Goal: Task Accomplishment & Management: Complete application form

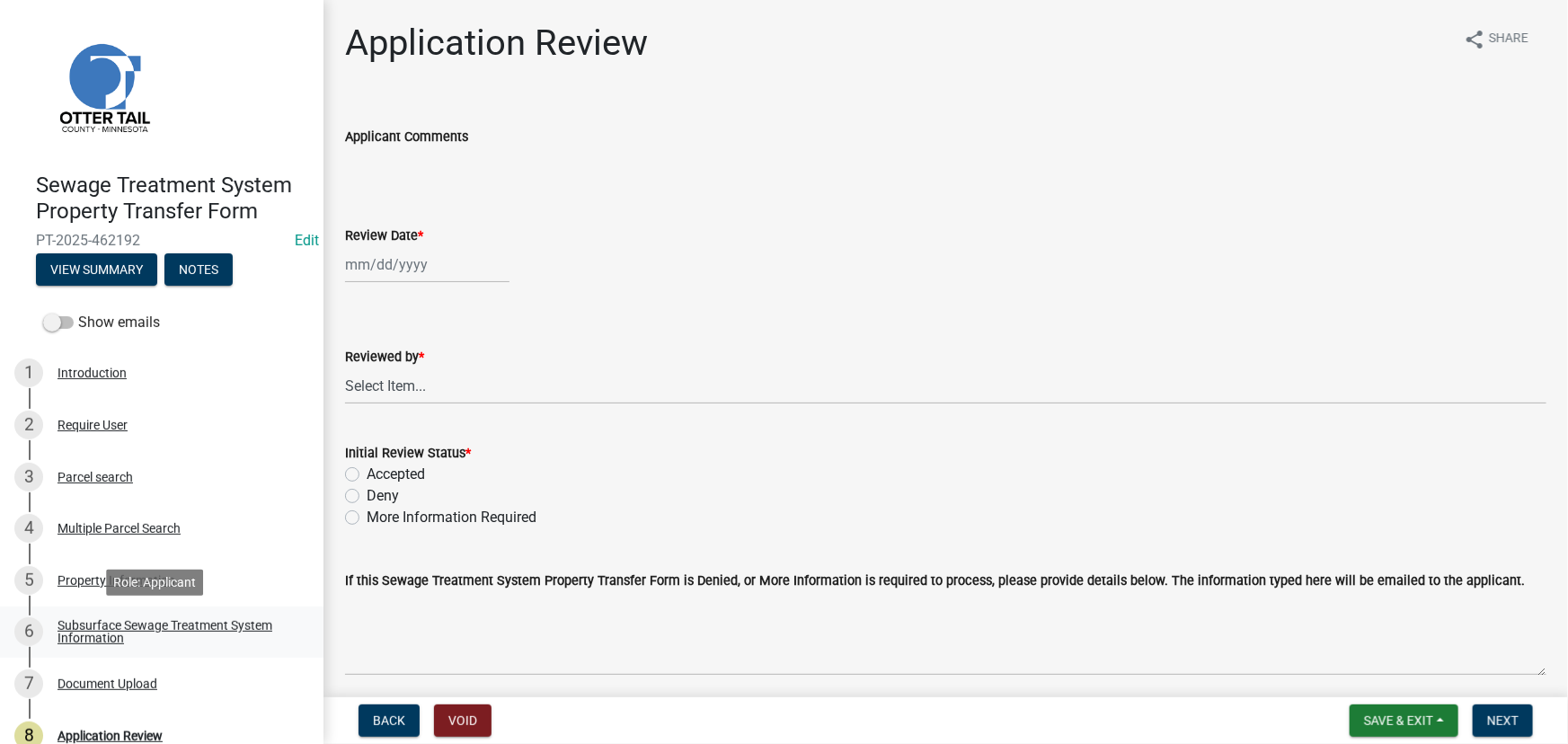
click at [152, 621] on div "Subsurface Sewage Treatment System Information" at bounding box center [175, 632] width 237 height 26
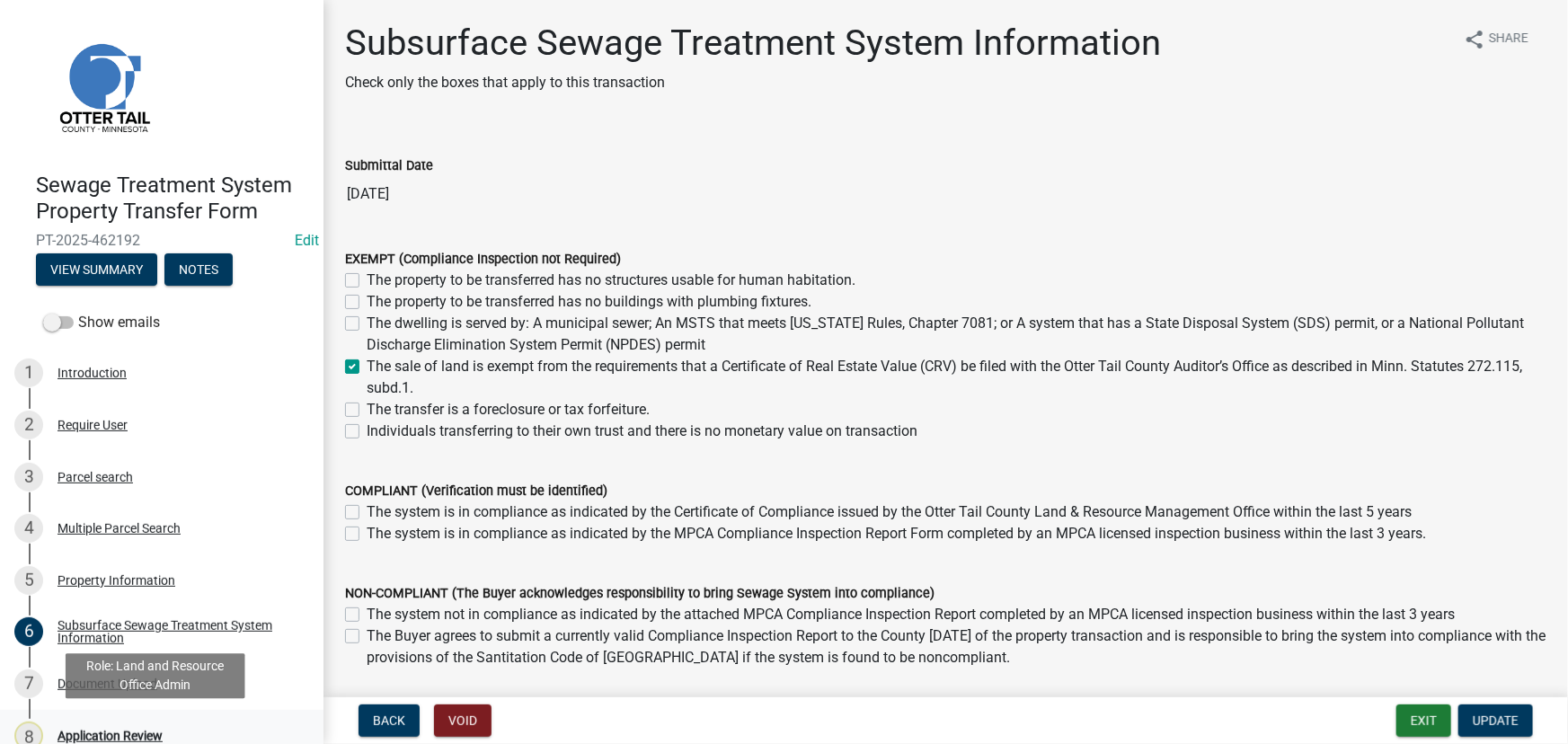
click at [137, 721] on div "8 Application Review" at bounding box center [155, 735] width 281 height 29
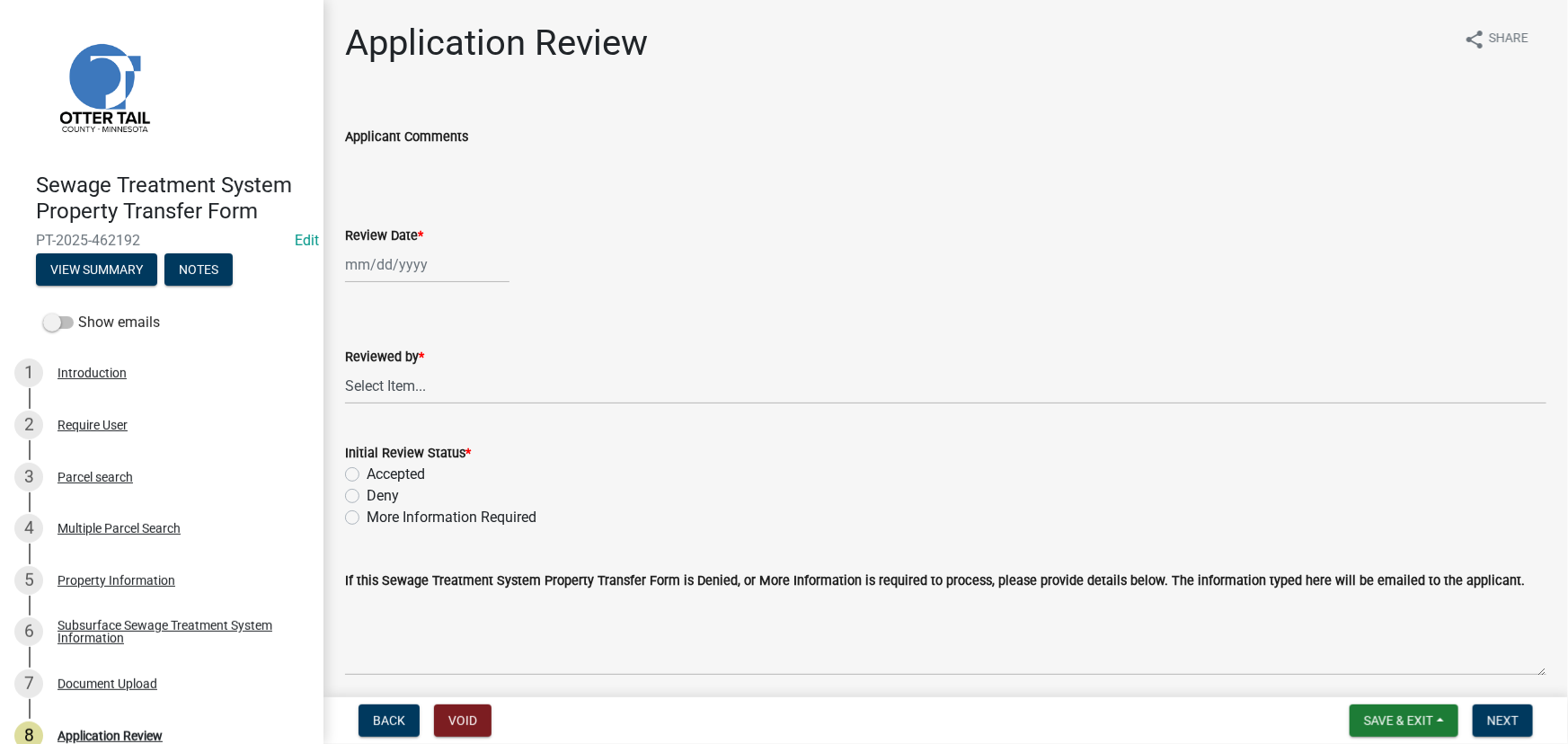
click at [407, 258] on div at bounding box center [427, 264] width 164 height 36
select select "8"
select select "2025"
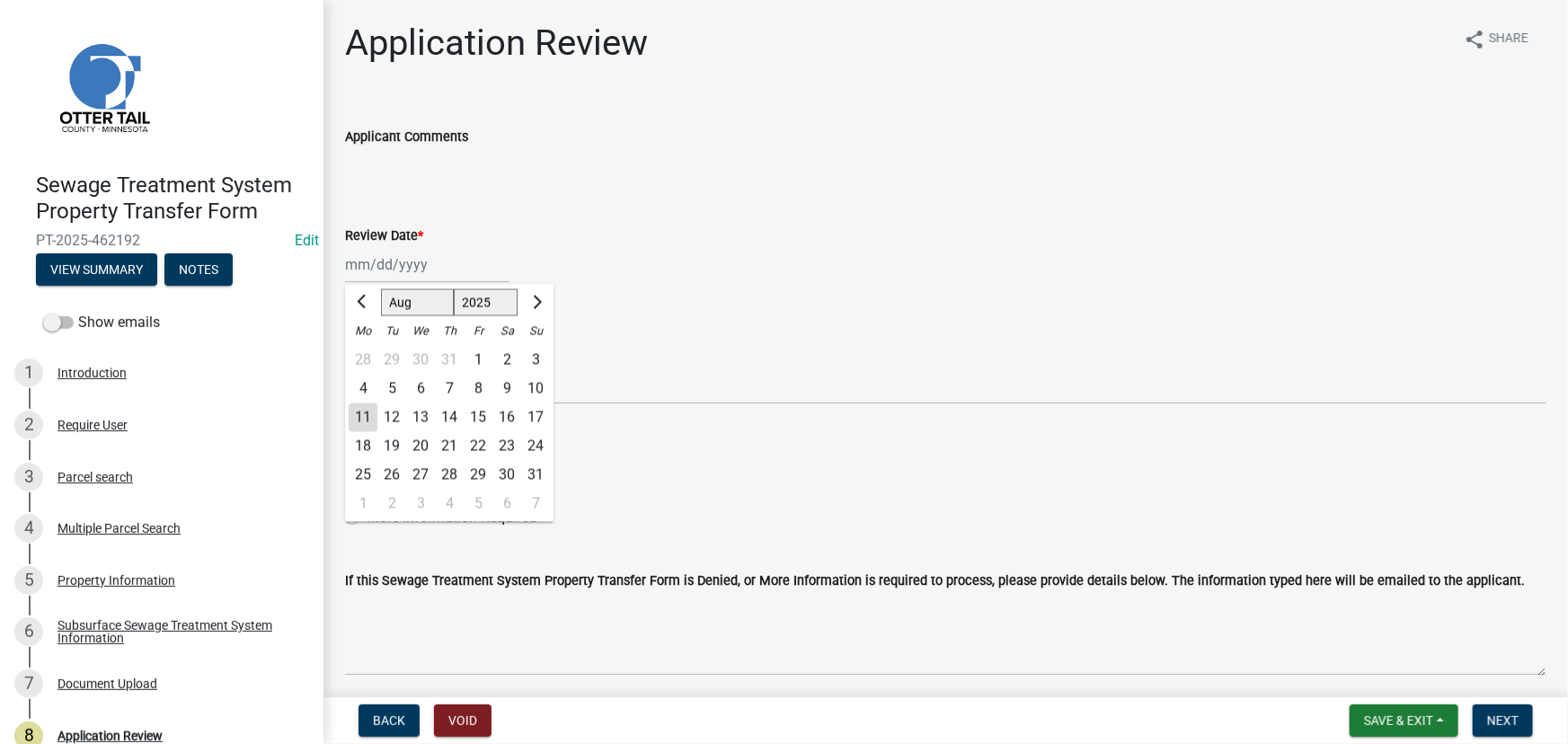
click at [363, 421] on div "11" at bounding box center [362, 417] width 29 height 29
type input "[DATE]"
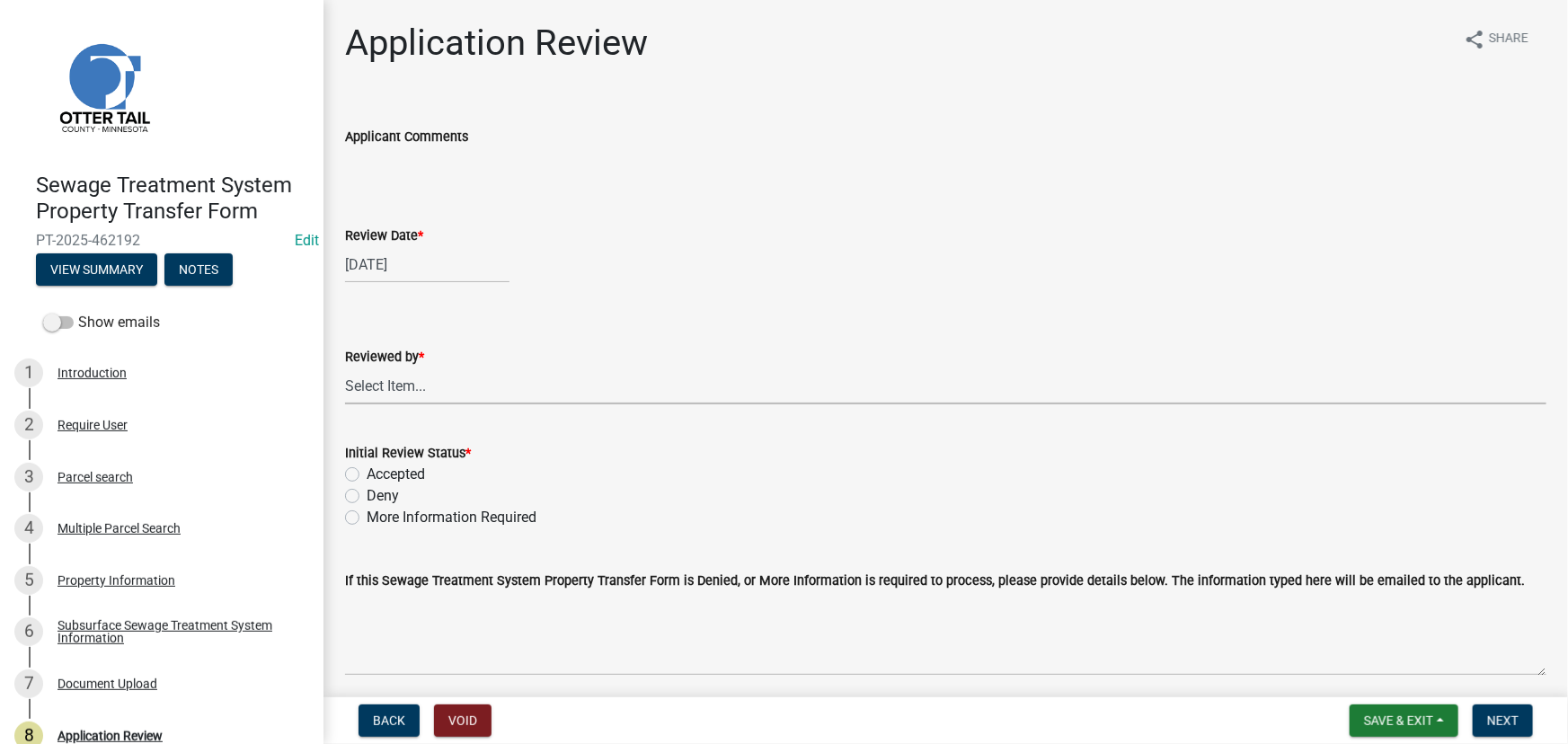
drag, startPoint x: 384, startPoint y: 383, endPoint x: 396, endPoint y: 387, distance: 12.6
click at [384, 383] on select "Select Item... [PERSON_NAME] [PERSON_NAME] [PERSON_NAME] [PERSON_NAME] [PERSON_…" at bounding box center [946, 385] width 1202 height 36
click at [345, 367] on select "Select Item... [PERSON_NAME] [PERSON_NAME] [PERSON_NAME] [PERSON_NAME] [PERSON_…" at bounding box center [946, 385] width 1202 height 36
select select "190fd4c8-42ef-492b-a4a0-a0213555944c"
click at [377, 475] on label "Accepted" at bounding box center [396, 474] width 58 height 22
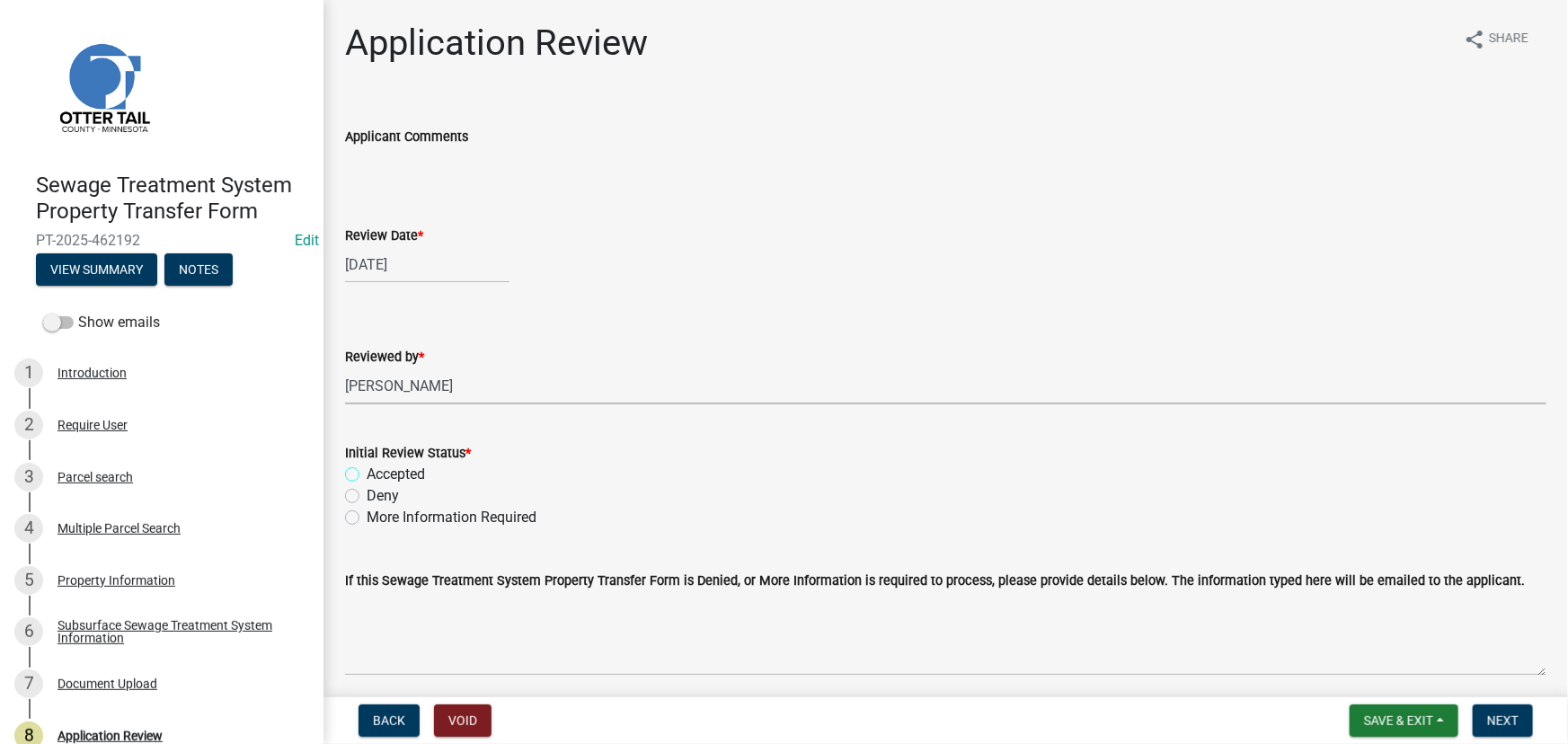
click at [377, 475] on input "Accepted" at bounding box center [373, 469] width 12 height 12
radio input "true"
click at [1501, 730] on button "Next" at bounding box center [1503, 720] width 60 height 32
click at [179, 641] on div "Subsurface Sewage Treatment System Information" at bounding box center [175, 632] width 237 height 26
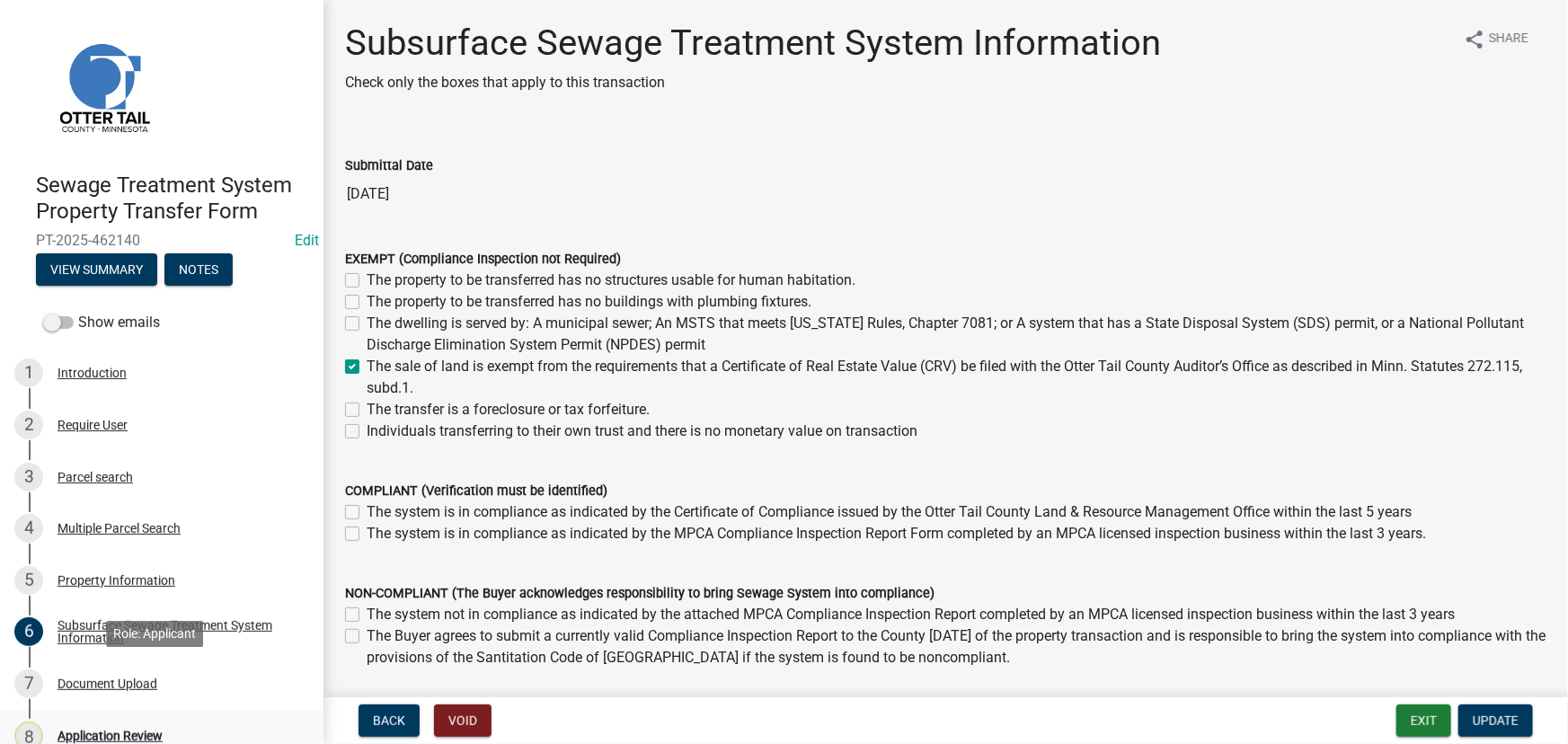
click at [119, 727] on div "8 Application Review" at bounding box center [155, 735] width 281 height 29
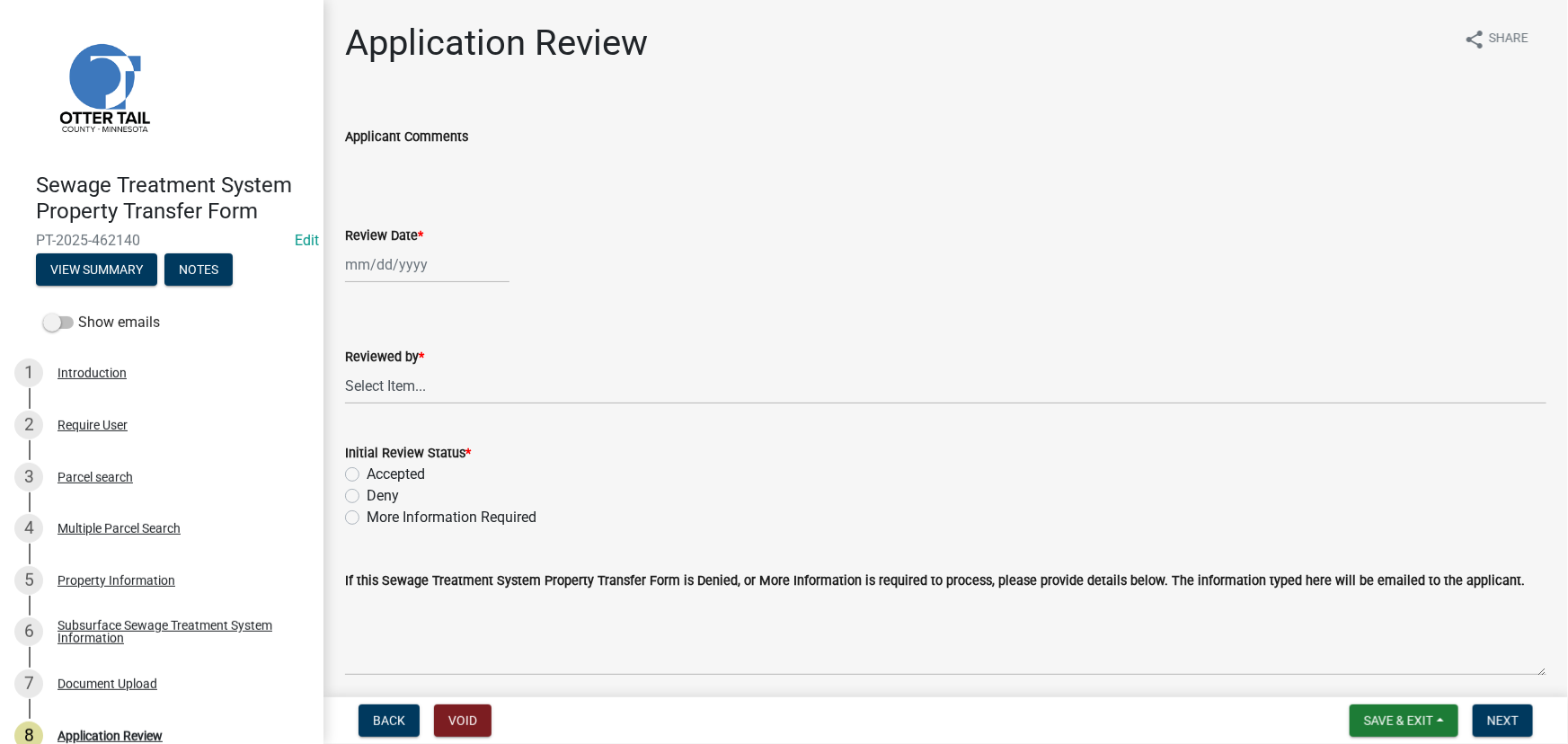
click at [397, 262] on div at bounding box center [427, 264] width 164 height 36
select select "8"
select select "2025"
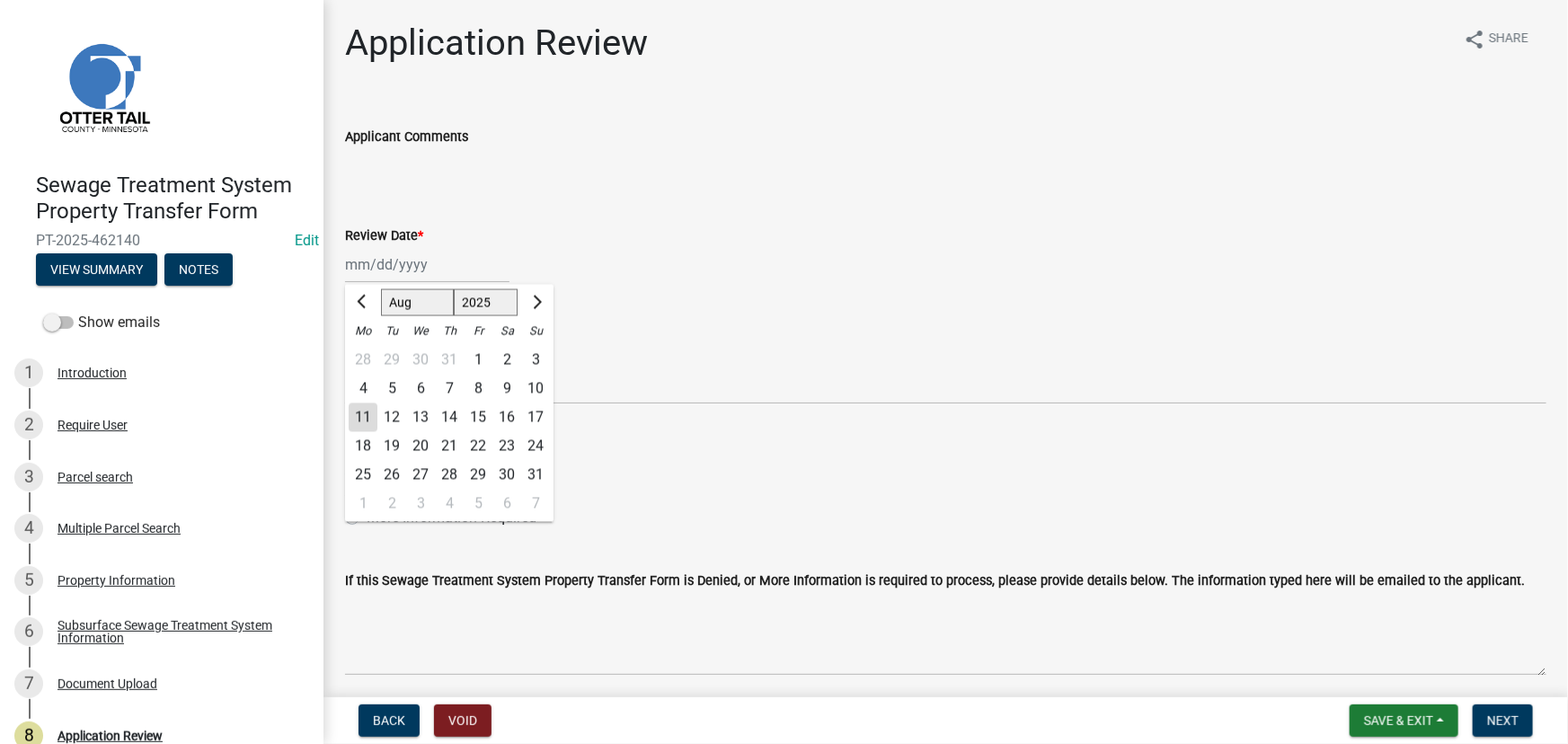
click at [350, 421] on div "11" at bounding box center [362, 417] width 29 height 29
type input "08/11/2025"
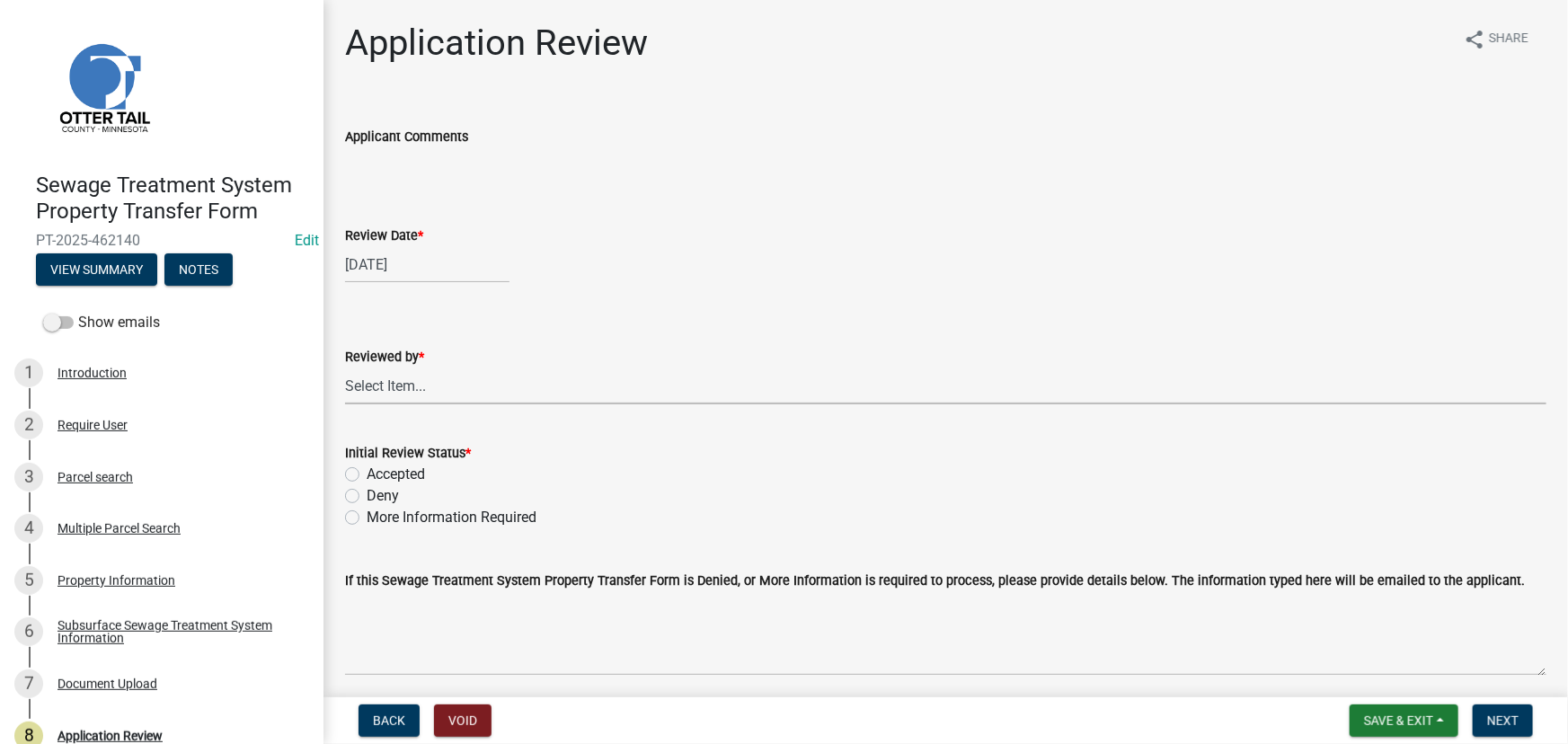
click at [427, 379] on select "Select Item... Alexis Newark Amy Busko Andrea Perales Brittany Tollefson Christ…" at bounding box center [946, 385] width 1202 height 36
click at [345, 367] on select "Select Item... Alexis Newark Amy Busko Andrea Perales Brittany Tollefson Christ…" at bounding box center [946, 385] width 1202 height 36
select select "190fd4c8-42ef-492b-a4a0-a0213555944c"
click at [404, 465] on label "Accepted" at bounding box center [396, 474] width 58 height 22
click at [378, 465] on input "Accepted" at bounding box center [373, 469] width 12 height 12
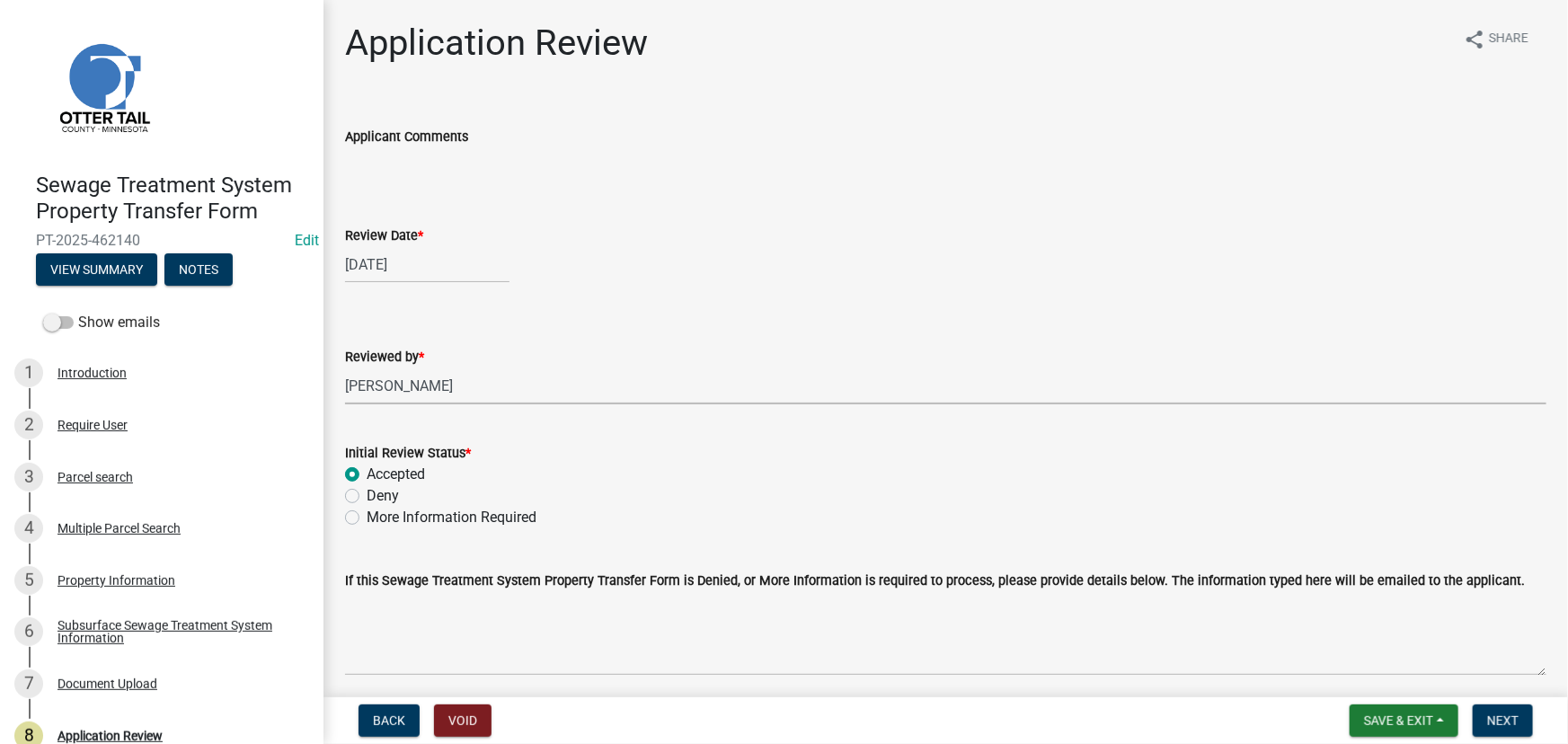
radio input "true"
click at [1484, 722] on button "Next" at bounding box center [1503, 720] width 60 height 32
click at [223, 634] on div "Subsurface Sewage Treatment System Information" at bounding box center [175, 632] width 237 height 26
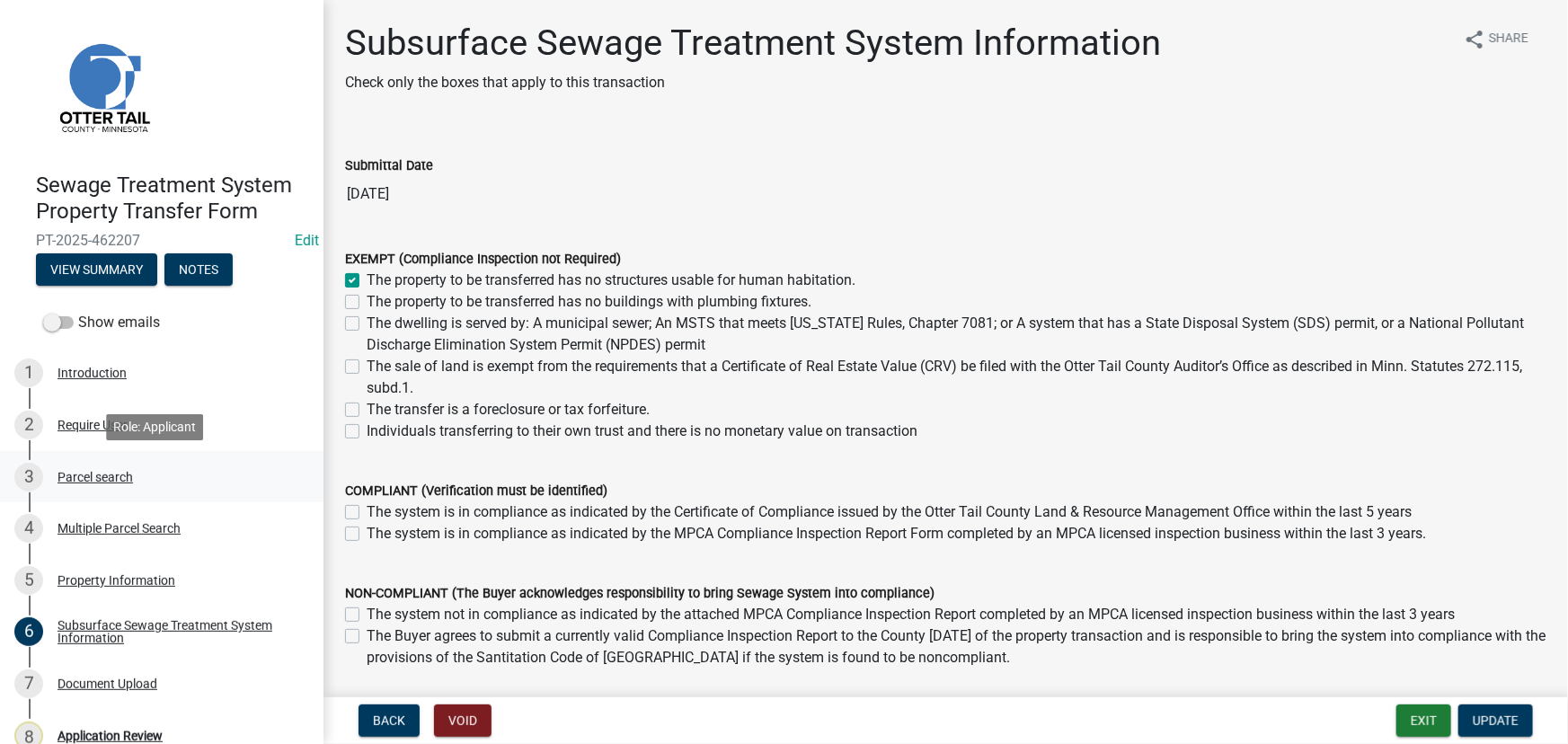
click at [81, 466] on div "3 Parcel search" at bounding box center [155, 476] width 281 height 29
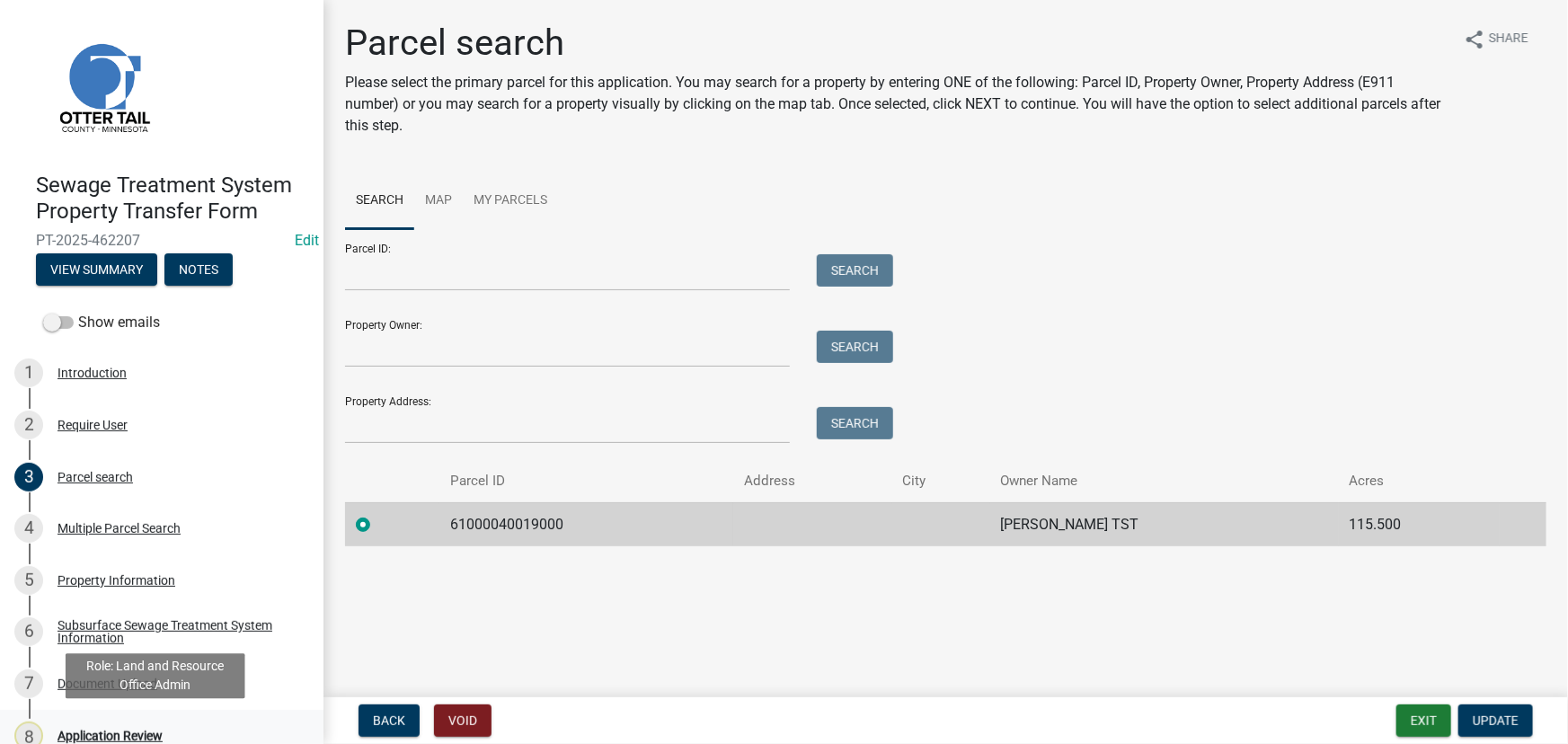
click at [140, 731] on div "Application Review" at bounding box center [109, 735] width 105 height 13
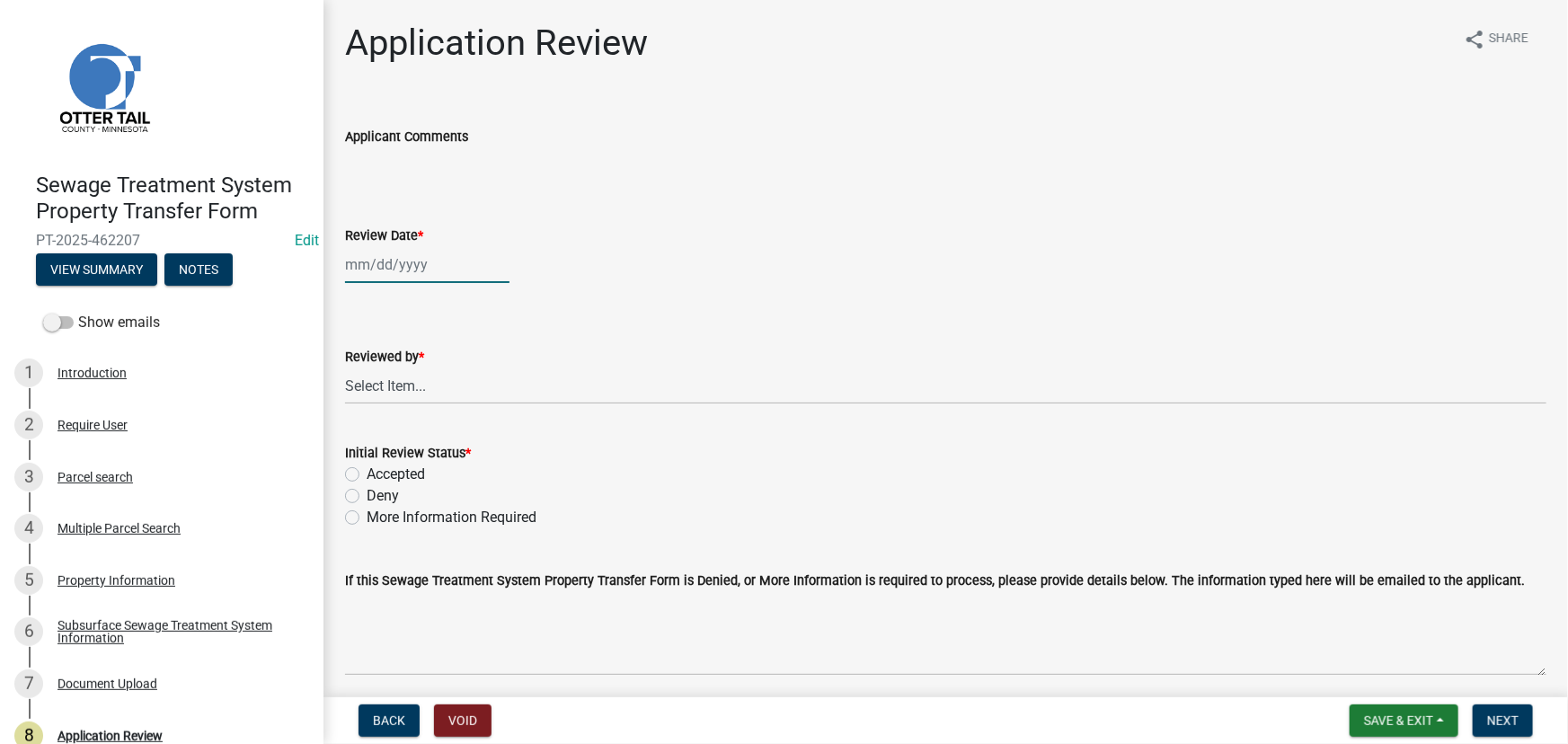
click at [428, 277] on div at bounding box center [427, 264] width 164 height 36
select select "8"
select select "2025"
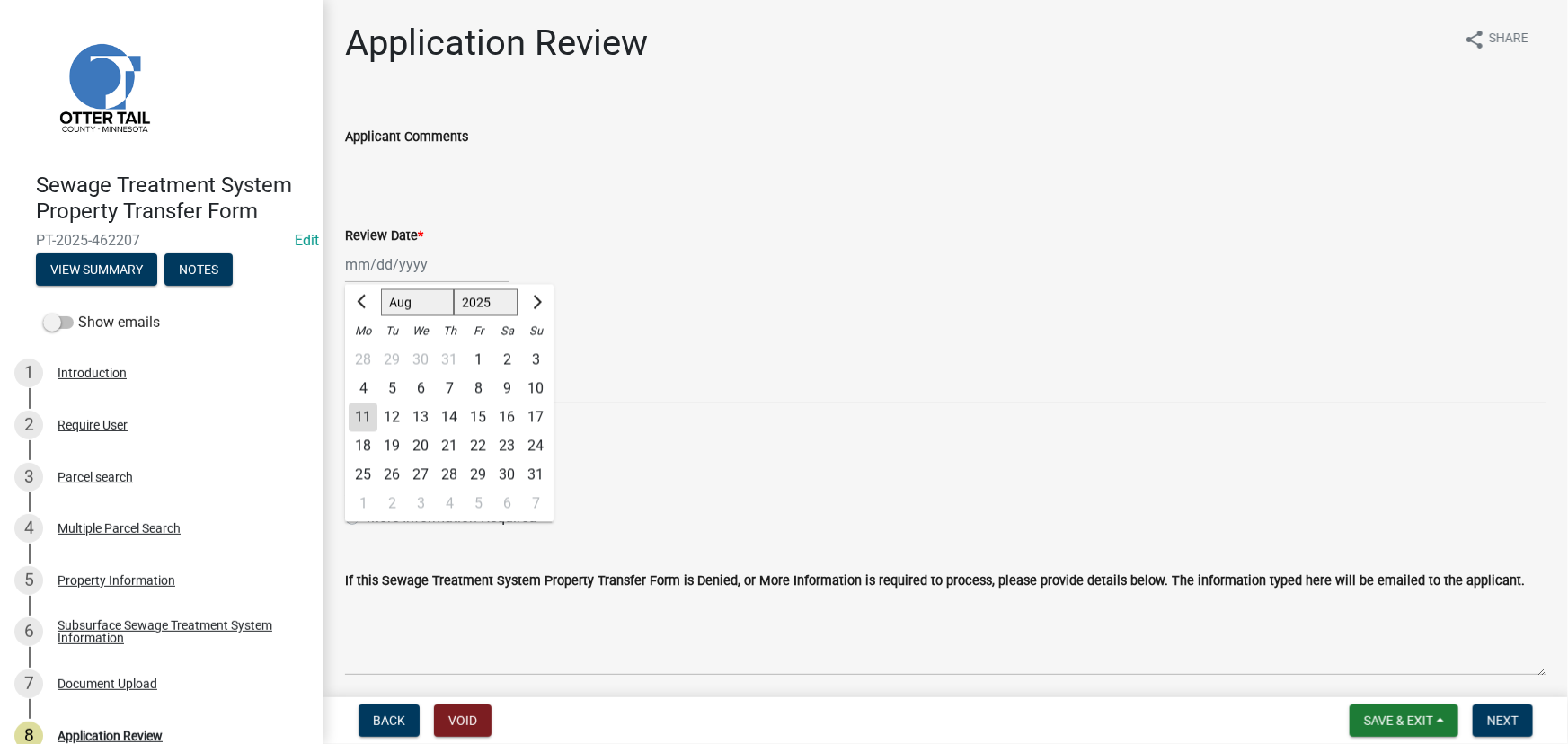
click at [358, 422] on div "11" at bounding box center [362, 417] width 29 height 29
type input "[DATE]"
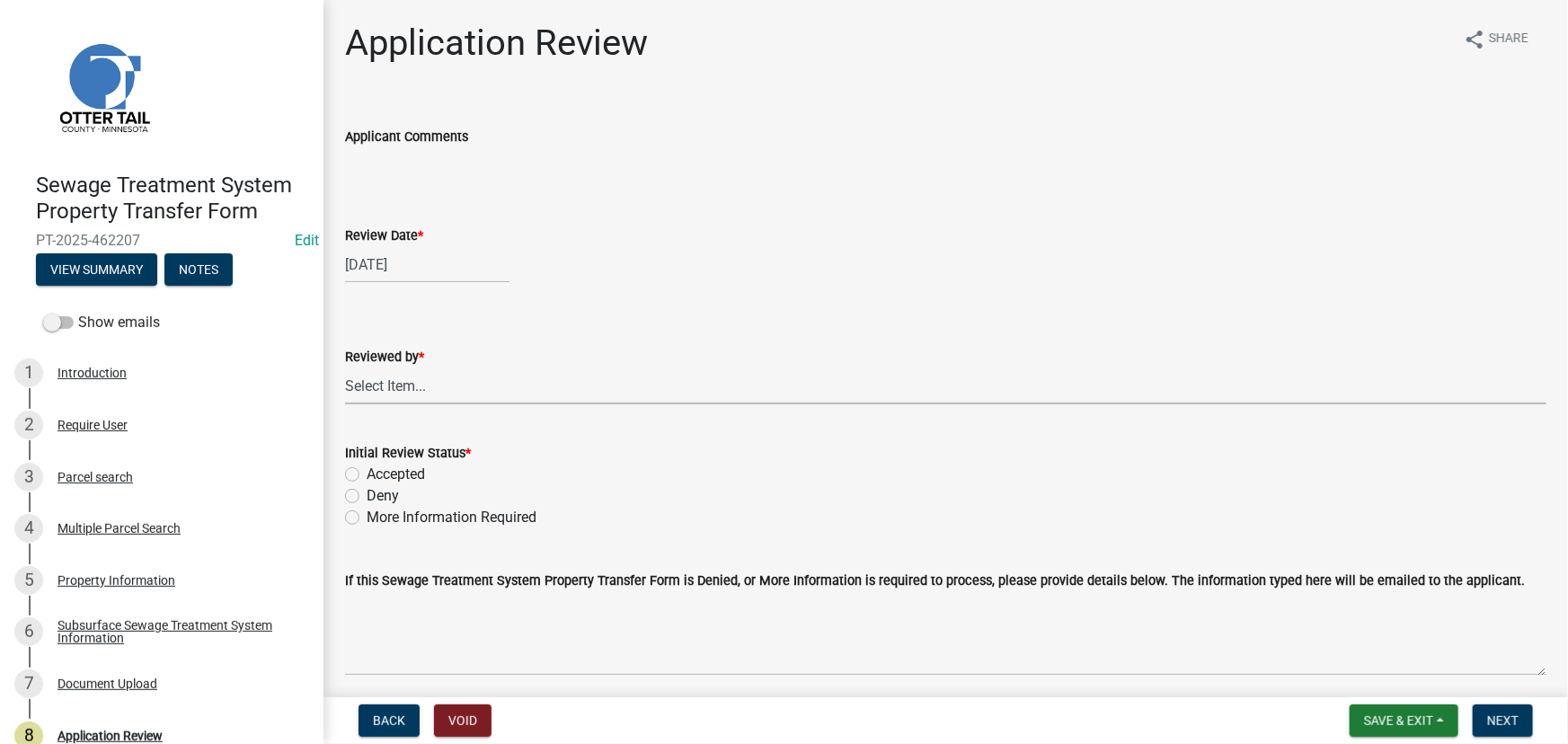
click at [403, 398] on select "Select Item... [PERSON_NAME] [PERSON_NAME] [PERSON_NAME] [PERSON_NAME] [PERSON_…" at bounding box center [946, 385] width 1202 height 36
click at [345, 367] on select "Select Item... Alexis Newark Amy Busko Andrea Perales Brittany Tollefson Christ…" at bounding box center [946, 385] width 1202 height 36
select select "190fd4c8-42ef-492b-a4a0-a0213555944c"
click at [391, 465] on label "Accepted" at bounding box center [396, 474] width 58 height 22
click at [378, 465] on input "Accepted" at bounding box center [373, 469] width 12 height 12
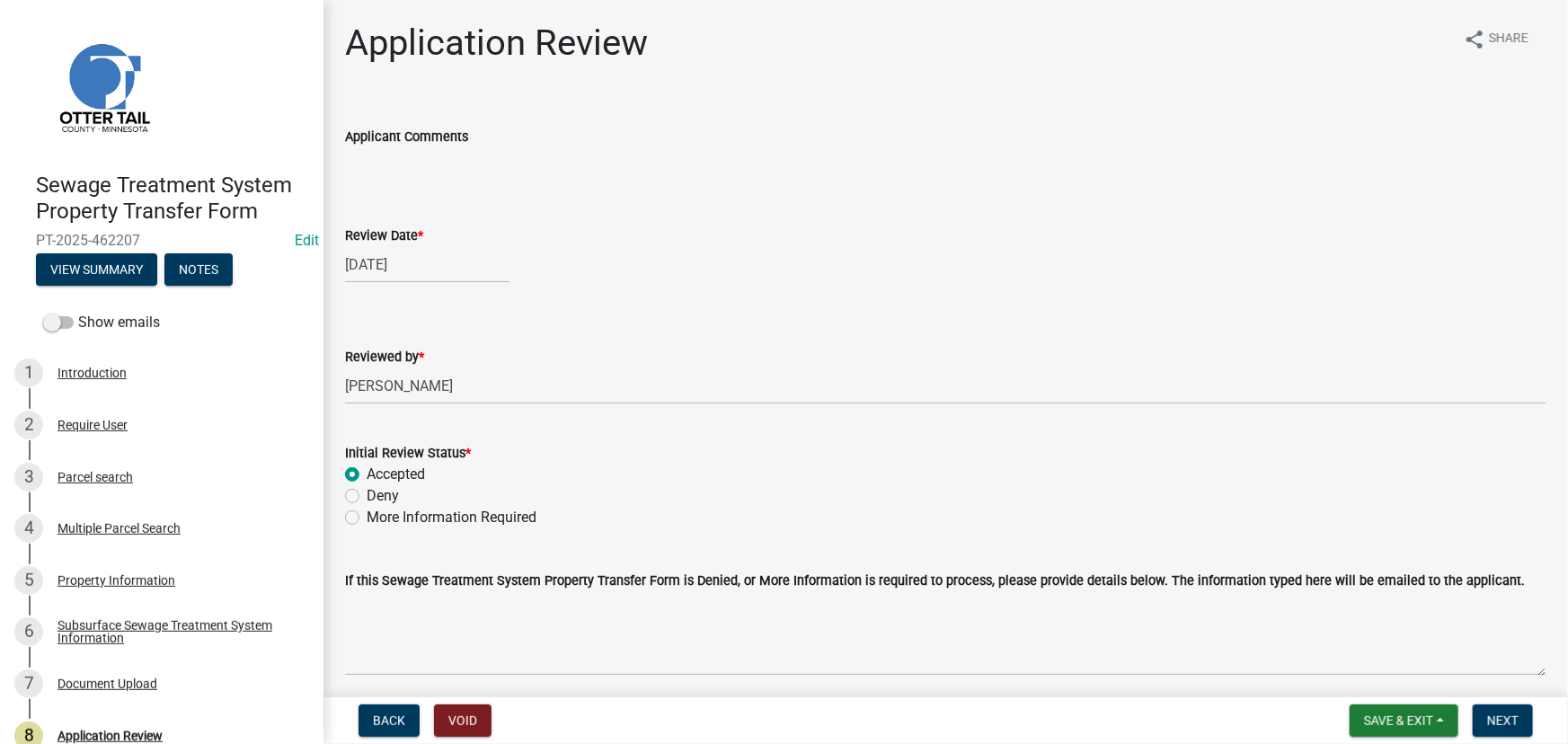
radio input "true"
click at [1497, 728] on span "Next" at bounding box center [1503, 720] width 31 height 15
click at [143, 634] on div "Subsurface Sewage Treatment System Information" at bounding box center [175, 632] width 237 height 26
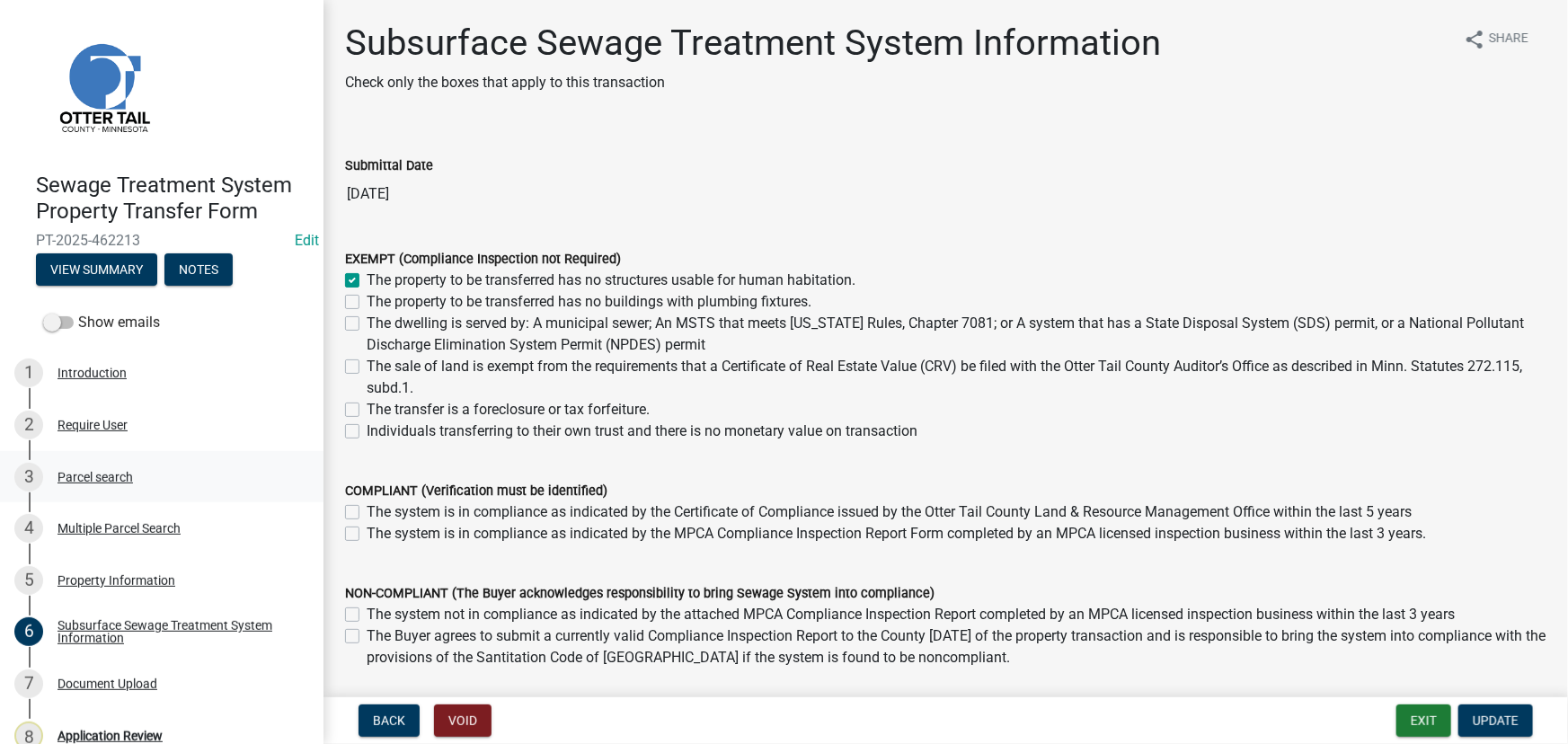
click at [98, 458] on link "3 Parcel search" at bounding box center [161, 476] width 324 height 52
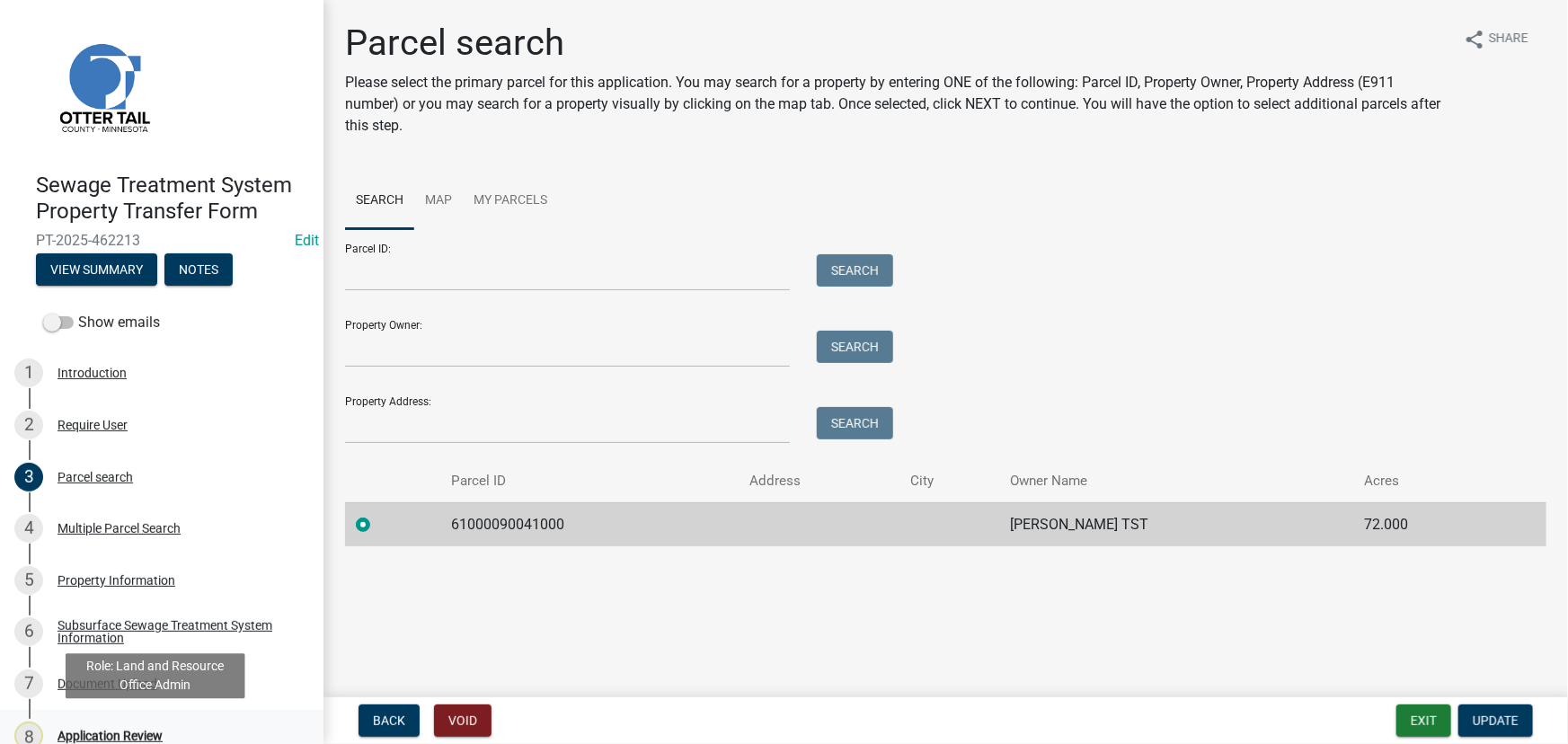
click at [126, 723] on div "8 Application Review" at bounding box center [155, 735] width 281 height 29
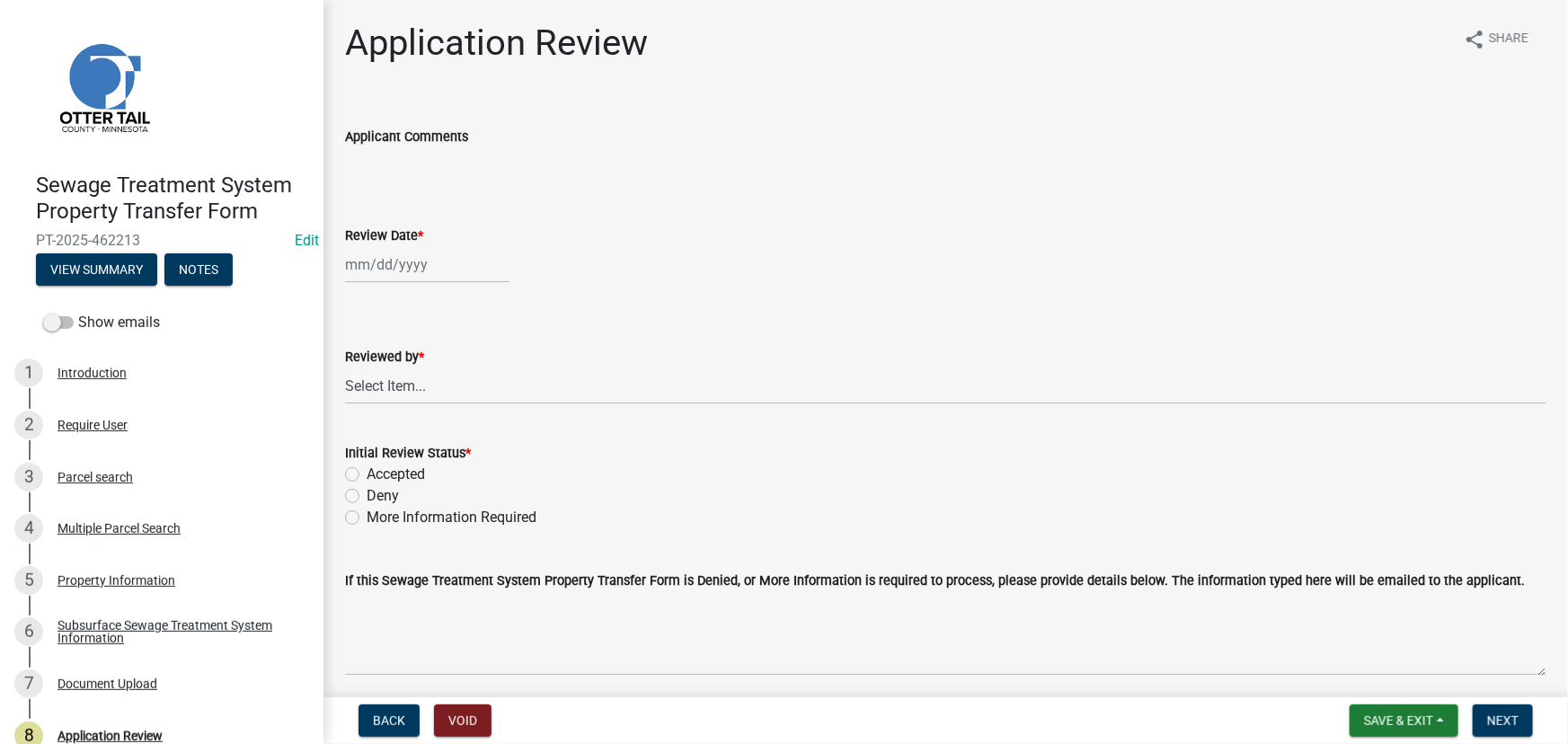
click at [409, 256] on div at bounding box center [427, 264] width 164 height 36
select select "8"
select select "2025"
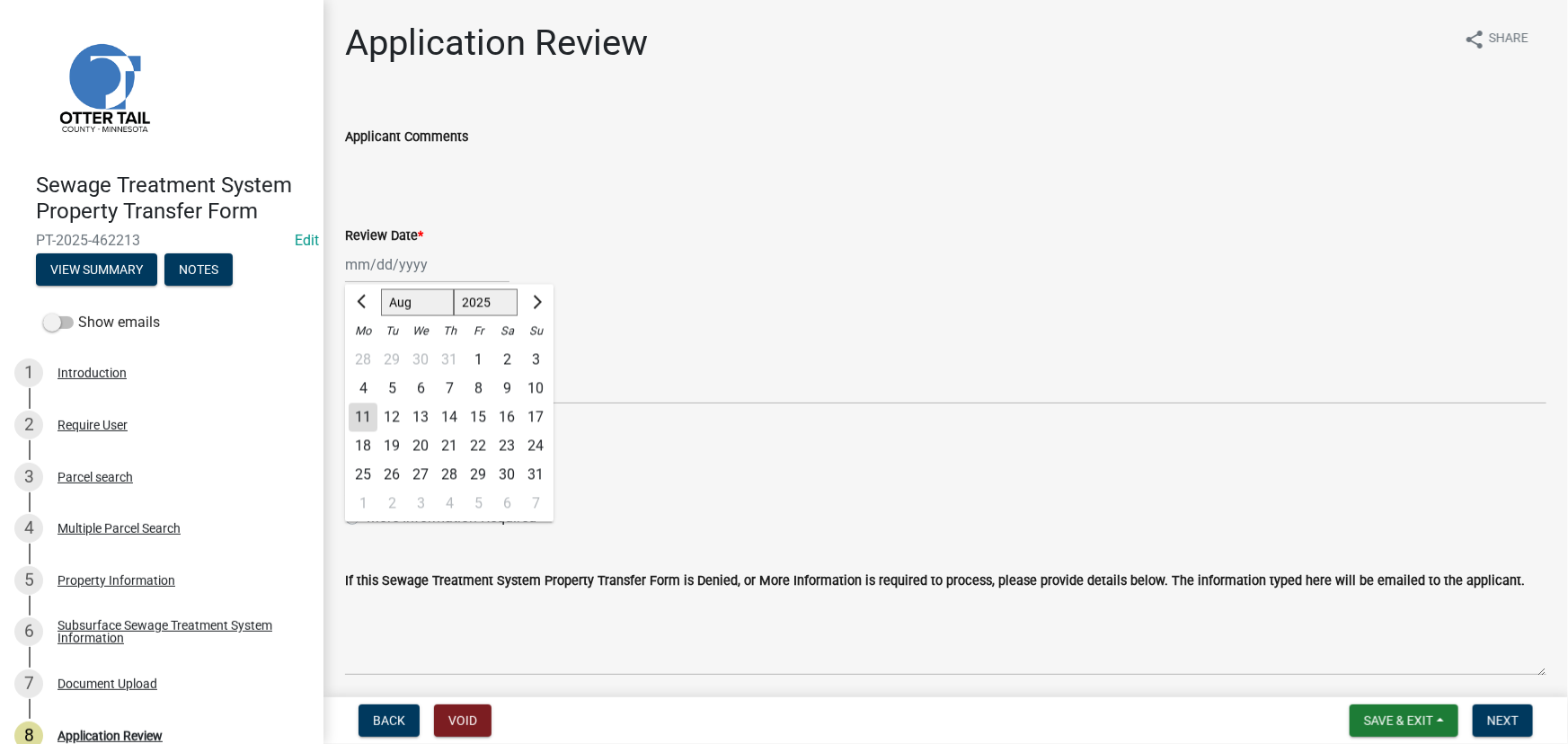
click at [365, 423] on div "11" at bounding box center [362, 417] width 29 height 29
type input "[DATE]"
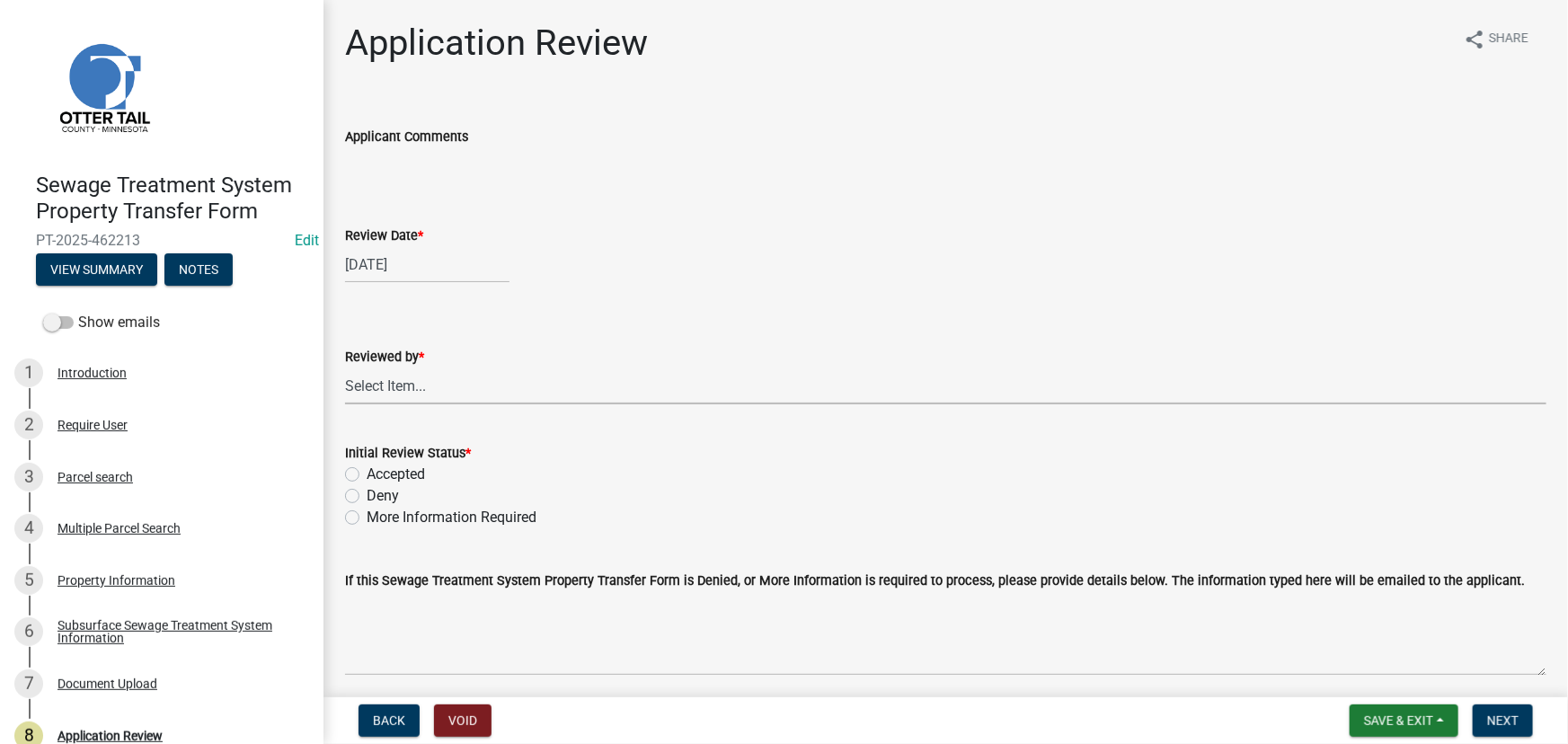
click at [436, 382] on select "Select Item... [PERSON_NAME] [PERSON_NAME] [PERSON_NAME] [PERSON_NAME] [PERSON_…" at bounding box center [946, 385] width 1202 height 36
click at [345, 367] on select "Select Item... [PERSON_NAME] [PERSON_NAME] [PERSON_NAME] [PERSON_NAME] [PERSON_…" at bounding box center [946, 385] width 1202 height 36
select select "190fd4c8-42ef-492b-a4a0-a0213555944c"
click at [391, 483] on label "Accepted" at bounding box center [396, 474] width 58 height 22
click at [378, 475] on input "Accepted" at bounding box center [373, 469] width 12 height 12
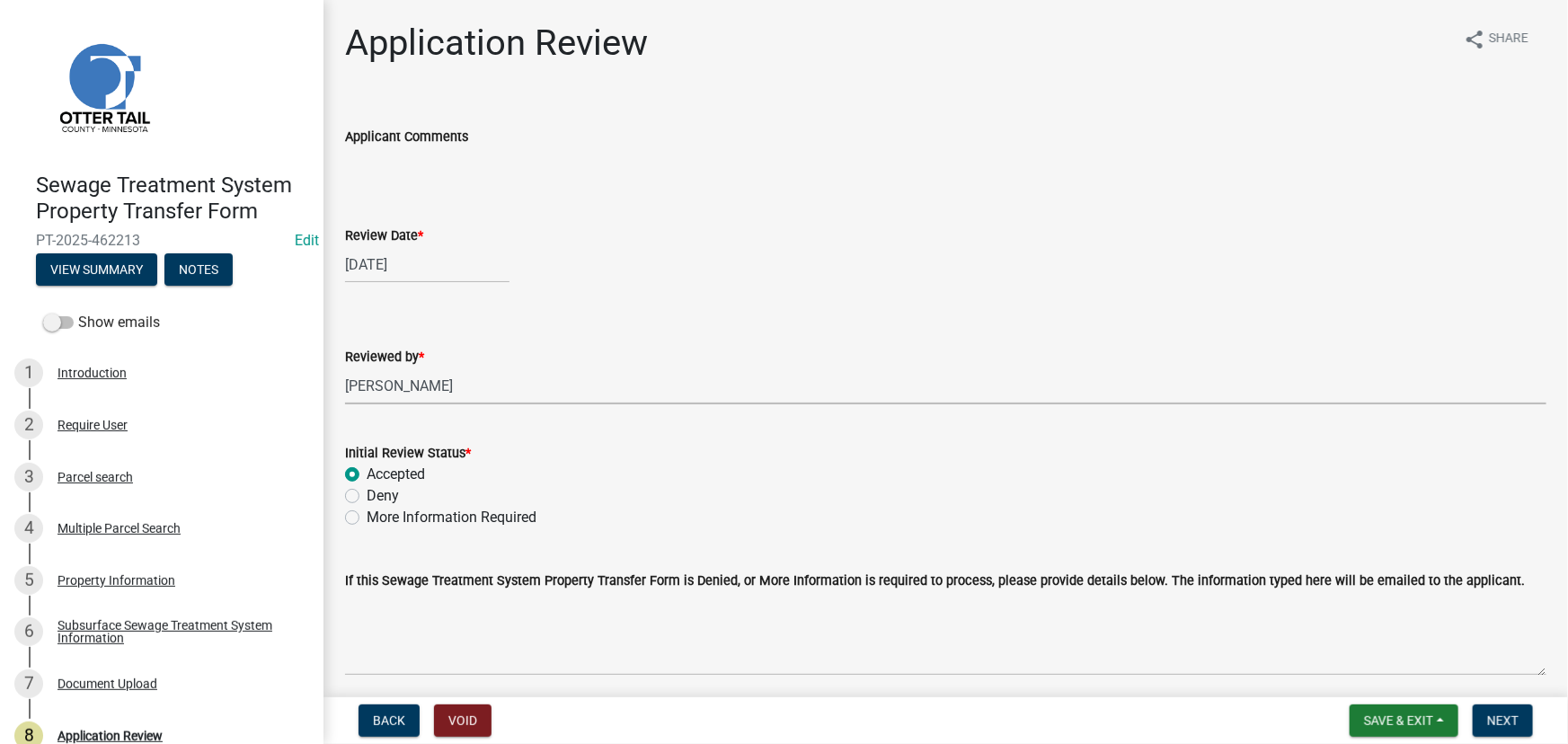
radio input "true"
click at [1505, 718] on span "Next" at bounding box center [1503, 720] width 31 height 15
click at [140, 637] on div "Subsurface Sewage Treatment System Information" at bounding box center [175, 632] width 237 height 26
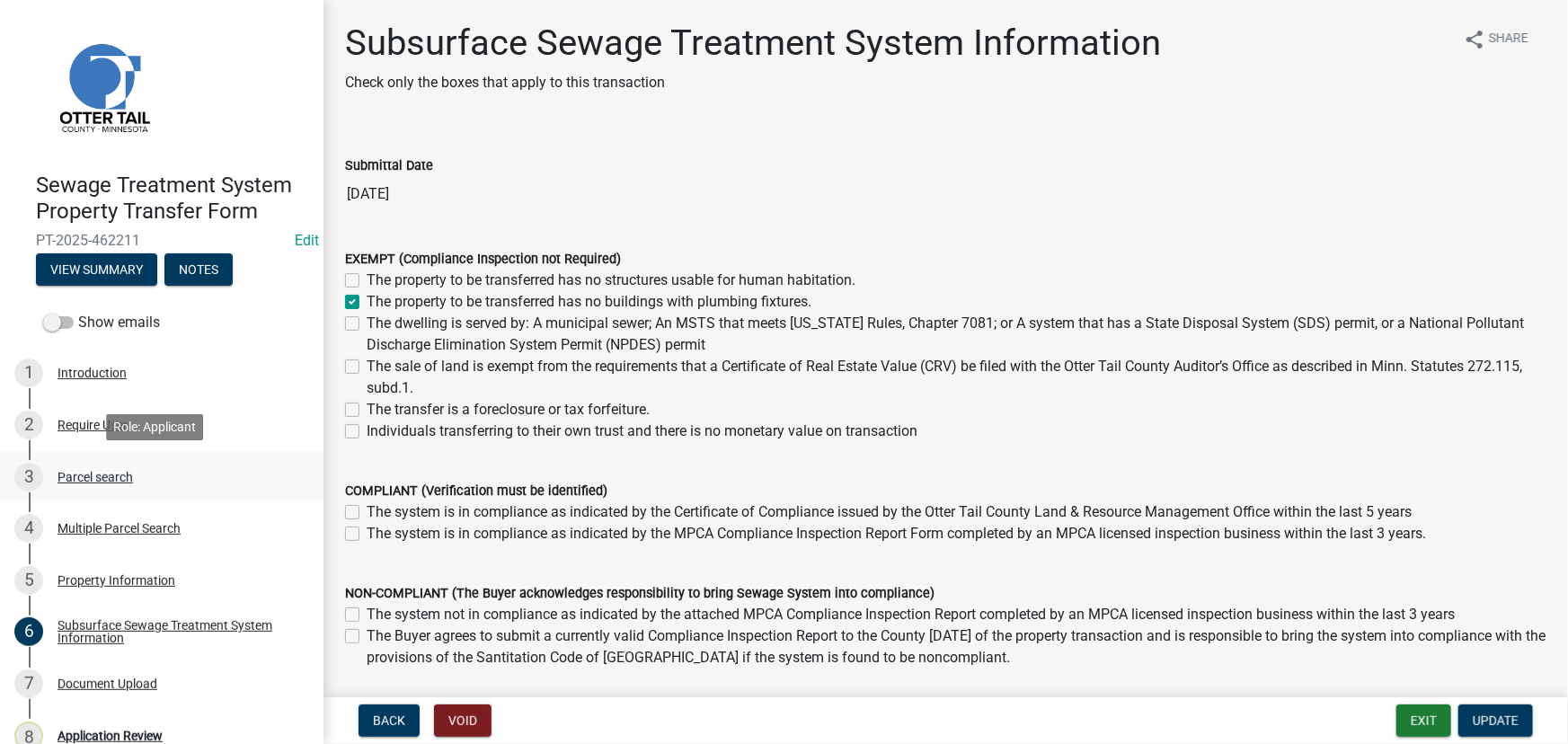
click at [117, 478] on div "Parcel search" at bounding box center [94, 476] width 76 height 13
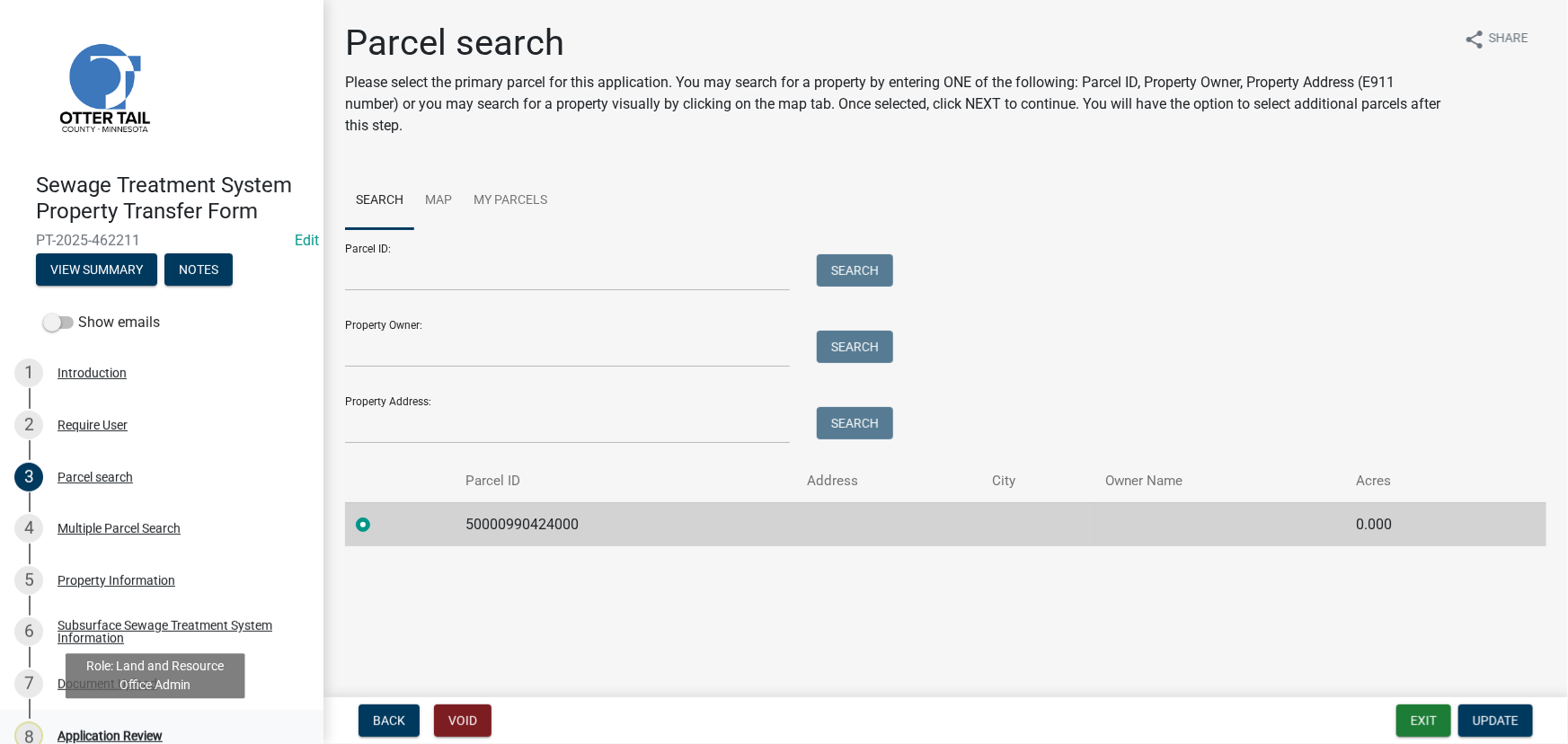
click at [92, 726] on div "8 Application Review" at bounding box center [155, 735] width 281 height 29
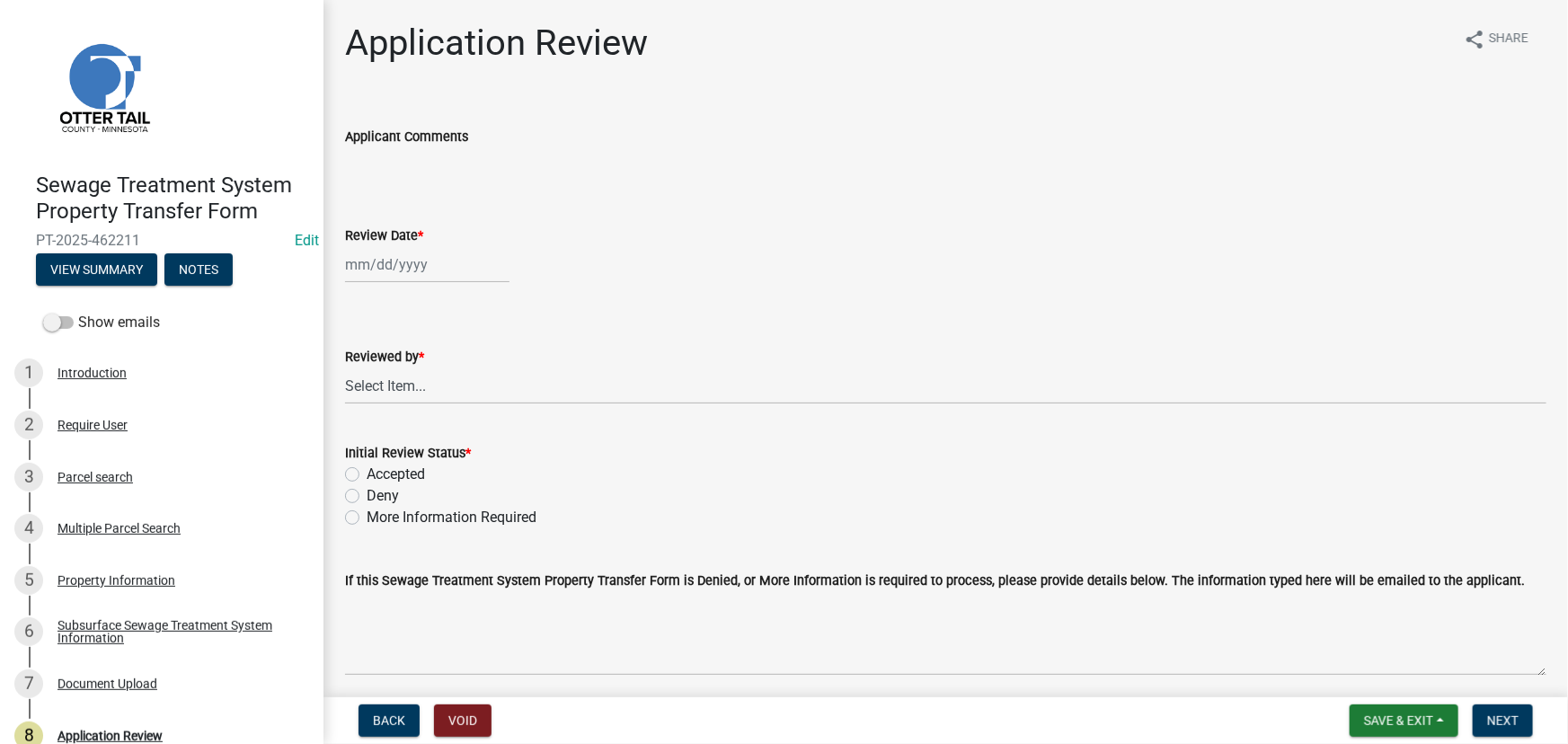
click at [427, 271] on div at bounding box center [427, 264] width 164 height 36
select select "8"
select select "2025"
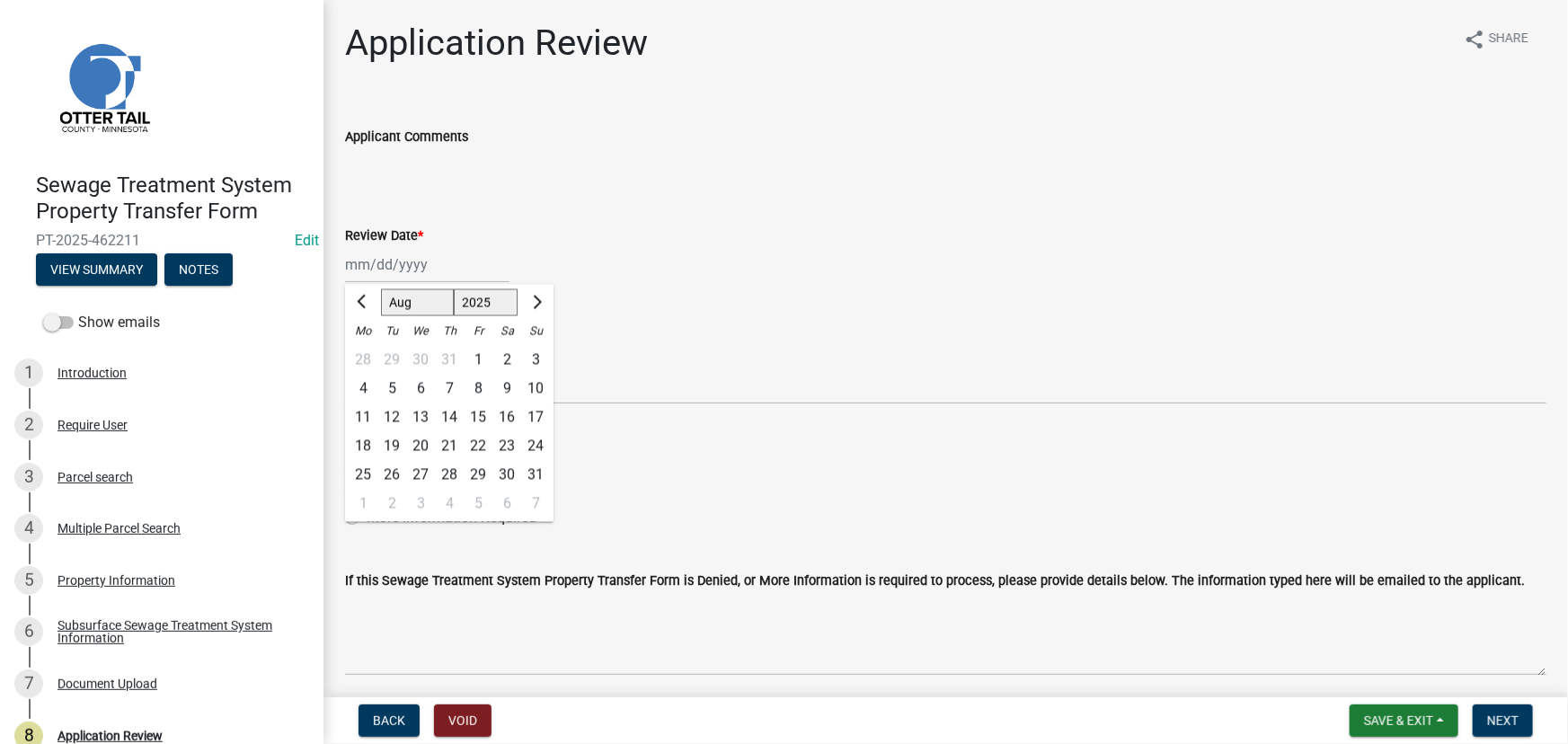
click at [343, 418] on div "Application Review share Share Applicant Comments Review Date * Jan Feb Mar Apr…" at bounding box center [946, 364] width 1228 height 685
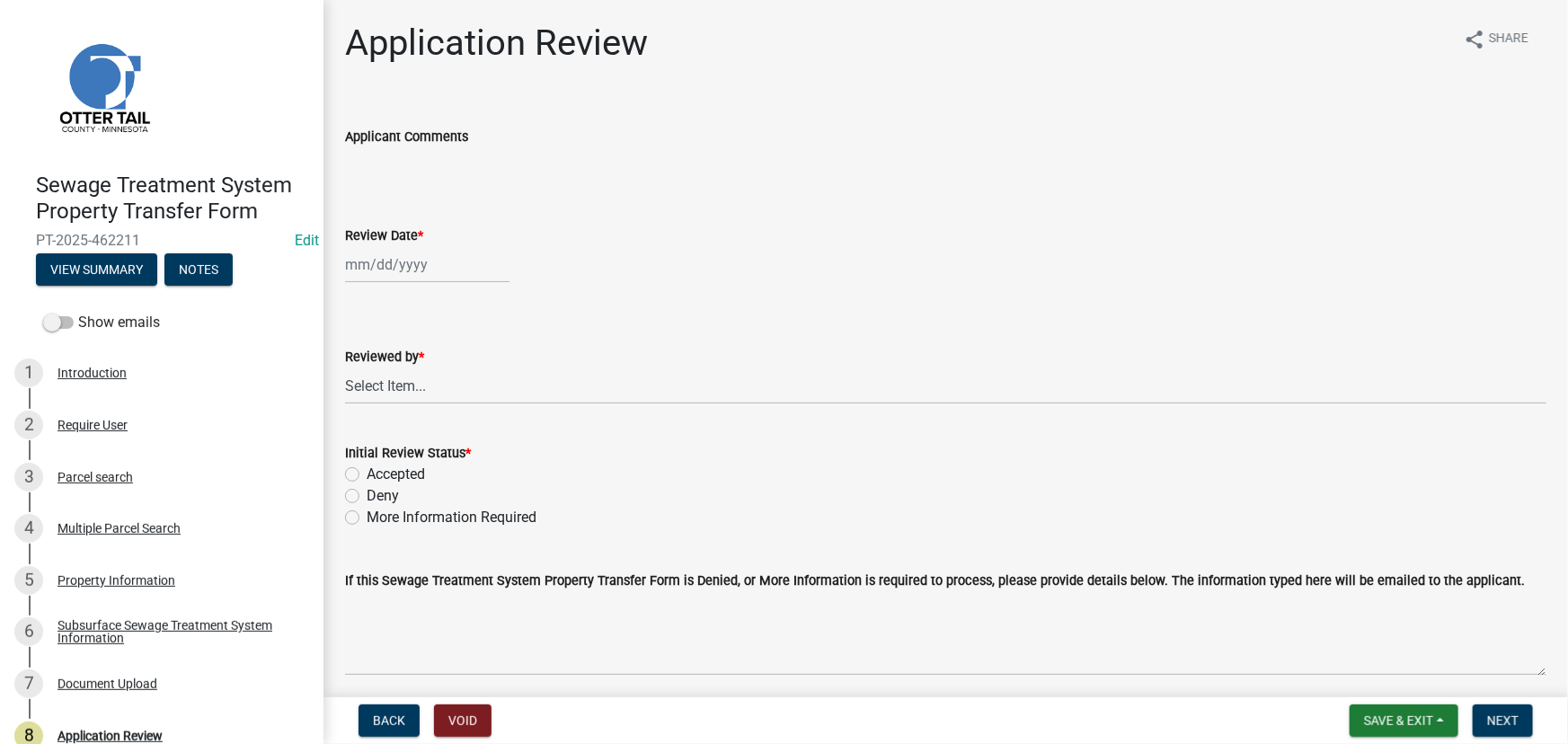
click at [364, 293] on wm-data-entity-input "Review Date *" at bounding box center [946, 249] width 1202 height 99
click at [374, 274] on div at bounding box center [427, 264] width 164 height 36
select select "8"
select select "2025"
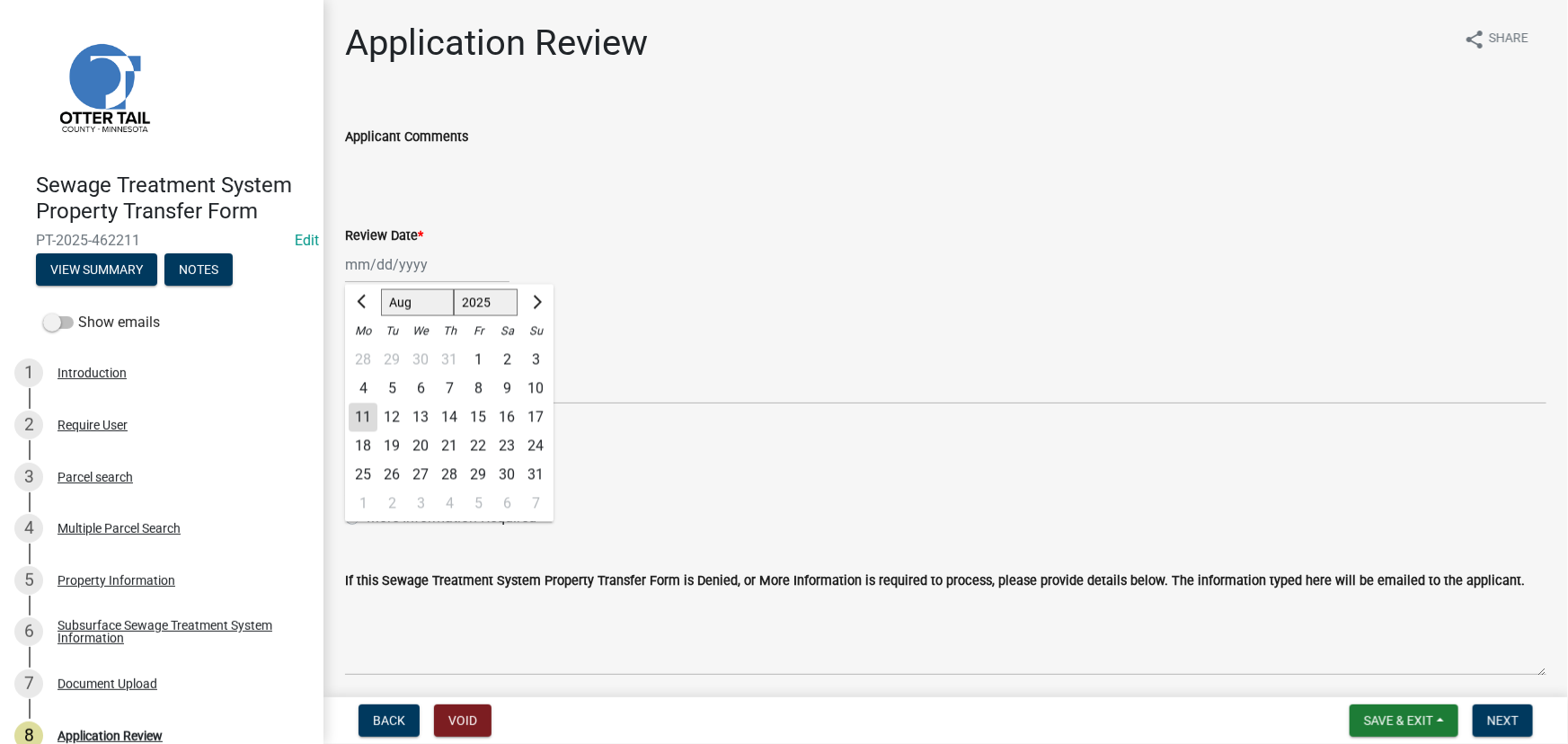
click at [363, 412] on div "11" at bounding box center [362, 417] width 29 height 29
type input "08/11/2025"
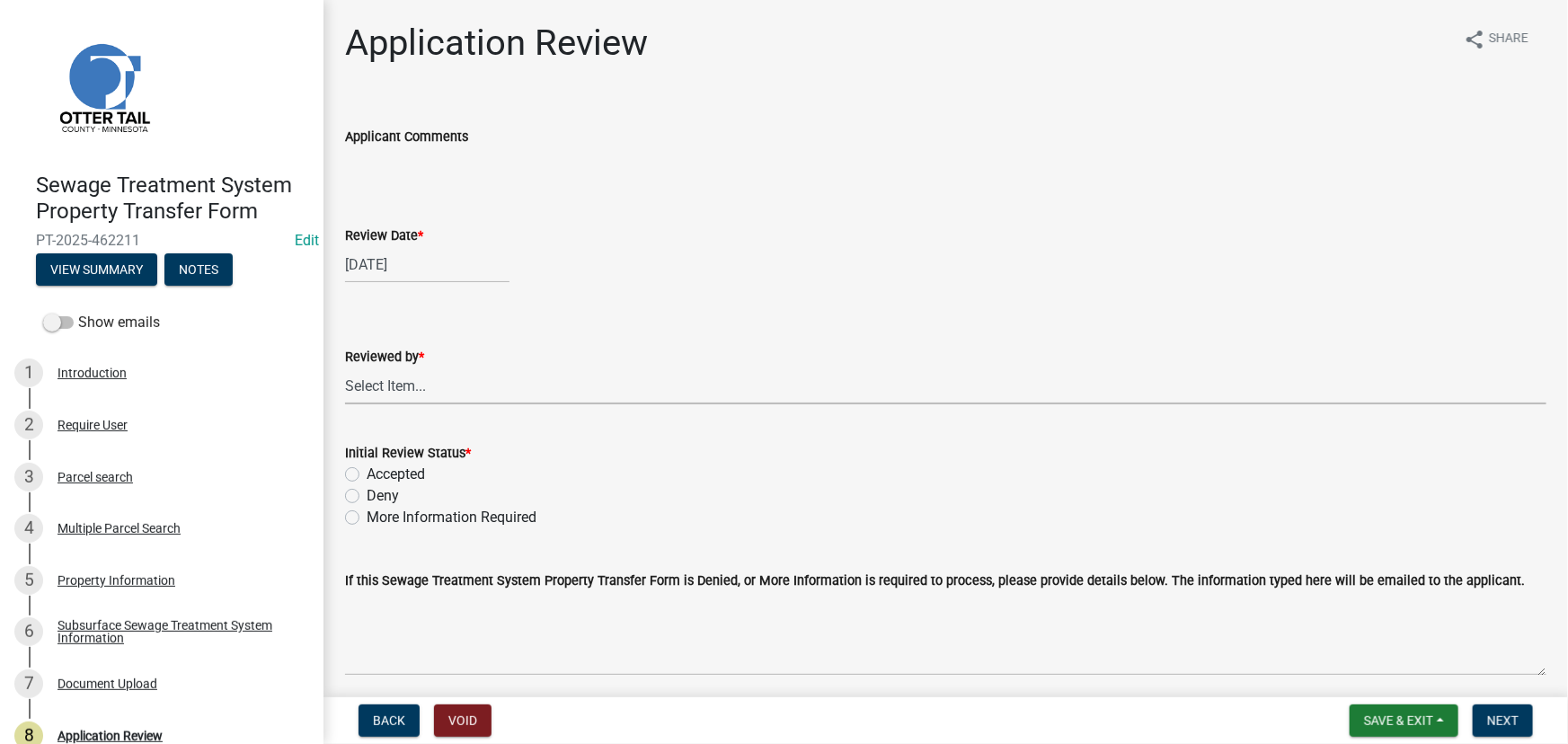
click at [400, 385] on select "Select Item... Alexis Newark Amy Busko Andrea Perales Brittany Tollefson Christ…" at bounding box center [946, 385] width 1202 height 36
click at [345, 367] on select "Select Item... Alexis Newark Amy Busko Andrea Perales Brittany Tollefson Christ…" at bounding box center [946, 385] width 1202 height 36
select select "190fd4c8-42ef-492b-a4a0-a0213555944c"
click at [396, 470] on label "Accepted" at bounding box center [396, 474] width 58 height 22
click at [378, 470] on input "Accepted" at bounding box center [373, 469] width 12 height 12
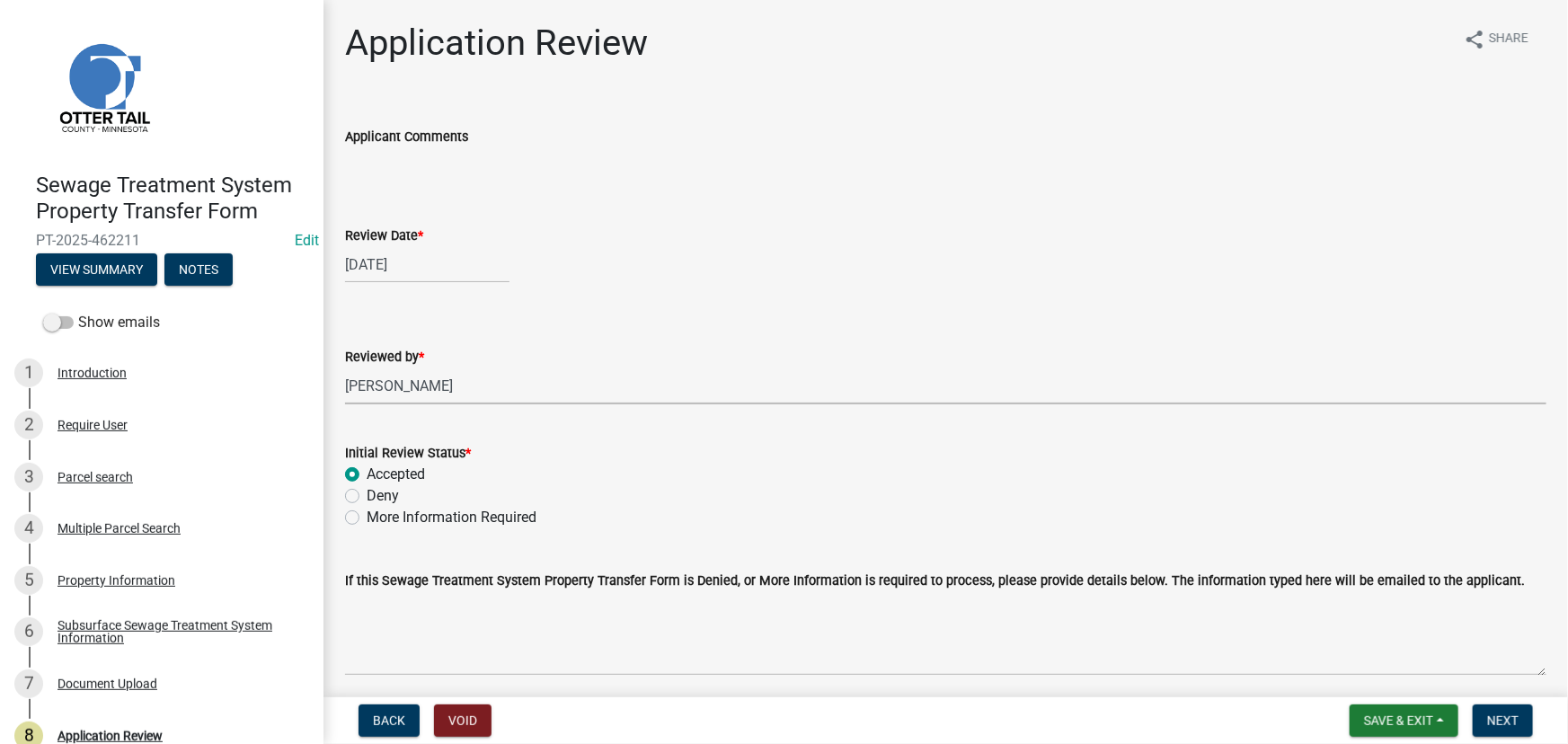
radio input "true"
click at [1499, 729] on button "Next" at bounding box center [1503, 720] width 60 height 32
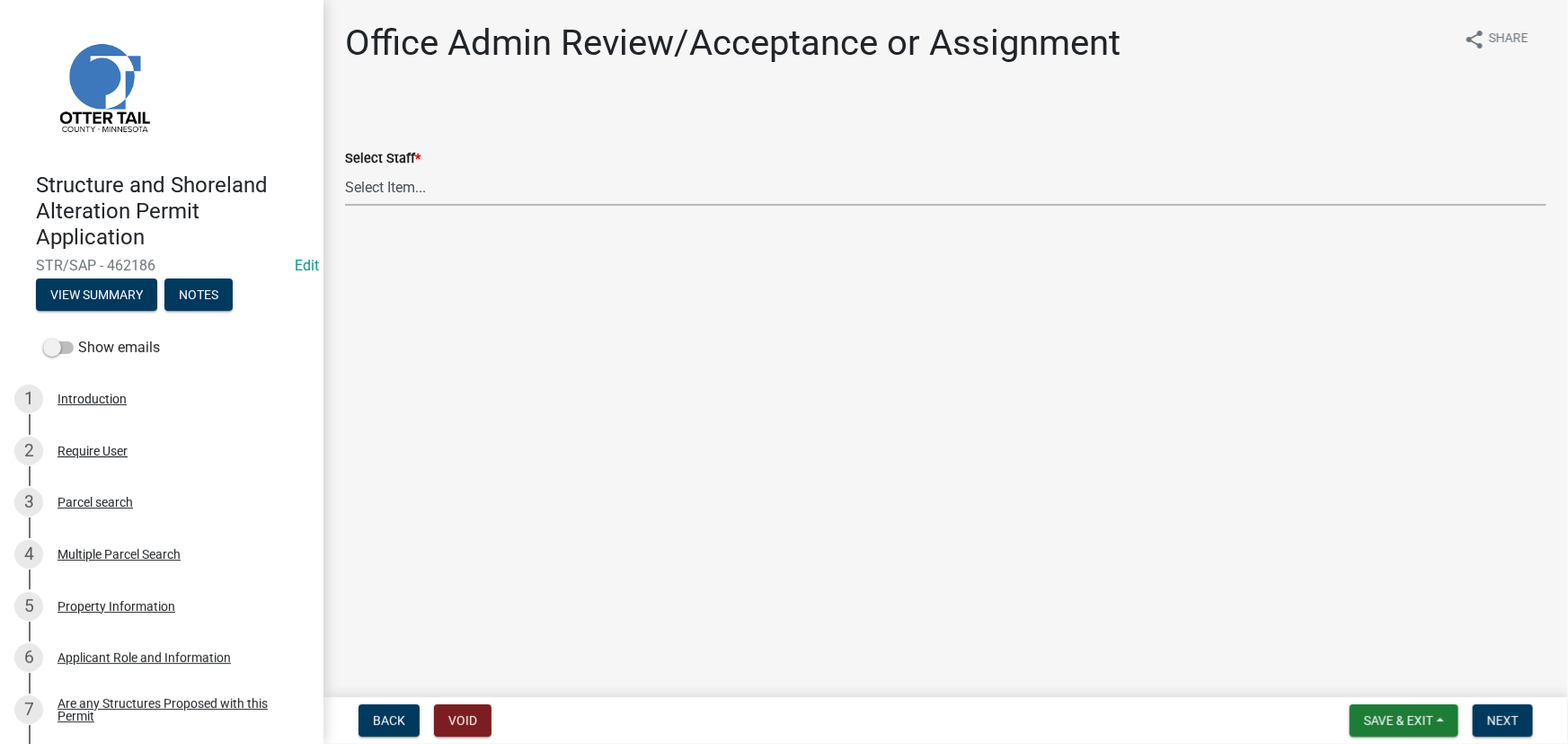
click at [485, 202] on select "Select Item... [PERSON_NAME] ([EMAIL_ADDRESS][DOMAIN_NAME]) [PERSON_NAME] ([EMA…" at bounding box center [946, 187] width 1202 height 36
click at [345, 169] on select "Select Item... [PERSON_NAME] ([EMAIL_ADDRESS][DOMAIN_NAME]) [PERSON_NAME] ([EMA…" at bounding box center [946, 187] width 1202 height 36
select select "587f38f5-c90e-4c12-9e10-d3e23909bbca"
click at [1517, 722] on span "Next" at bounding box center [1503, 720] width 31 height 15
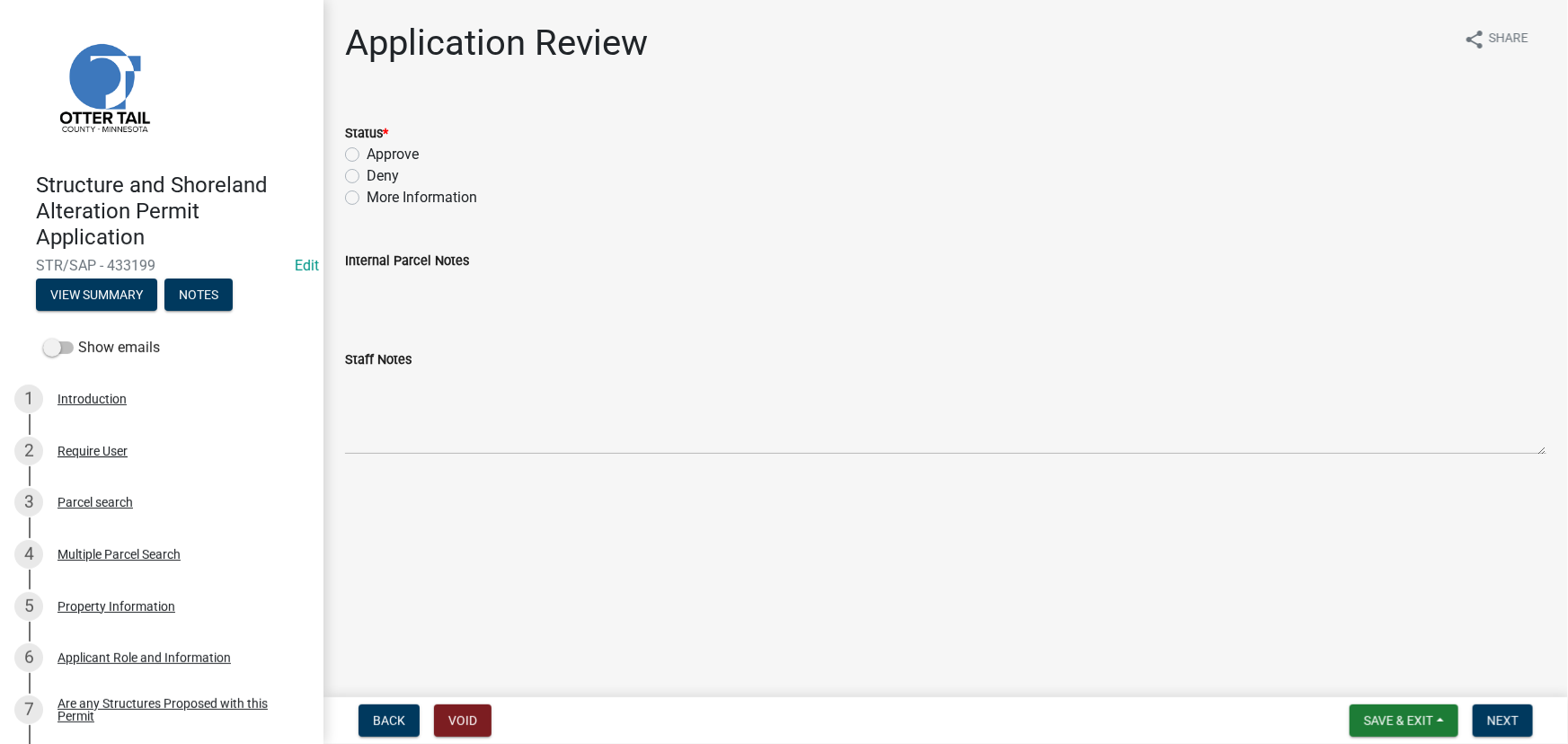
scroll to position [1060, 0]
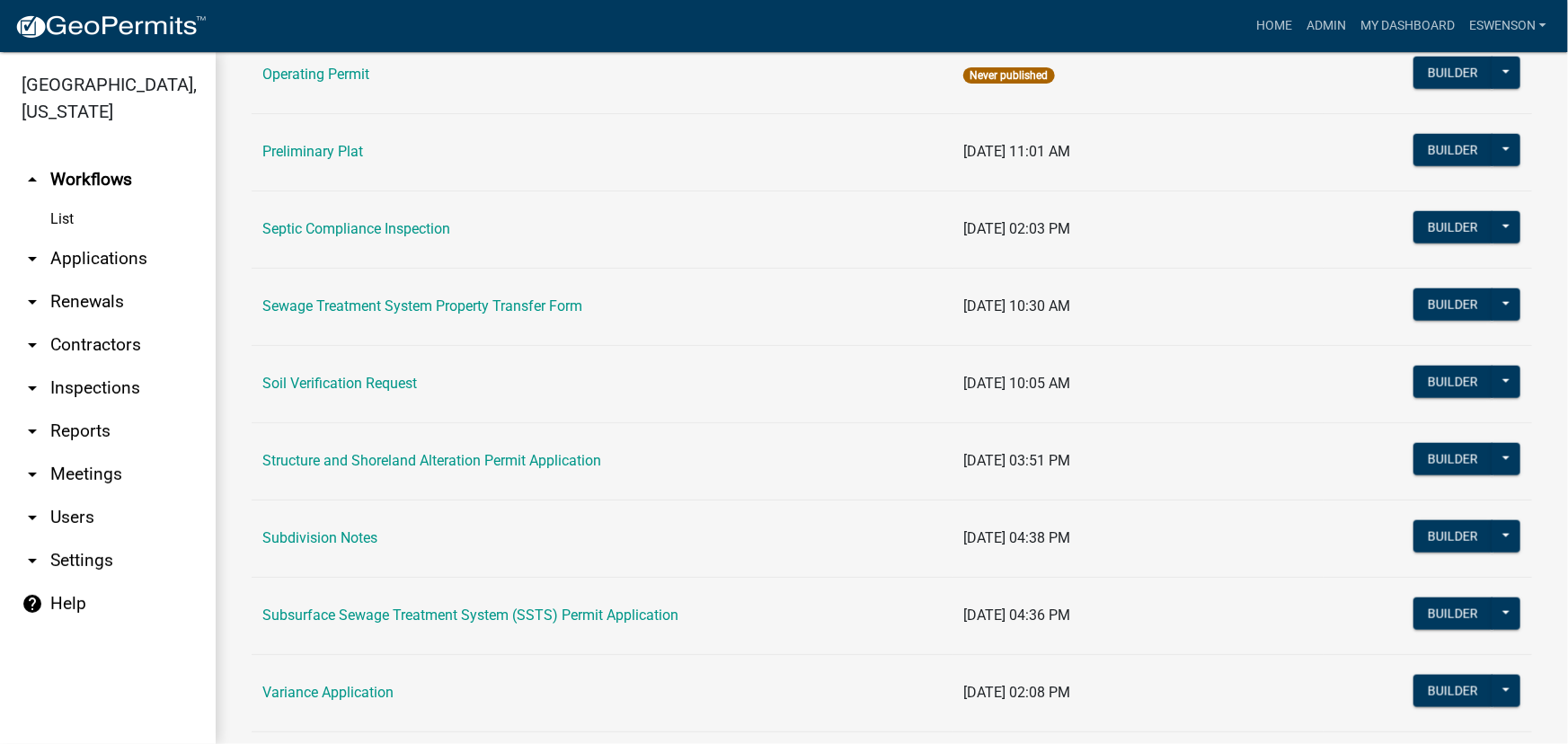
scroll to position [899, 0]
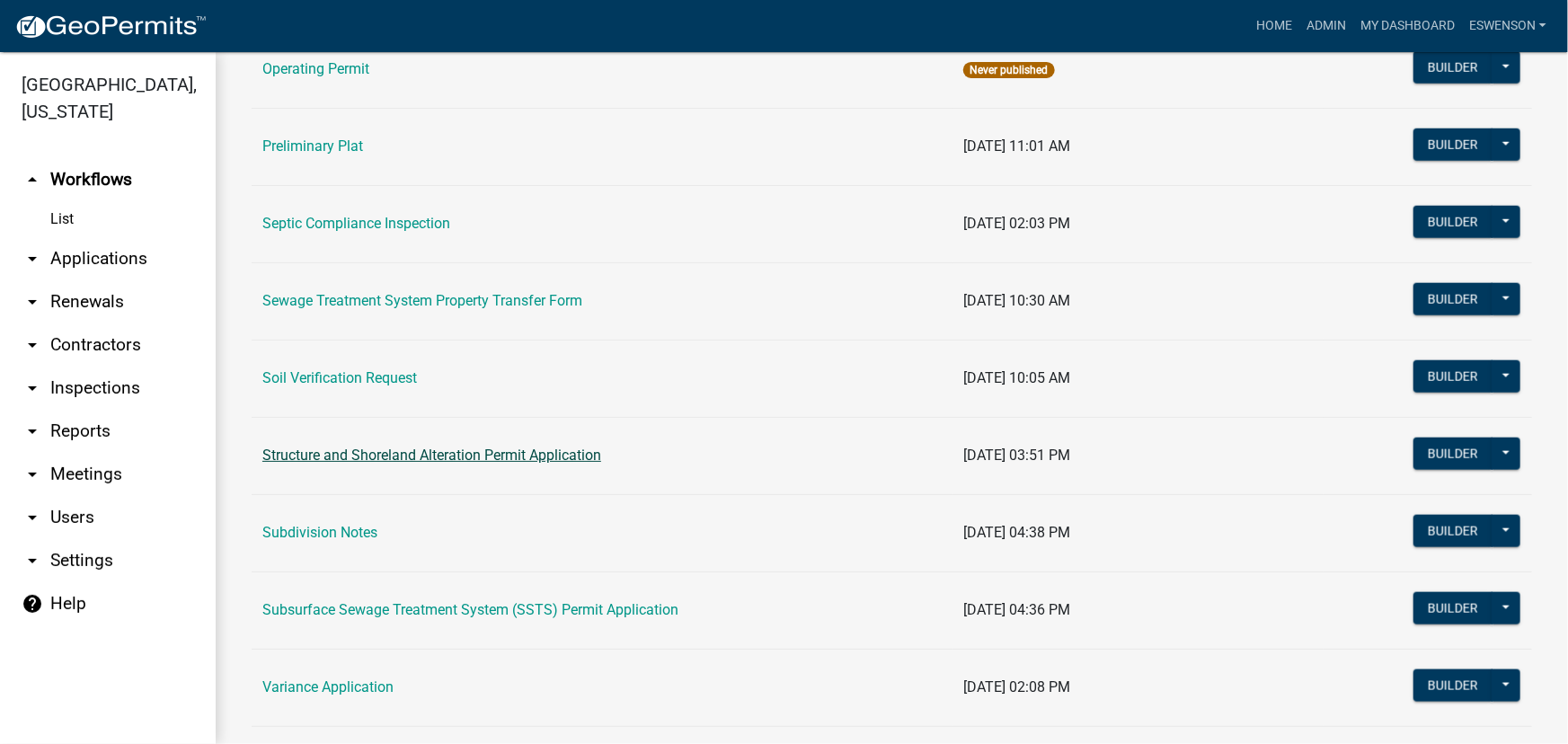
click at [423, 454] on link "Structure and Shoreland Alteration Permit Application" at bounding box center [432, 455] width 339 height 17
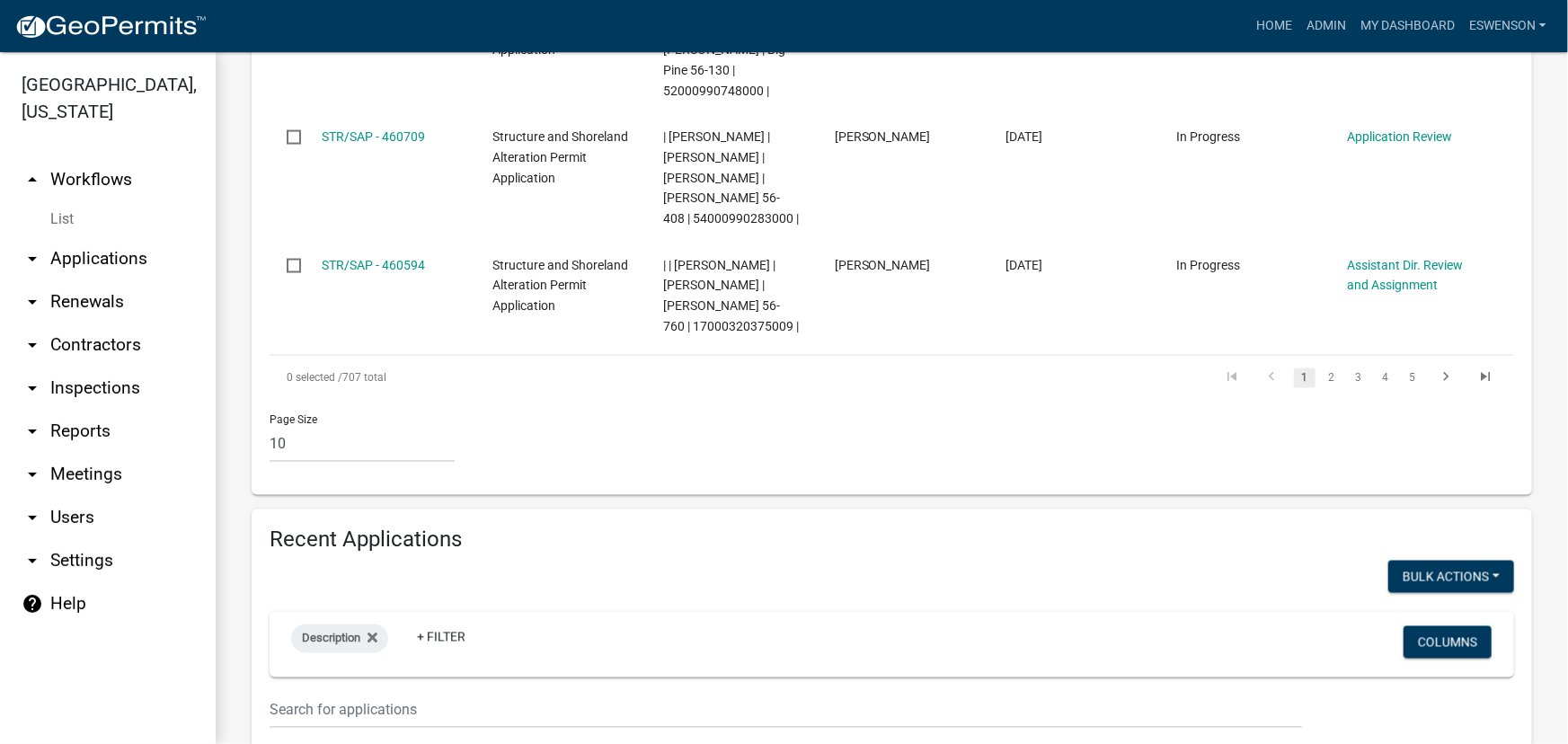
scroll to position [1699, 0]
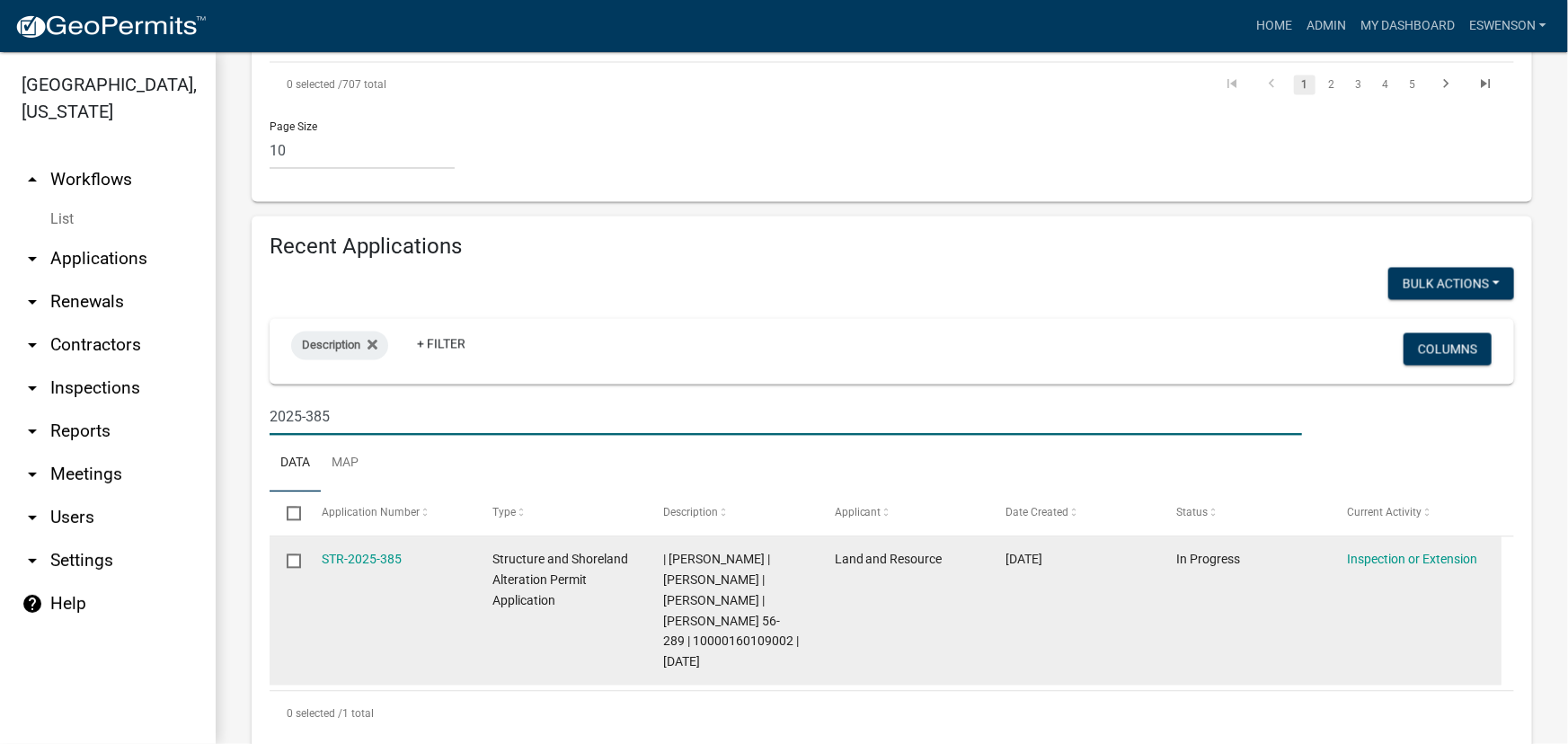
type input "2025-385"
click at [367, 542] on datatable-body-cell "STR-2025-385" at bounding box center [389, 611] width 170 height 149
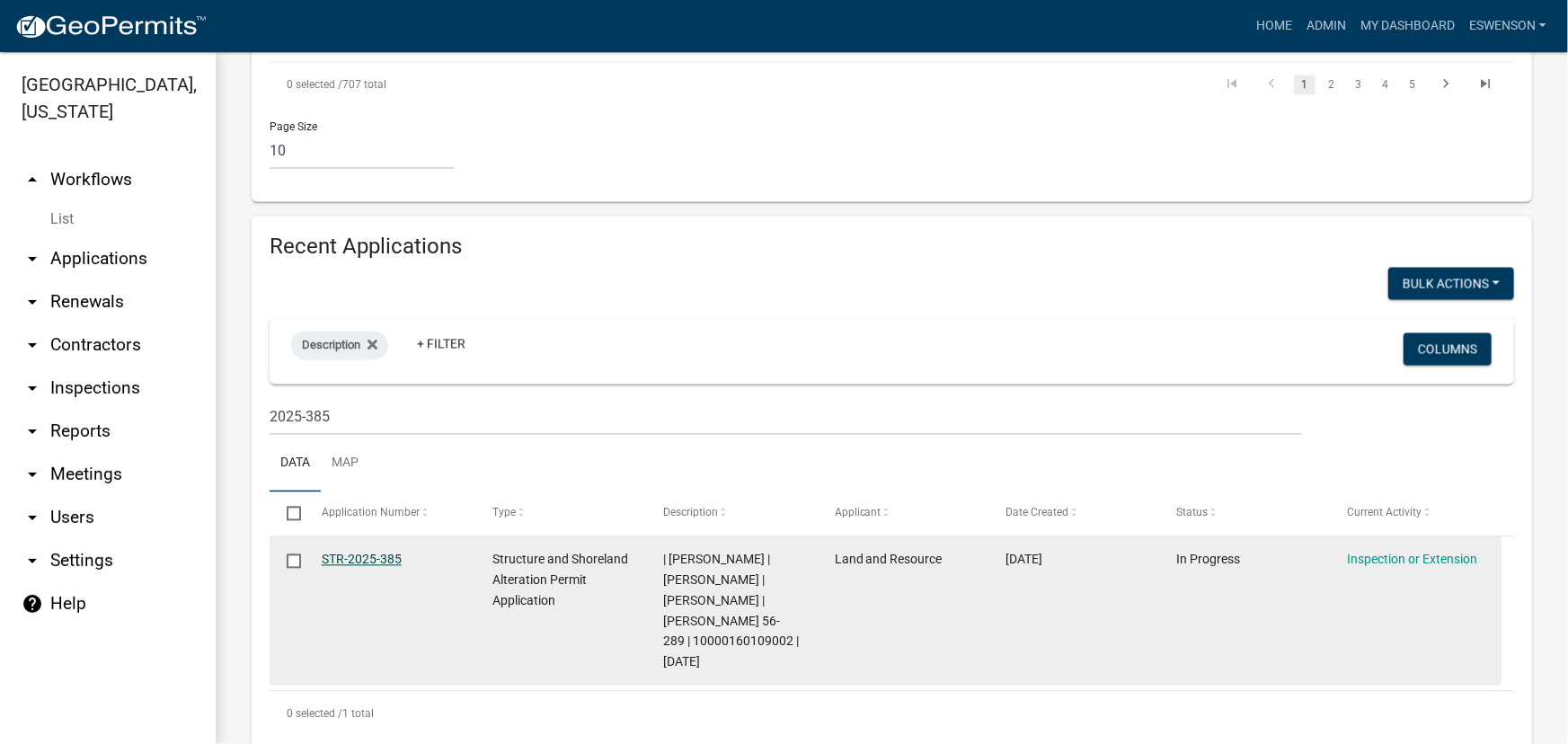
click at [361, 563] on link "STR-2025-385" at bounding box center [361, 560] width 80 height 15
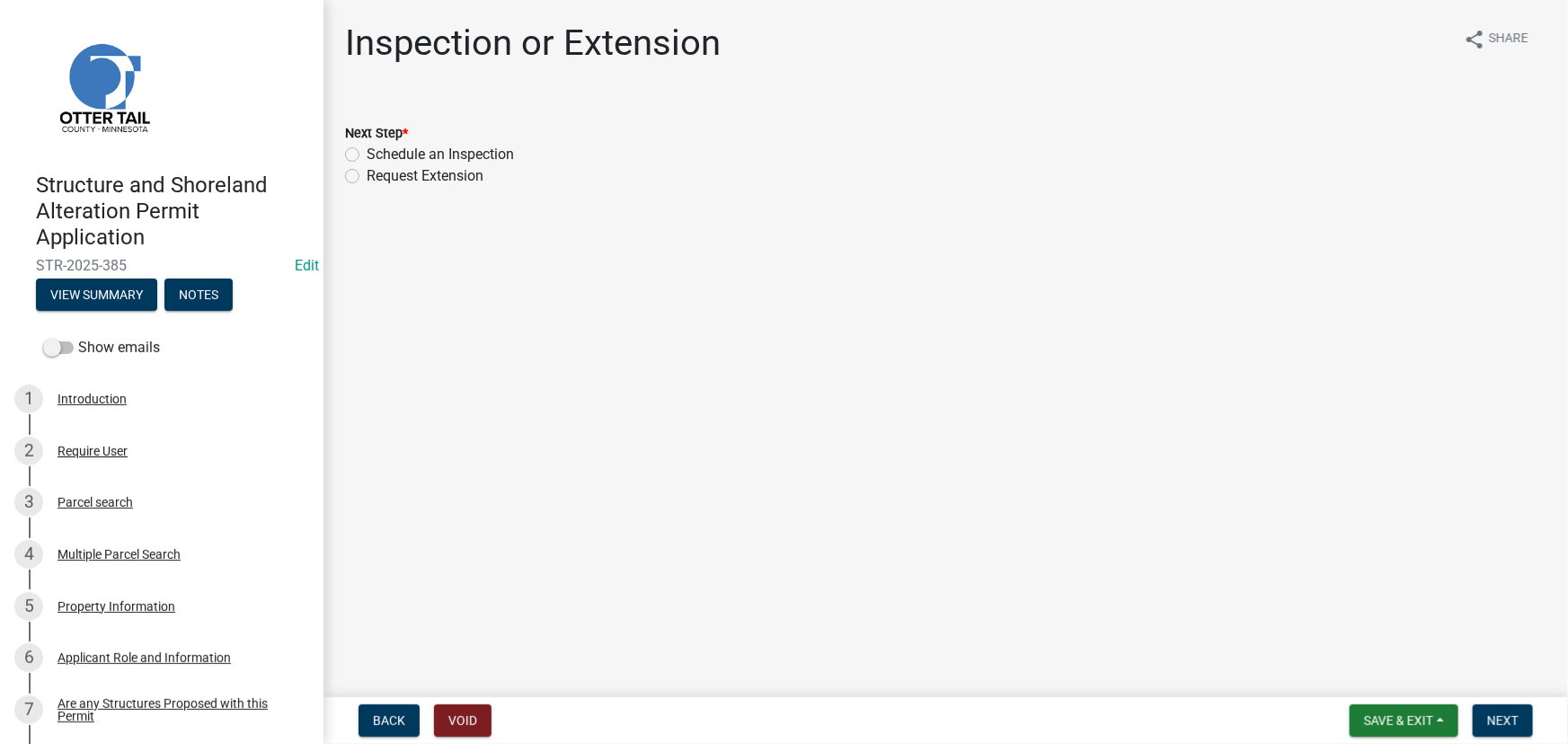
click at [404, 151] on label "Schedule an Inspection" at bounding box center [441, 155] width 148 height 22
click at [378, 151] on input "Schedule an Inspection" at bounding box center [373, 150] width 12 height 12
radio input "true"
click at [1512, 719] on span "Next" at bounding box center [1503, 720] width 31 height 15
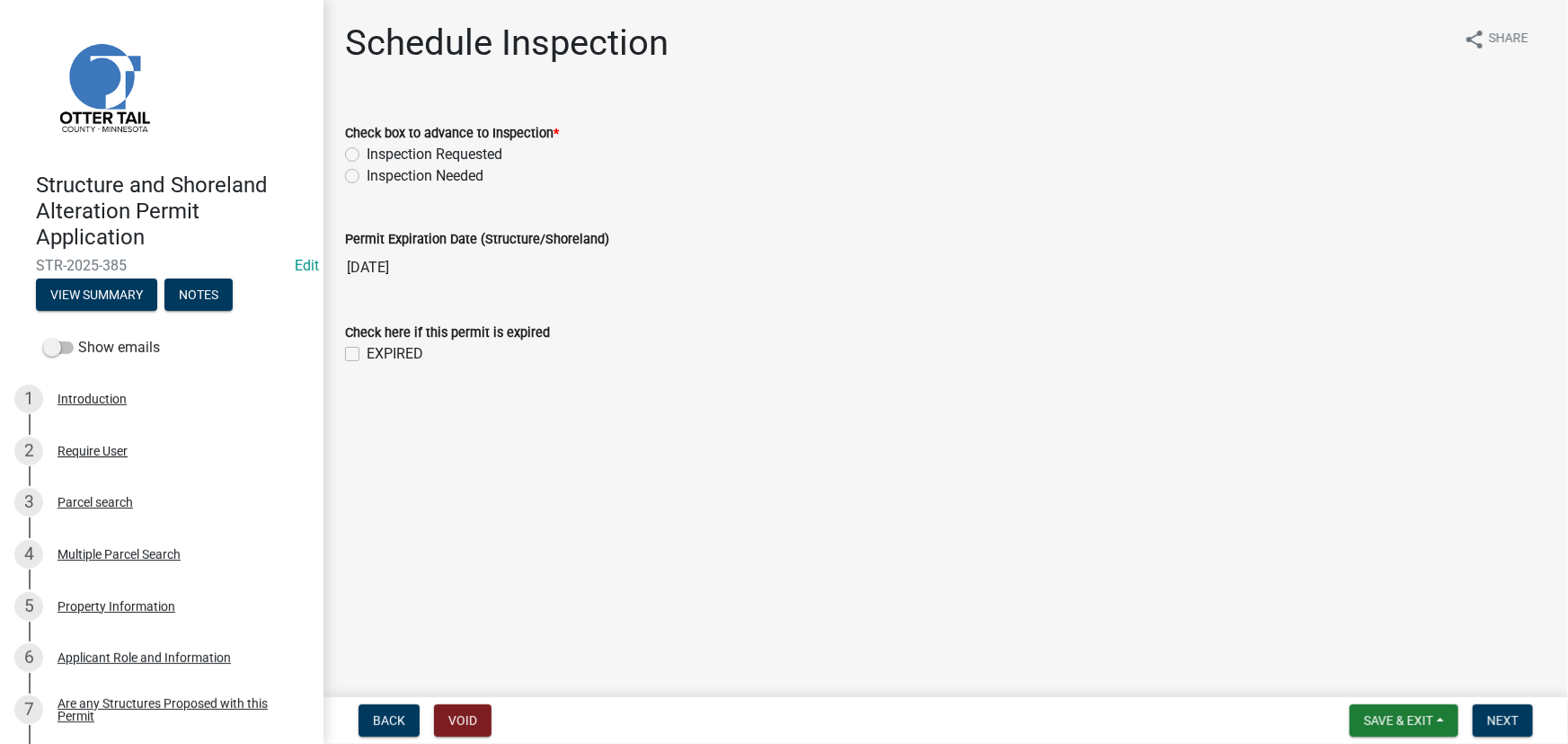
click at [448, 160] on label "Inspection Requested" at bounding box center [435, 155] width 136 height 22
click at [378, 155] on input "Inspection Requested" at bounding box center [373, 150] width 12 height 12
radio input "true"
click at [1506, 707] on button "Next" at bounding box center [1503, 720] width 60 height 32
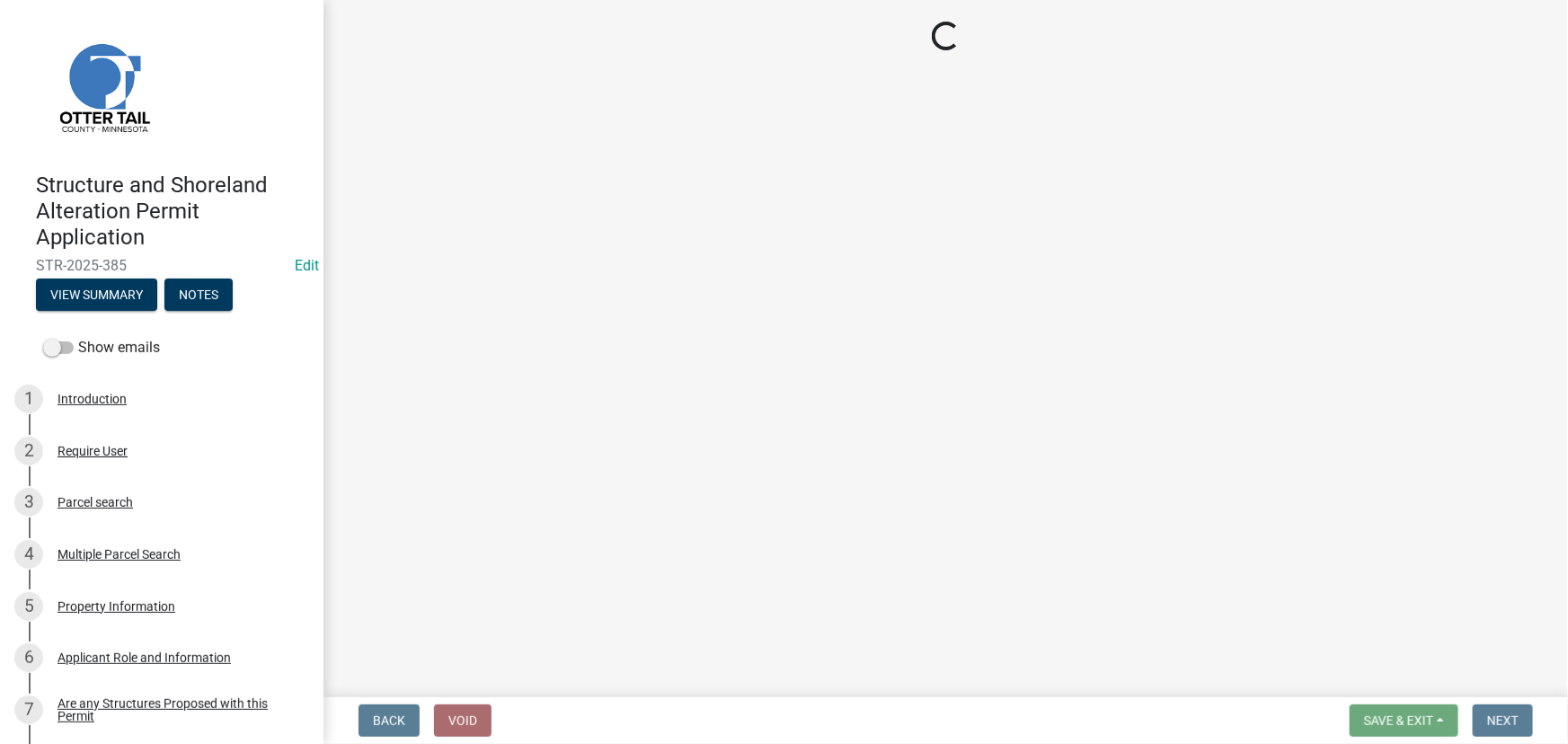
select select "710d5f49-2663-4e73-9718-d0c4e189f5ed"
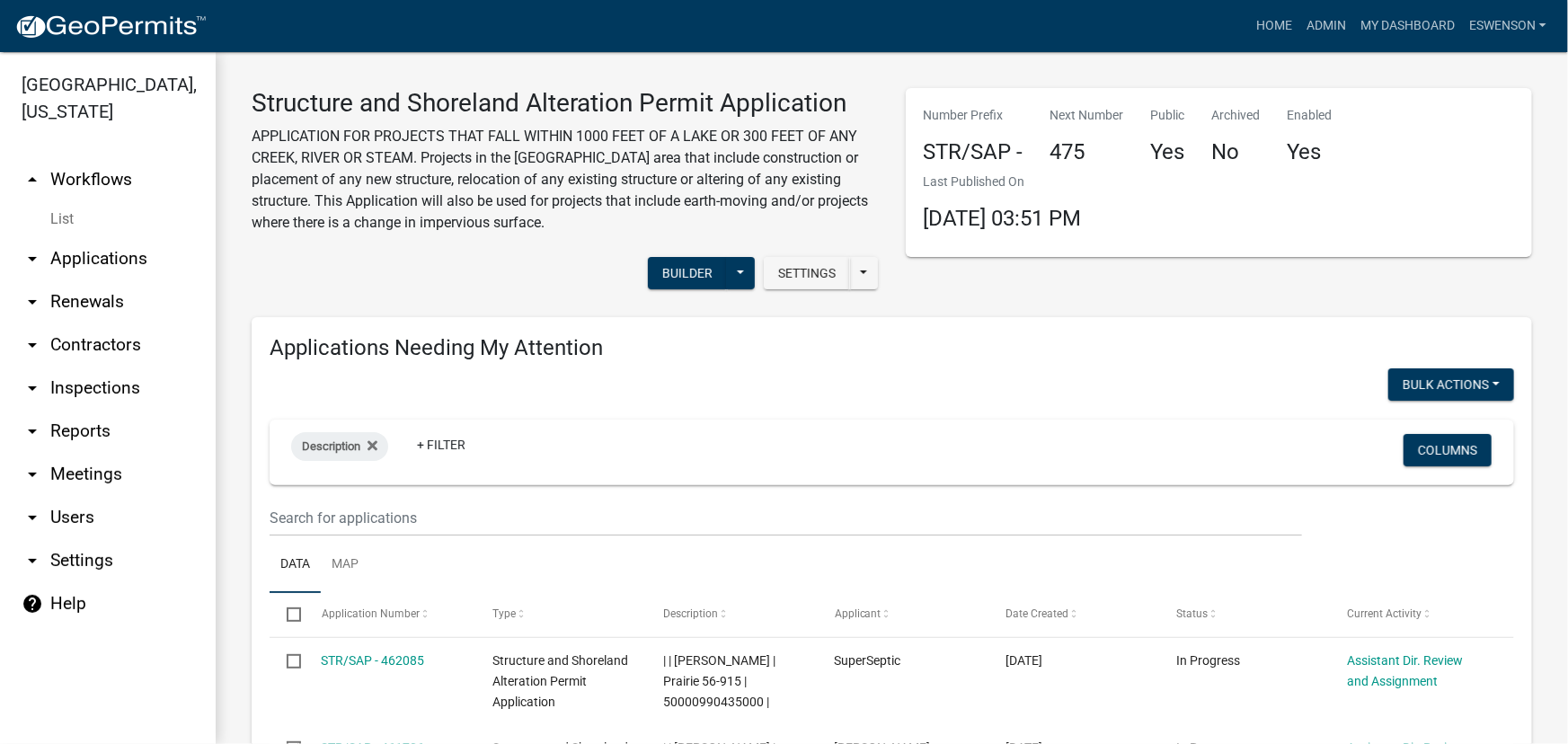
click at [91, 253] on link "arrow_drop_down Applications" at bounding box center [107, 259] width 216 height 43
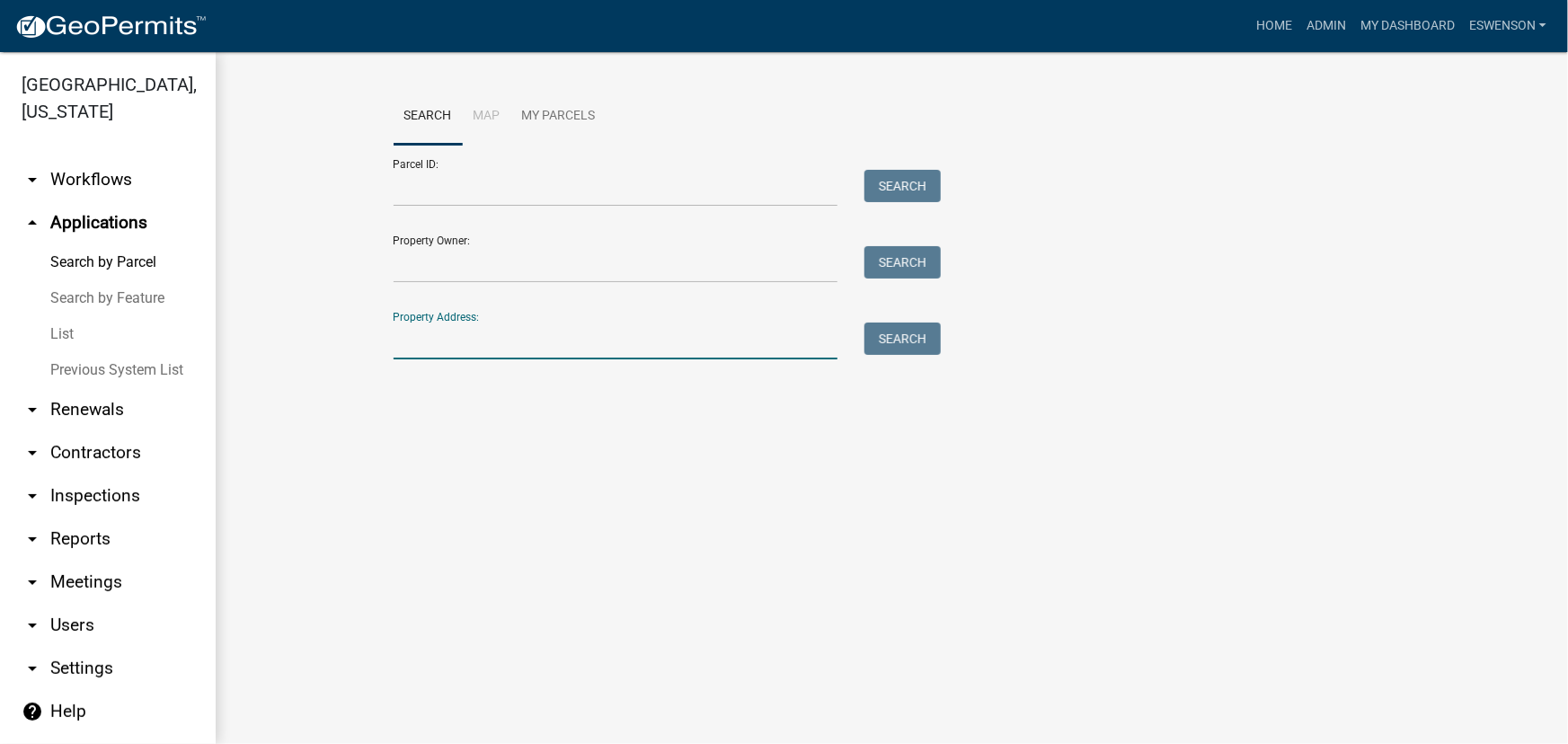
click at [472, 341] on input "Property Address:" at bounding box center [616, 341] width 445 height 36
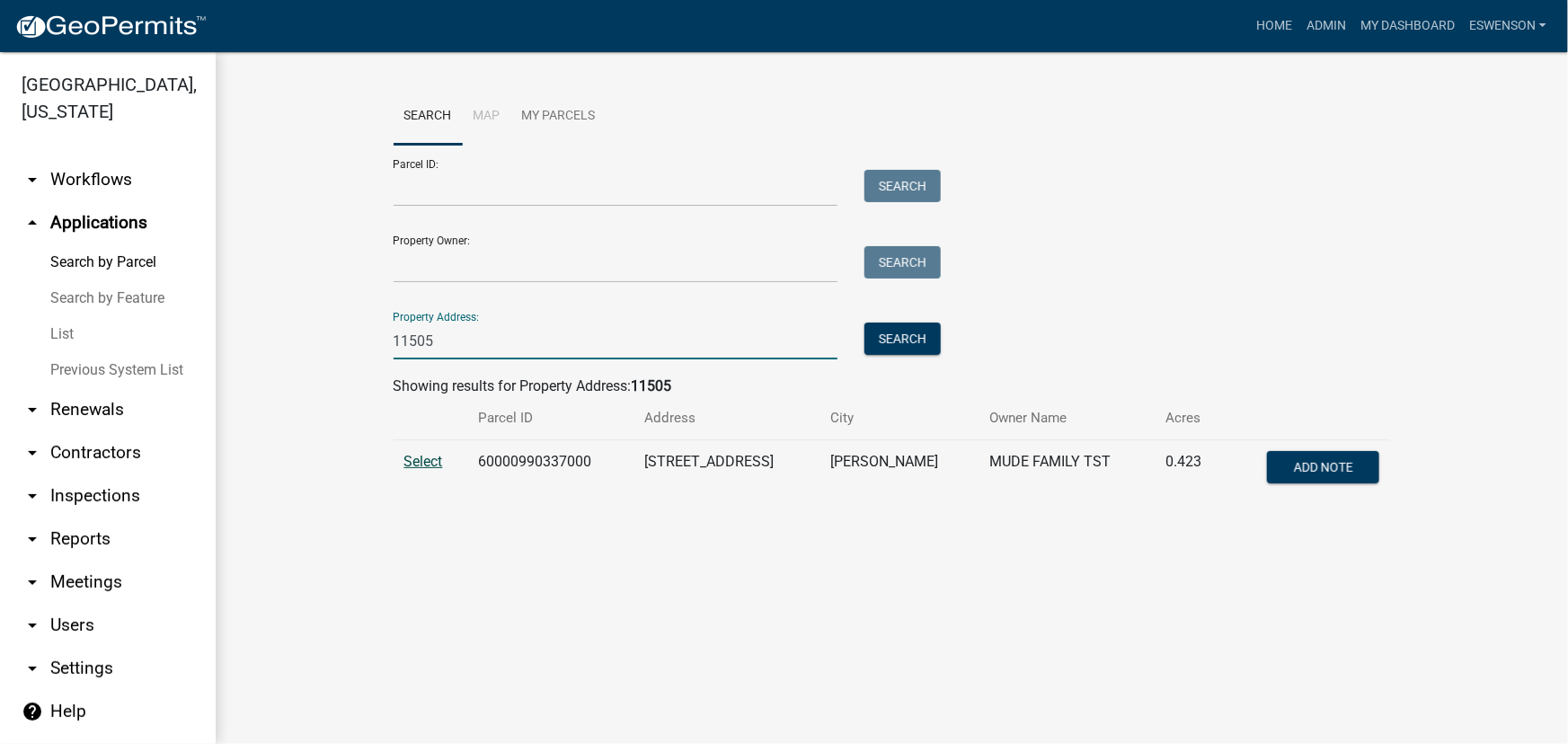
type input "11505"
click at [435, 463] on span "Select" at bounding box center [423, 461] width 38 height 17
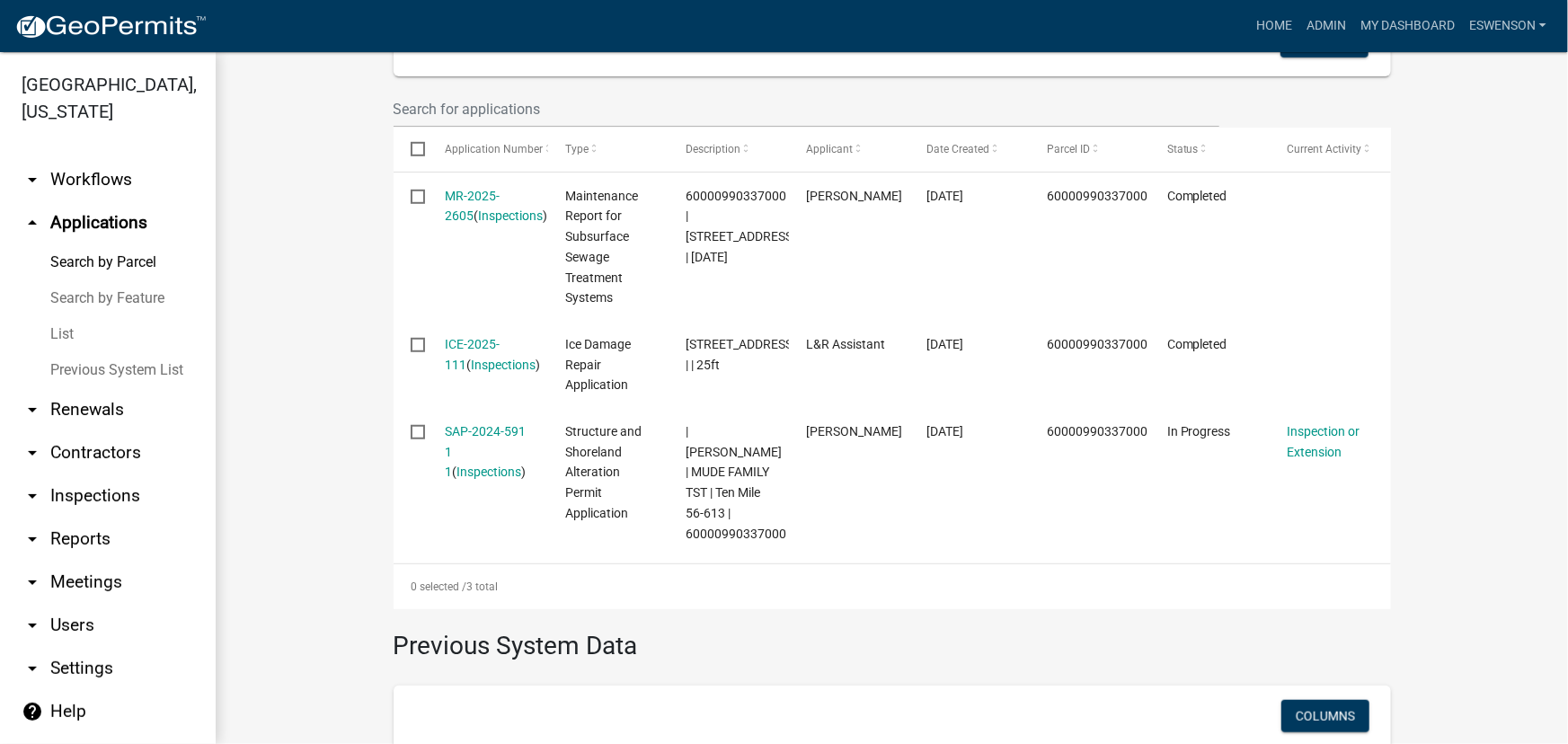
scroll to position [592, 0]
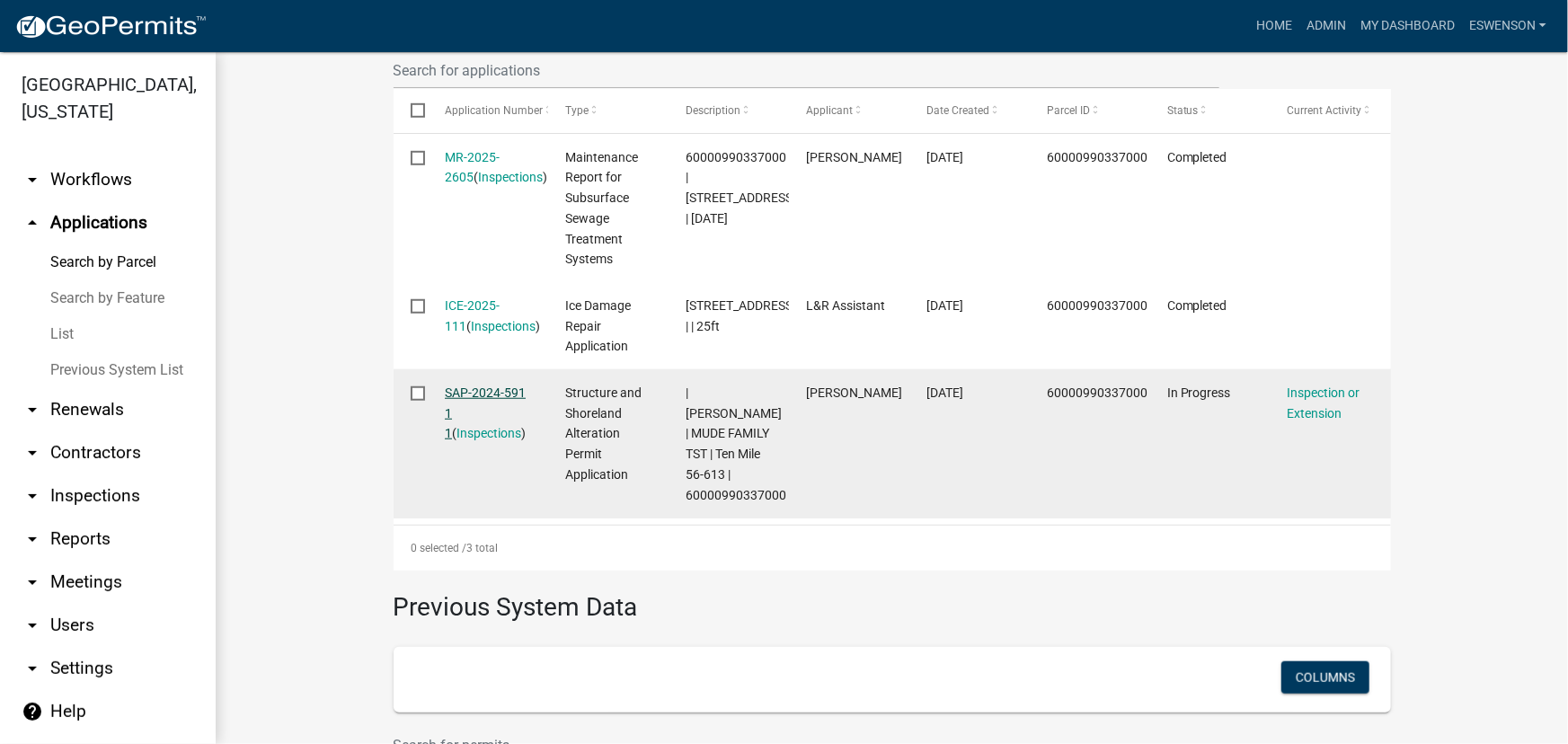
click at [483, 397] on link "SAP-2024-591 1 1" at bounding box center [485, 413] width 81 height 56
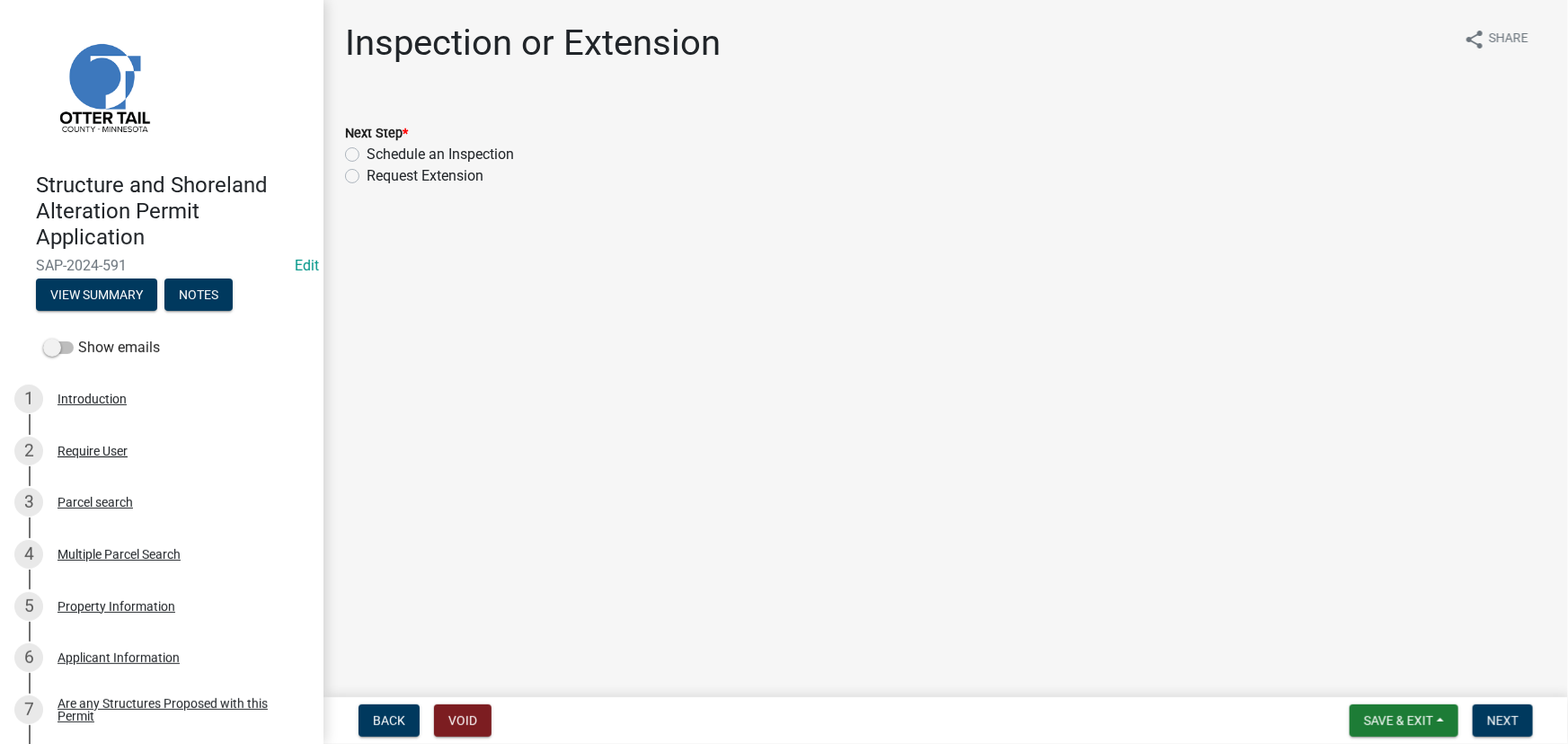
click at [427, 151] on label "Schedule an Inspection" at bounding box center [441, 155] width 148 height 22
click at [378, 151] on input "Schedule an Inspection" at bounding box center [373, 150] width 12 height 12
radio input "true"
click at [1497, 715] on span "Next" at bounding box center [1503, 720] width 31 height 15
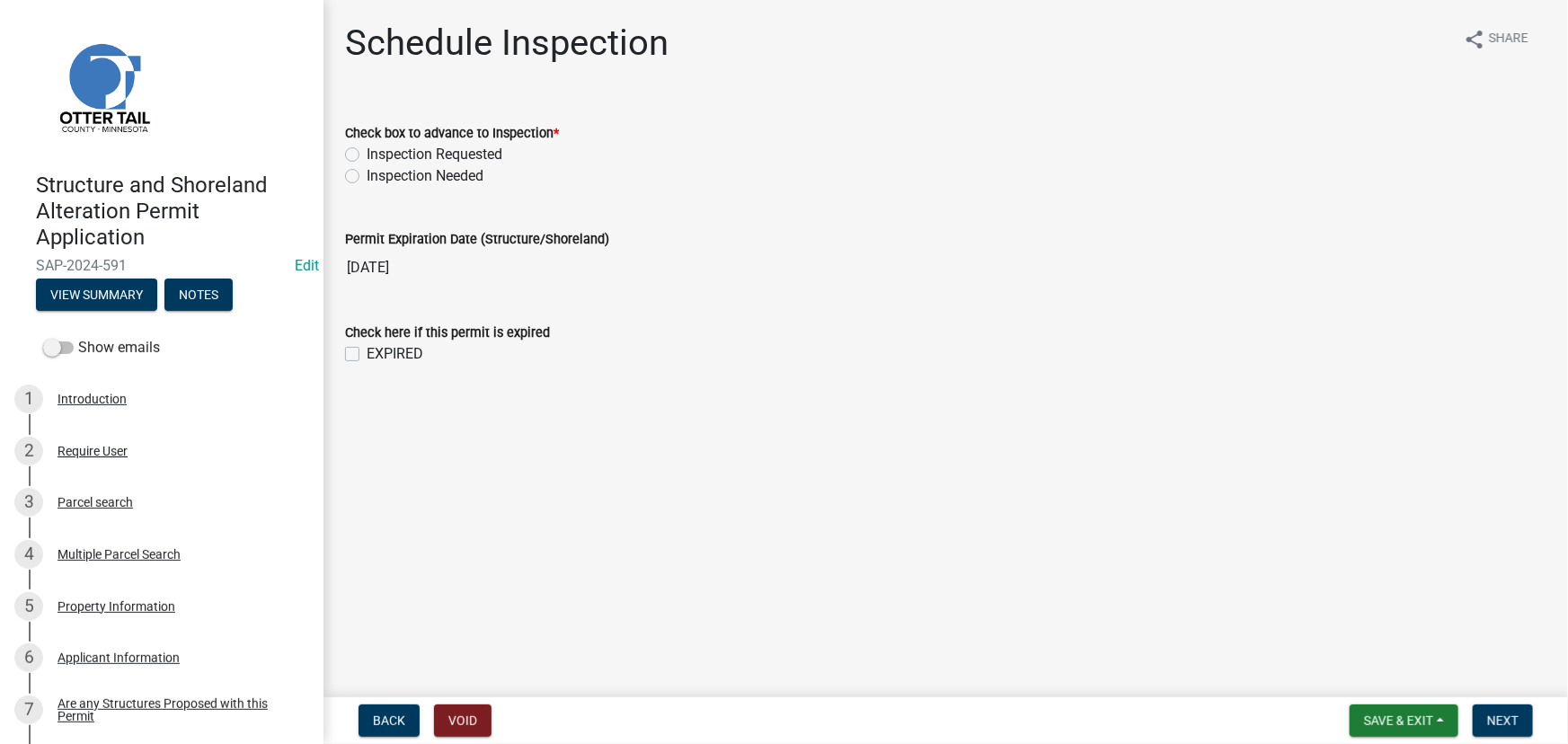
click at [430, 179] on label "Inspection Needed" at bounding box center [425, 176] width 117 height 22
click at [378, 177] on input "Inspection Needed" at bounding box center [373, 171] width 12 height 12
radio input "true"
click at [1522, 701] on nav "Back Void Save & Exit Save Save & Exit Next" at bounding box center [946, 720] width 1245 height 46
click at [1524, 716] on button "Next" at bounding box center [1503, 720] width 60 height 32
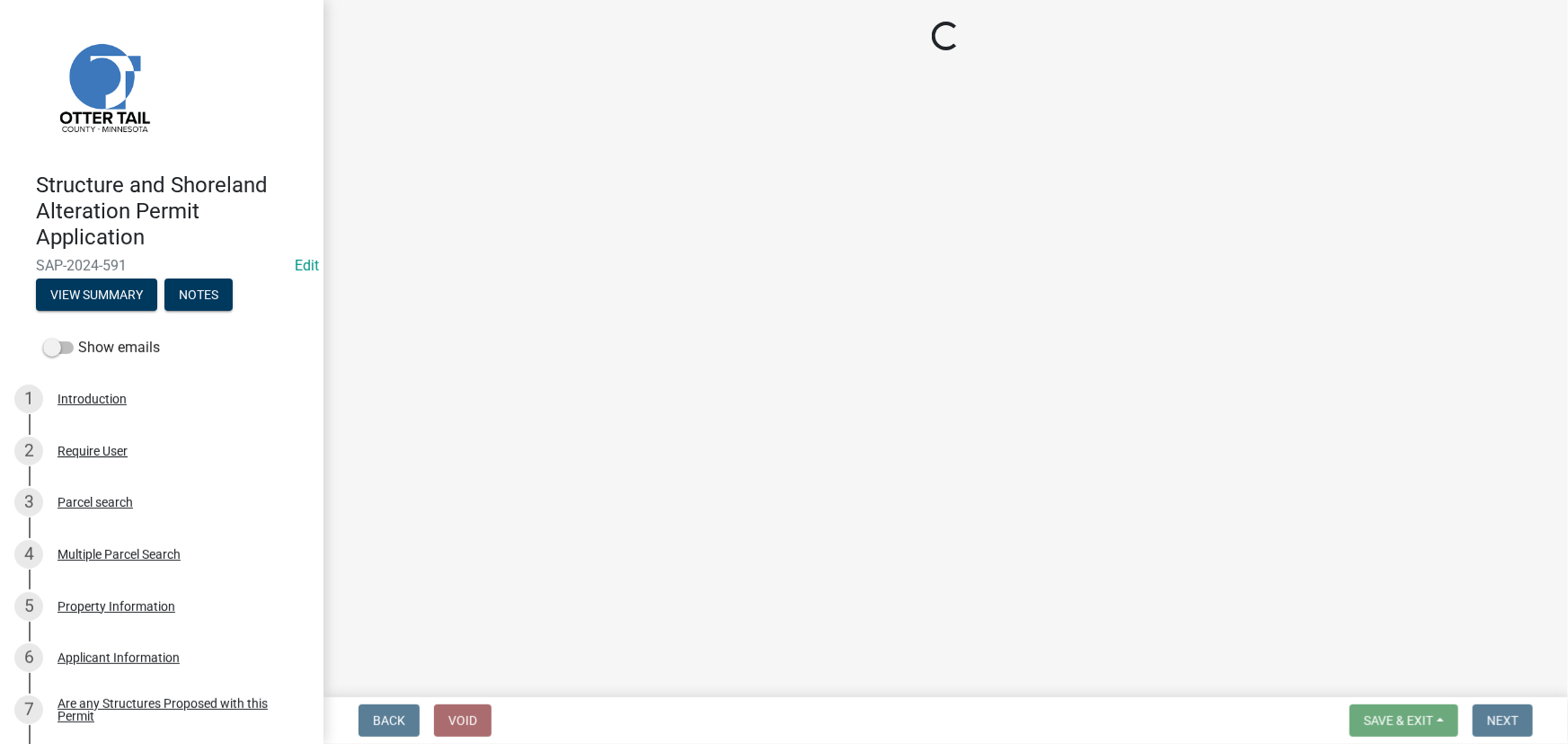
select select "710d5f49-2663-4e73-9718-d0c4e189f5ed"
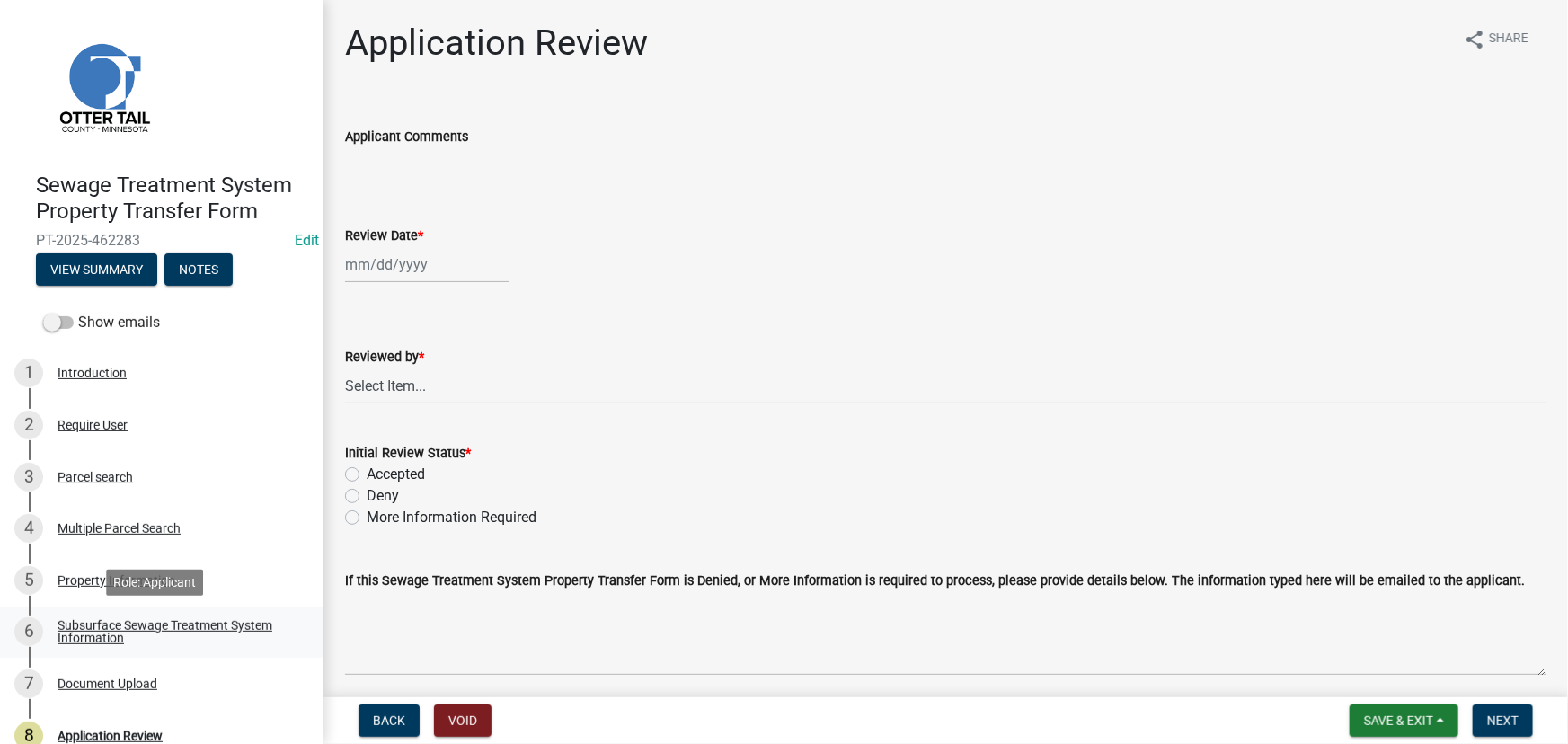
click at [208, 625] on div "Subsurface Sewage Treatment System Information" at bounding box center [175, 632] width 237 height 26
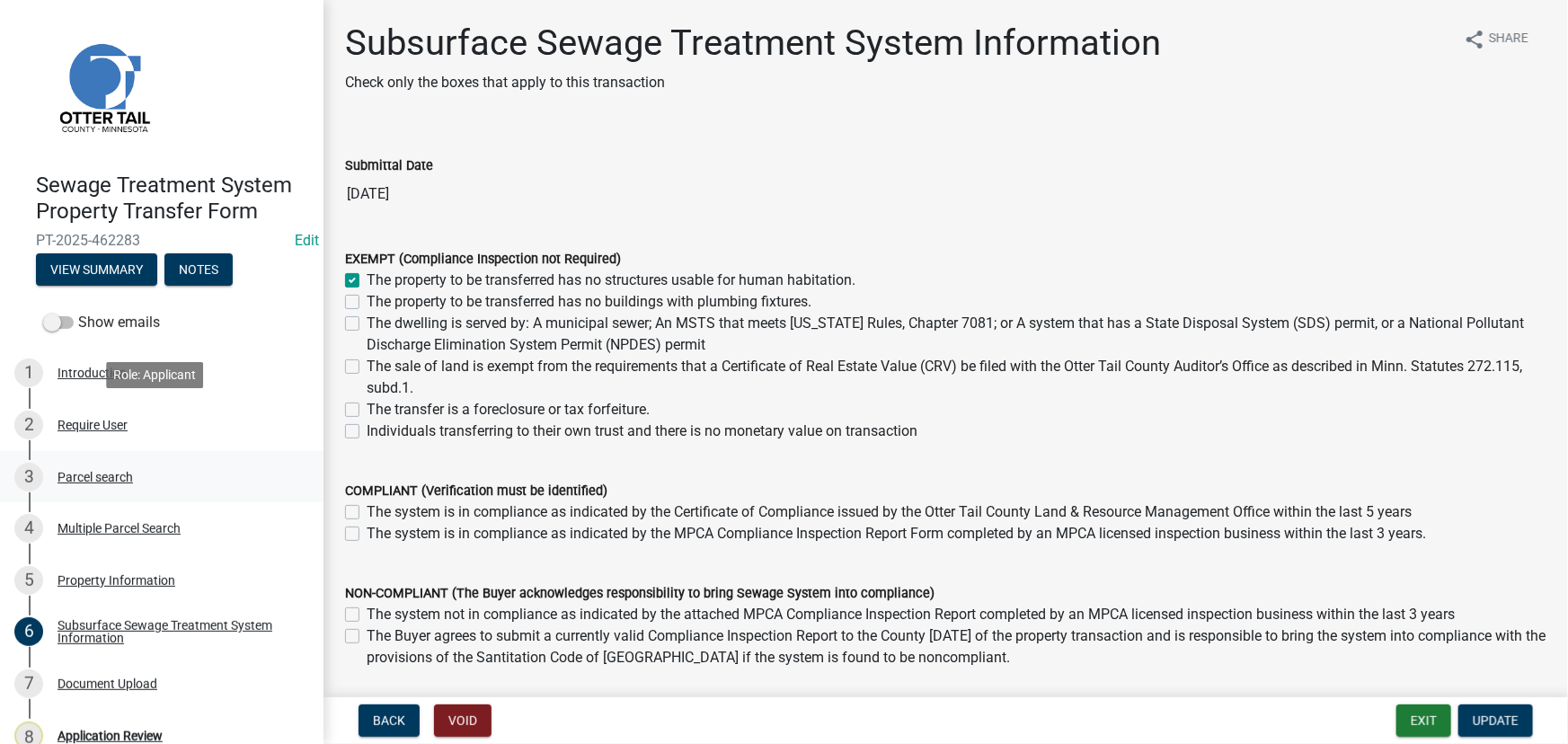
click at [100, 470] on div "Parcel search" at bounding box center [94, 476] width 76 height 13
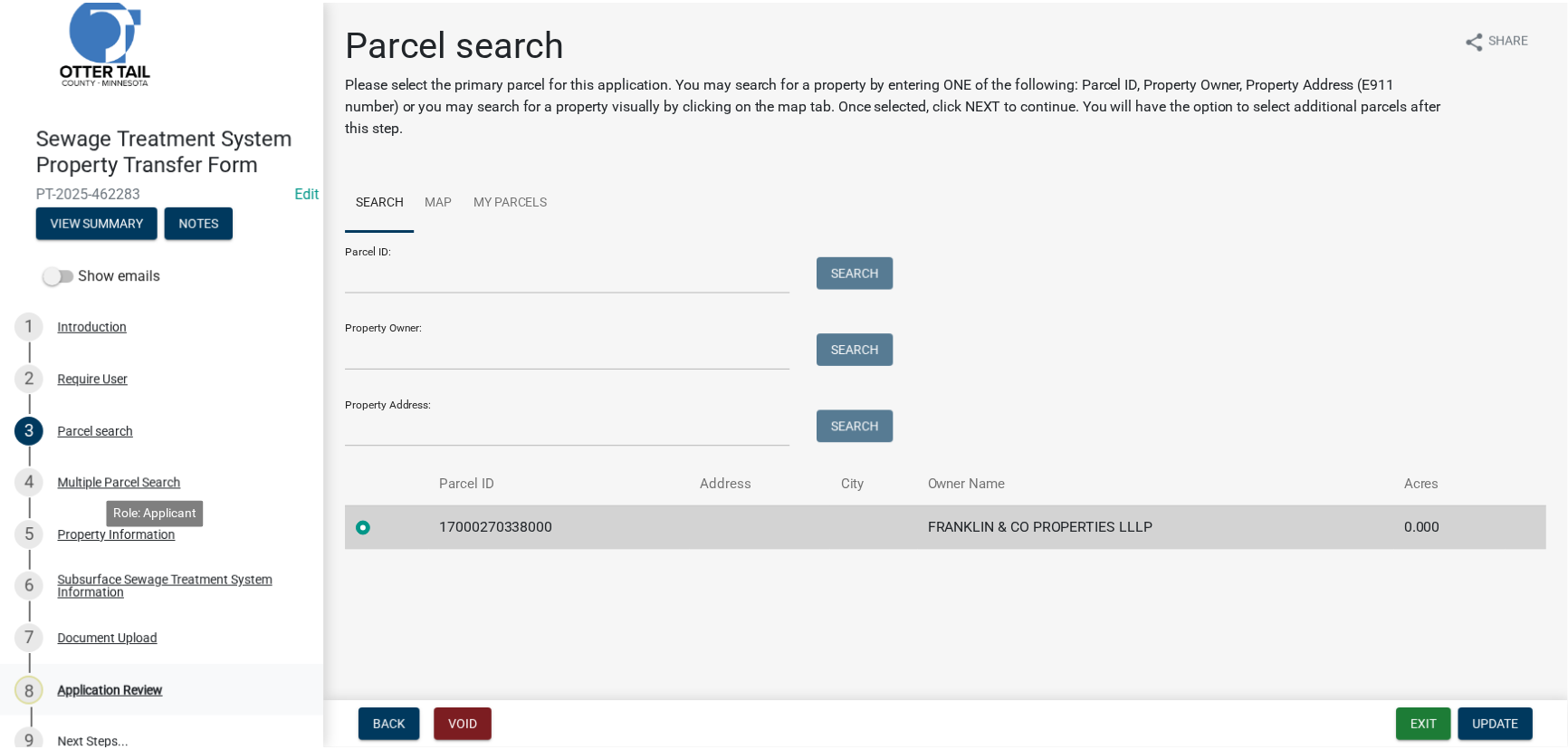
scroll to position [76, 0]
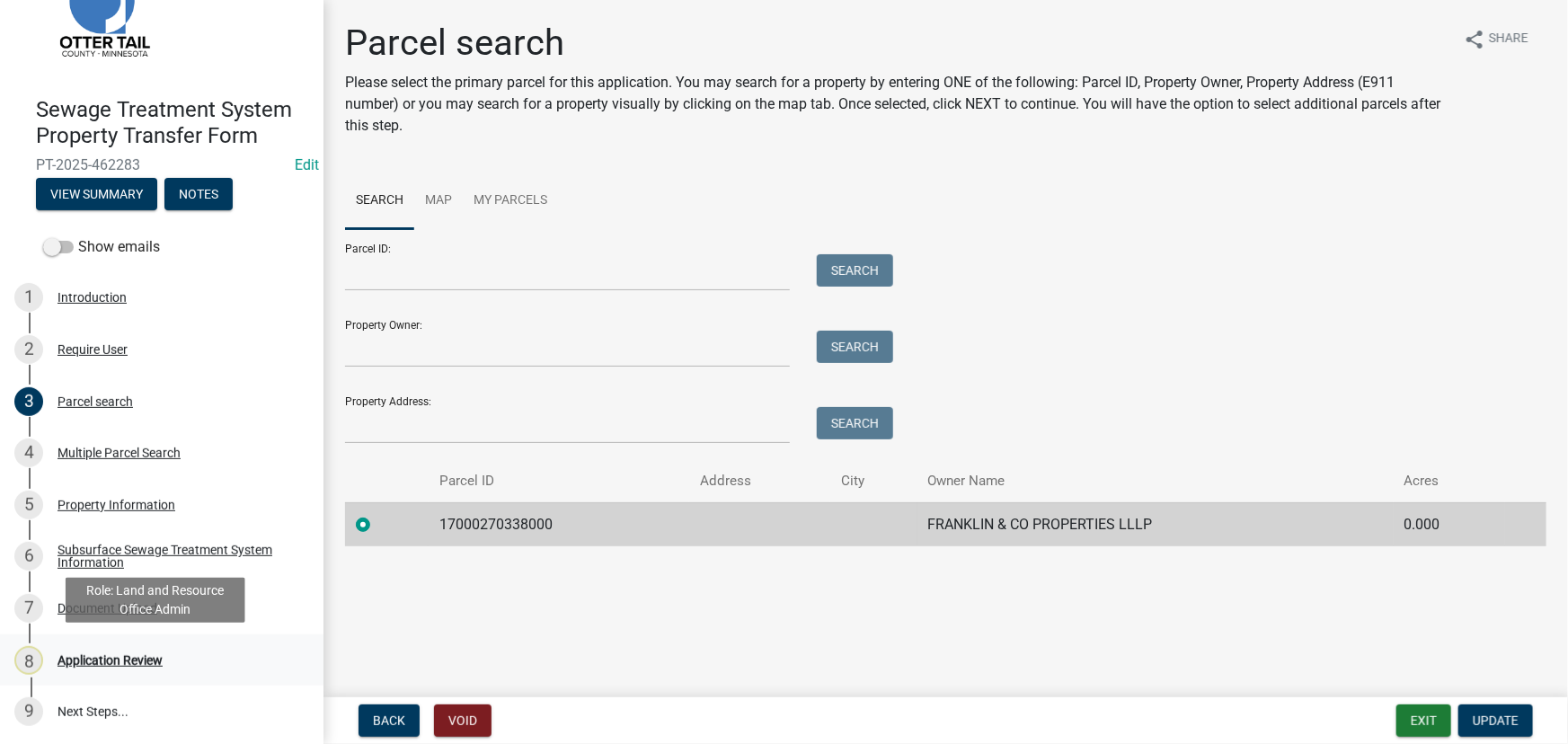
click at [101, 667] on div "8 Application Review" at bounding box center [155, 659] width 281 height 29
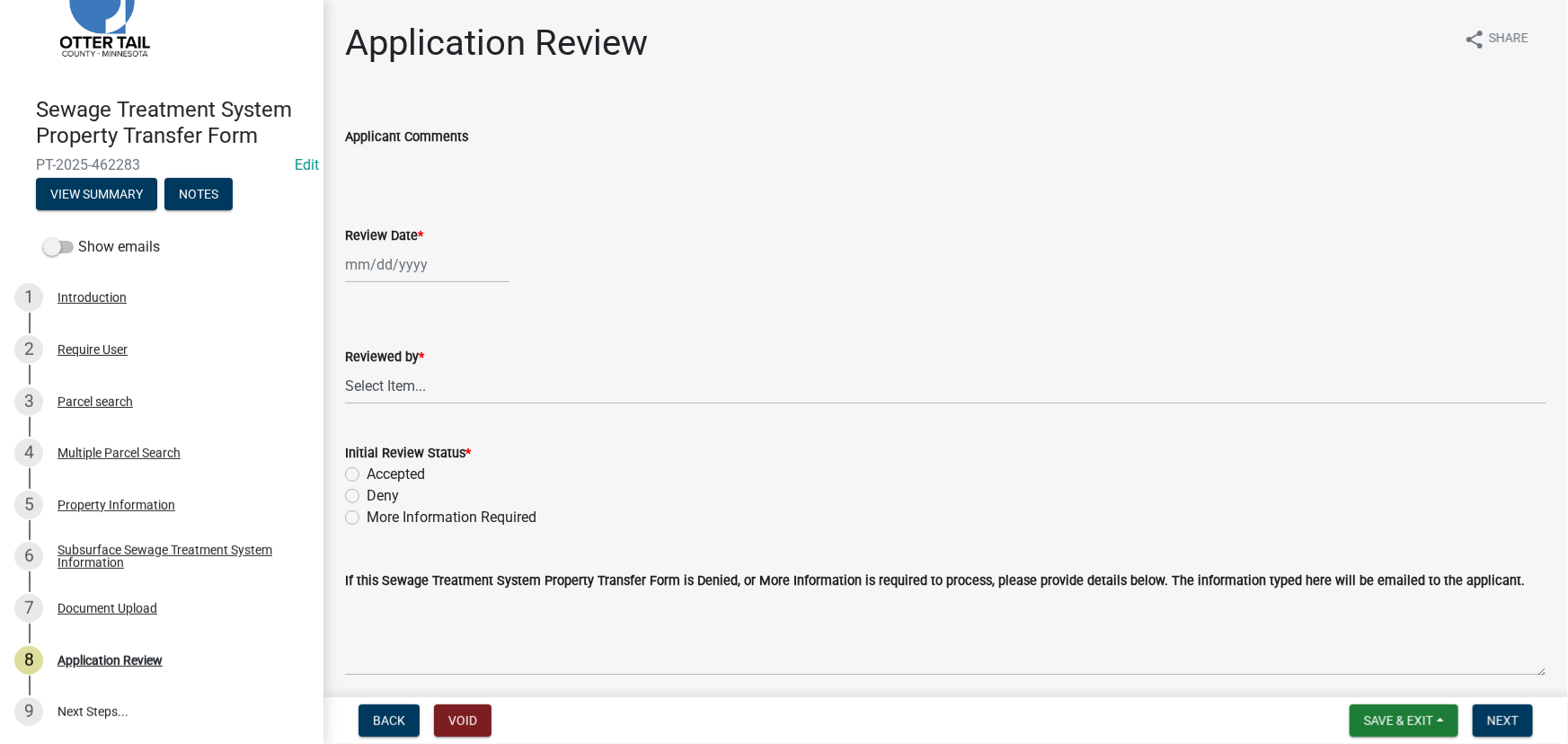
click at [392, 284] on wm-data-entity-input "Review Date *" at bounding box center [946, 249] width 1202 height 99
click at [397, 267] on div at bounding box center [427, 264] width 164 height 36
select select "8"
select select "2025"
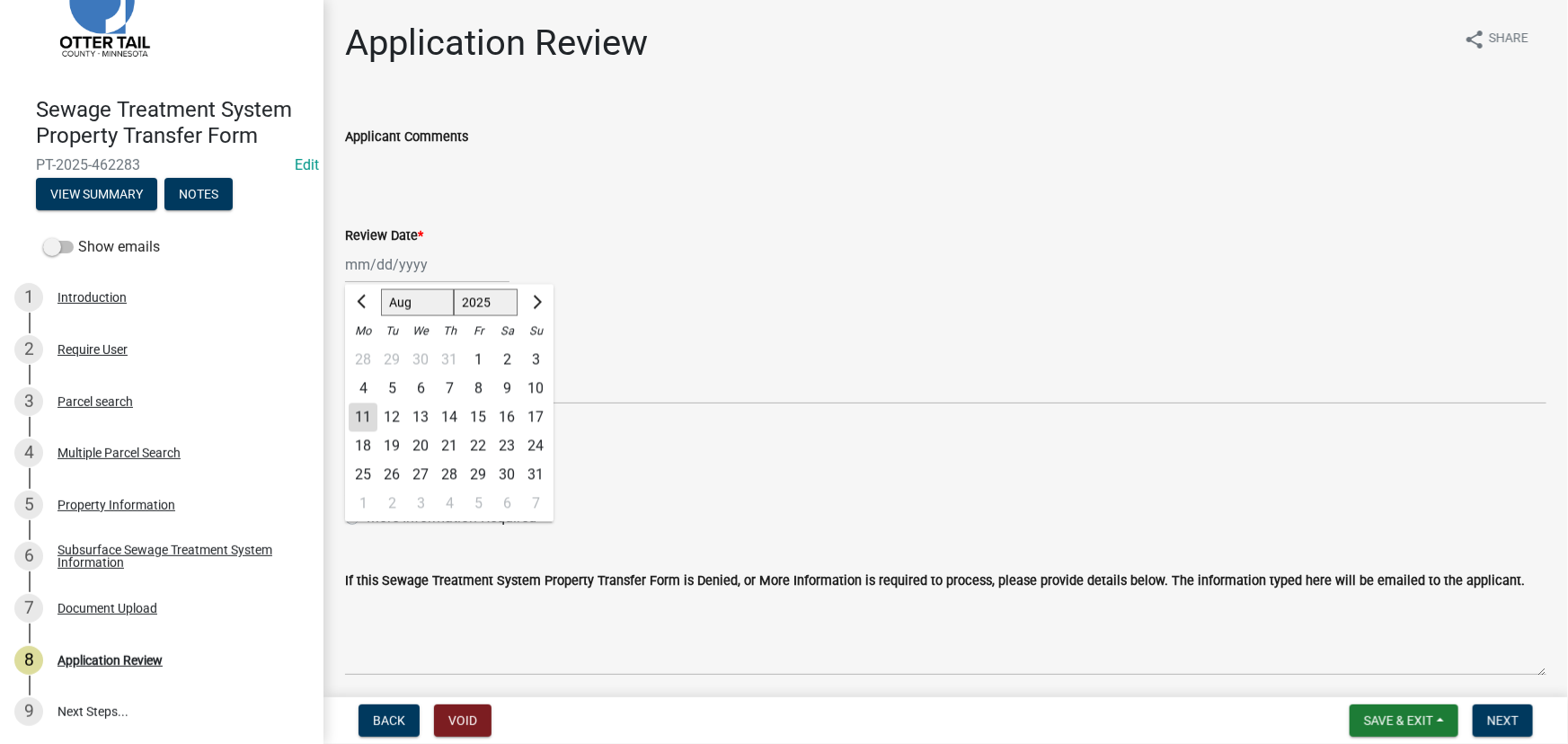
click at [365, 413] on div "11" at bounding box center [362, 417] width 29 height 29
type input "08/11/2025"
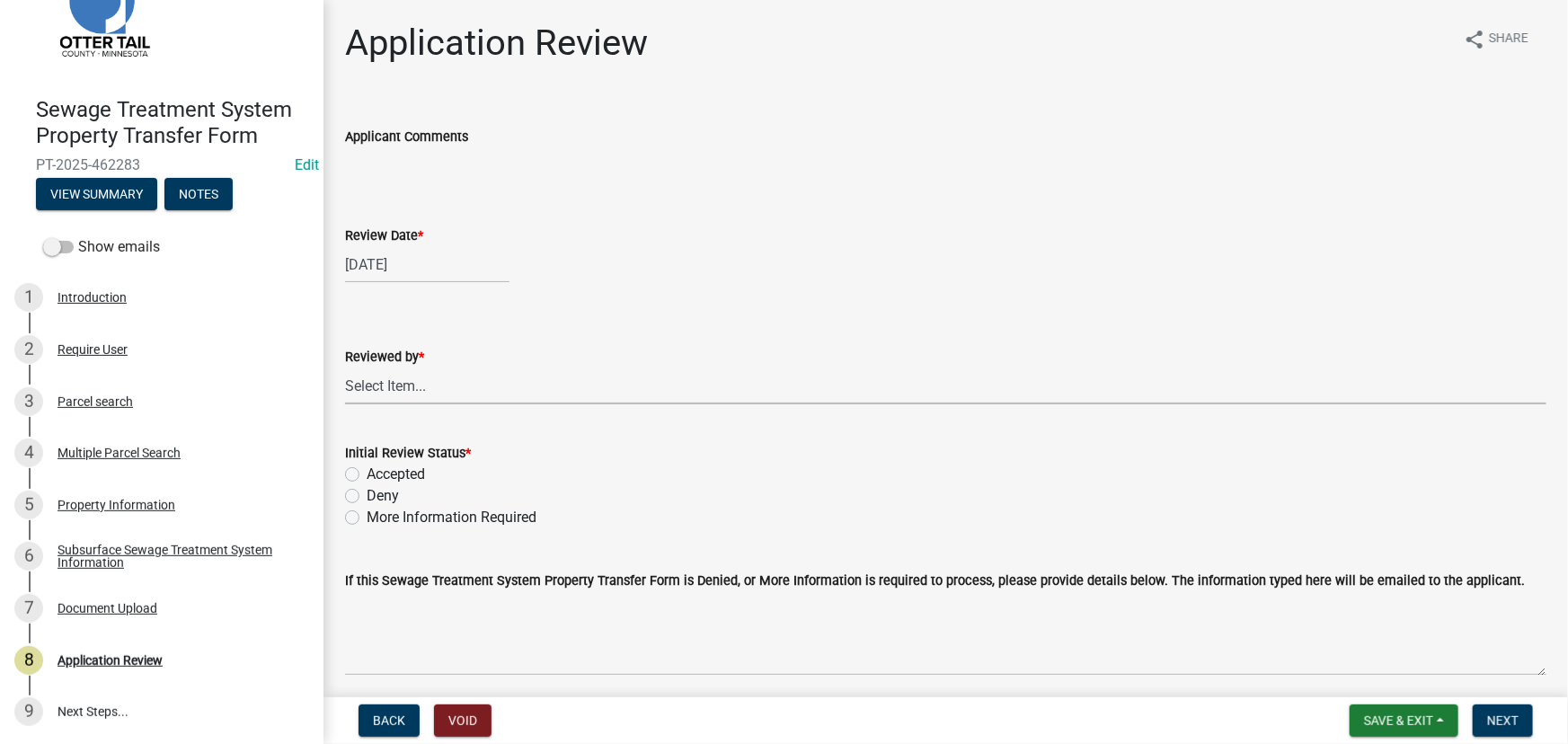
drag, startPoint x: 448, startPoint y: 385, endPoint x: 447, endPoint y: 413, distance: 28.0
click at [448, 385] on select "Select Item... Alexis Newark Amy Busko Andrea Perales Brittany Tollefson Christ…" at bounding box center [946, 385] width 1202 height 36
click at [345, 367] on select "Select Item... Alexis Newark Amy Busko Andrea Perales Brittany Tollefson Christ…" at bounding box center [946, 385] width 1202 height 36
select select "190fd4c8-42ef-492b-a4a0-a0213555944c"
click at [397, 453] on label "Initial Review Status *" at bounding box center [408, 454] width 126 height 13
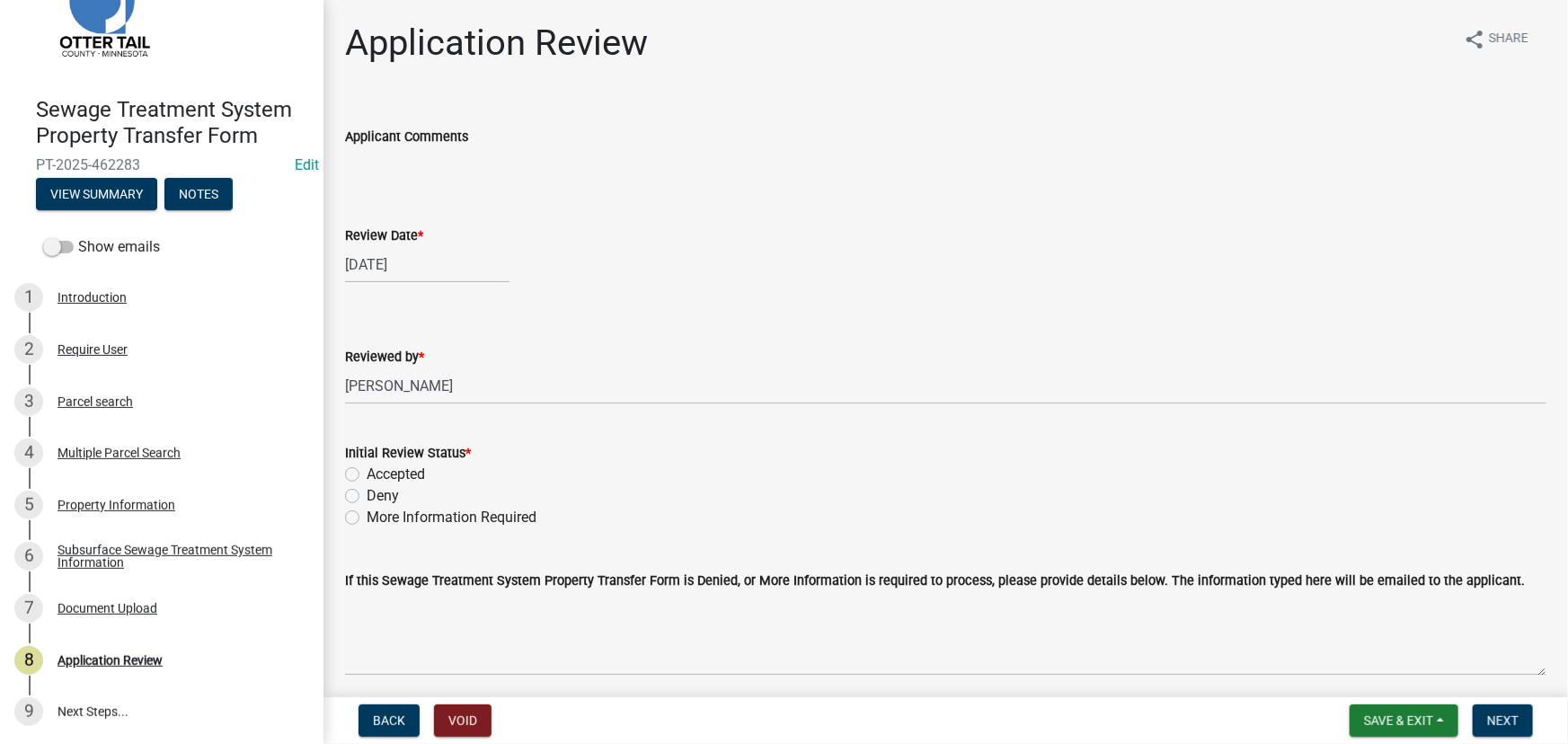
click at [401, 474] on label "Accepted" at bounding box center [396, 474] width 58 height 22
click at [378, 474] on input "Accepted" at bounding box center [373, 469] width 12 height 12
radio input "true"
click at [1489, 729] on button "Next" at bounding box center [1503, 720] width 60 height 32
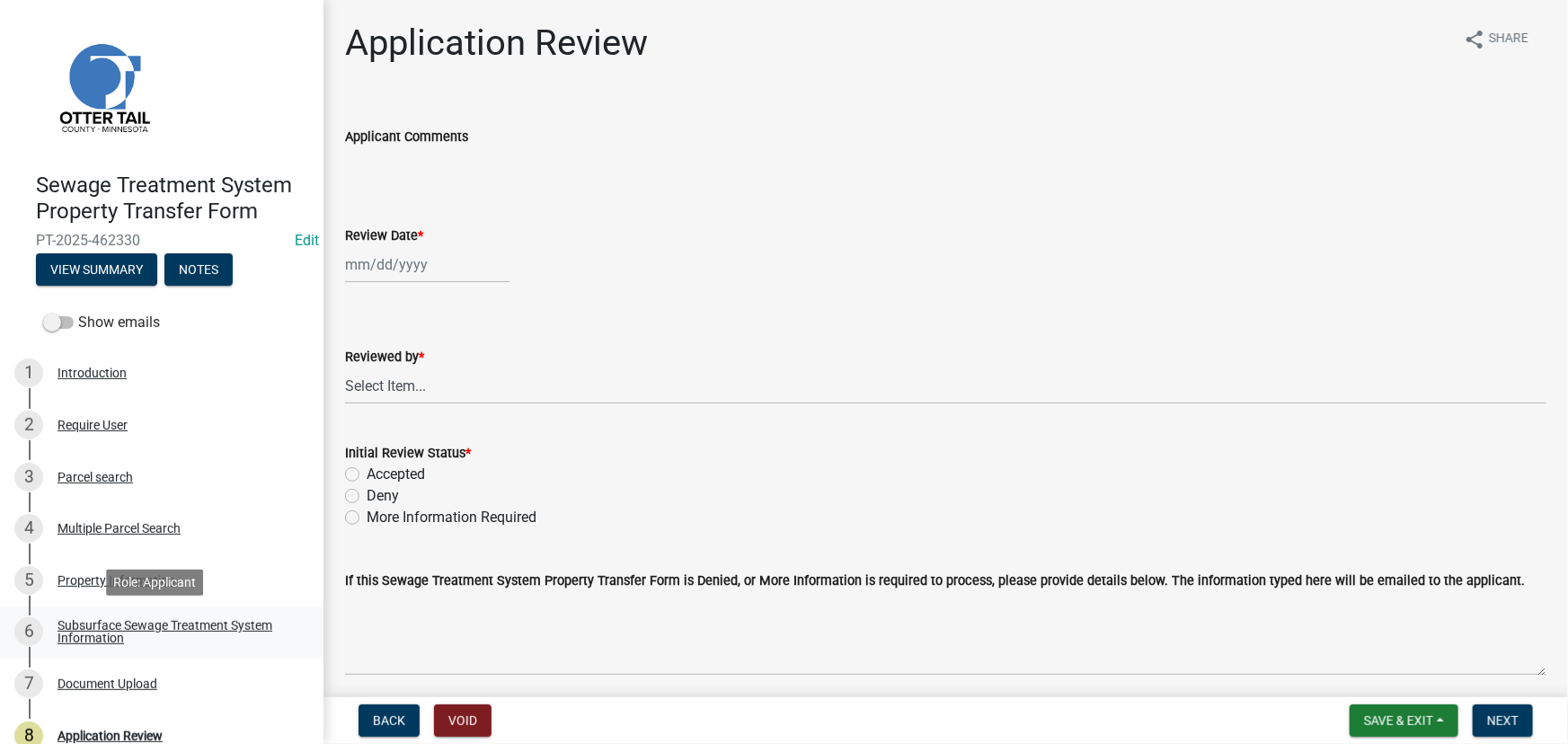
click at [126, 620] on div "Subsurface Sewage Treatment System Information" at bounding box center [175, 632] width 237 height 26
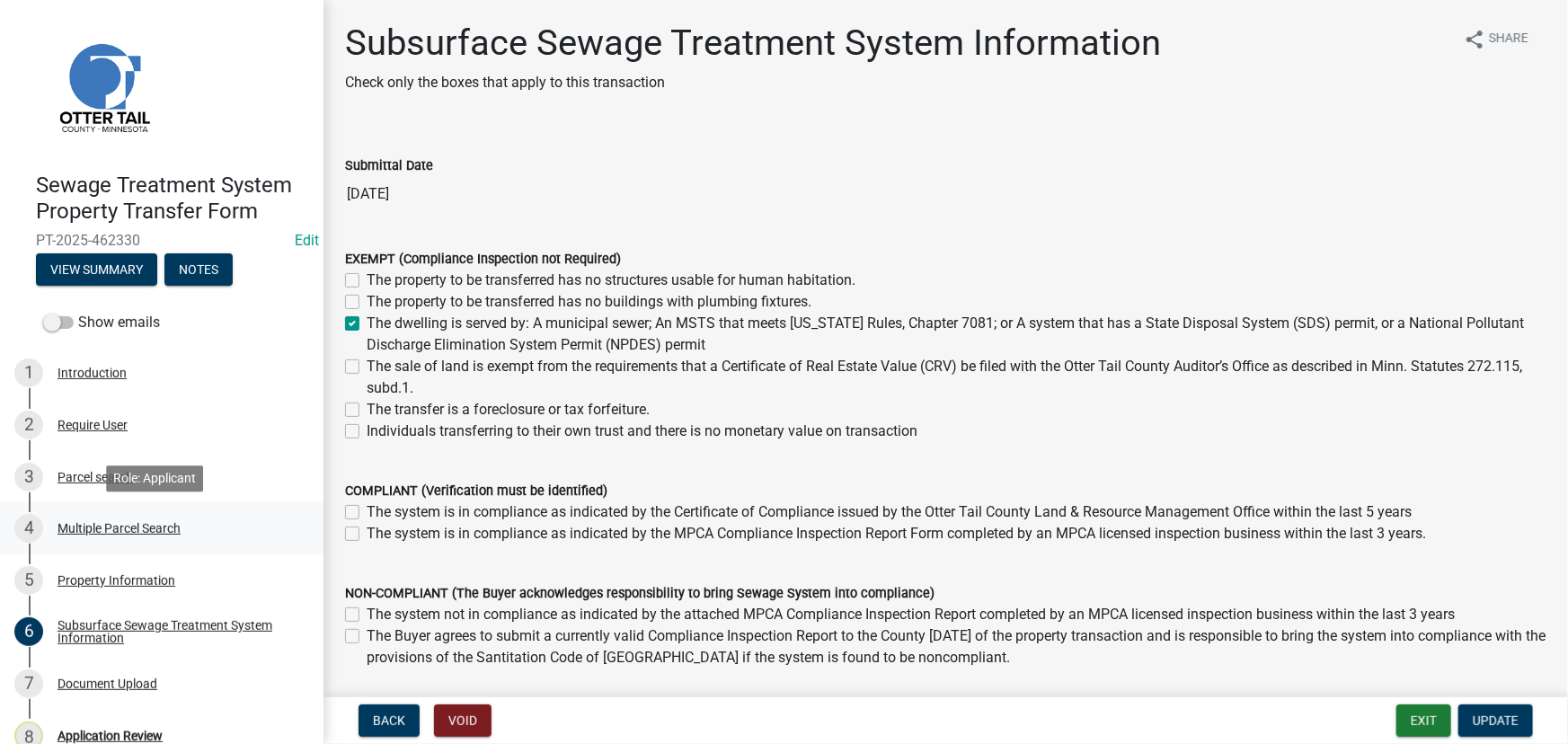
click at [108, 504] on link "4 Multiple Parcel Search" at bounding box center [161, 527] width 324 height 52
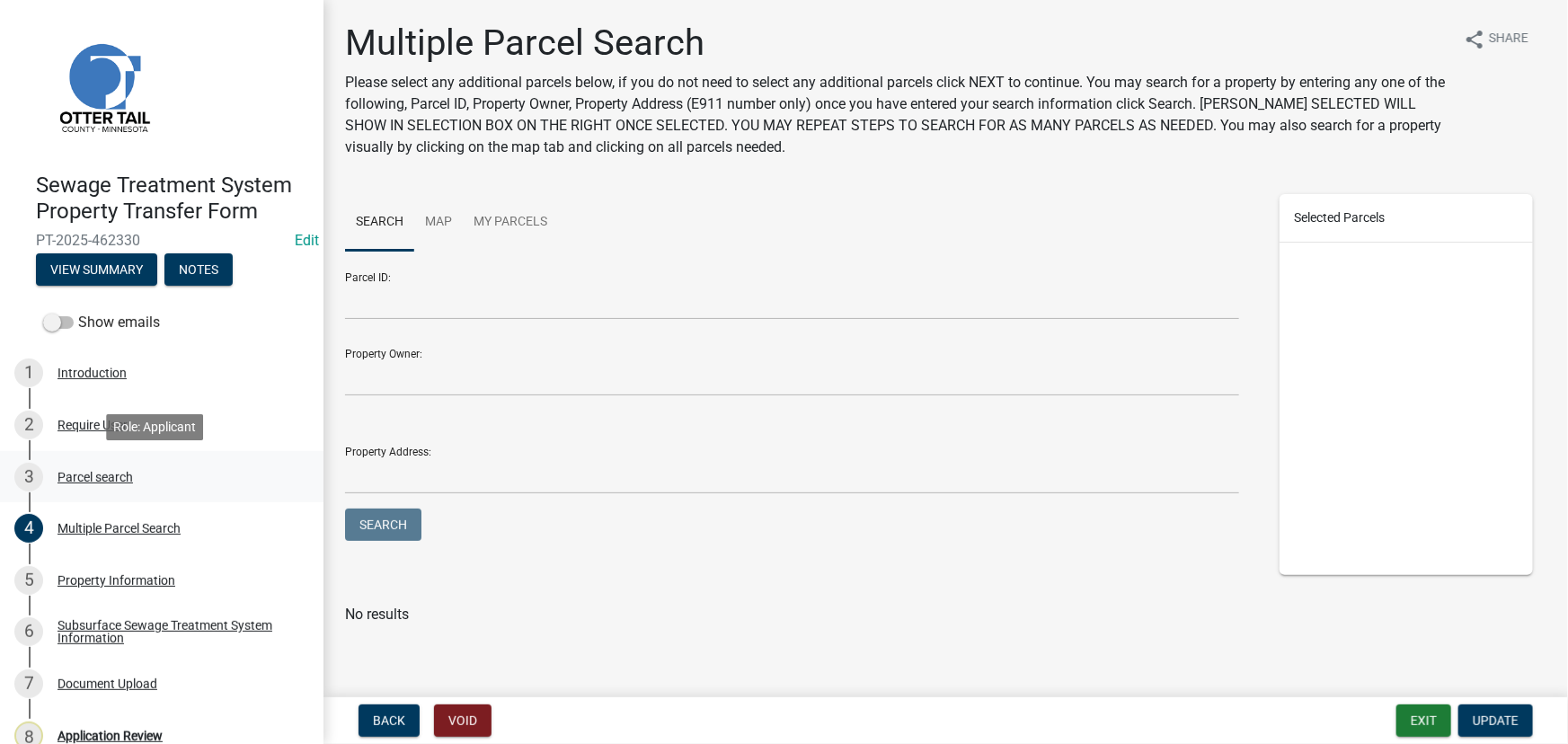
click at [105, 464] on div "3 Parcel search" at bounding box center [155, 476] width 281 height 29
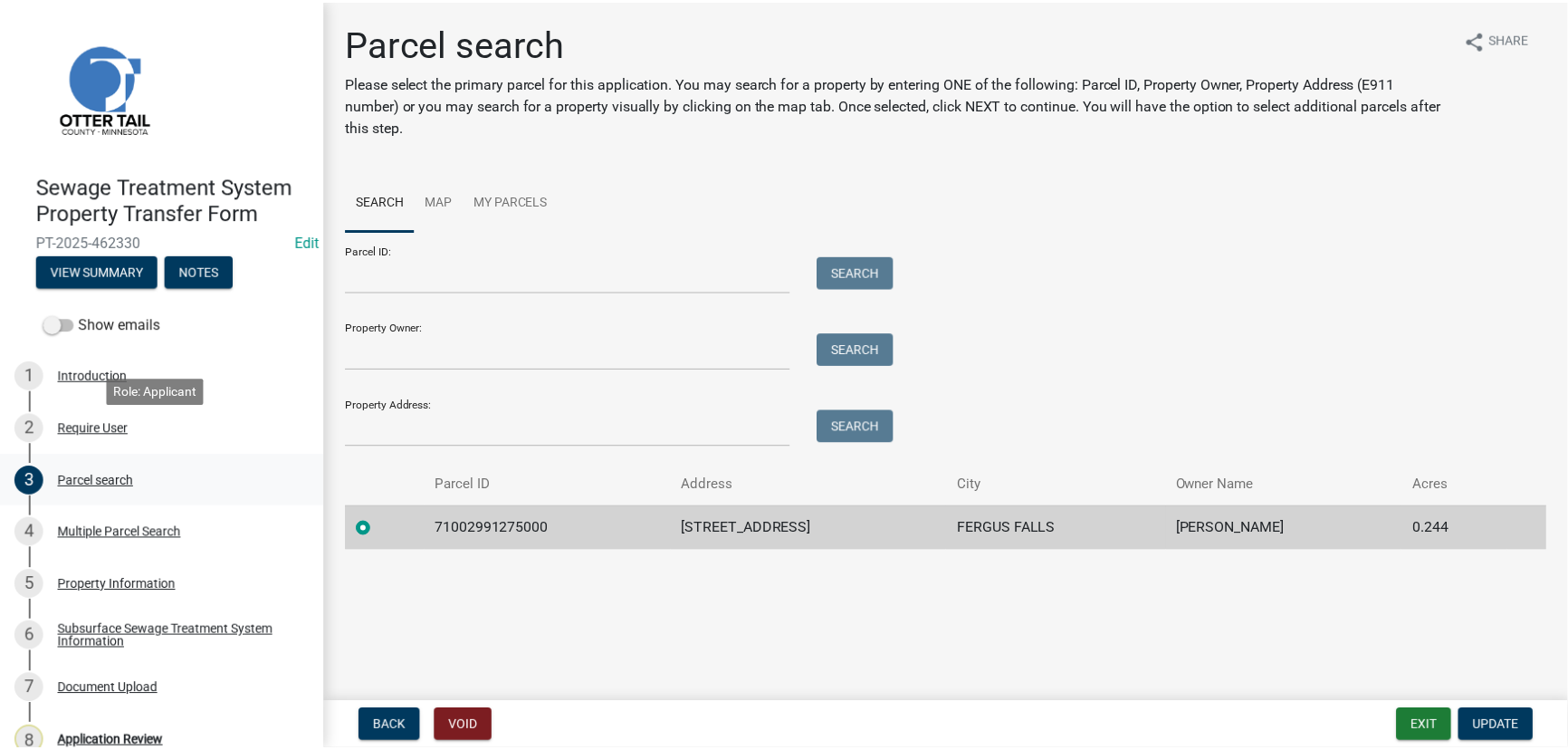
scroll to position [76, 0]
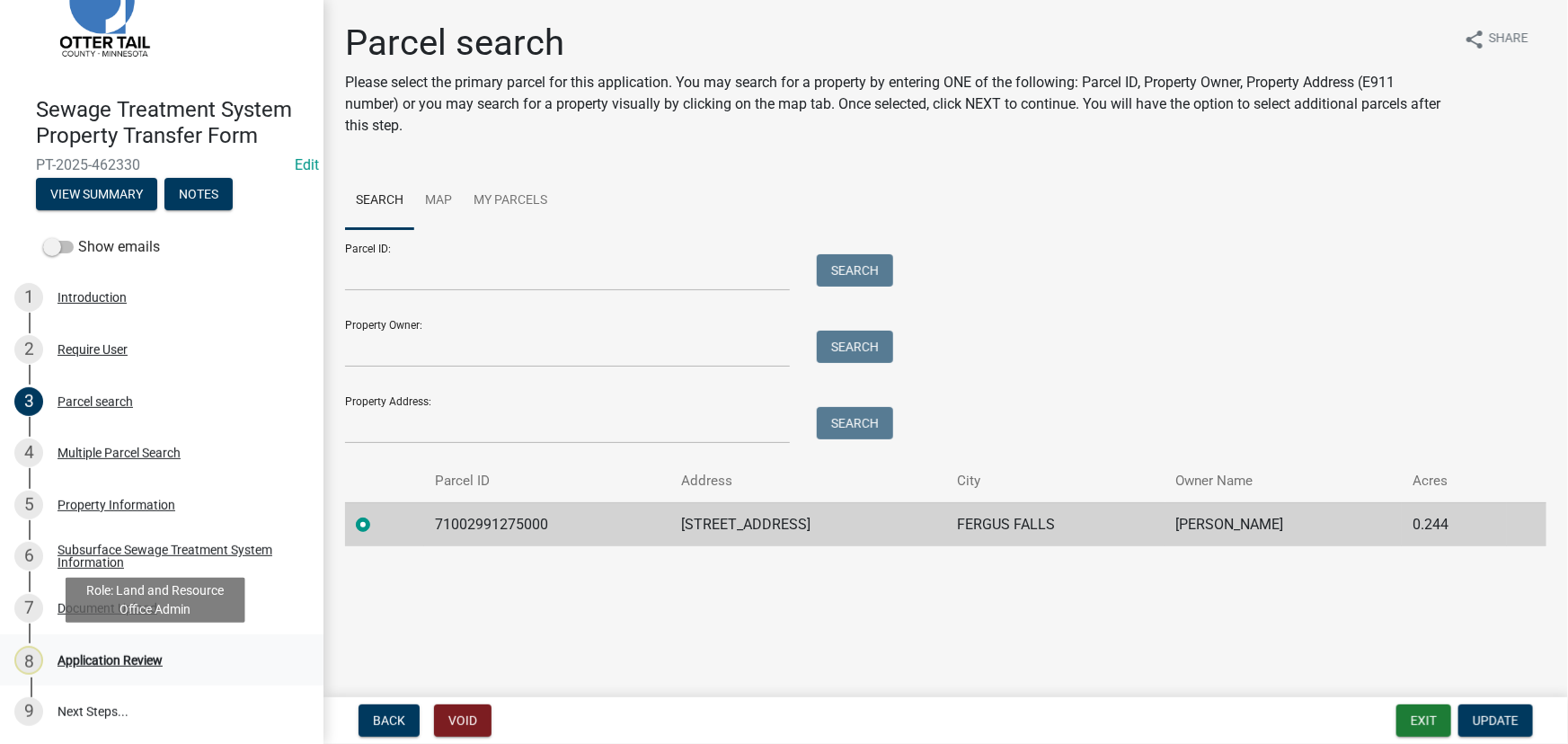
click at [140, 663] on div "Application Review" at bounding box center [109, 660] width 105 height 13
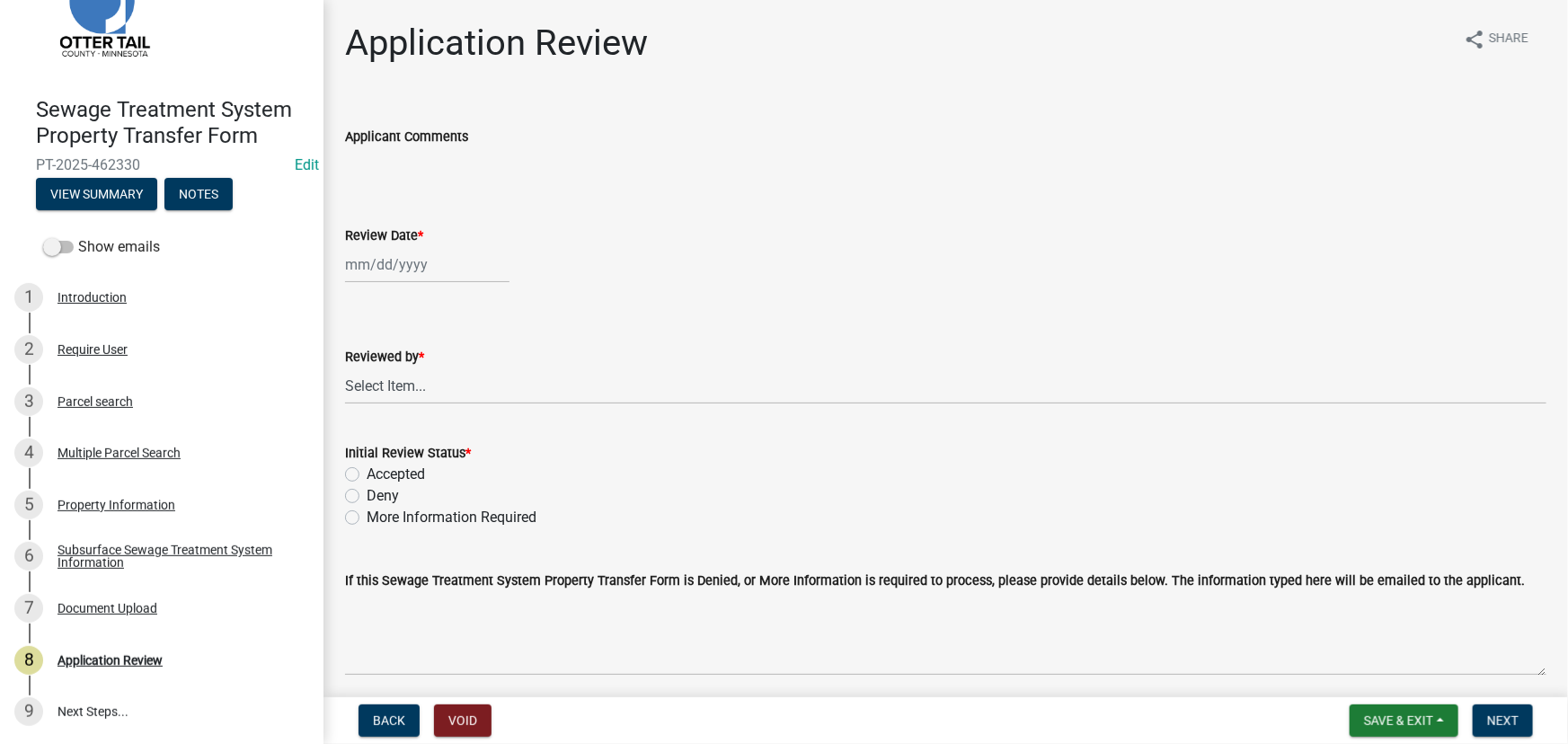
click at [404, 263] on div at bounding box center [427, 264] width 164 height 36
select select "8"
select select "2025"
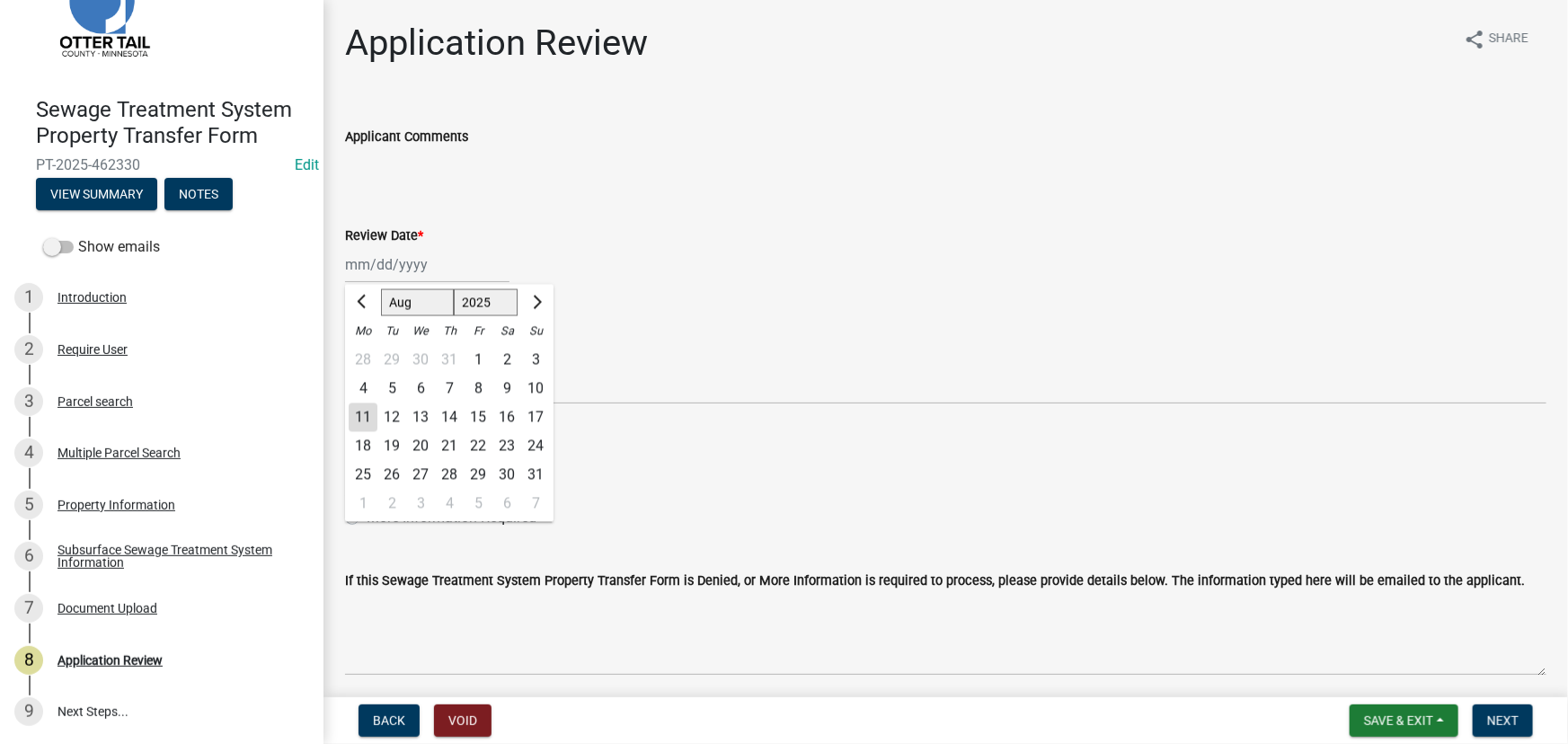
click at [367, 429] on div "11" at bounding box center [362, 417] width 29 height 29
type input "08/11/2025"
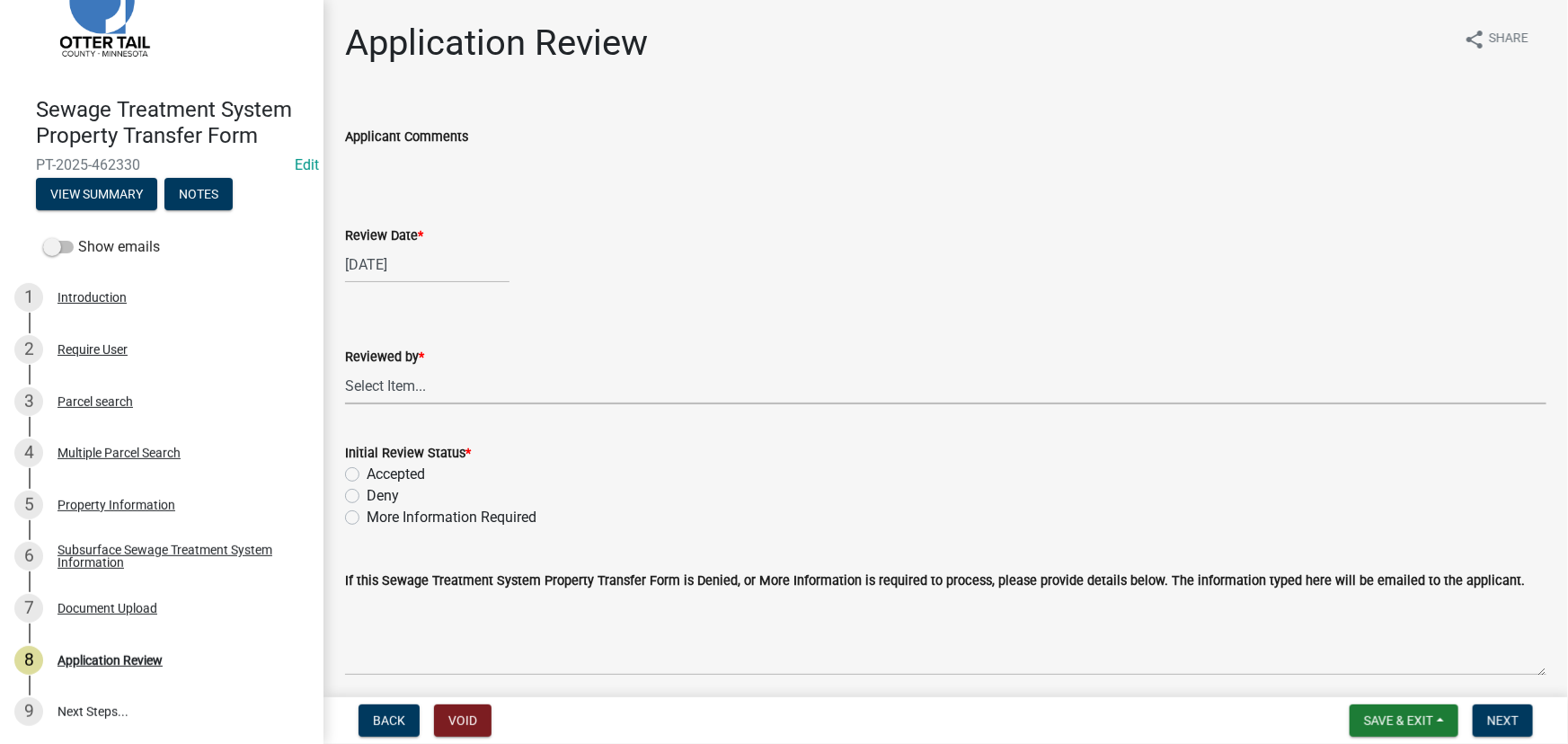
click at [386, 383] on select "Select Item... [PERSON_NAME] [PERSON_NAME] [PERSON_NAME] [PERSON_NAME] [PERSON_…" at bounding box center [946, 385] width 1202 height 36
click at [345, 367] on select "Select Item... [PERSON_NAME] [PERSON_NAME] [PERSON_NAME] [PERSON_NAME] [PERSON_…" at bounding box center [946, 385] width 1202 height 36
select select "190fd4c8-42ef-492b-a4a0-a0213555944c"
click at [398, 473] on label "Accepted" at bounding box center [396, 474] width 58 height 22
click at [378, 473] on input "Accepted" at bounding box center [373, 469] width 12 height 12
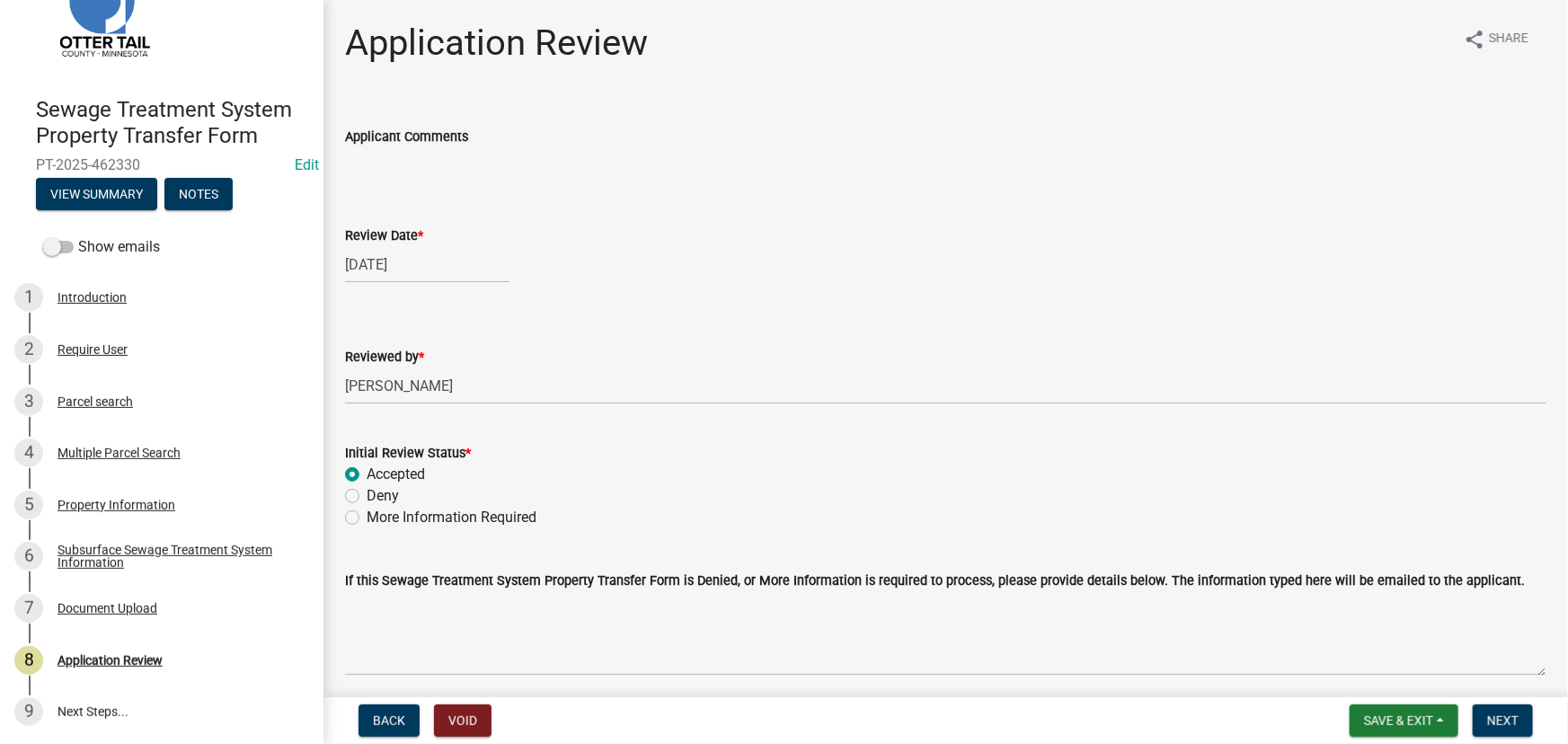
radio input "true"
click at [1494, 715] on span "Next" at bounding box center [1503, 720] width 31 height 15
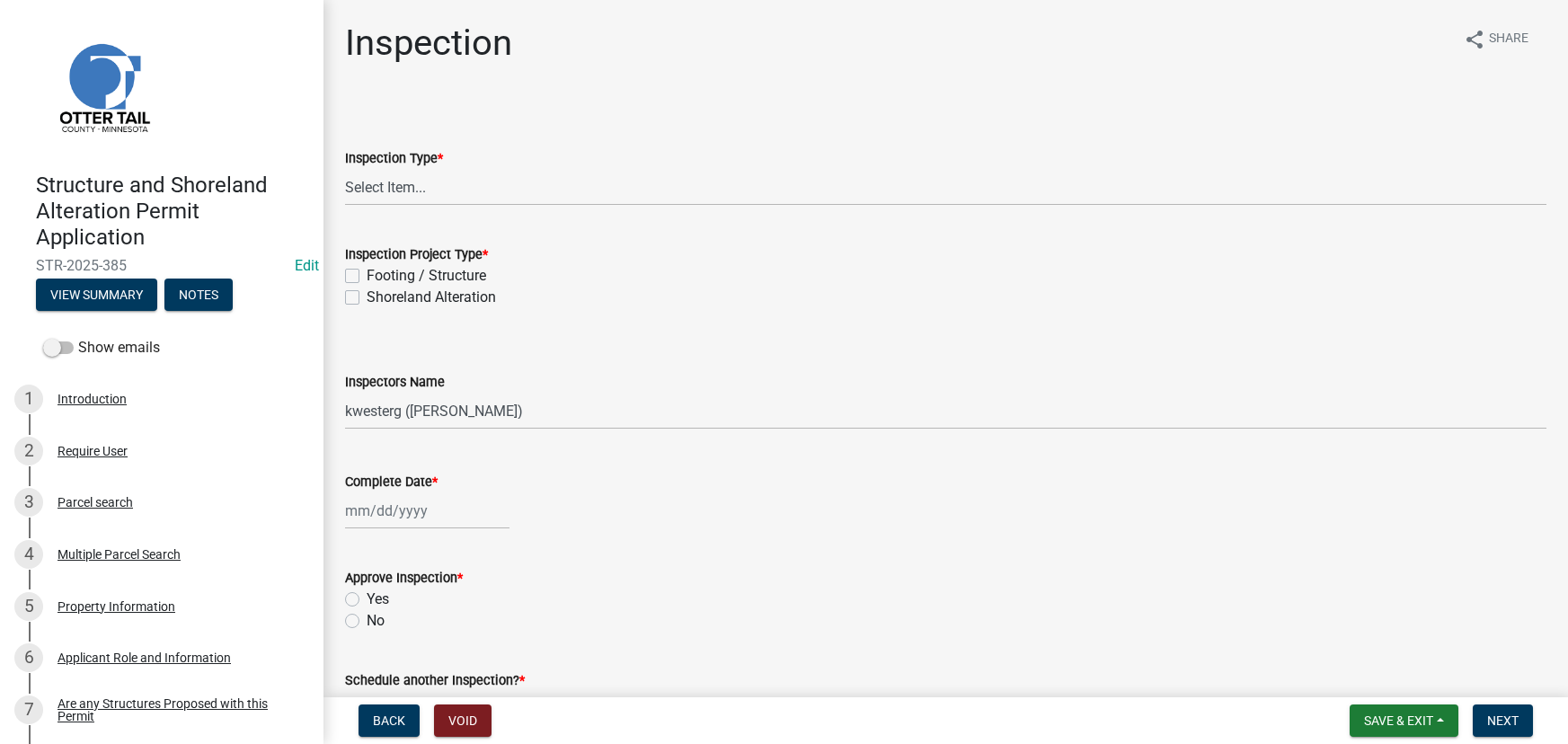
select select "710d5f49-2663-4e73-9718-d0c4e189f5ed"
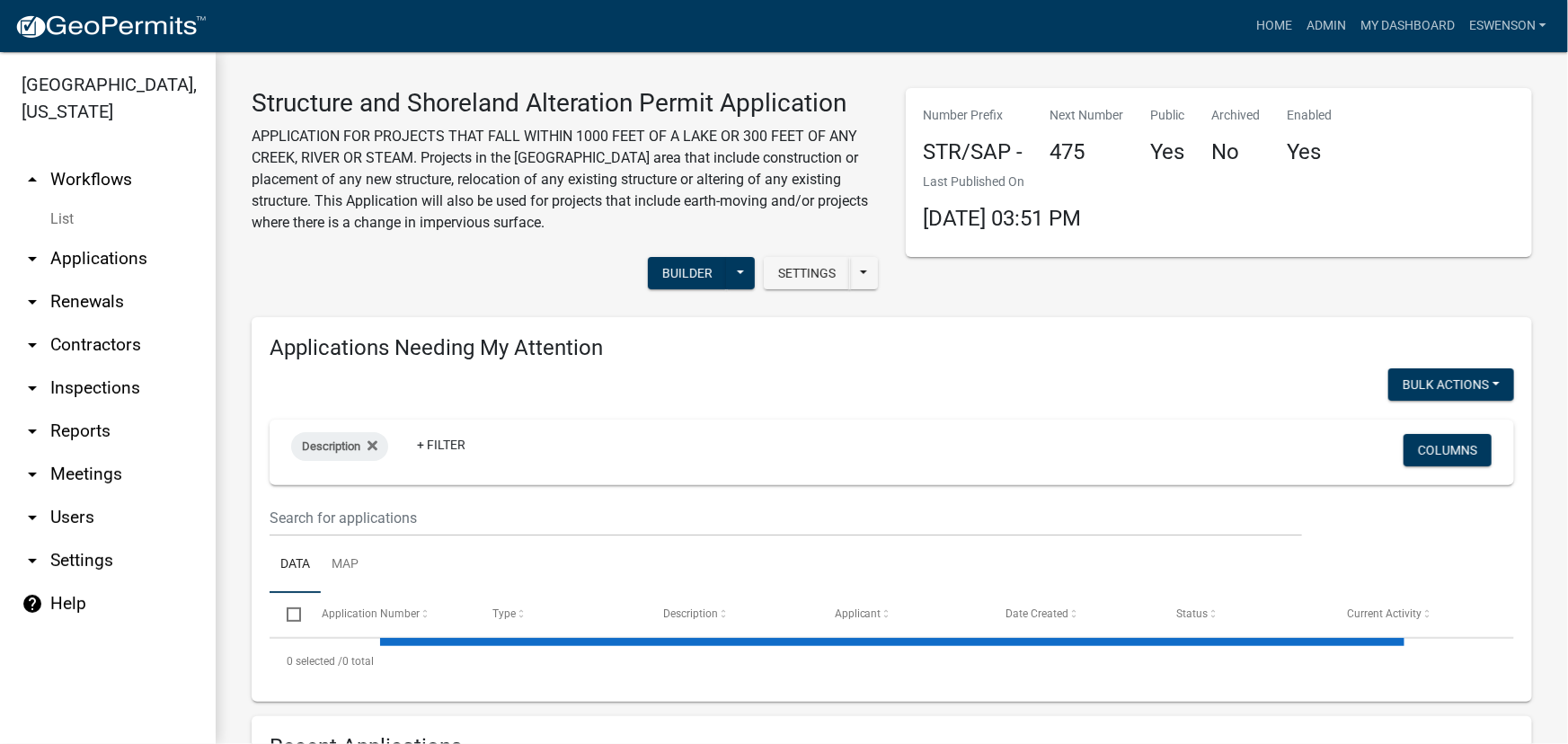
click at [130, 271] on link "arrow_drop_down Applications" at bounding box center [107, 259] width 216 height 43
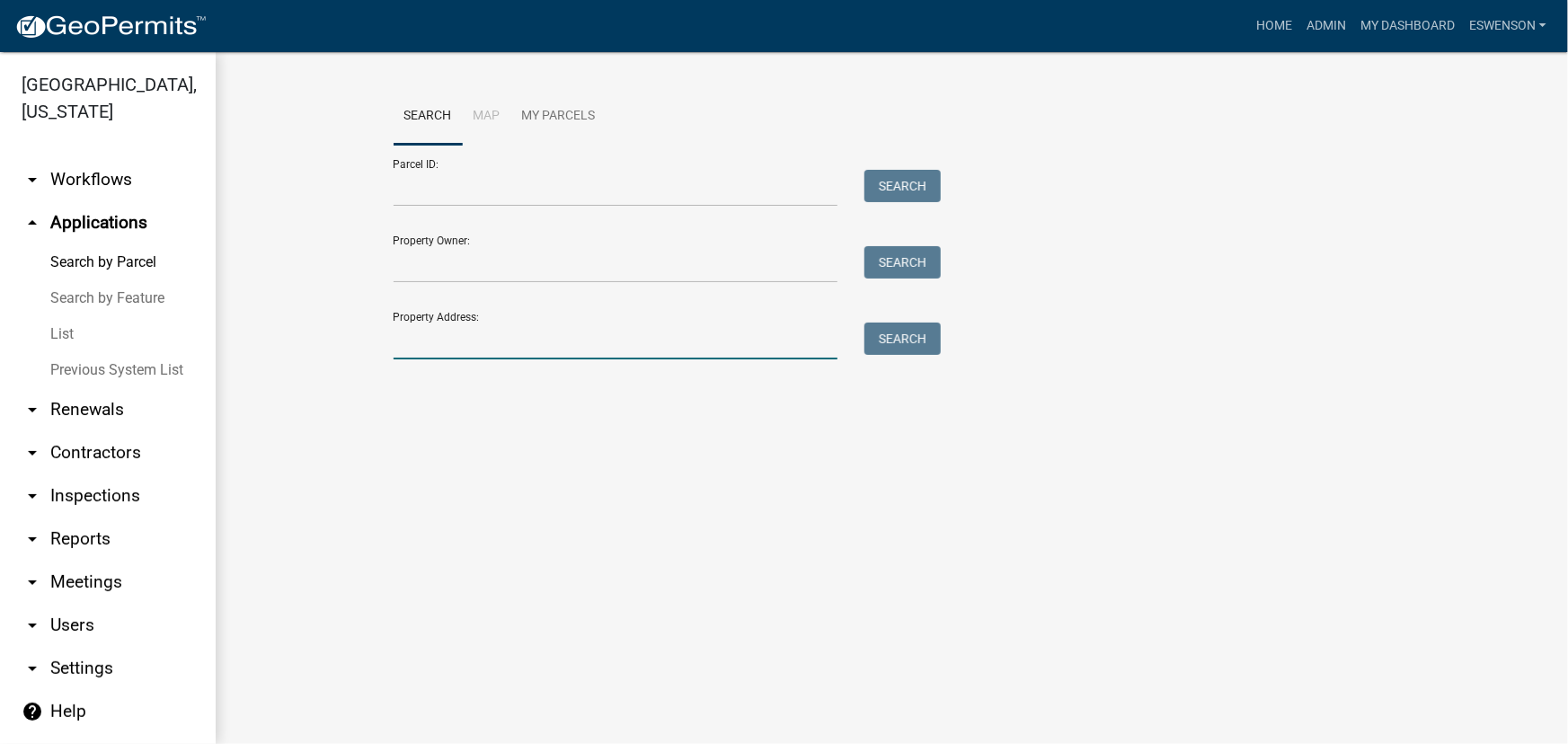
click at [464, 341] on input "Property Address:" at bounding box center [616, 341] width 445 height 36
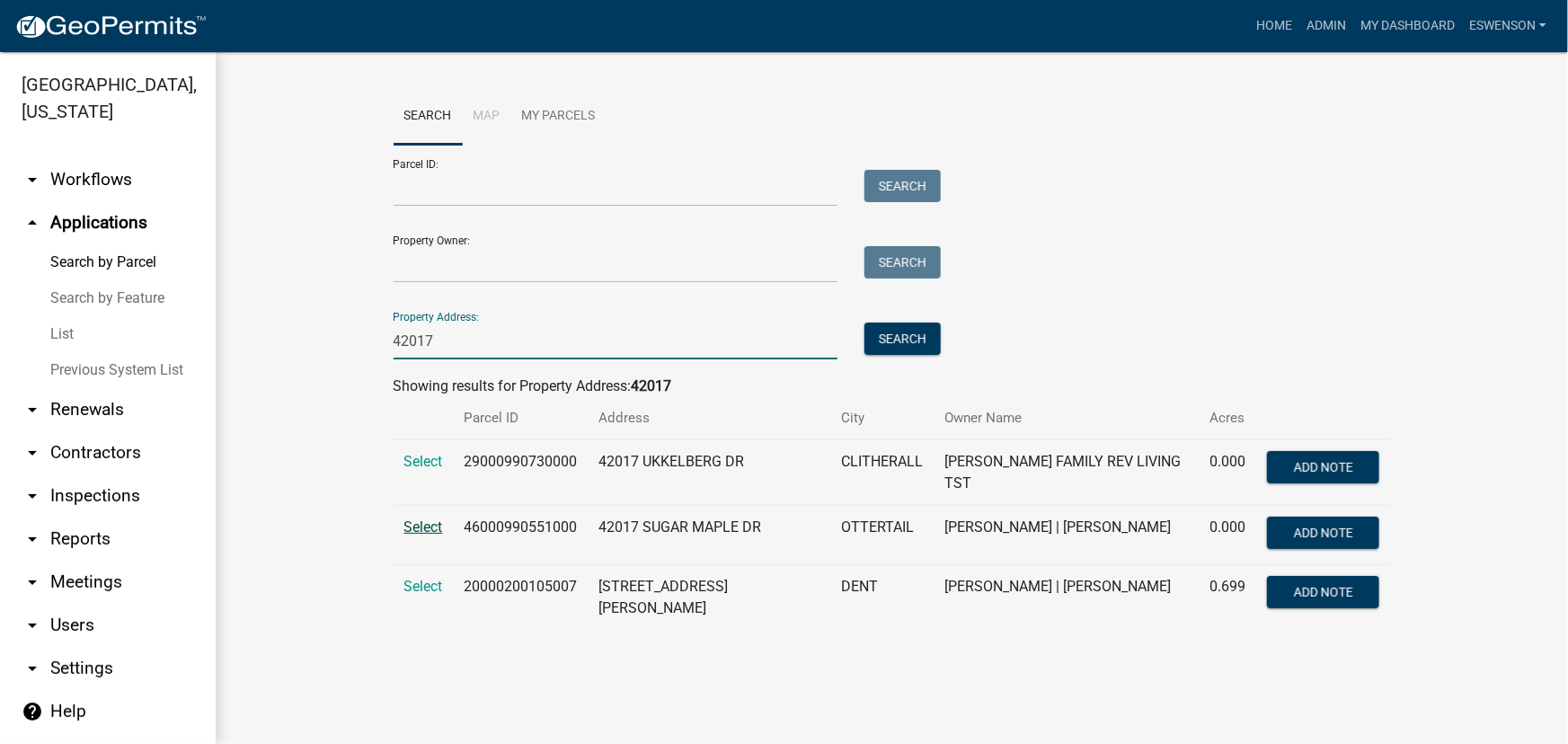
type input "42017"
click at [414, 521] on span "Select" at bounding box center [423, 527] width 38 height 17
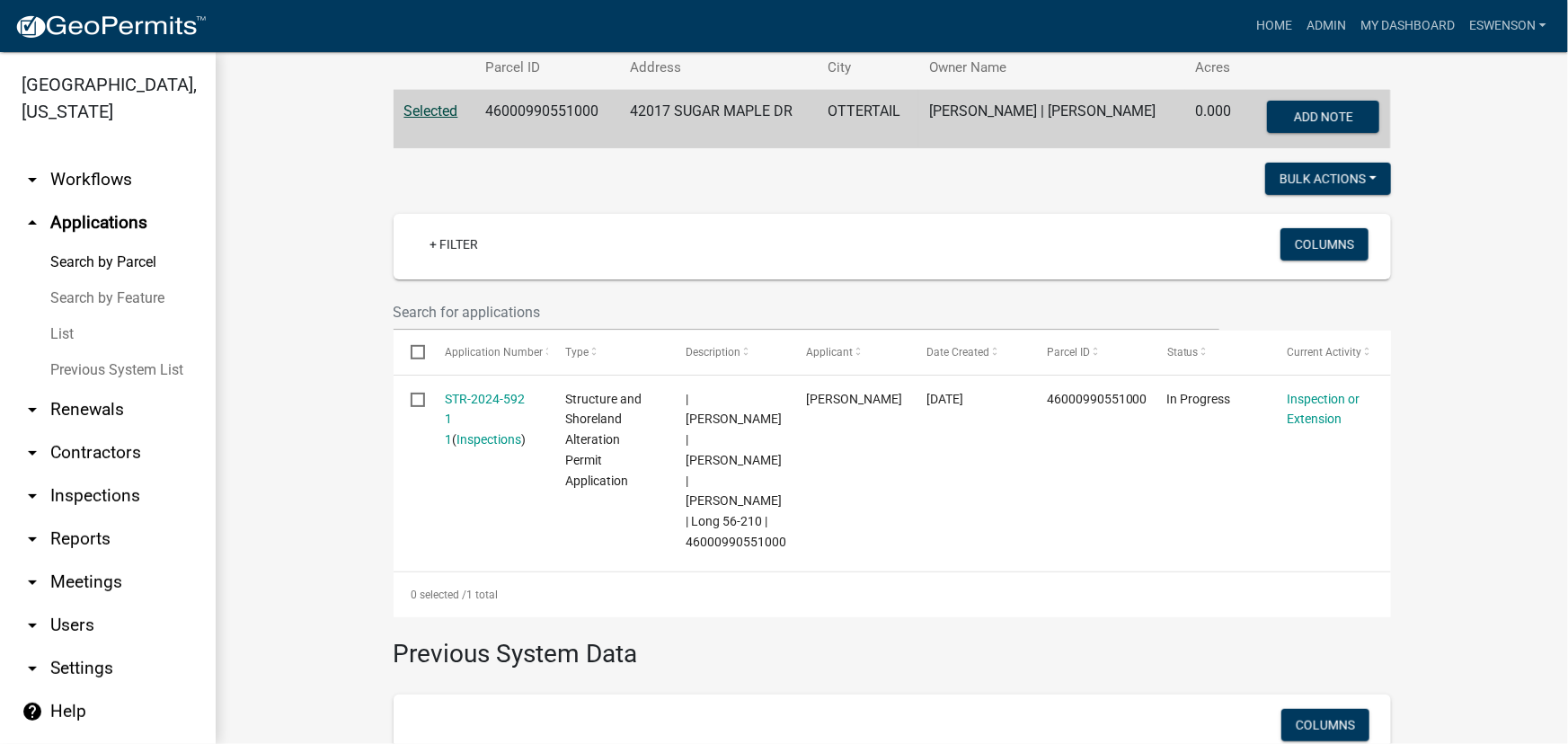
scroll to position [408, 0]
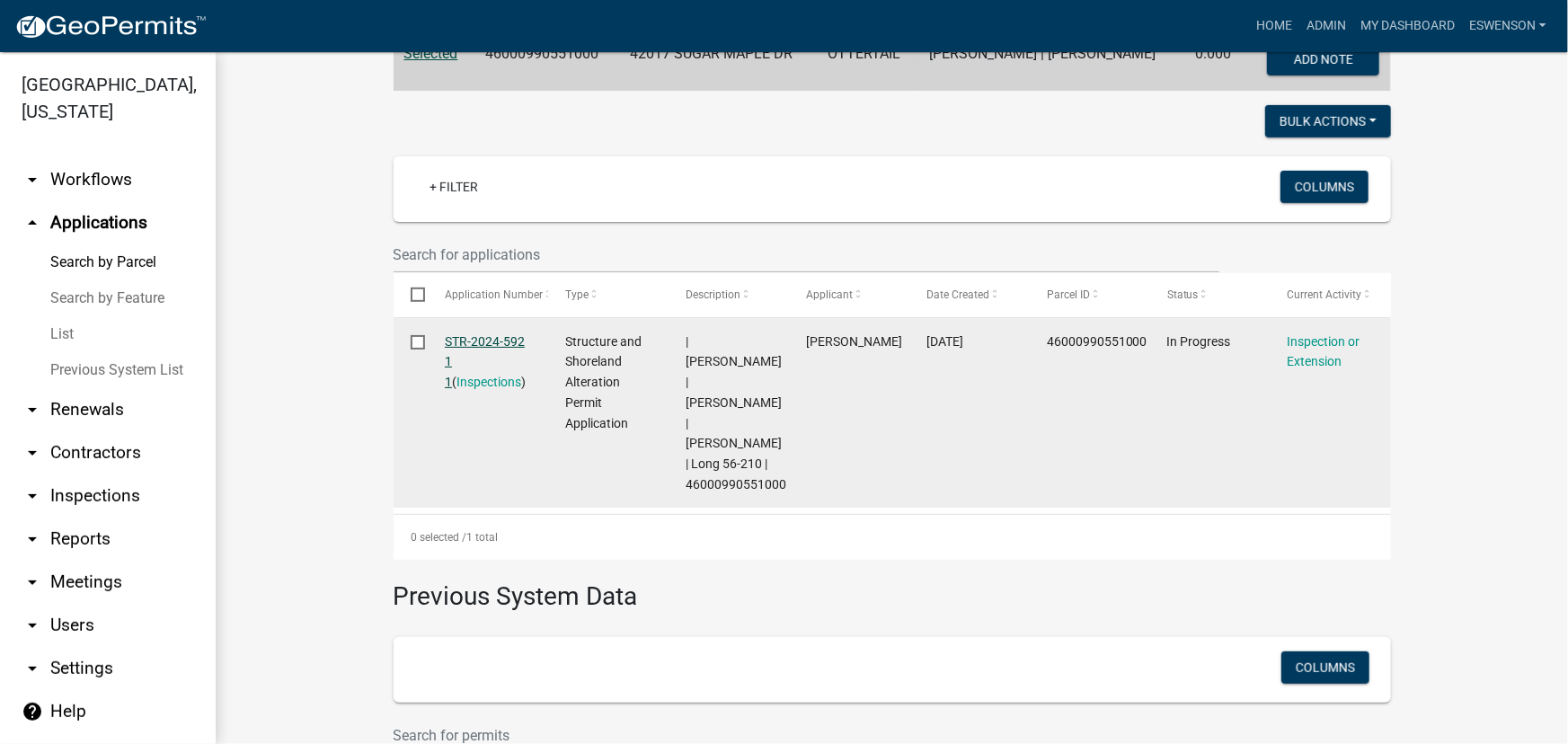
click at [460, 338] on link "STR-2024-592 1 1" at bounding box center [484, 362] width 80 height 56
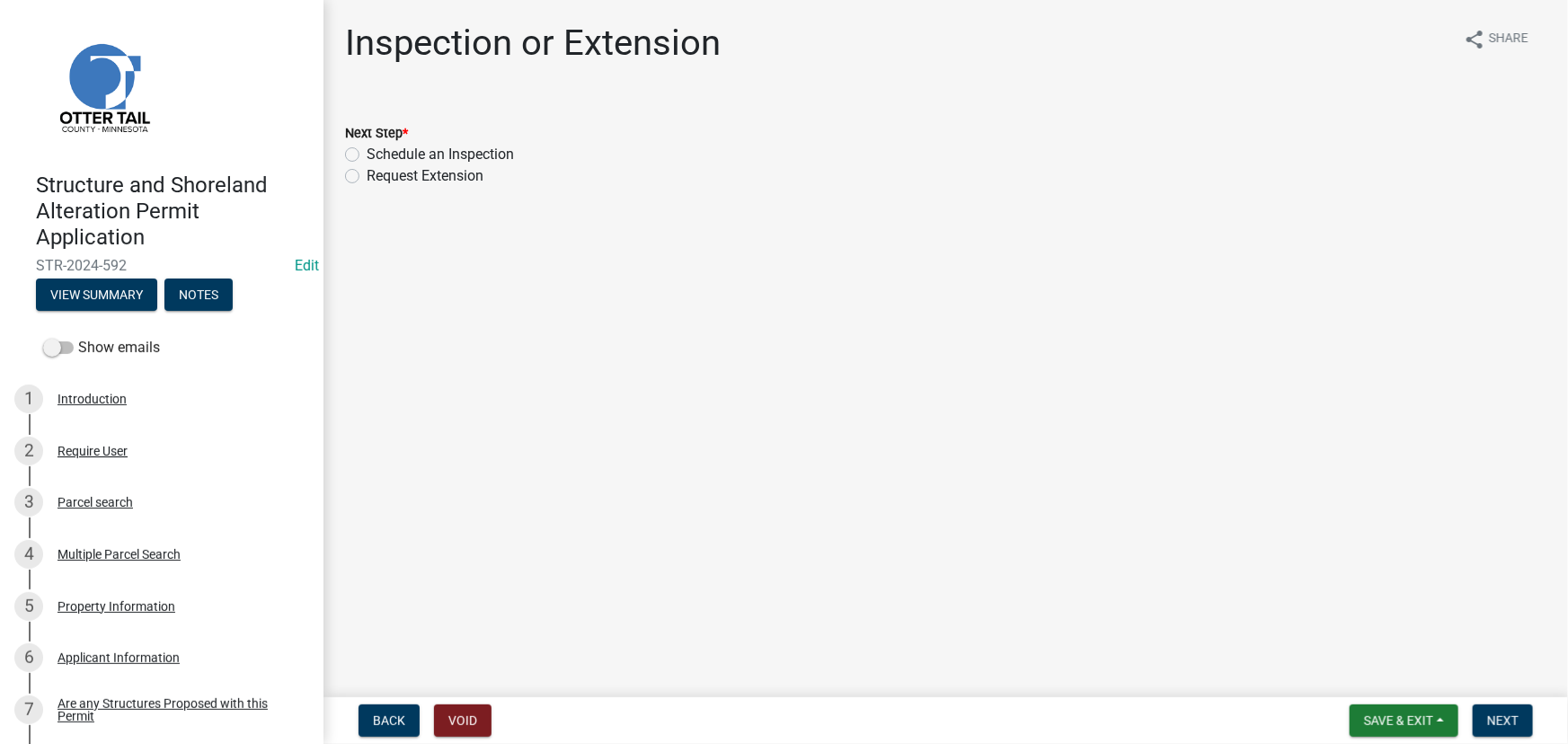
click at [438, 151] on label "Schedule an Inspection" at bounding box center [441, 155] width 148 height 22
click at [378, 151] on input "Schedule an Inspection" at bounding box center [373, 150] width 12 height 12
radio input "true"
click at [1512, 710] on button "Next" at bounding box center [1503, 720] width 60 height 32
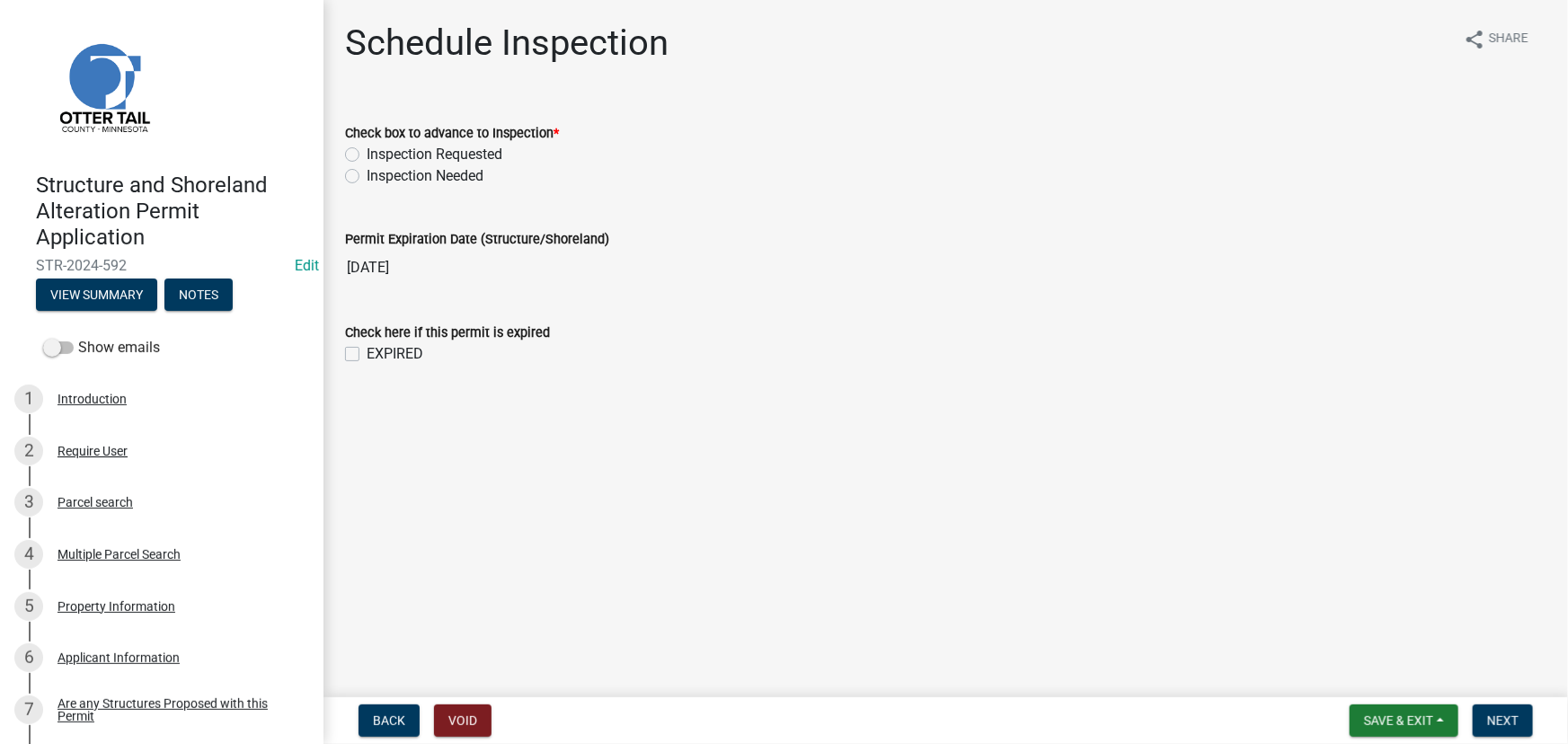
click at [436, 152] on label "Inspection Requested" at bounding box center [435, 155] width 136 height 22
click at [378, 152] on input "Inspection Requested" at bounding box center [373, 150] width 12 height 12
radio input "true"
click at [1502, 728] on span "Next" at bounding box center [1503, 720] width 31 height 15
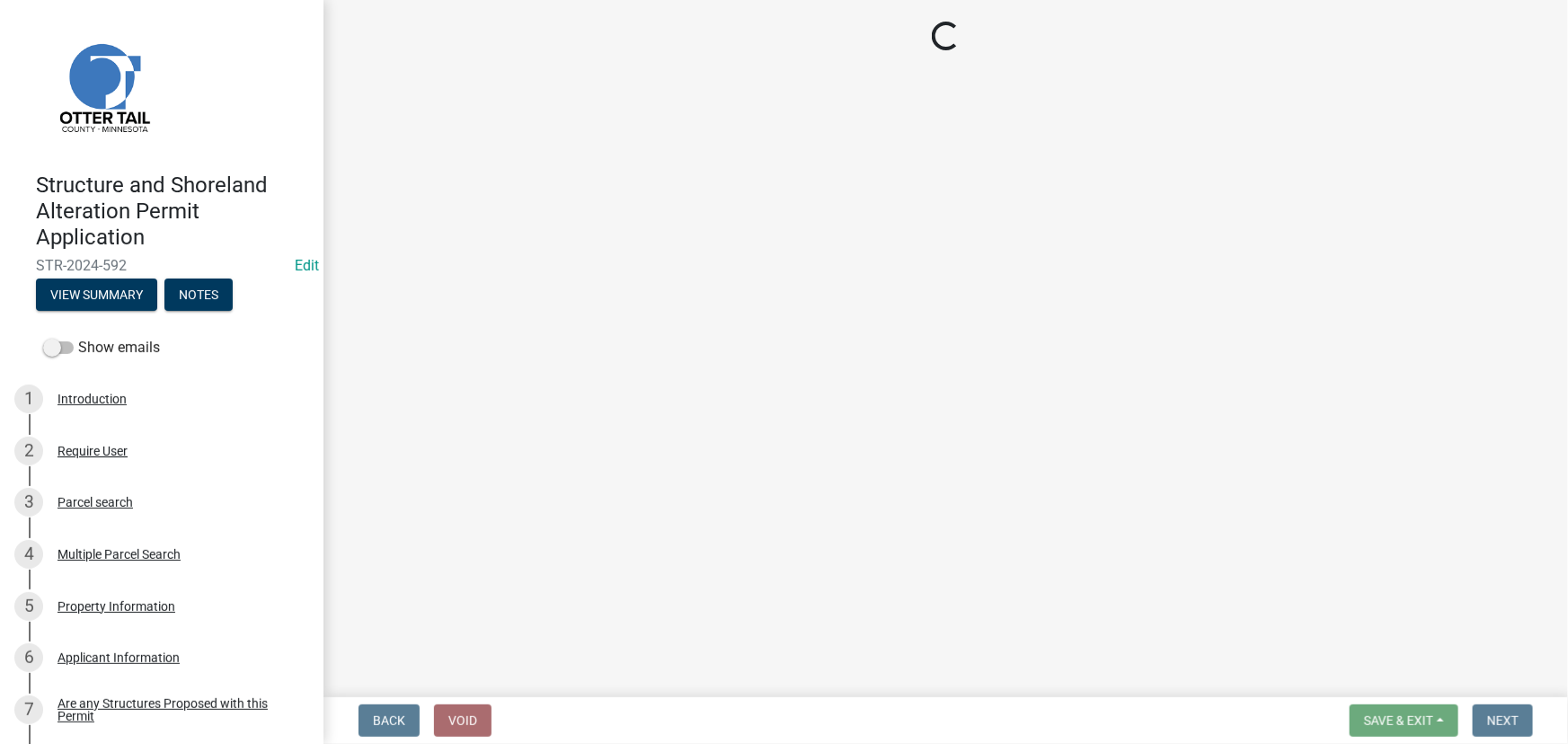
select select "710d5f49-2663-4e73-9718-d0c4e189f5ed"
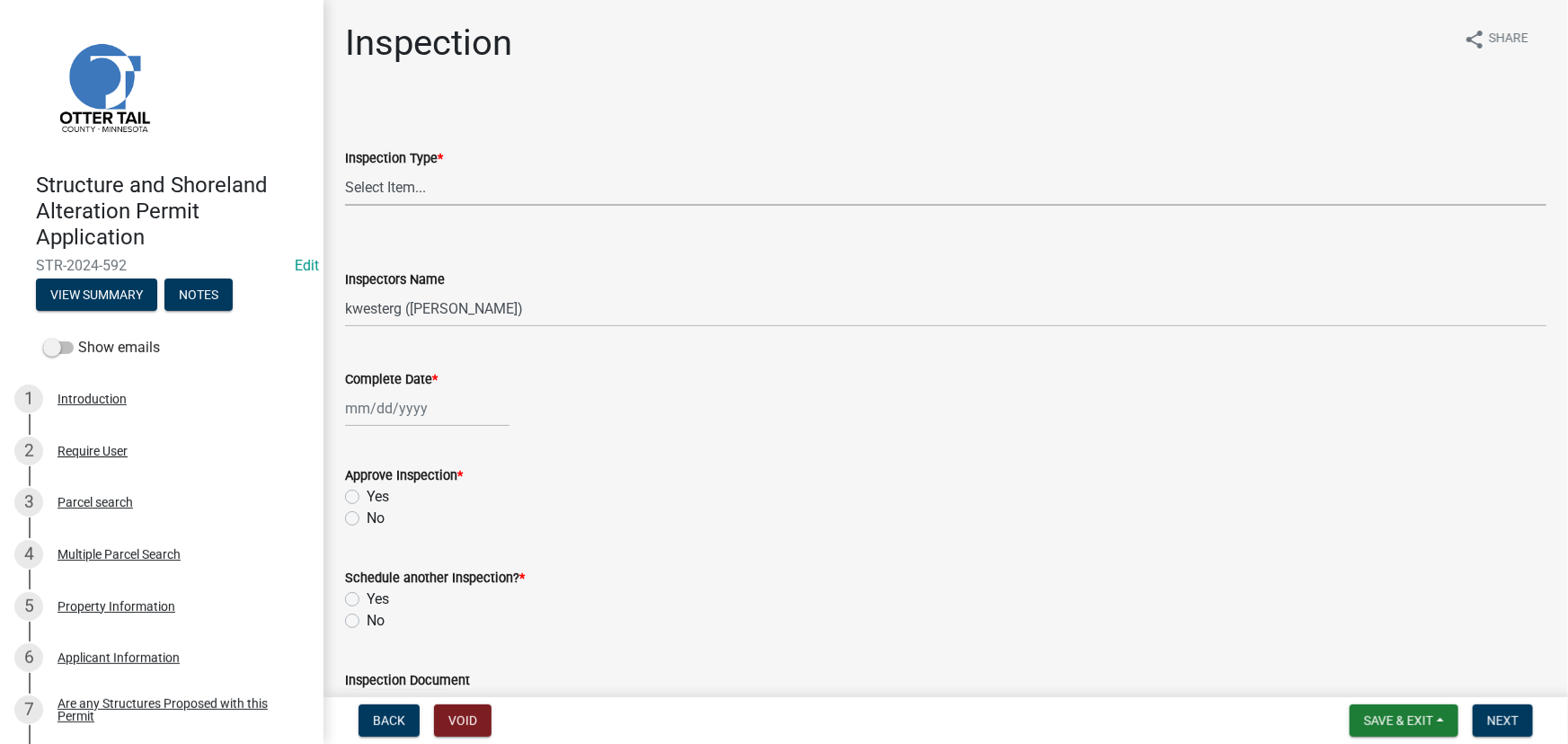
click at [419, 173] on select "Select Item... Footing / Structure Inspection Shoreland Alteration Not Built" at bounding box center [946, 187] width 1202 height 36
click at [519, 129] on form "Inspection Type * Select Item... Footing / Structure Inspection Shoreland Alter…" at bounding box center [946, 165] width 1202 height 80
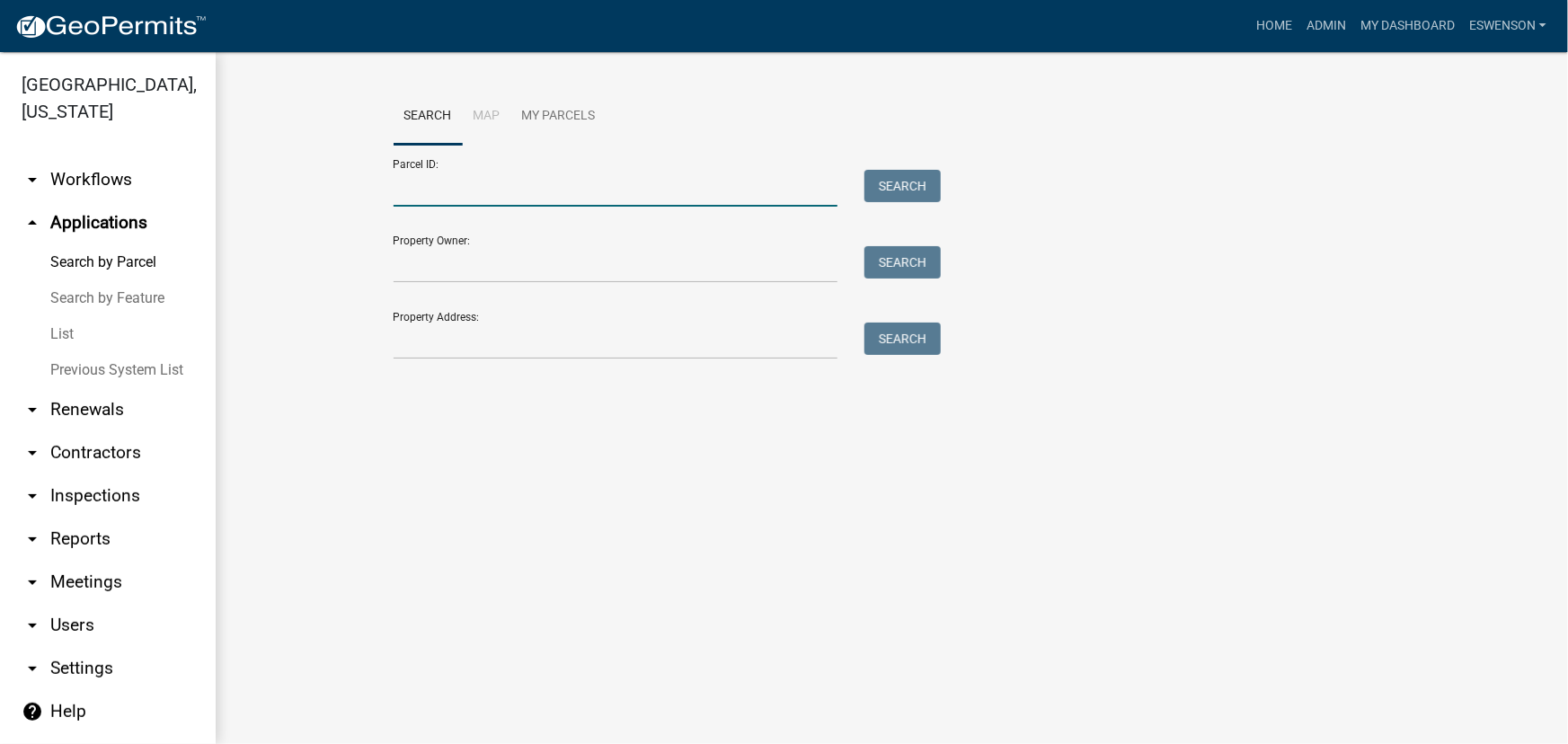
drag, startPoint x: 626, startPoint y: 185, endPoint x: 773, endPoint y: 329, distance: 205.8
click at [626, 185] on input "Parcel ID:" at bounding box center [616, 188] width 445 height 36
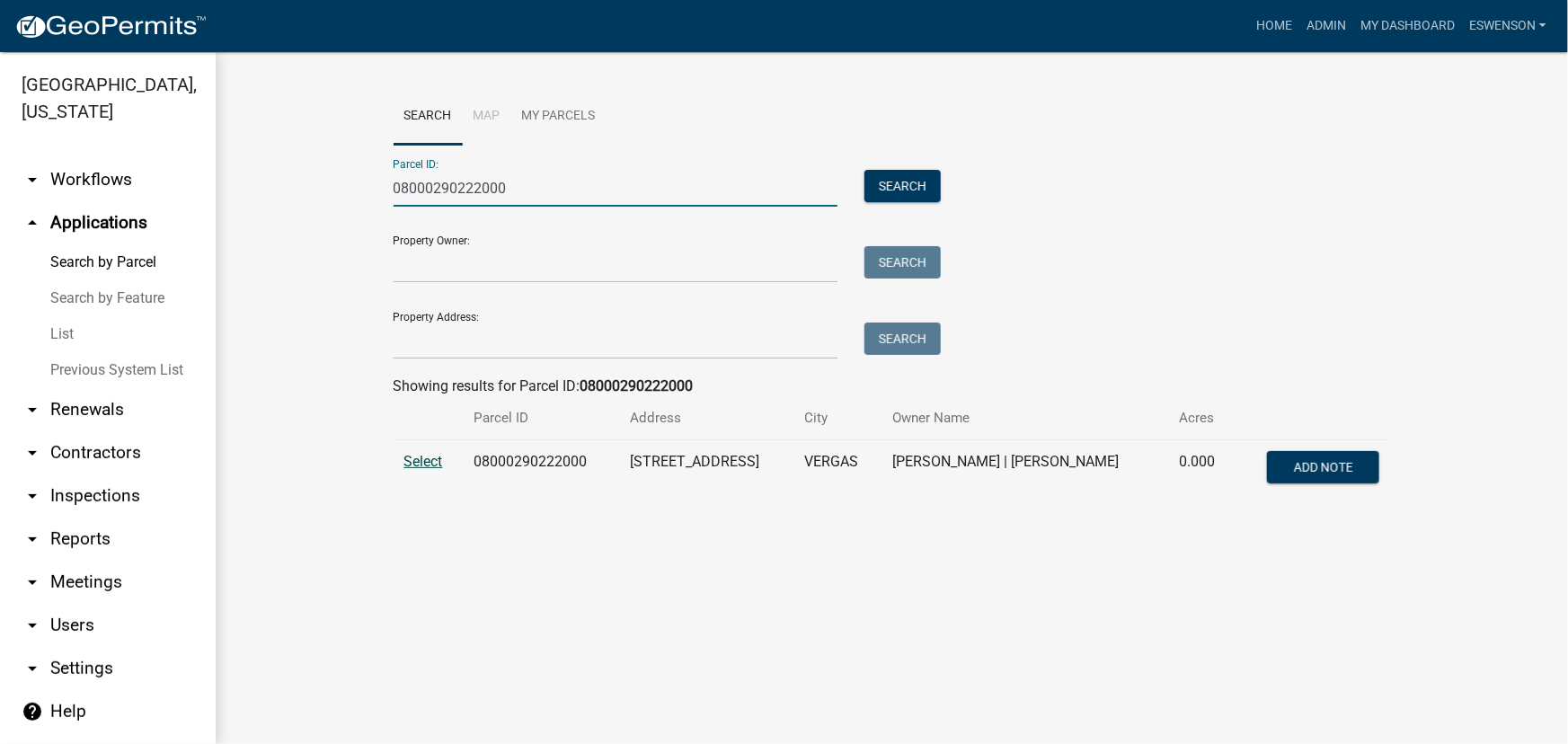
type input "08000290222000"
click at [415, 460] on span "Select" at bounding box center [423, 461] width 38 height 17
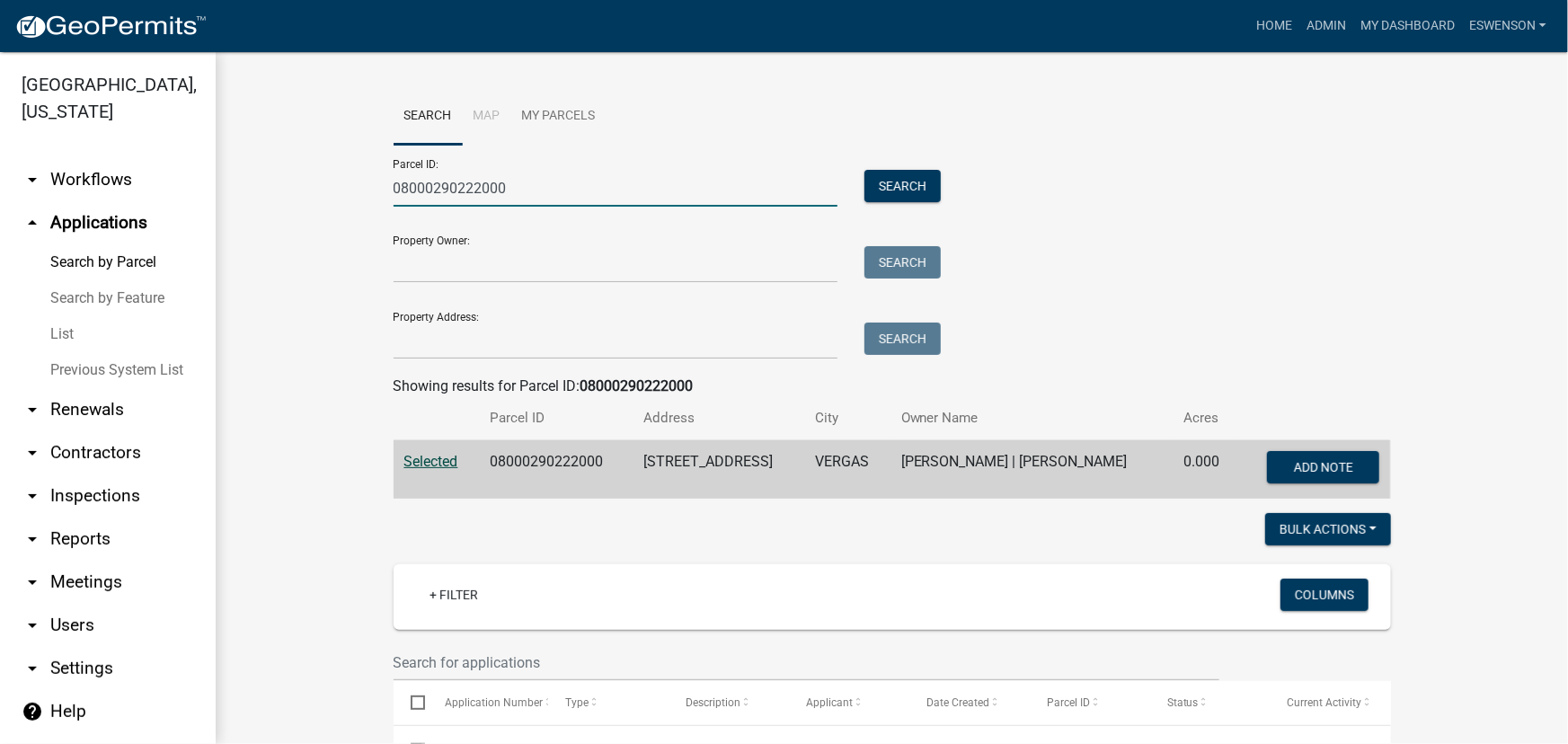
click at [429, 194] on input "08000290222000" at bounding box center [616, 188] width 445 height 36
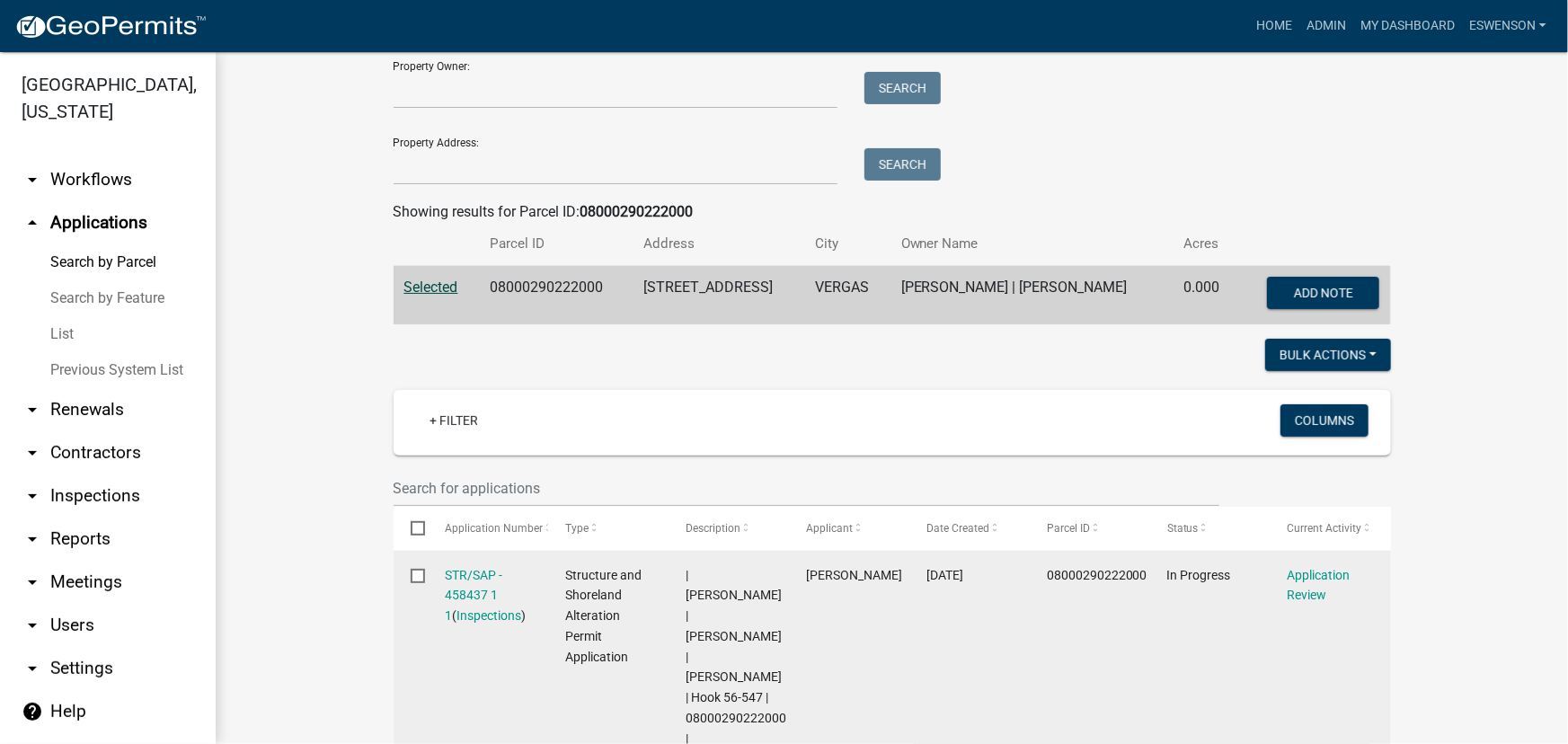
scroll to position [408, 0]
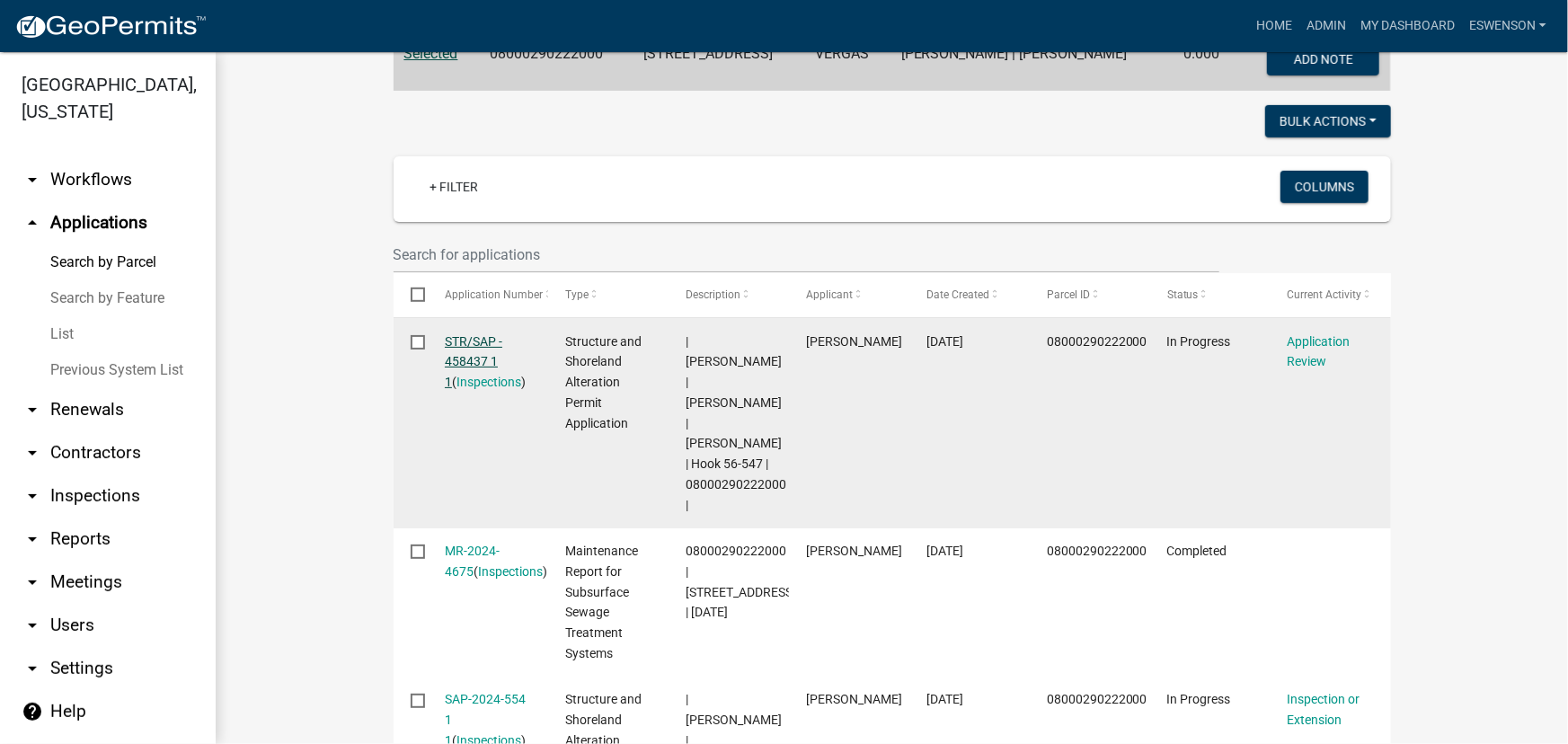
click at [465, 347] on link "STR/SAP - 458437 1 1" at bounding box center [473, 362] width 57 height 56
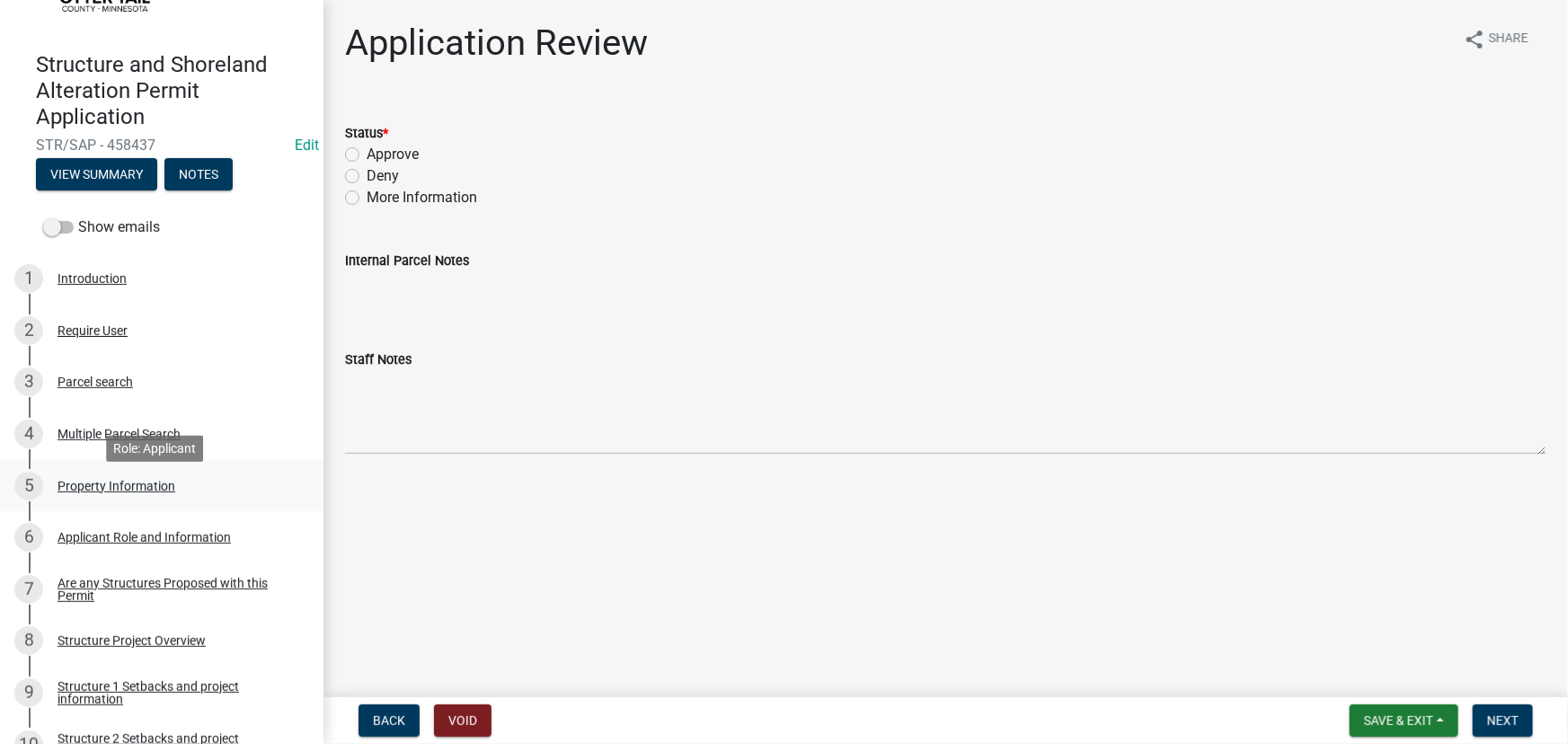
scroll to position [162, 0]
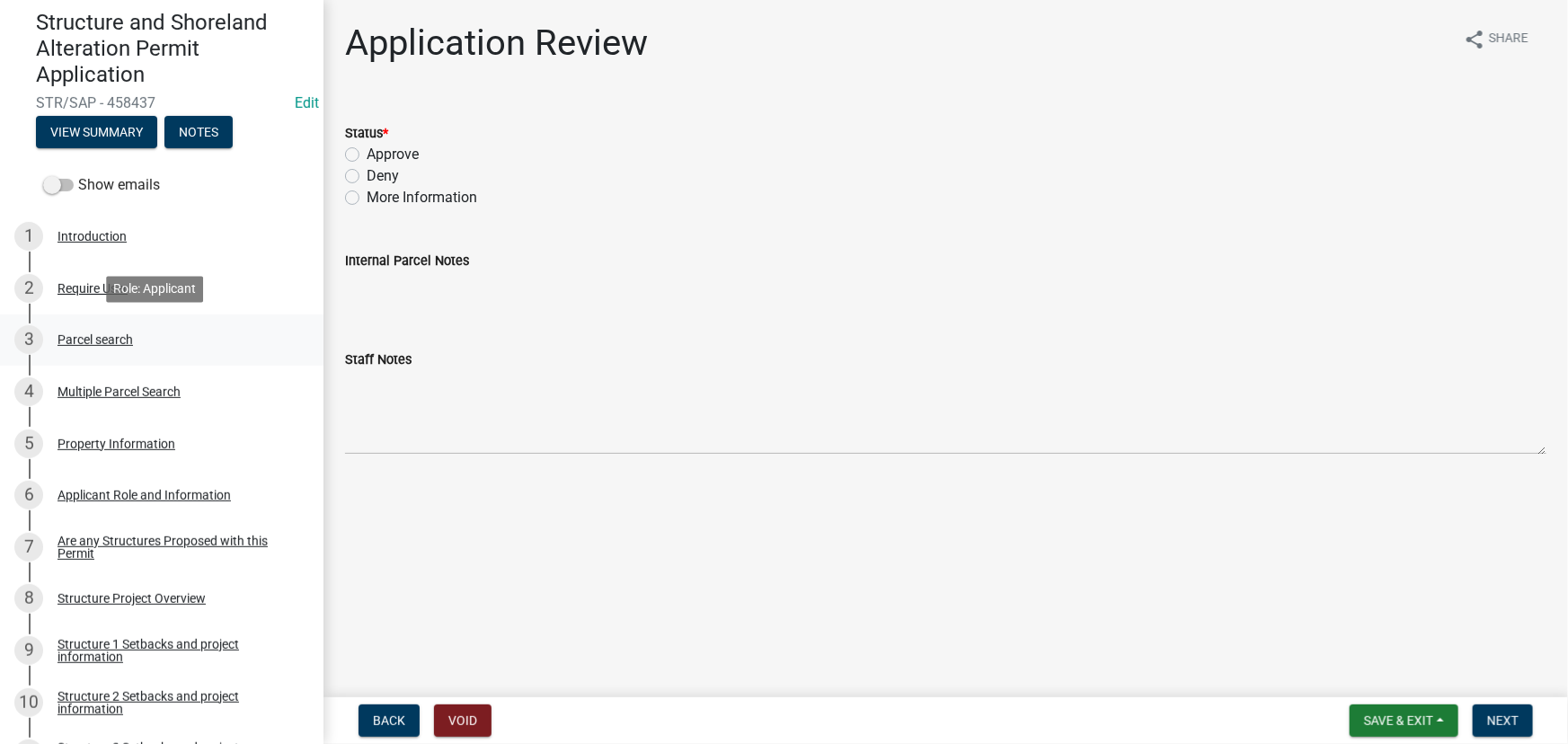
click at [106, 347] on div "3 Parcel search" at bounding box center [155, 340] width 281 height 29
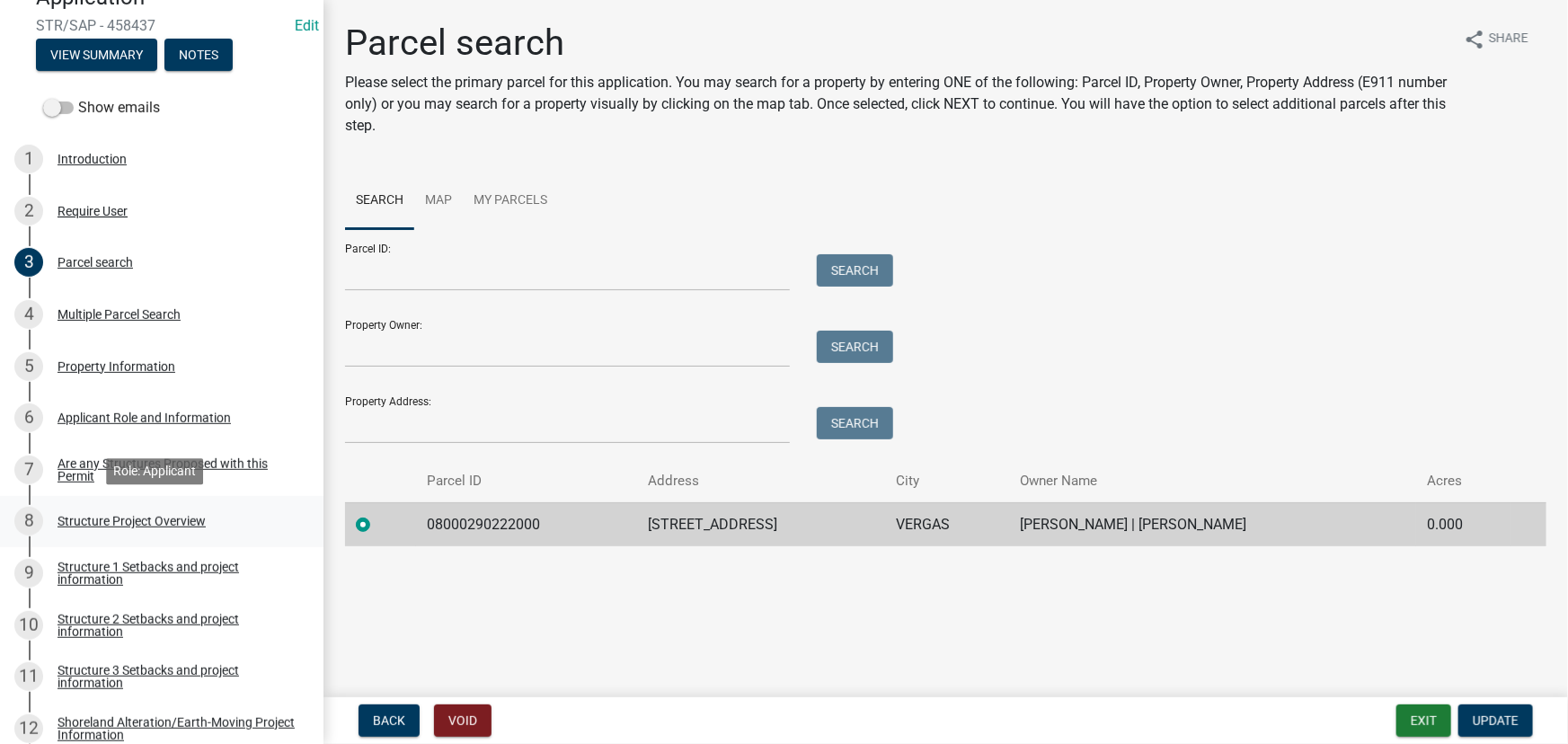
scroll to position [326, 0]
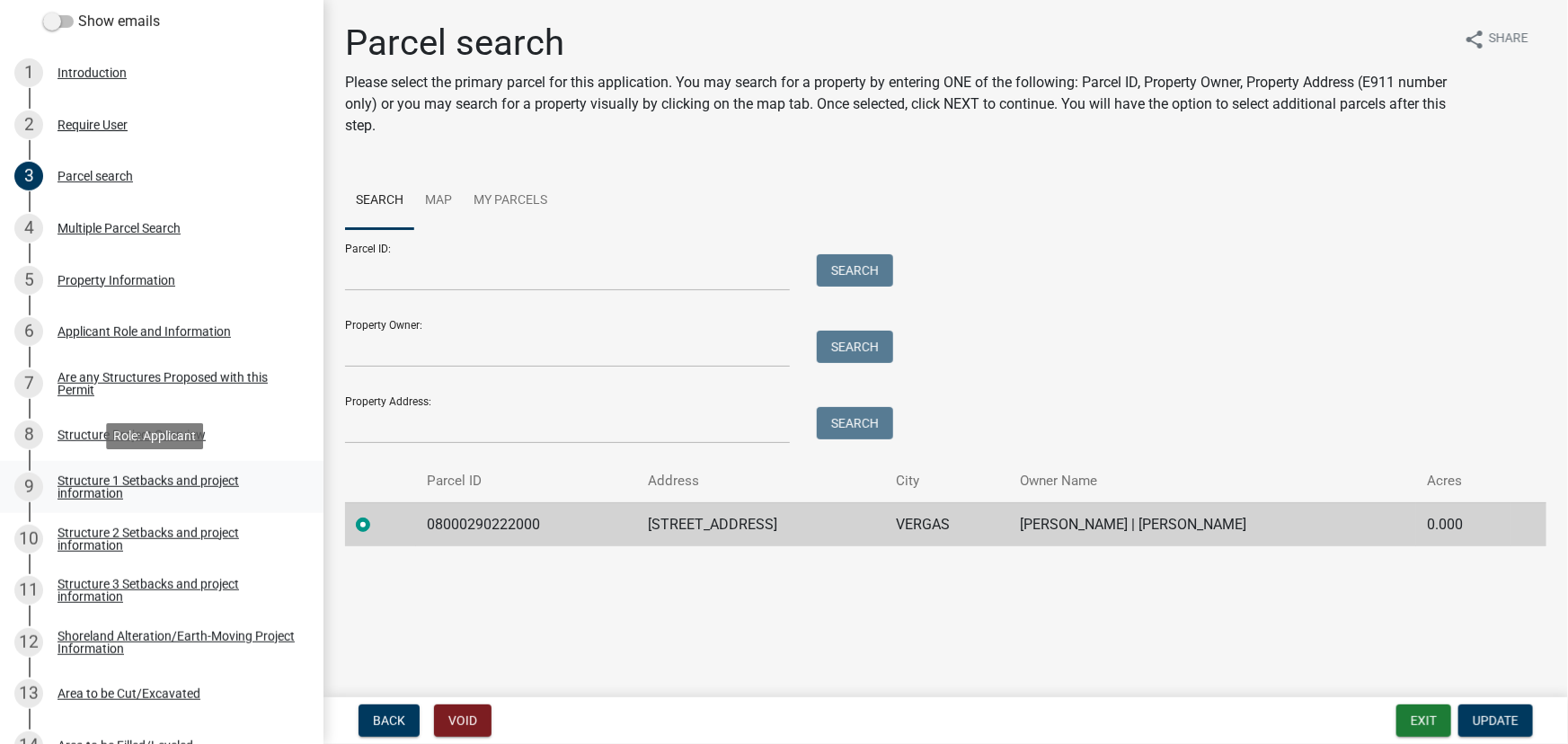
click at [146, 470] on link "9 Structure 1 Setbacks and project information" at bounding box center [161, 486] width 324 height 52
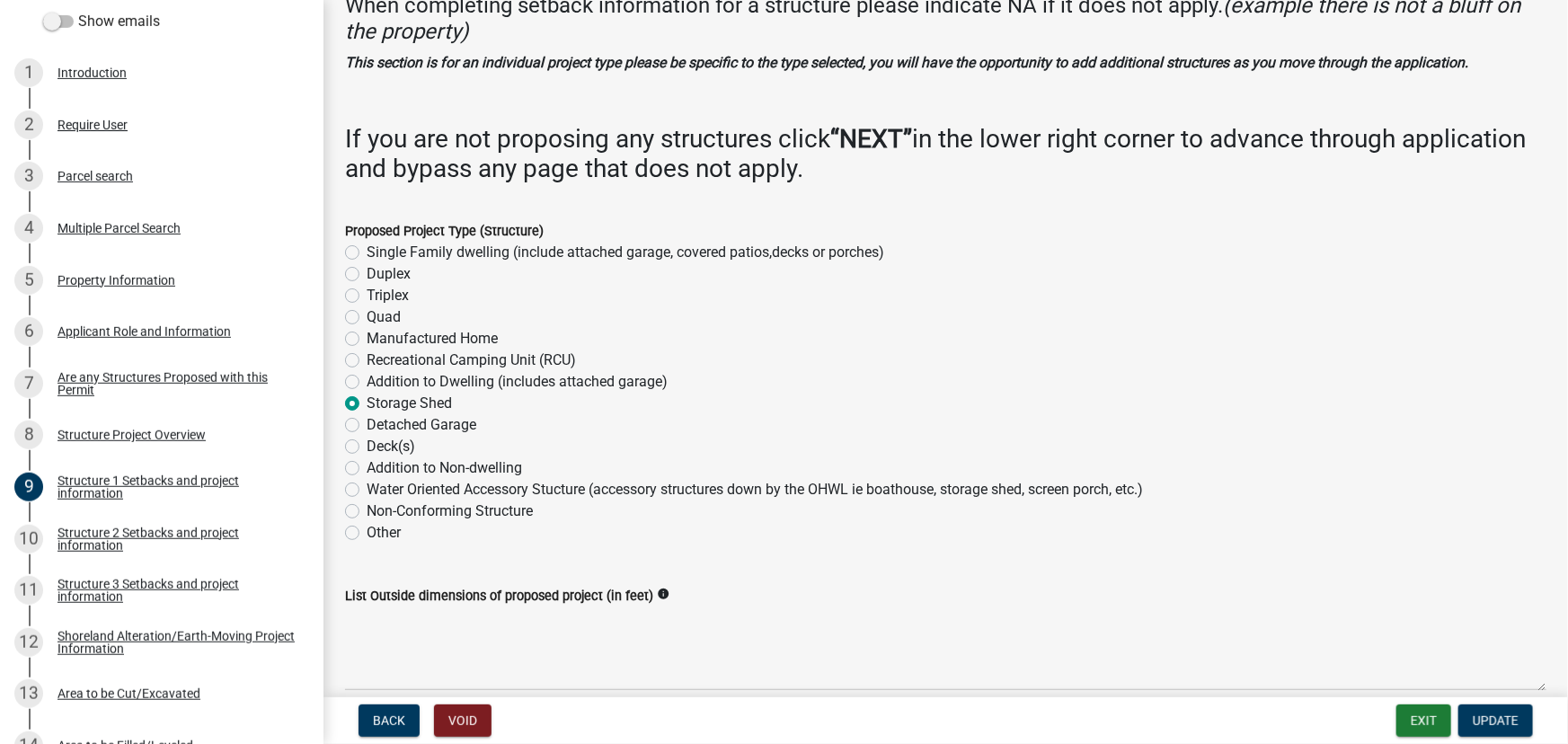
scroll to position [572, 0]
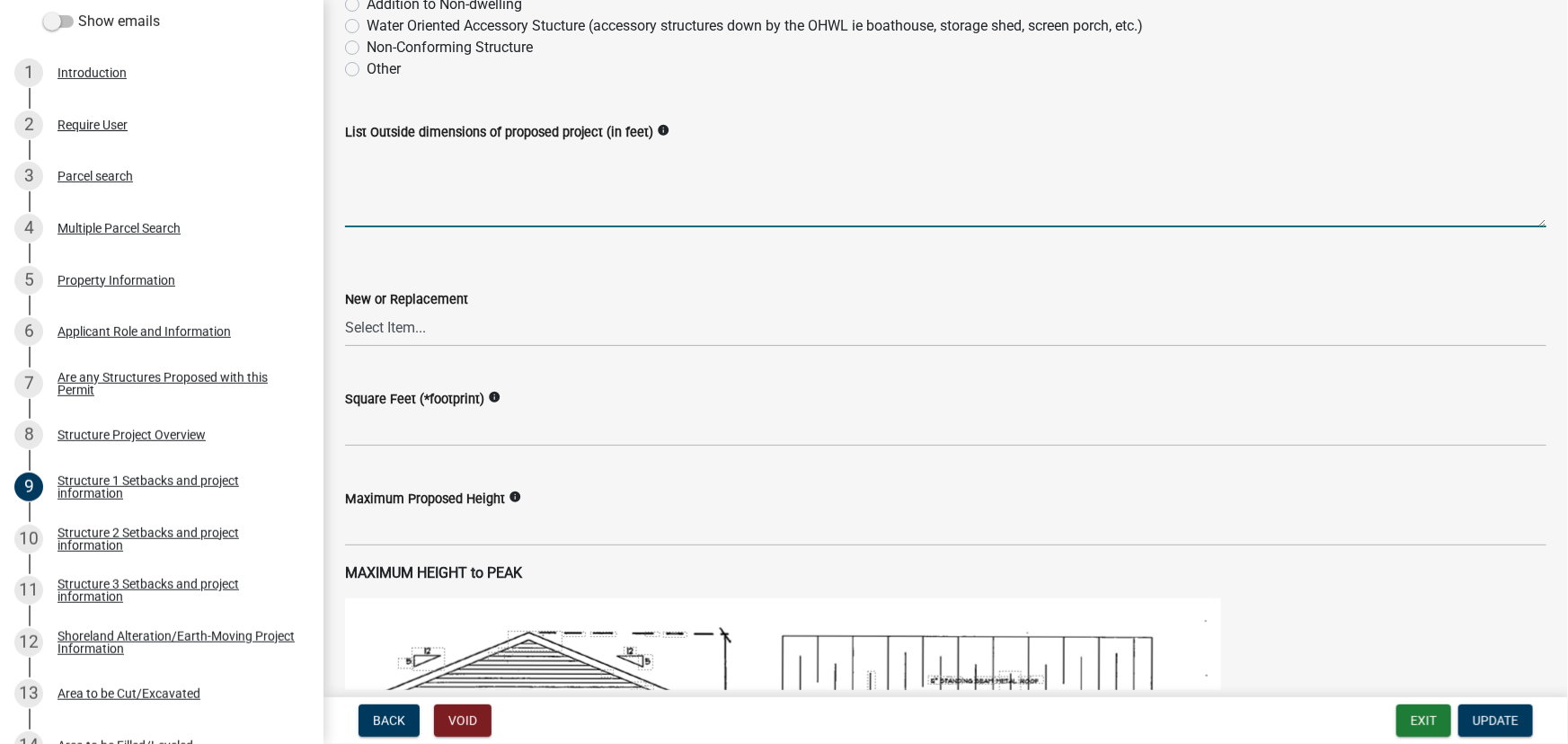
click at [435, 174] on textarea "List Outside dimensions of proposed project (in feet)" at bounding box center [946, 185] width 1202 height 85
type textarea "12x20"
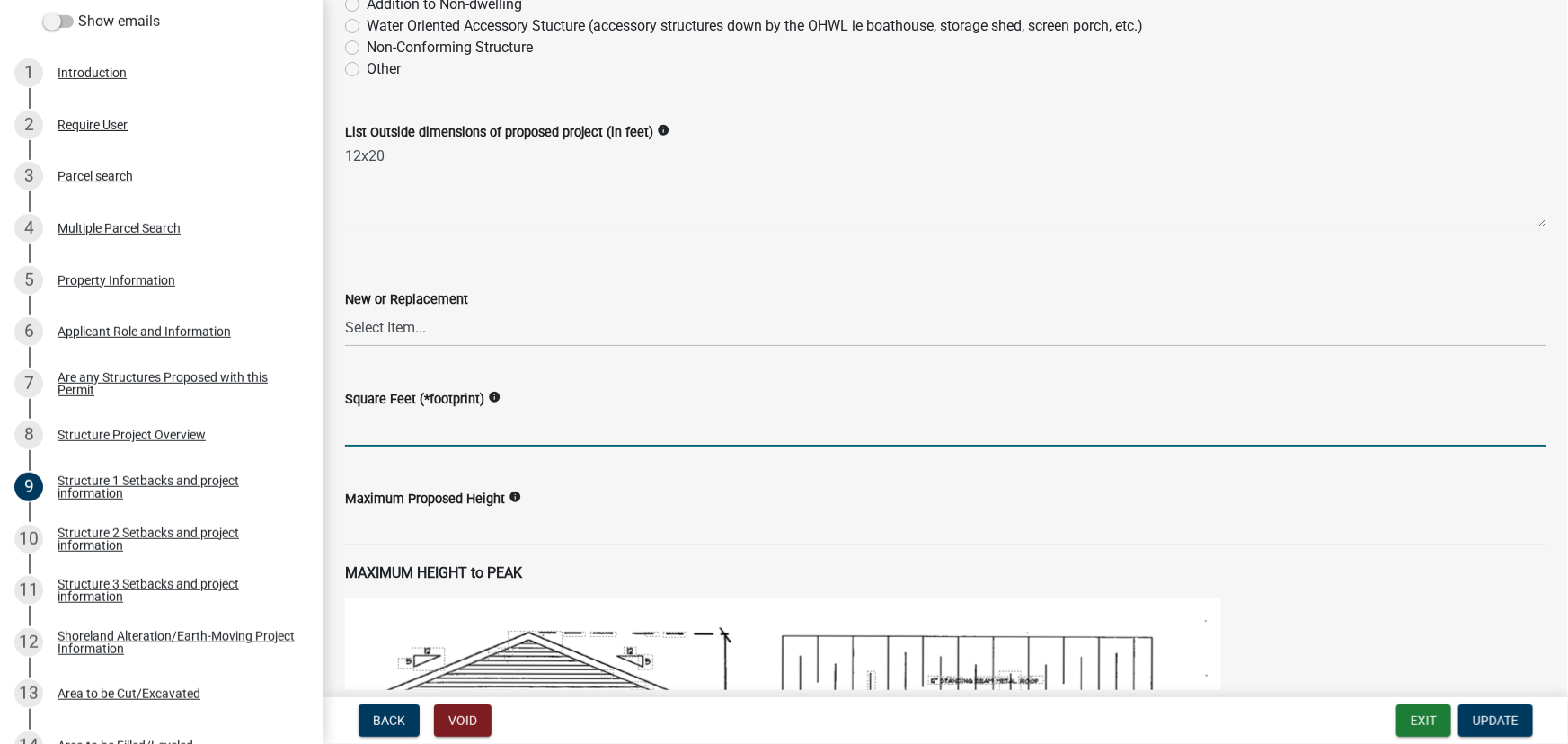
click at [425, 350] on wm-data-entity-input "New or Replacement Select Item... New Replacement" at bounding box center [946, 302] width 1202 height 121
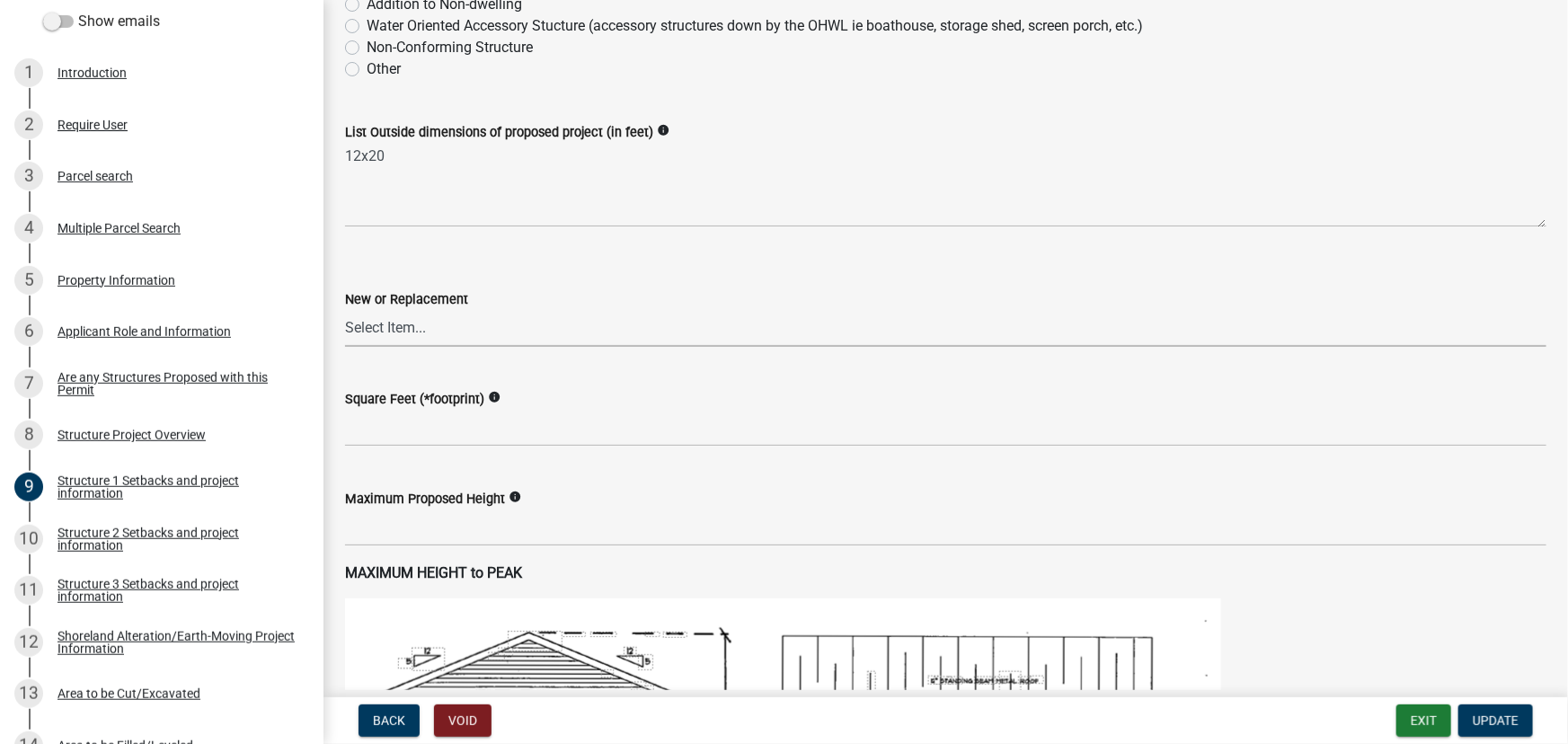
click at [422, 334] on select "Select Item... New Replacement" at bounding box center [946, 328] width 1202 height 36
click at [345, 310] on select "Select Item... New Replacement" at bounding box center [946, 328] width 1202 height 36
select select "c185e313-3403-4239-bd61-bb563c58a77a"
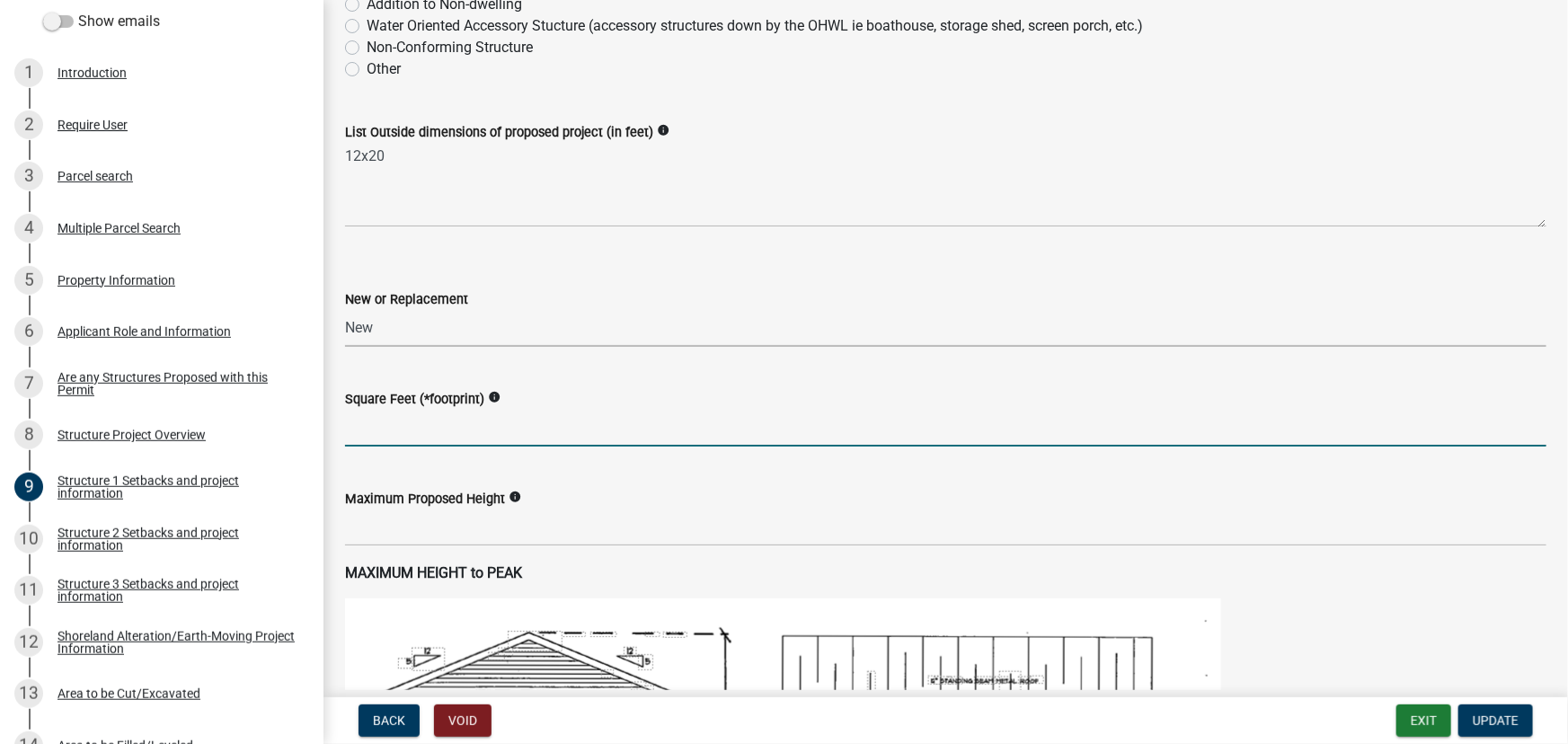
click at [405, 429] on input "text" at bounding box center [946, 427] width 1202 height 36
type input "240"
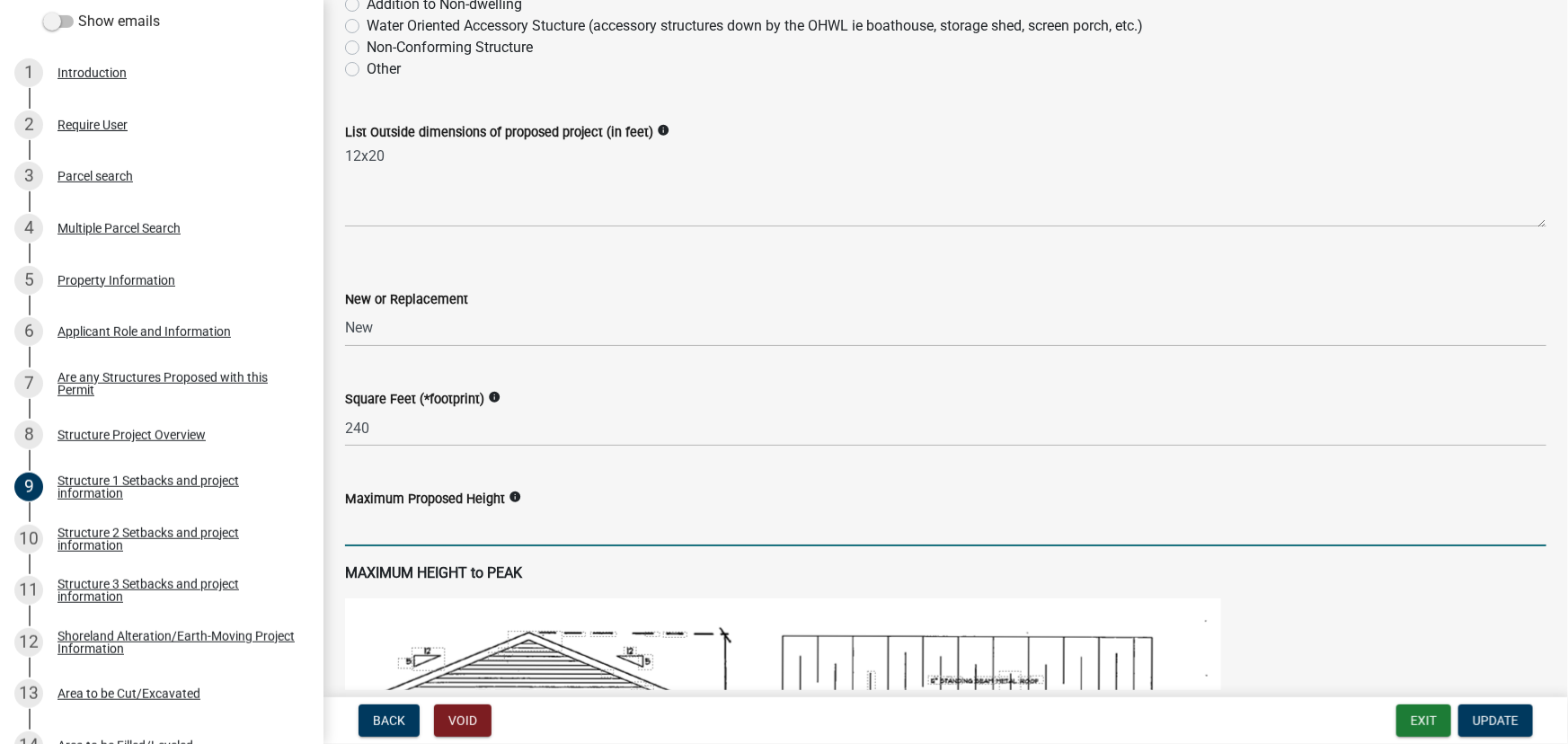
click at [422, 522] on input "text" at bounding box center [946, 527] width 1202 height 36
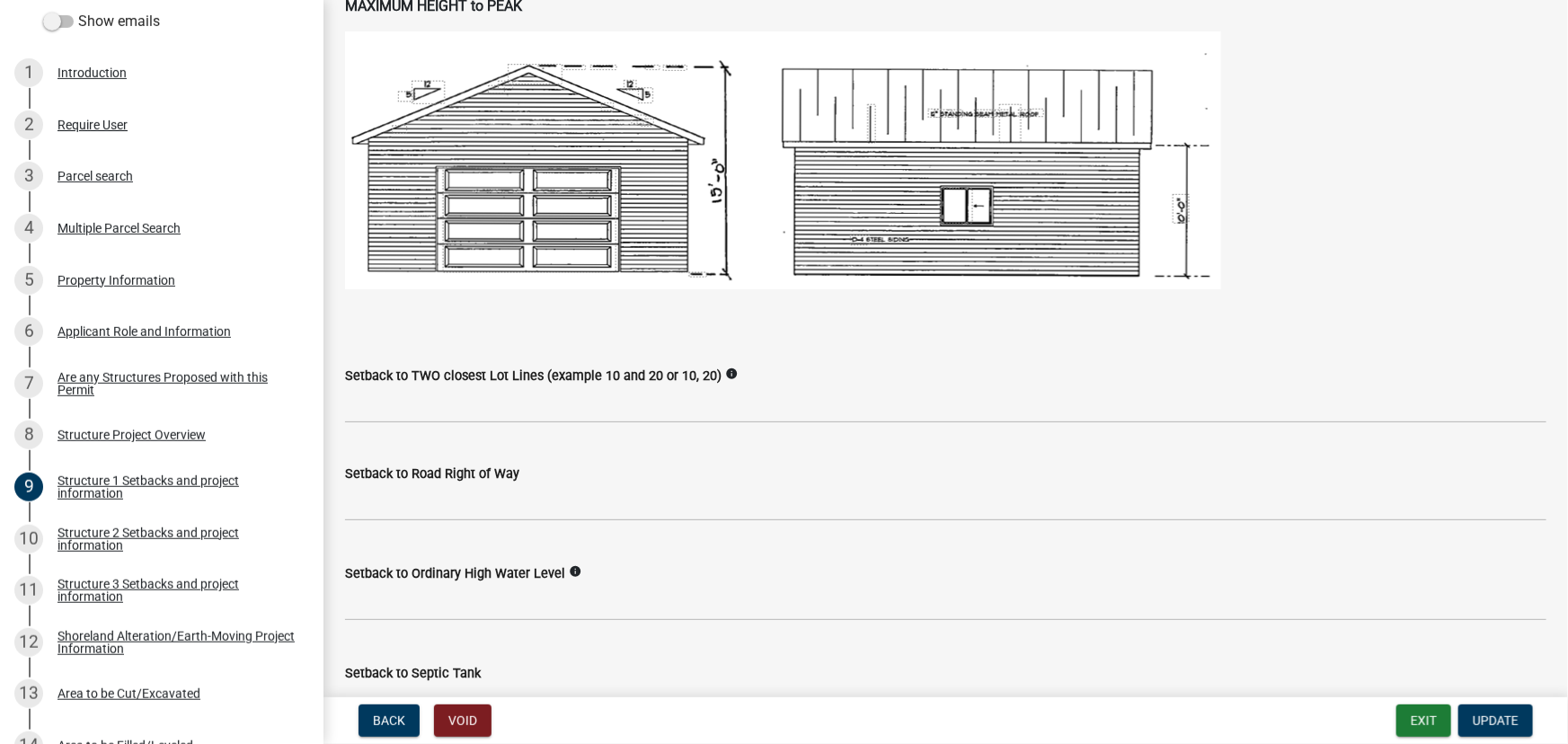
scroll to position [1143, 0]
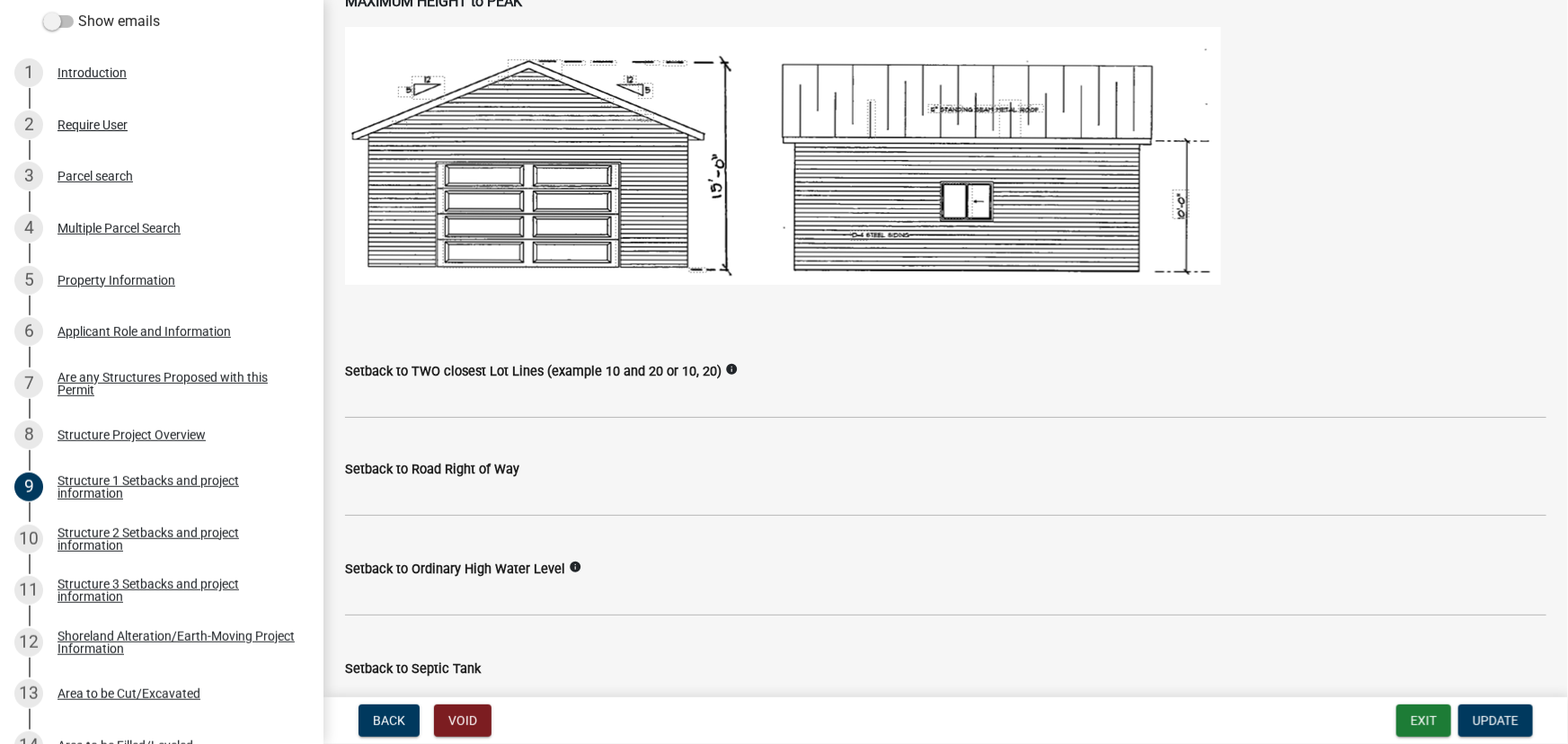
type input "10"
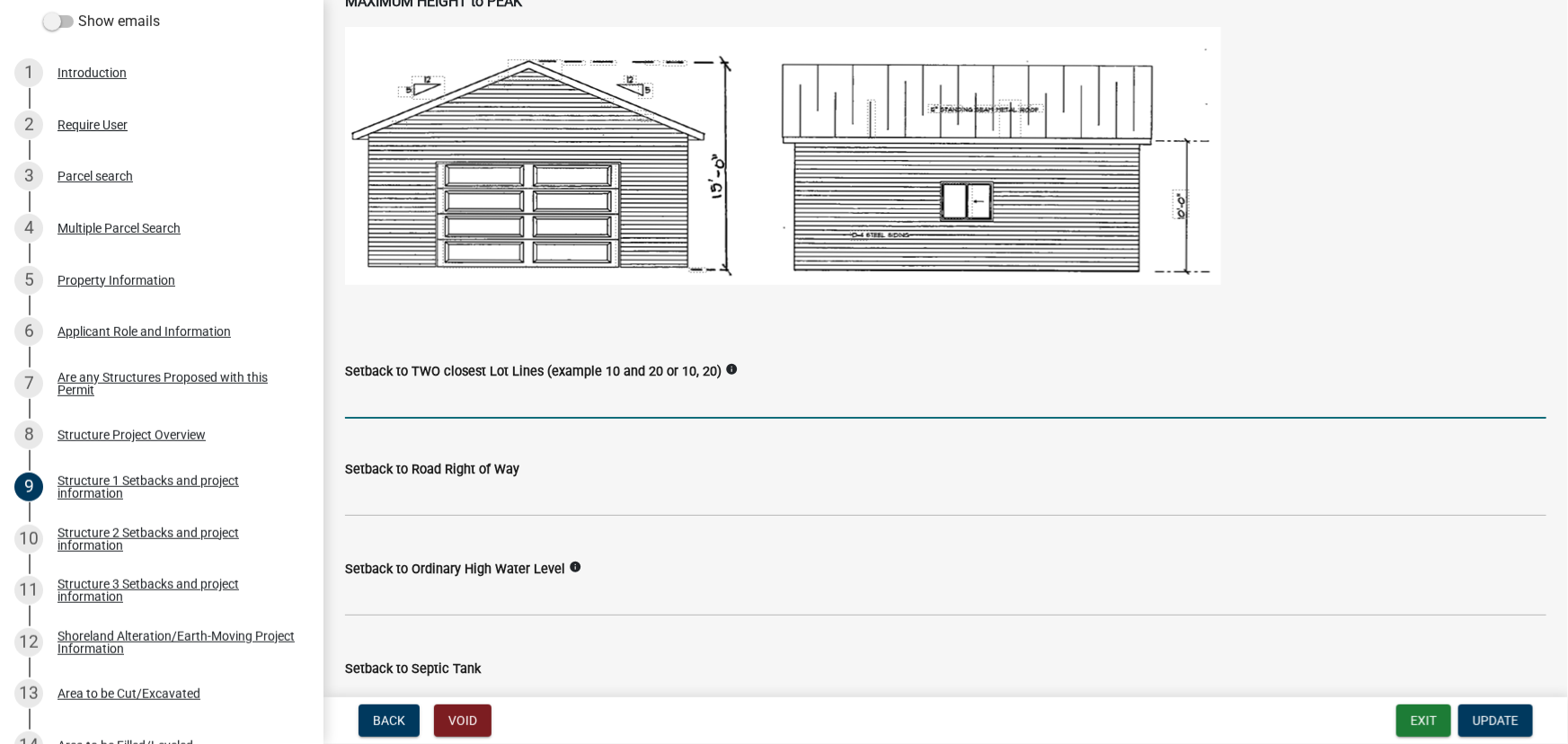
click at [393, 408] on input "Setback to TWO closest Lot Lines (example 10 and 20 or 10, 20)" at bounding box center [946, 400] width 1202 height 36
type input "30, 580"
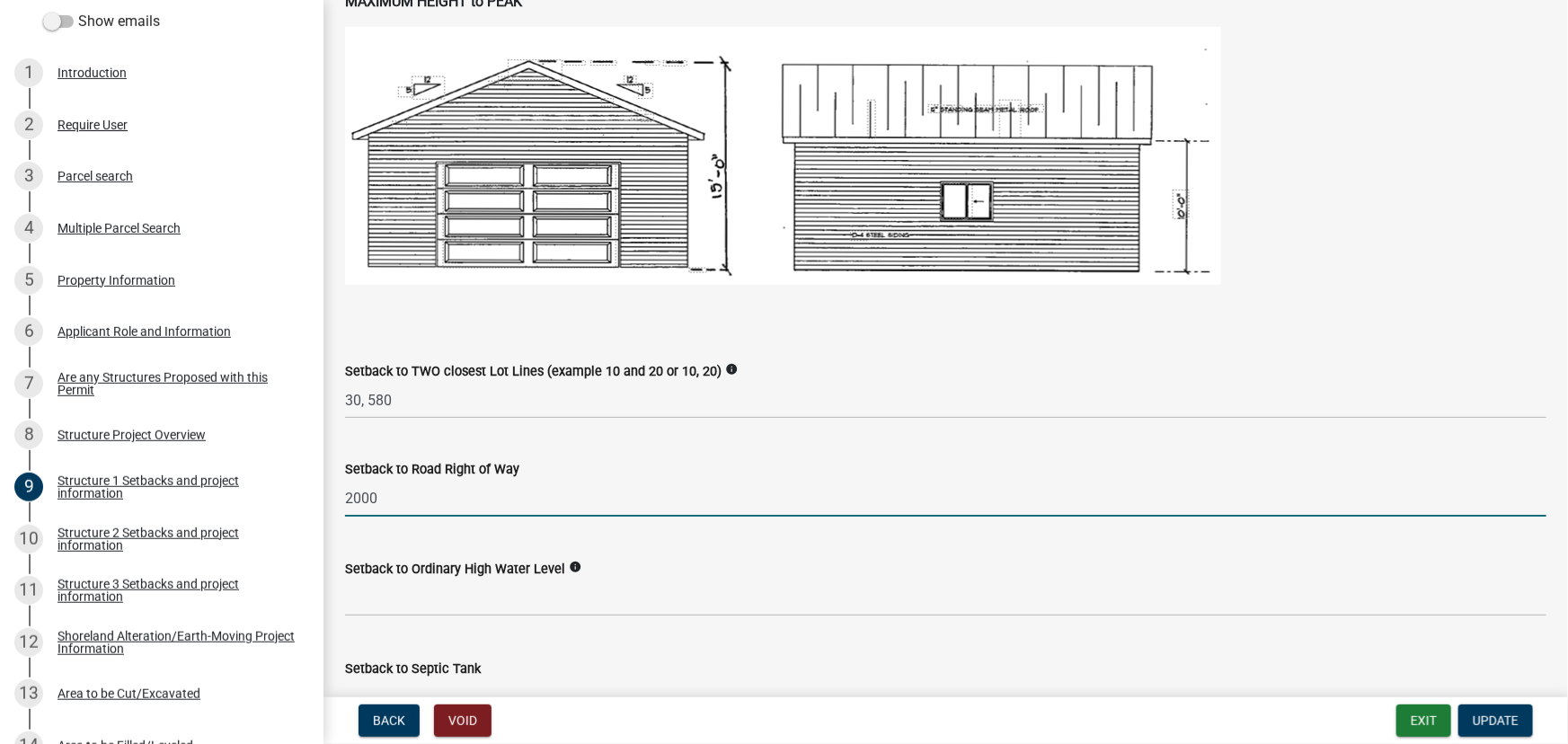
type input "2000"
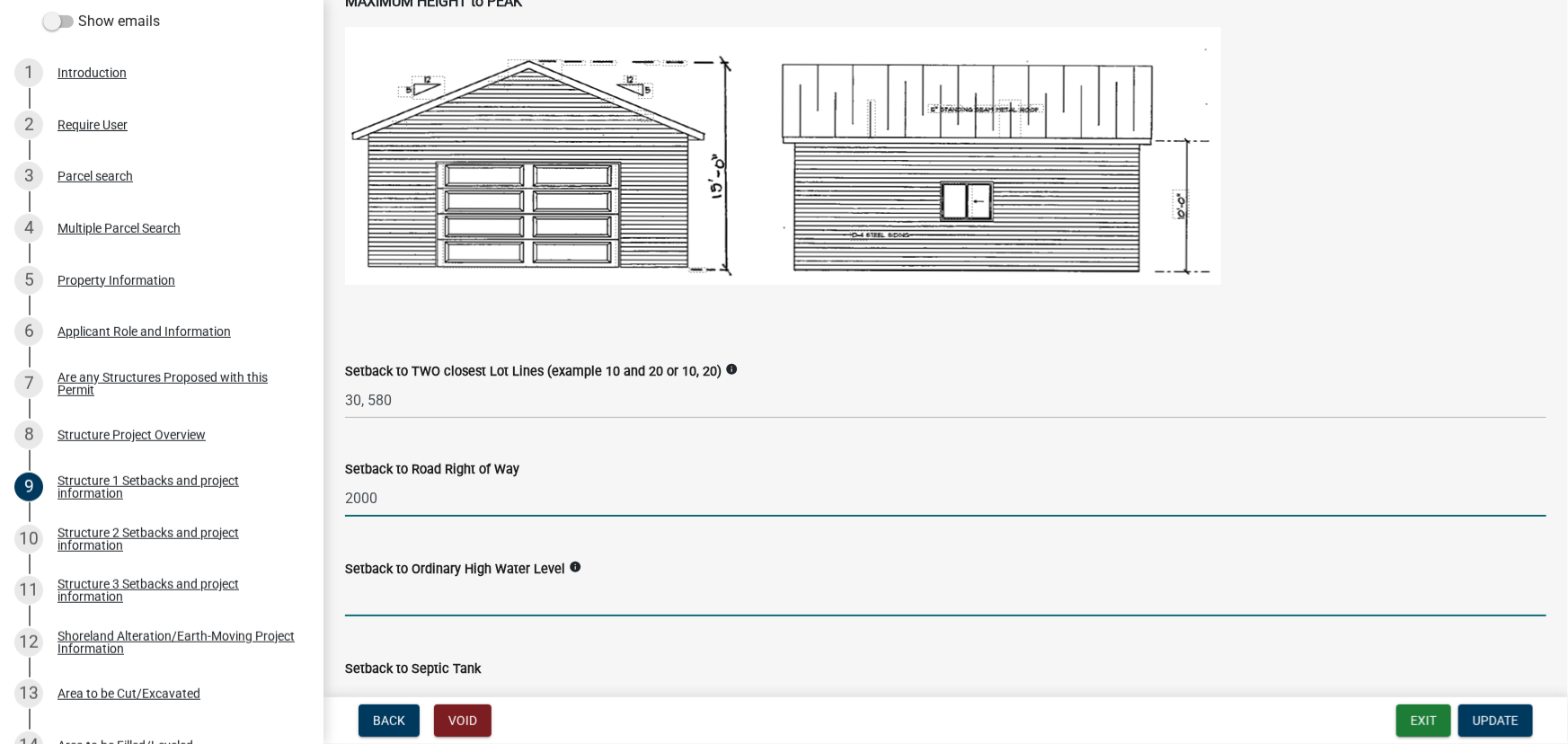
click at [414, 611] on input "text" at bounding box center [946, 597] width 1202 height 36
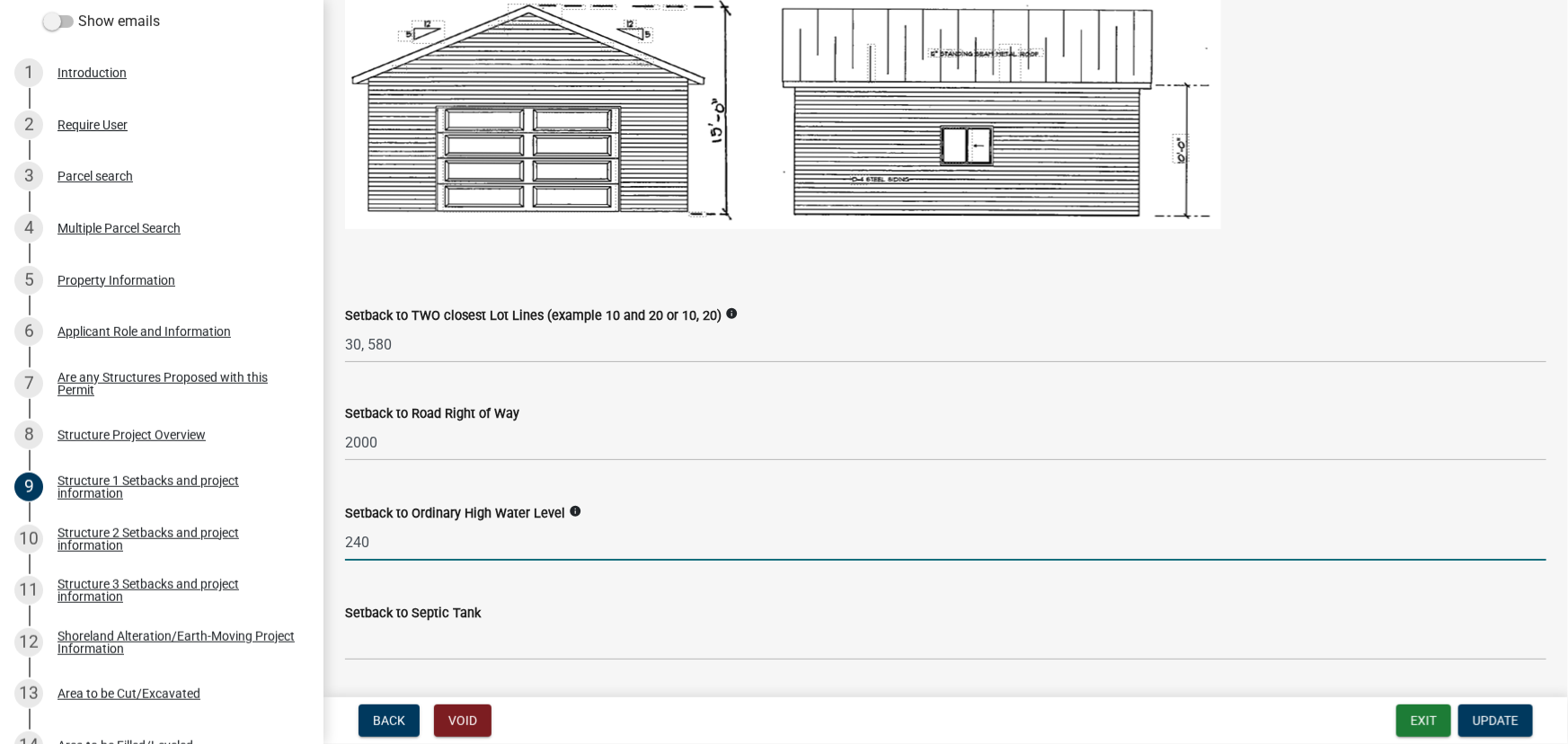
scroll to position [1225, 0]
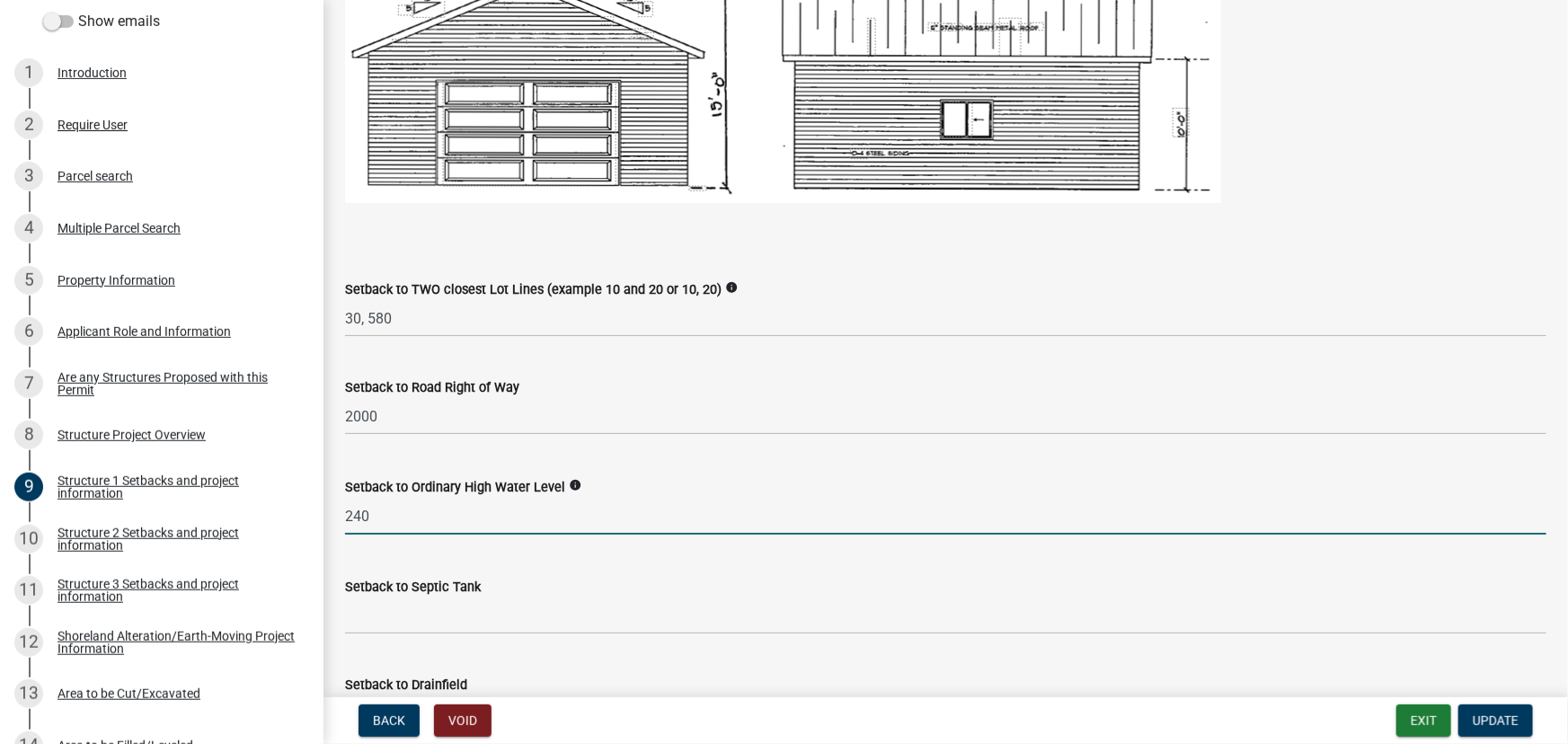
type input "240"
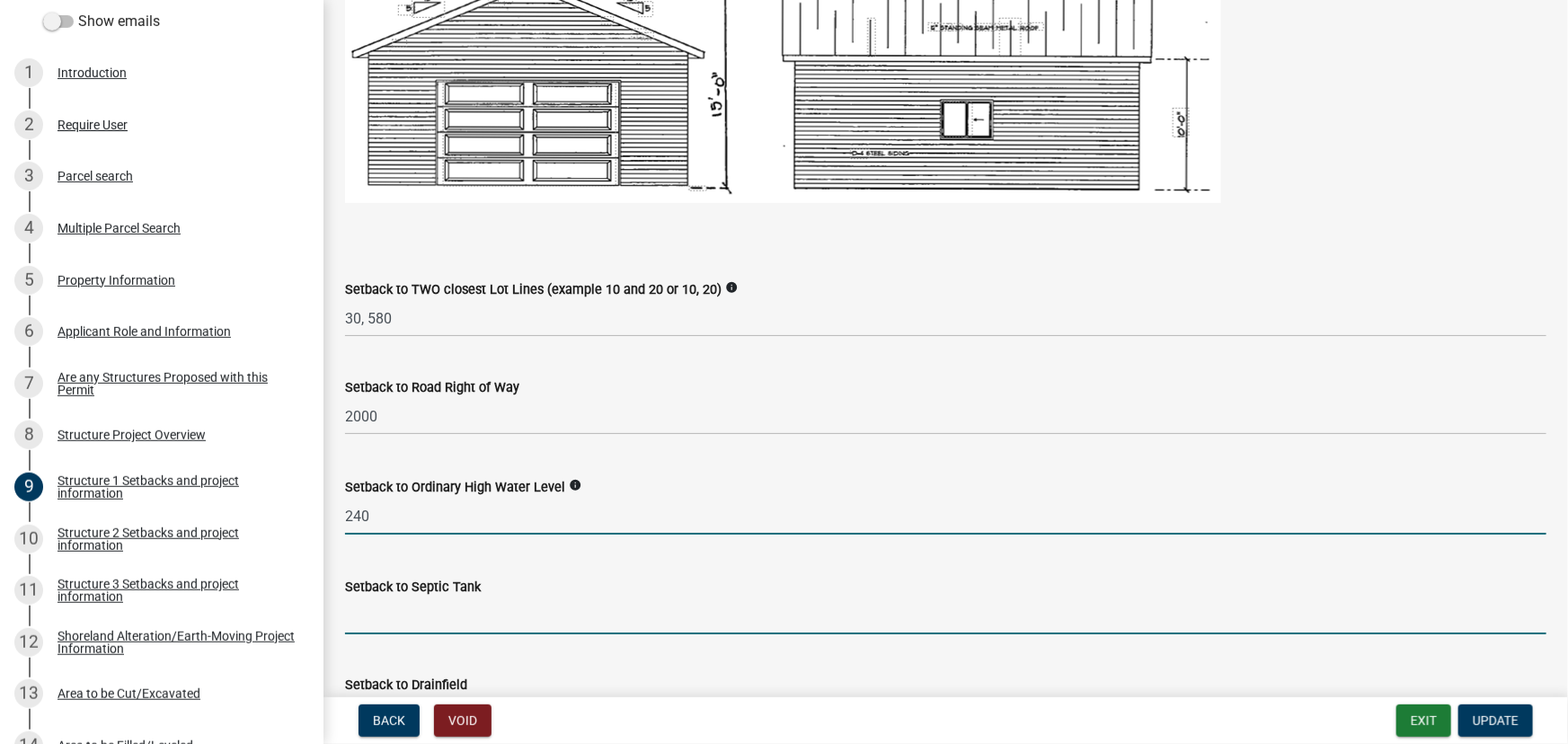
click at [372, 616] on input "Setback to Septic Tank" at bounding box center [946, 615] width 1202 height 36
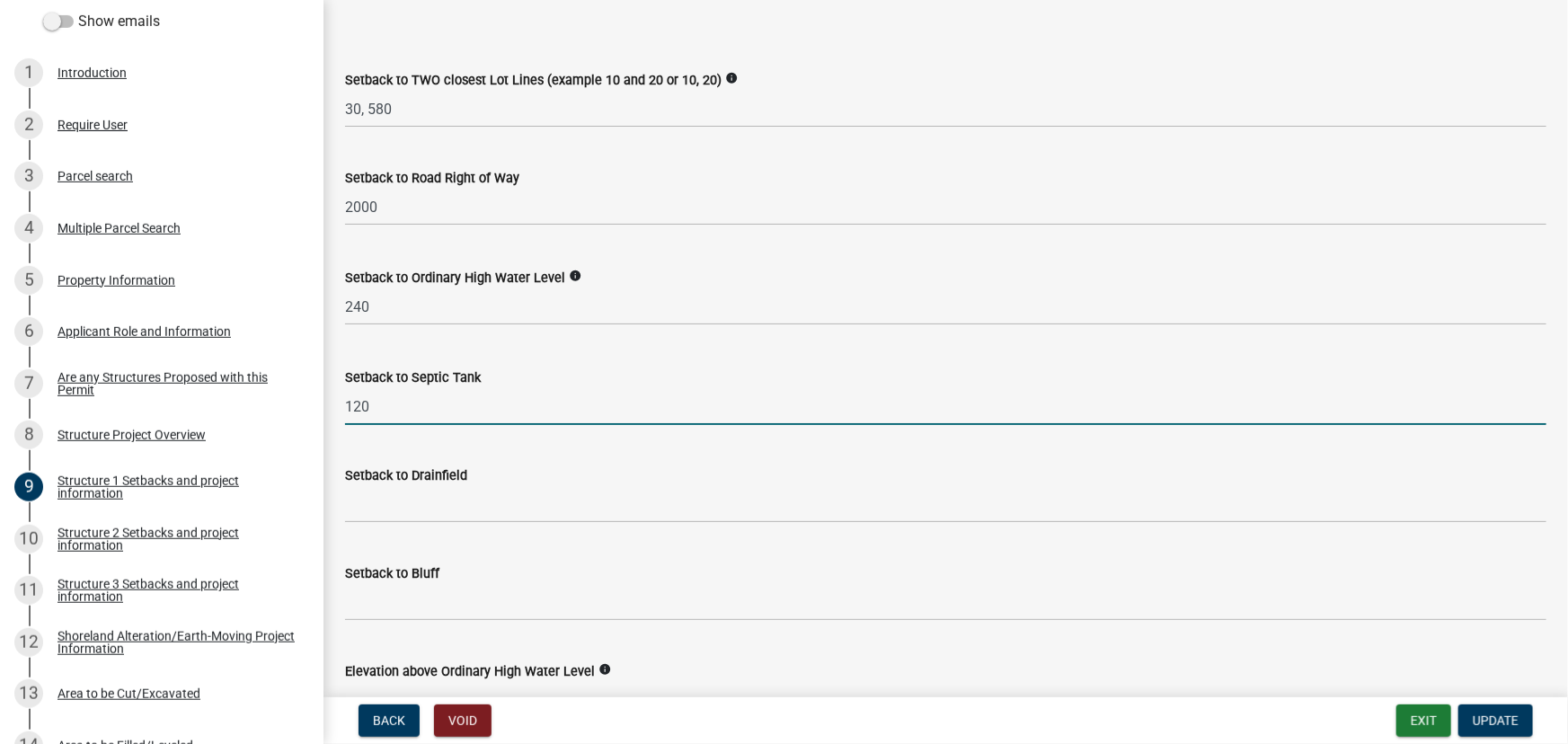
scroll to position [1470, 0]
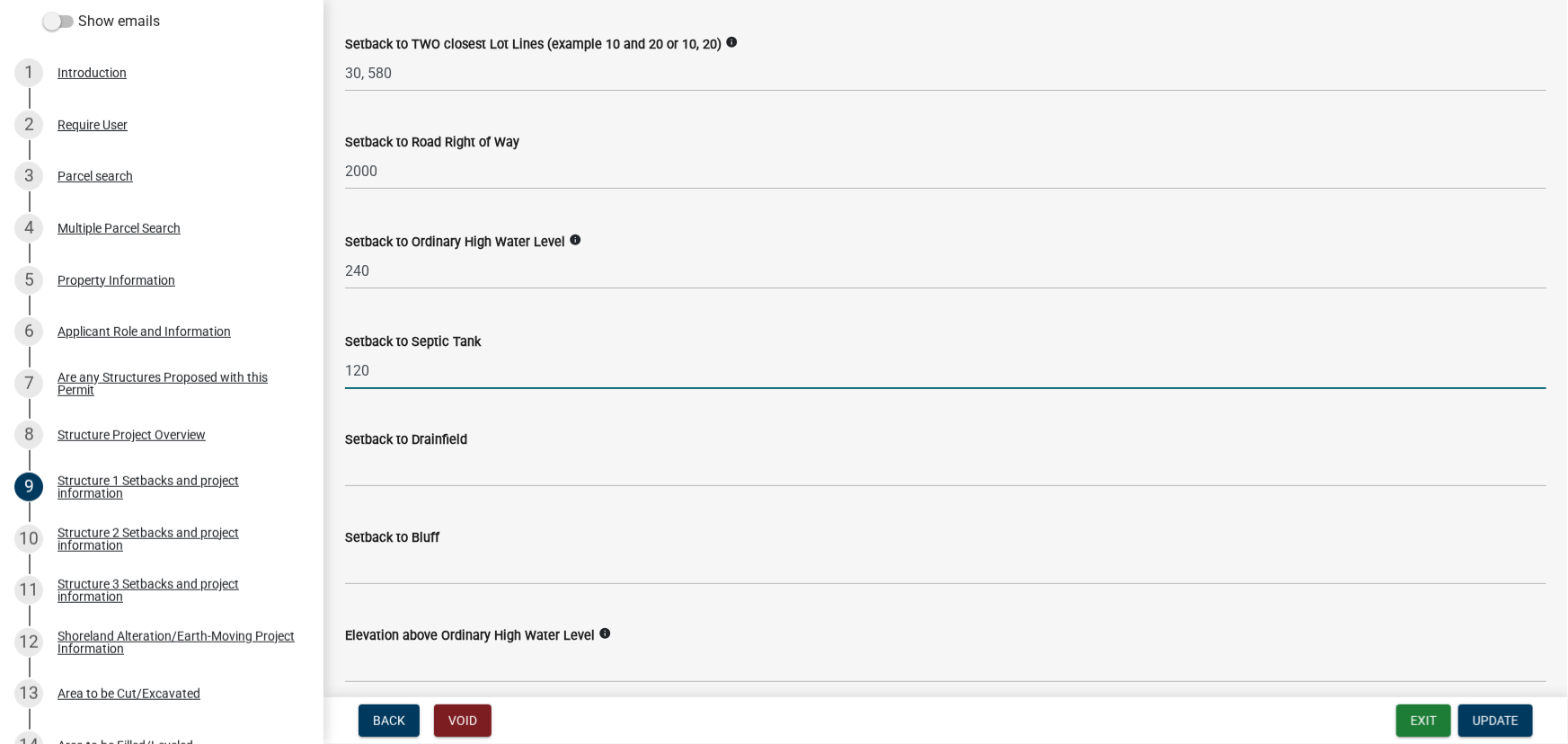
type input "120"
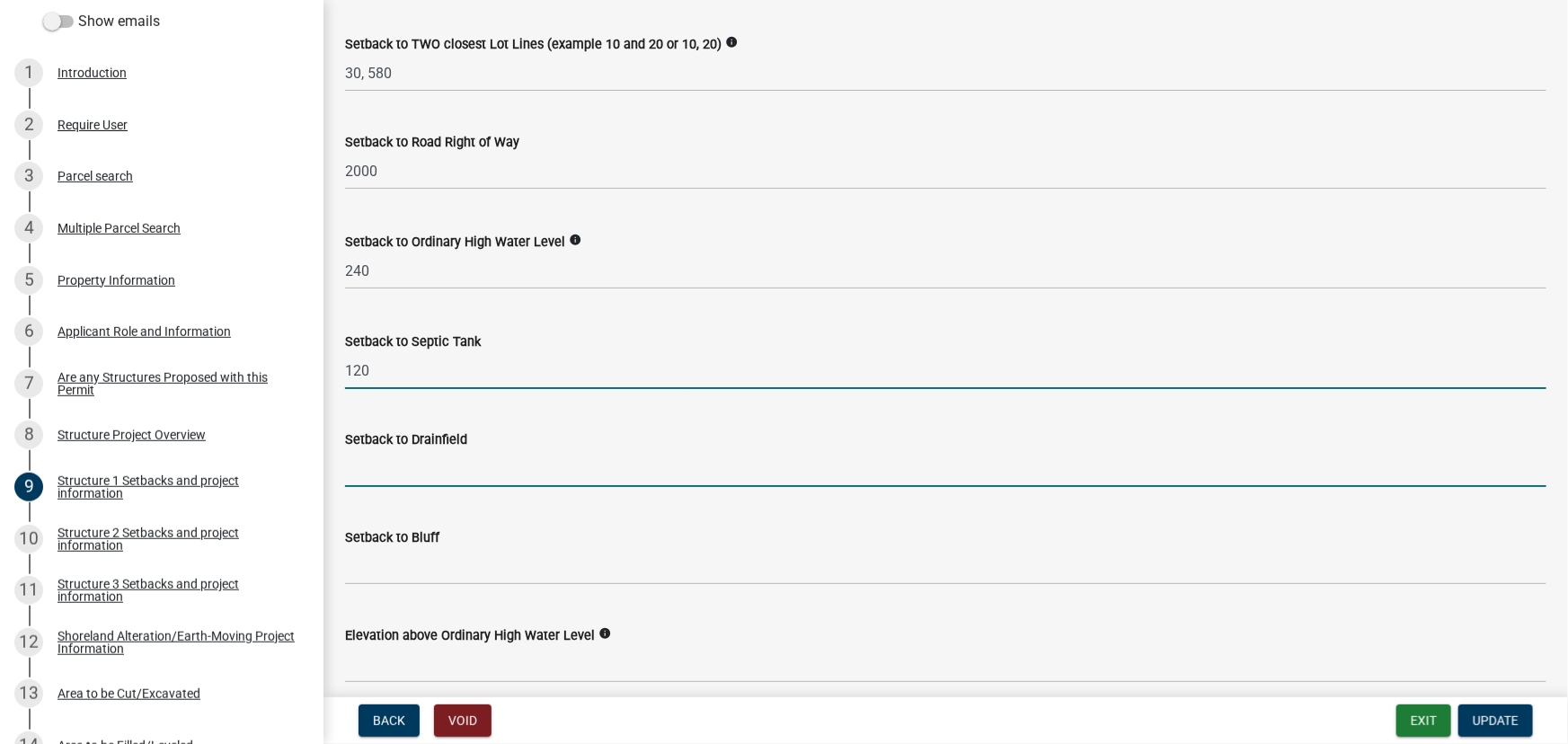
click at [402, 467] on input "Setback to Drainfield" at bounding box center [946, 467] width 1202 height 36
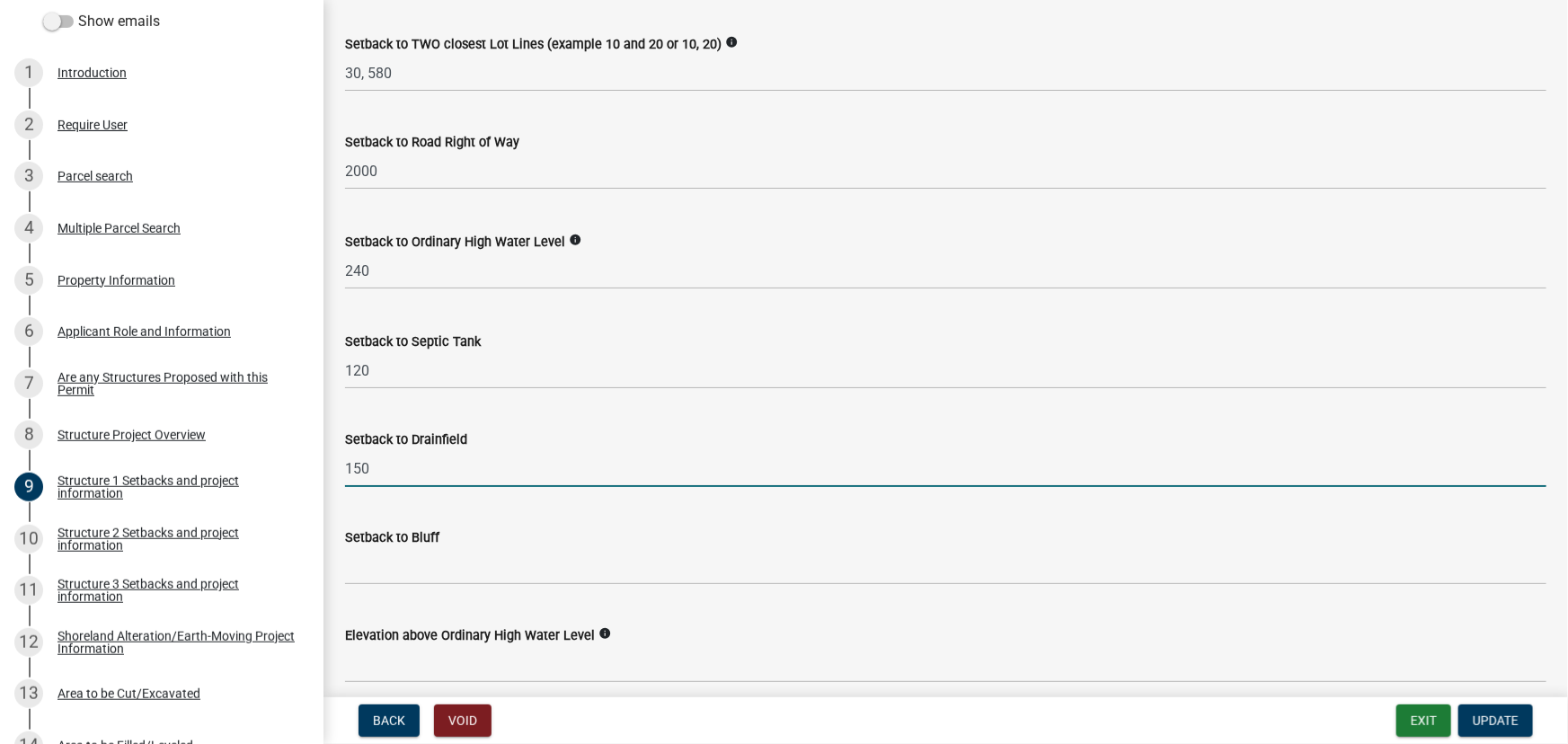
type input "150"
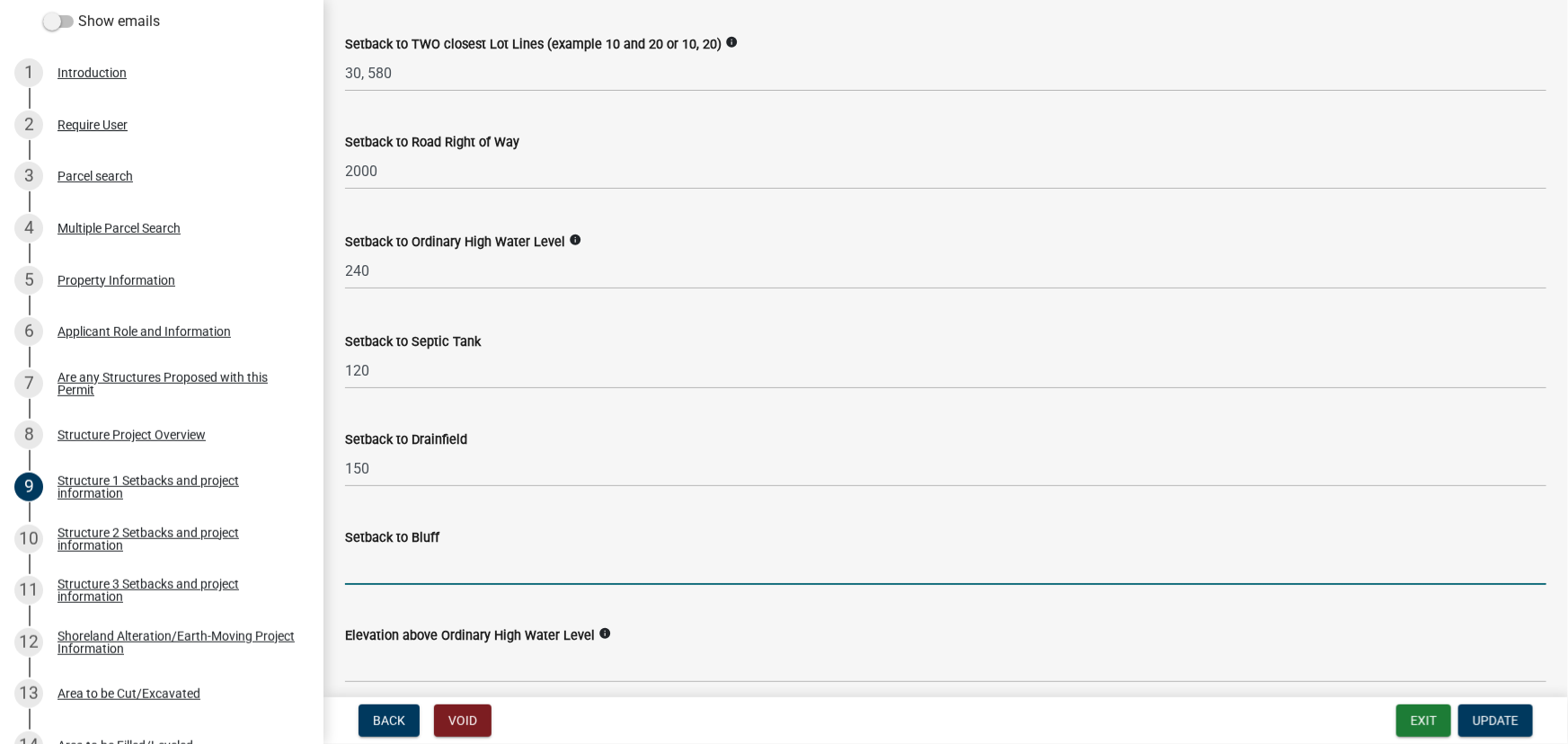
click at [402, 561] on input "Setback to Bluff" at bounding box center [946, 566] width 1202 height 36
type input "NA"
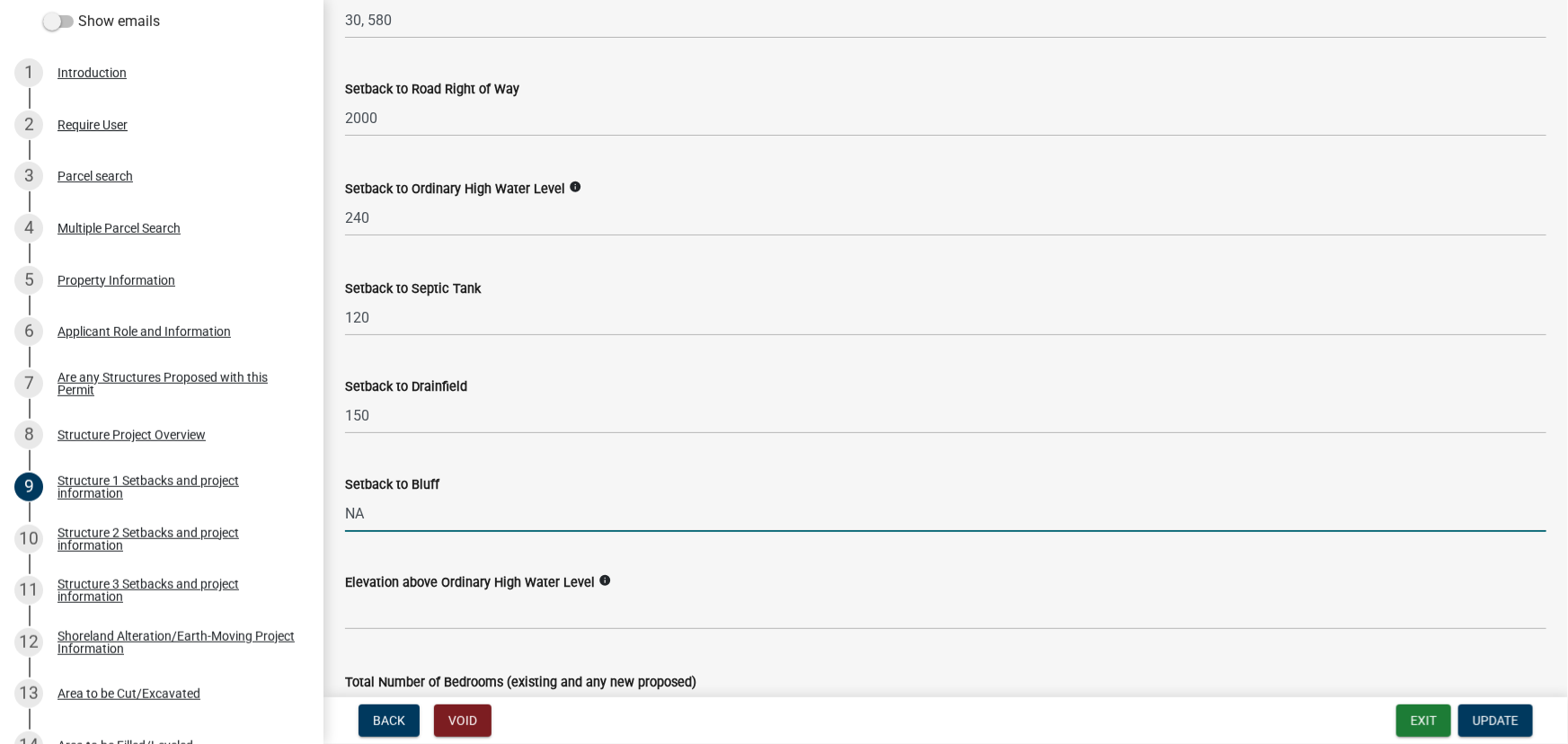
scroll to position [1552, 0]
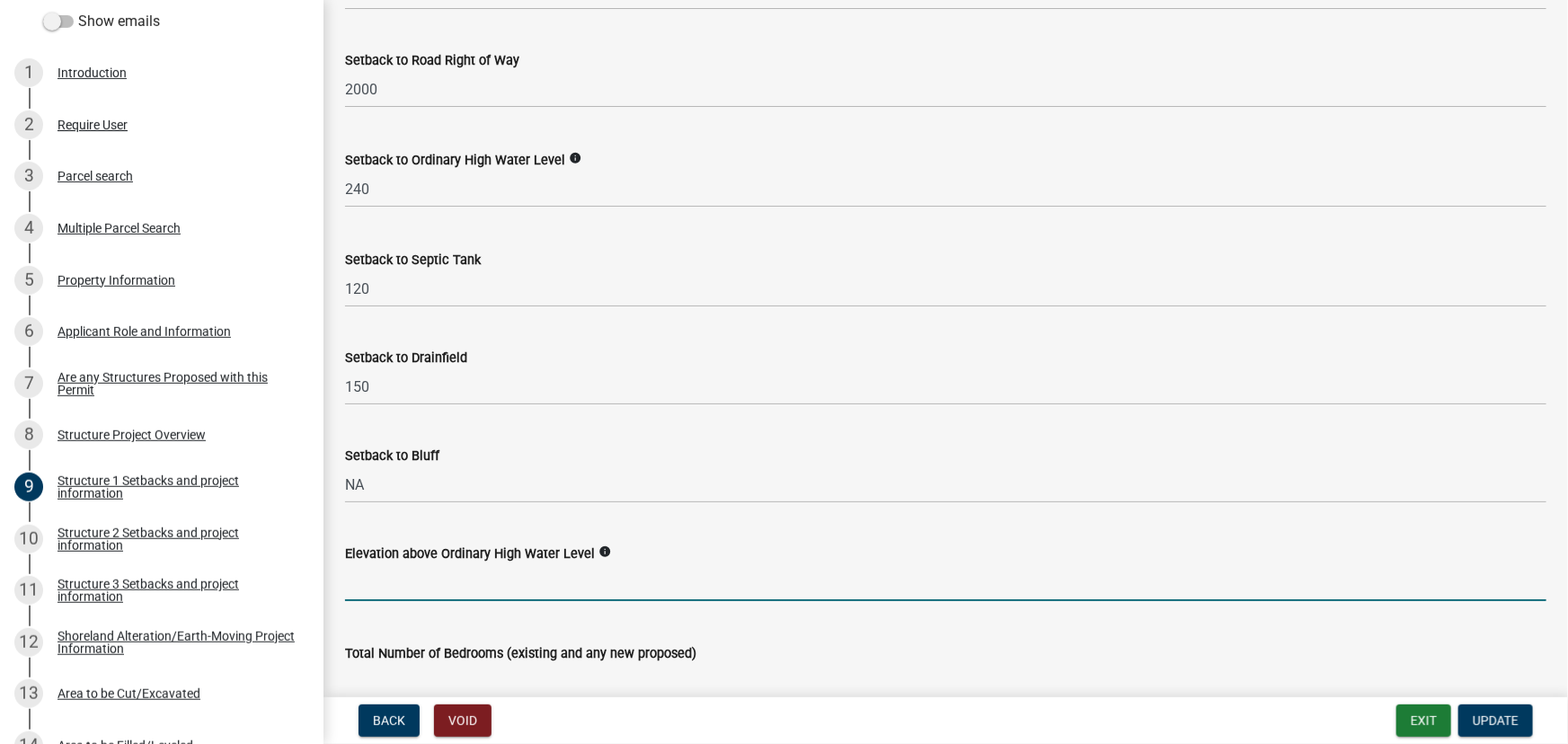
click at [390, 576] on input "text" at bounding box center [946, 582] width 1202 height 36
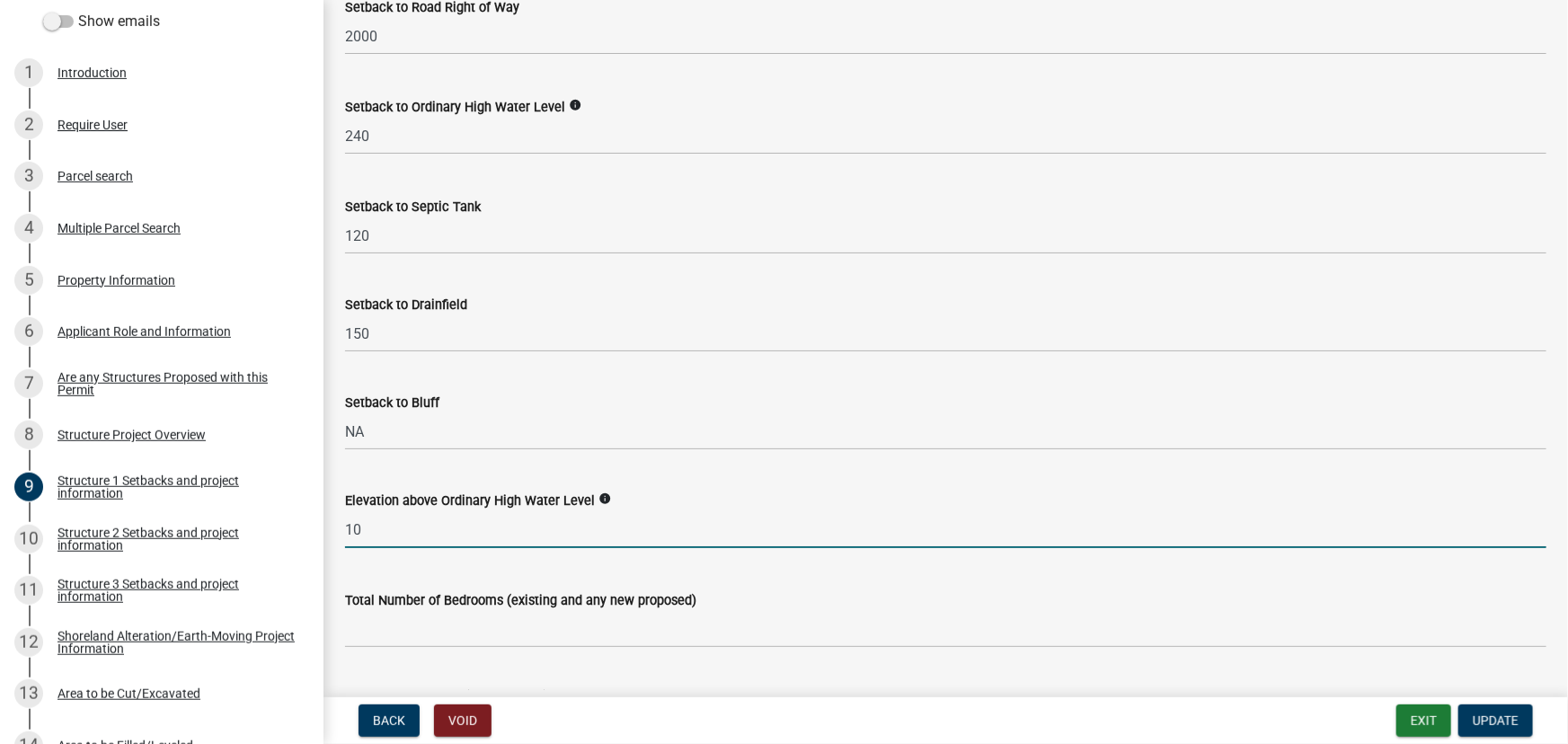
scroll to position [1878, 0]
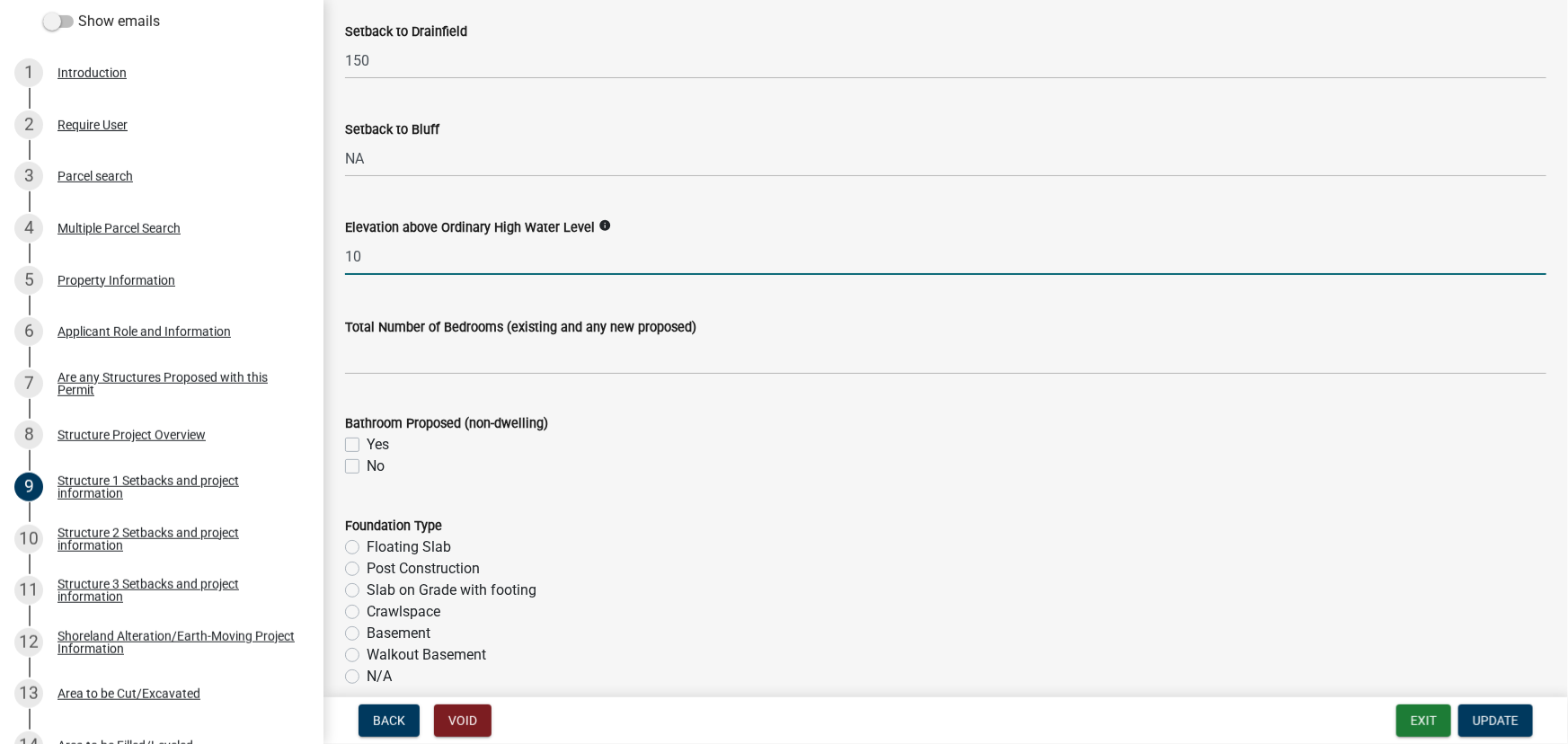
type input "10"
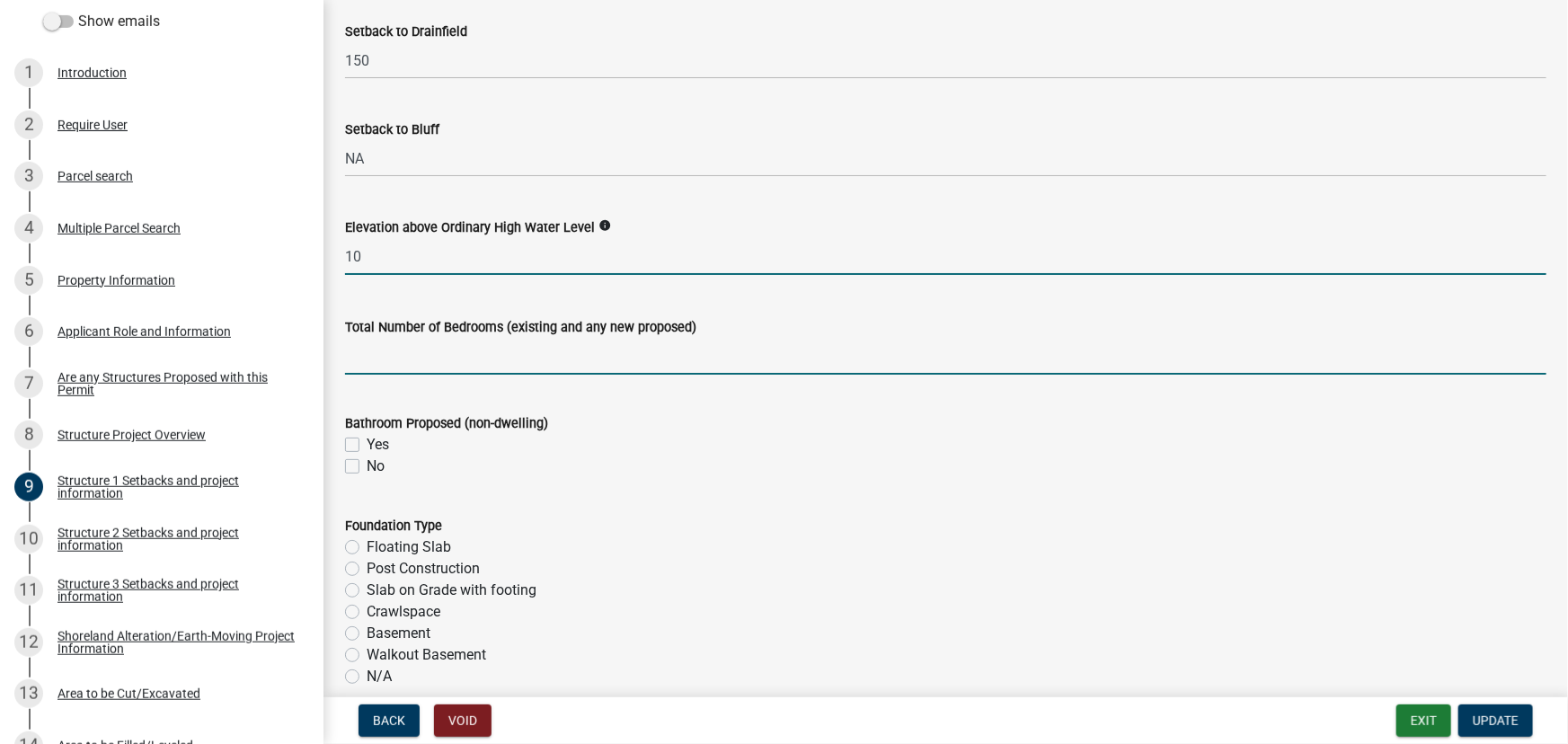
click at [444, 346] on input "text" at bounding box center [946, 355] width 1202 height 36
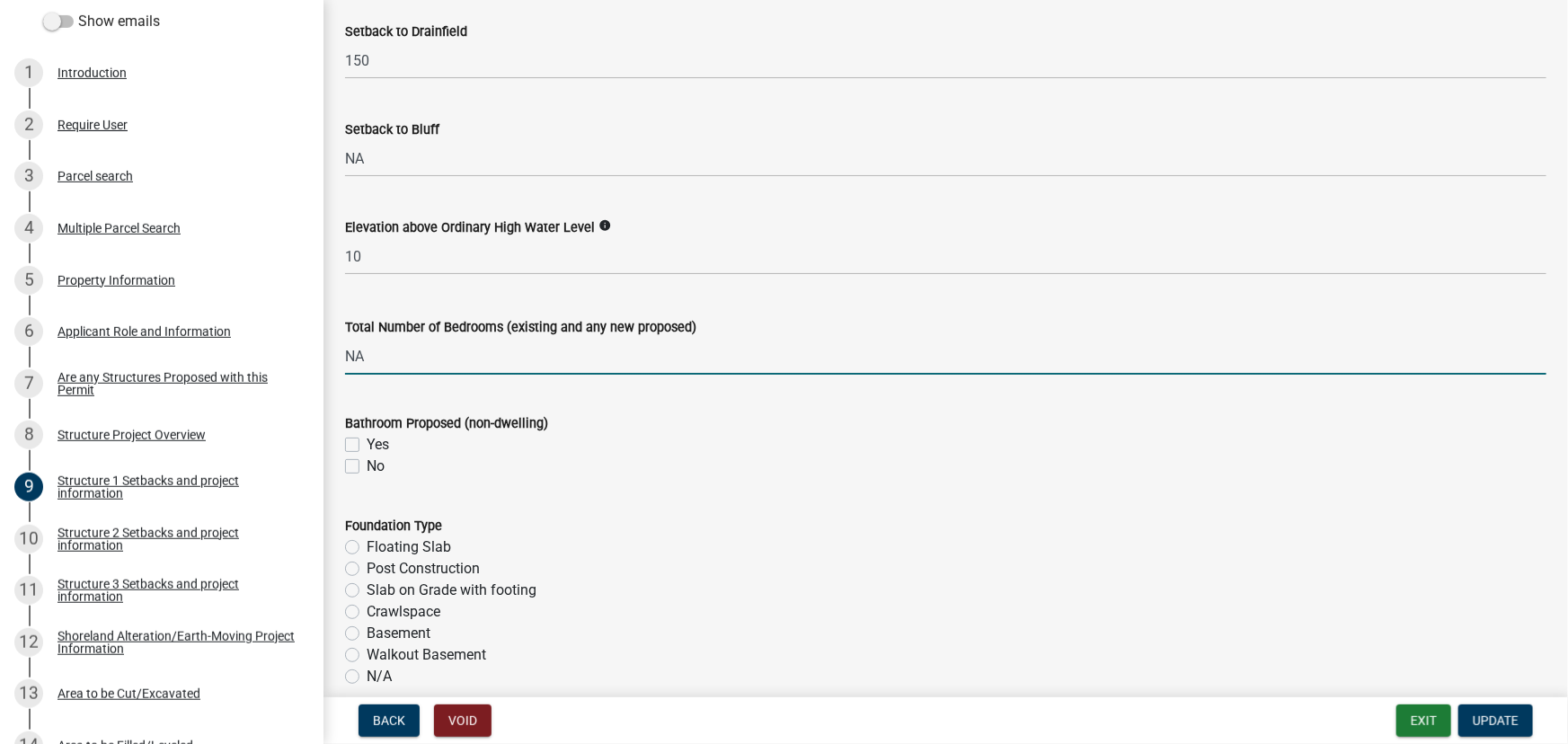
type input "0"
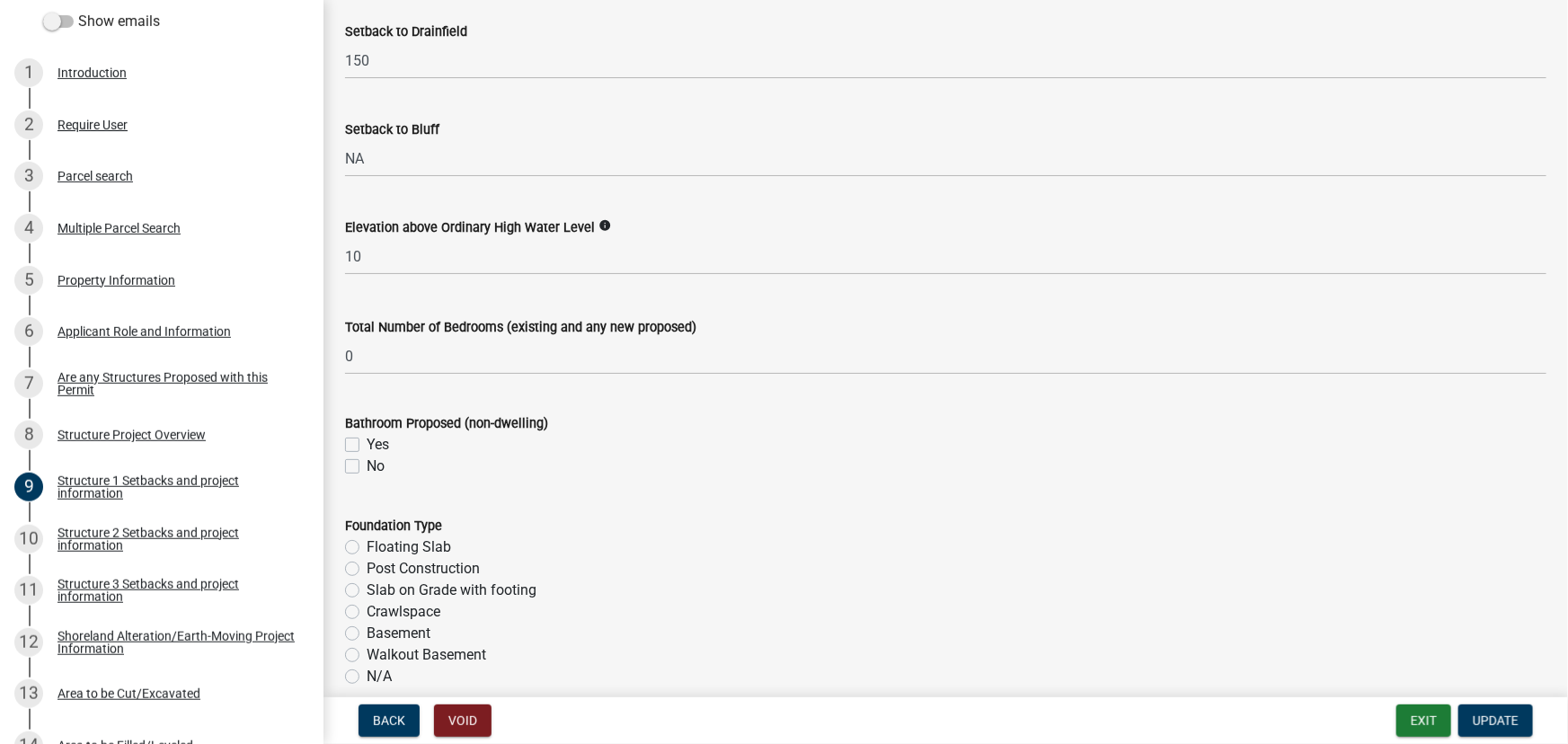
click at [370, 464] on label "No" at bounding box center [376, 466] width 18 height 22
click at [370, 464] on input "No" at bounding box center [373, 462] width 12 height 12
checkbox input "true"
checkbox input "false"
checkbox input "true"
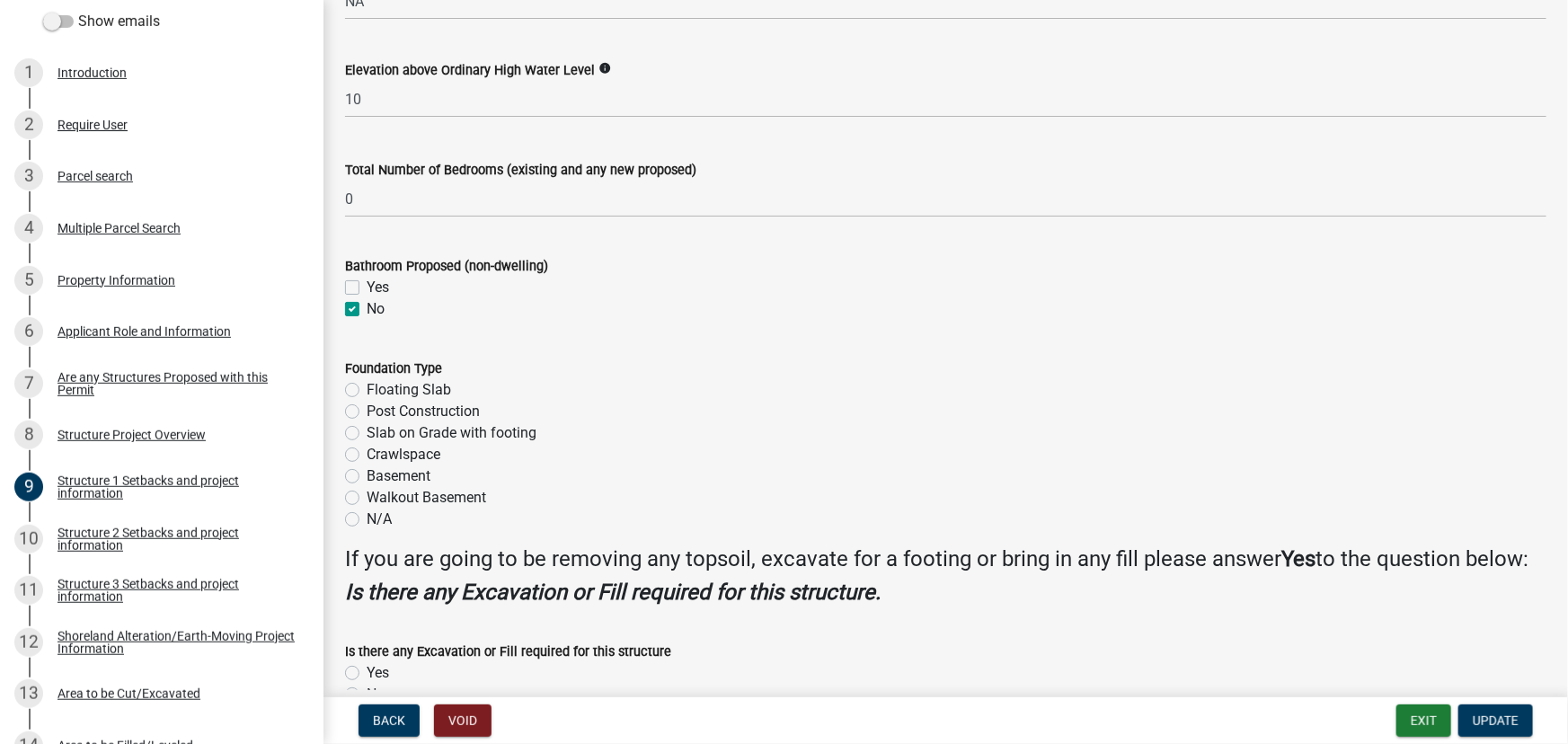
scroll to position [2041, 0]
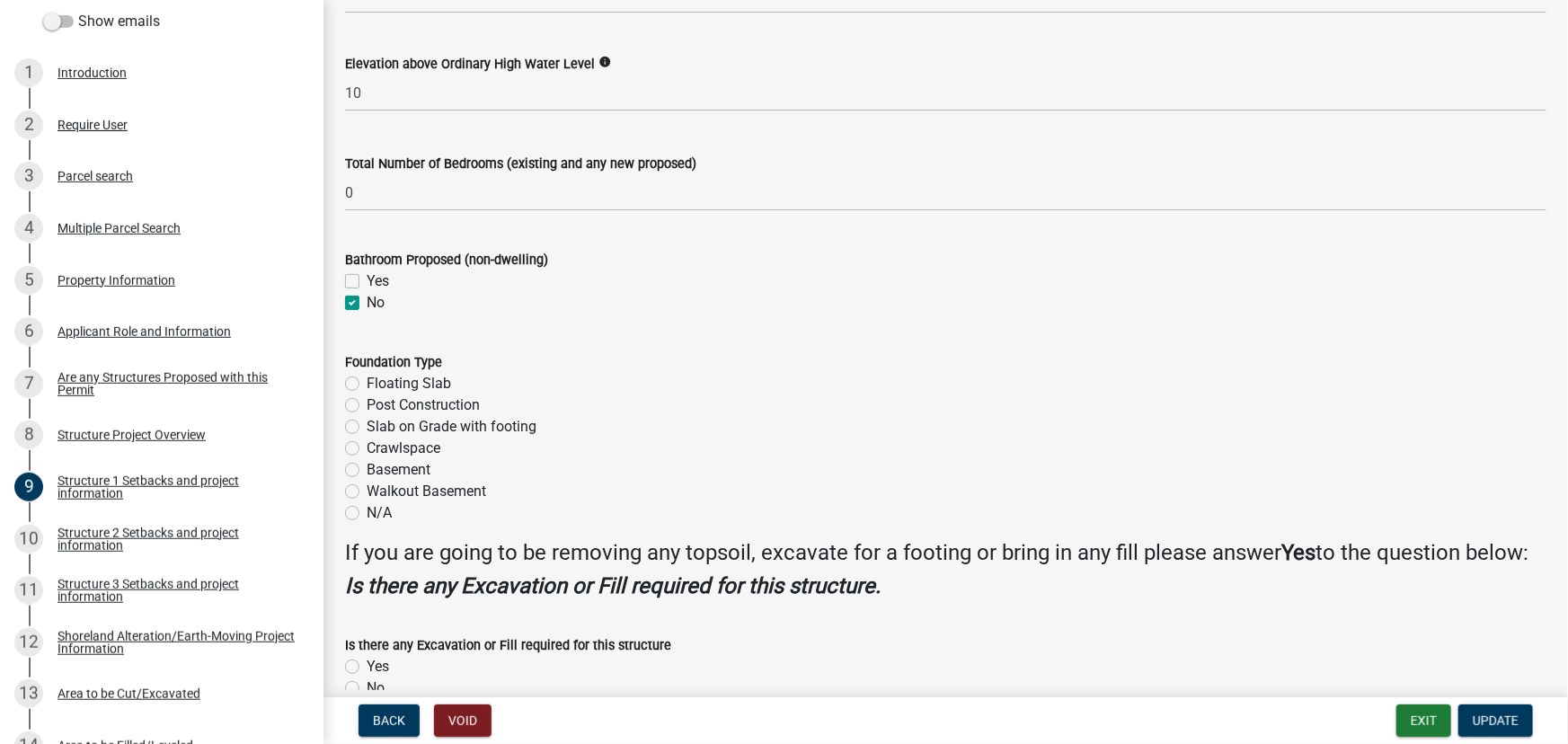
click at [389, 512] on label "N/A" at bounding box center [380, 513] width 26 height 22
click at [378, 512] on input "N/A" at bounding box center [373, 508] width 12 height 12
radio input "true"
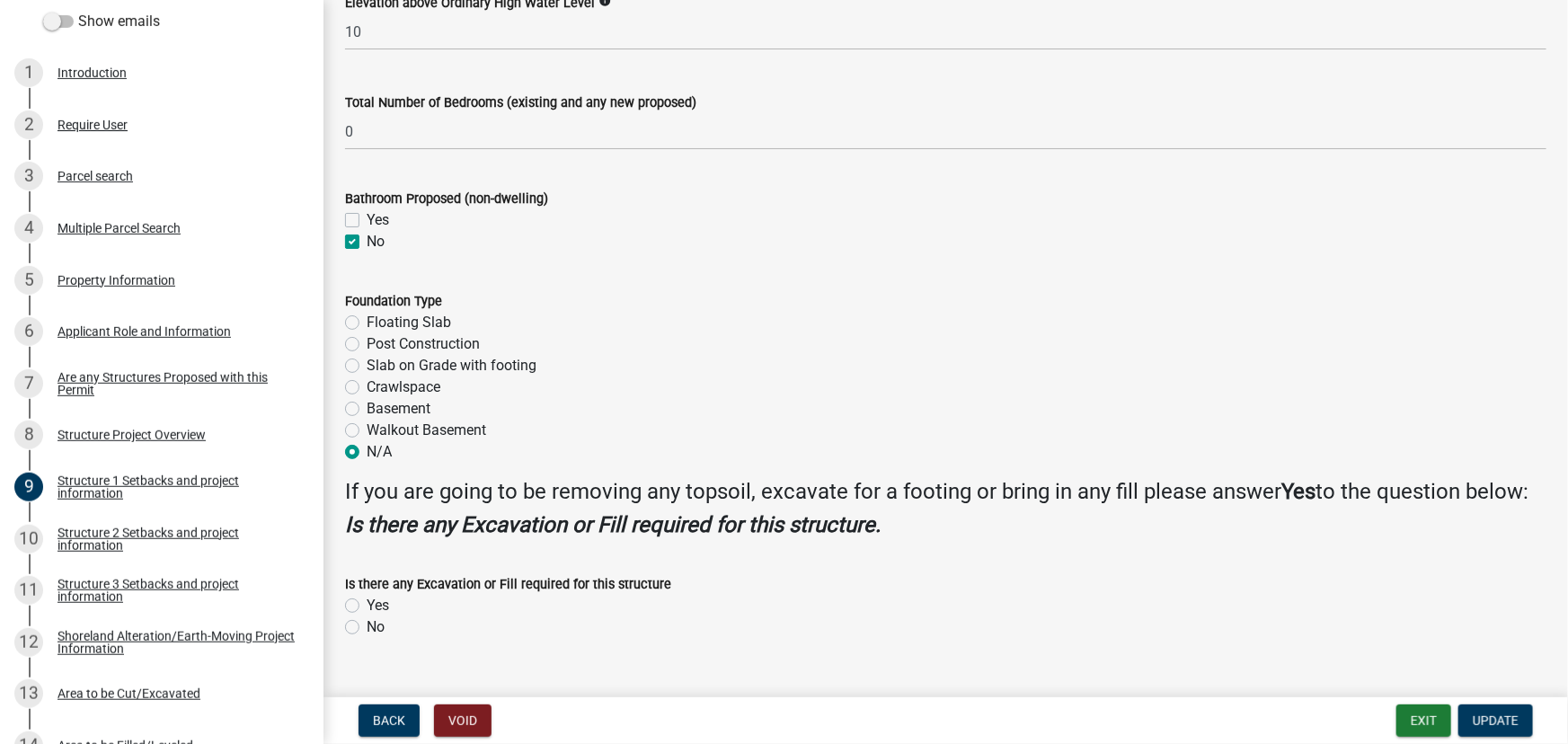
scroll to position [2162, 0]
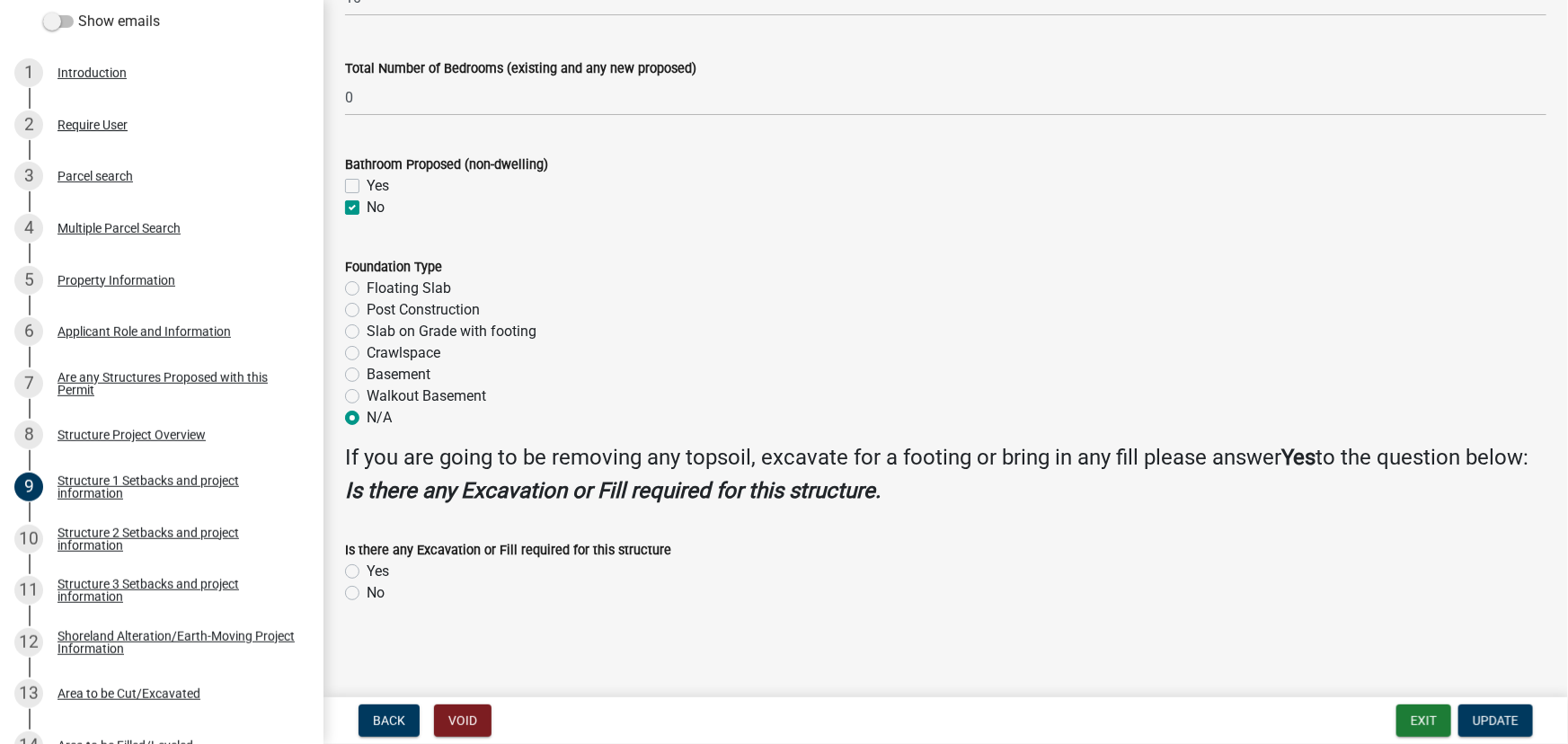
click at [367, 596] on label "No" at bounding box center [376, 593] width 18 height 22
click at [367, 594] on input "No" at bounding box center [373, 589] width 12 height 12
radio input "true"
click at [1498, 716] on span "Update" at bounding box center [1496, 720] width 46 height 15
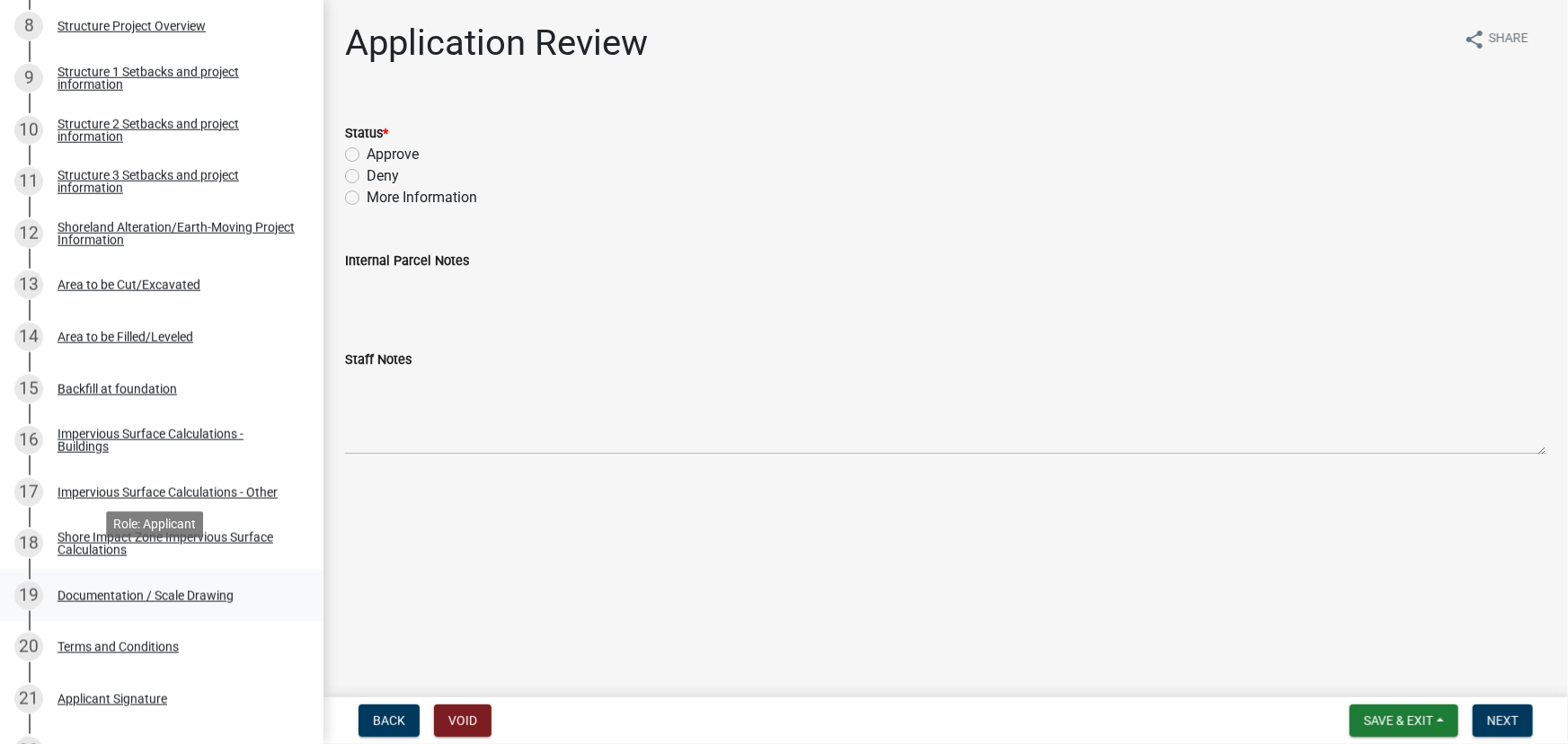
scroll to position [979, 0]
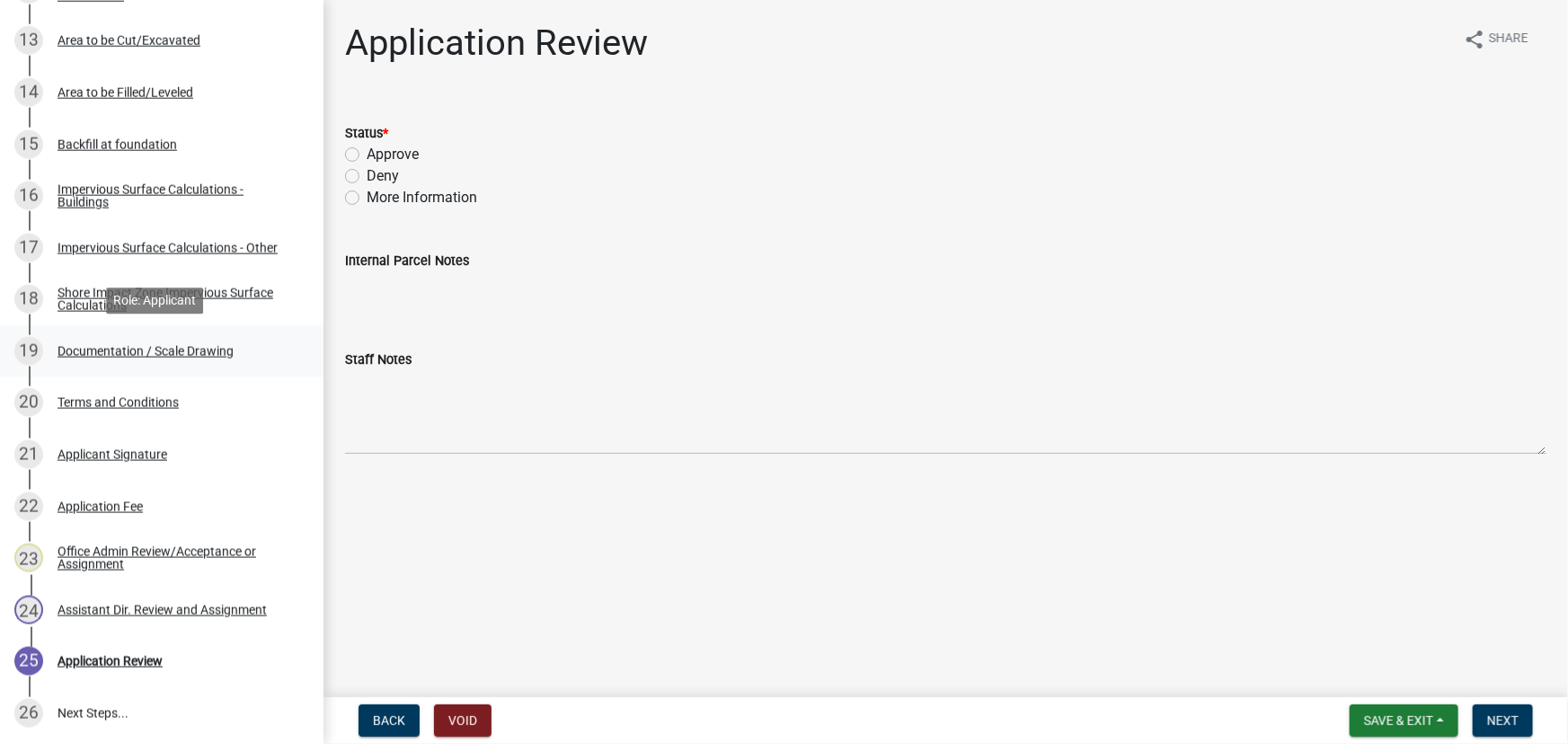
click at [170, 349] on div "Documentation / Scale Drawing" at bounding box center [145, 351] width 176 height 13
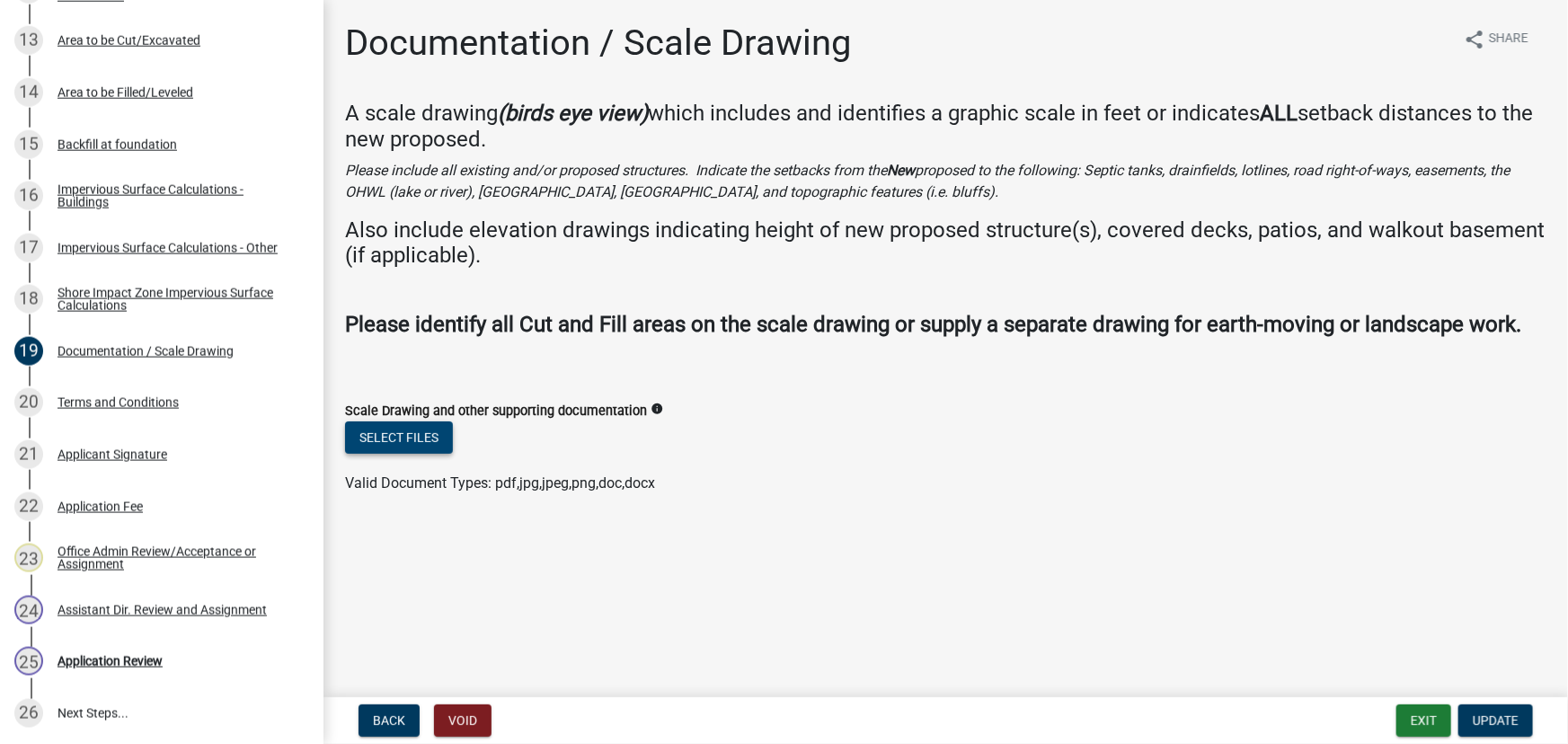
click at [410, 430] on button "Select files" at bounding box center [400, 437] width 108 height 32
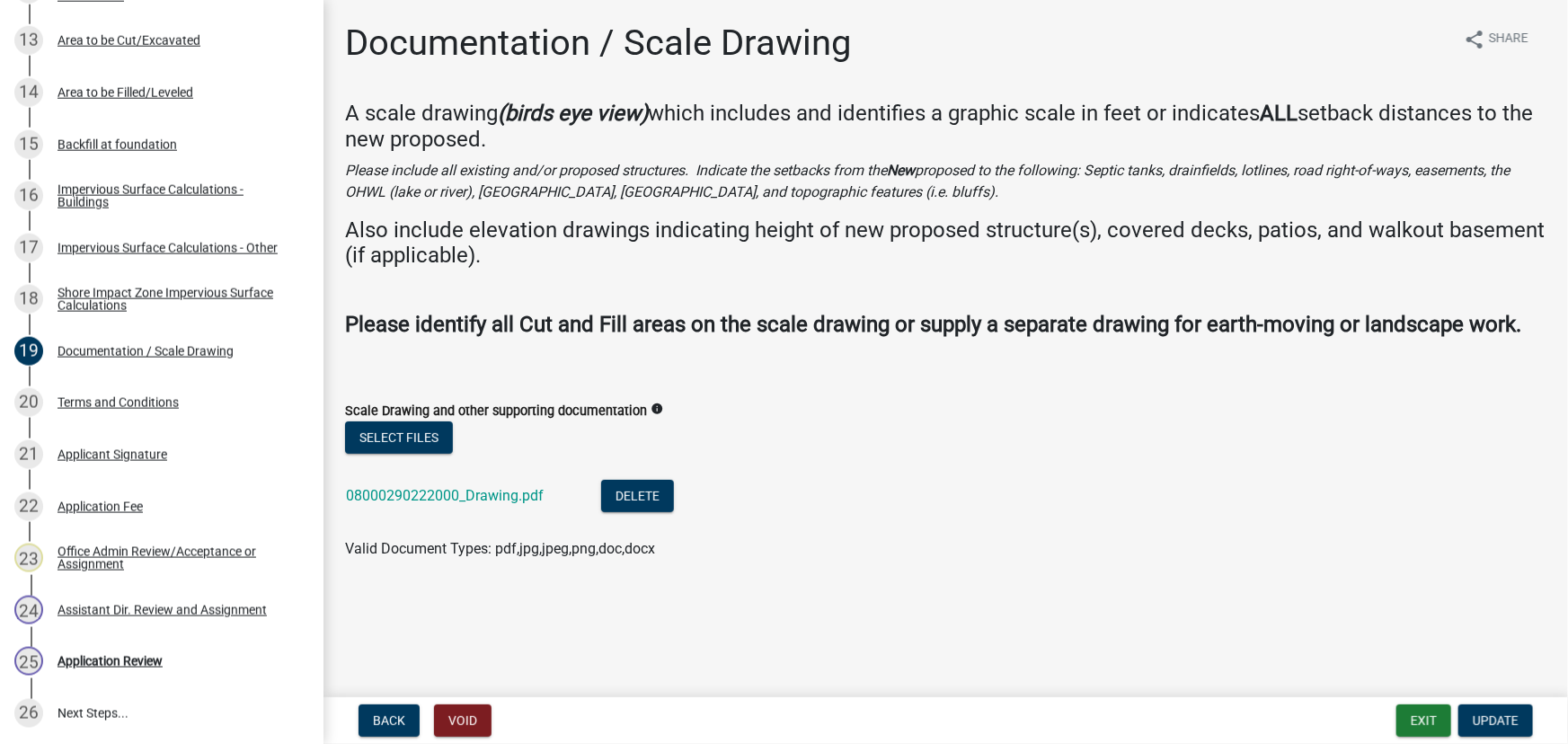
click at [1453, 722] on form "Exit Update" at bounding box center [1469, 720] width 144 height 32
click at [1498, 723] on span "Update" at bounding box center [1496, 720] width 46 height 15
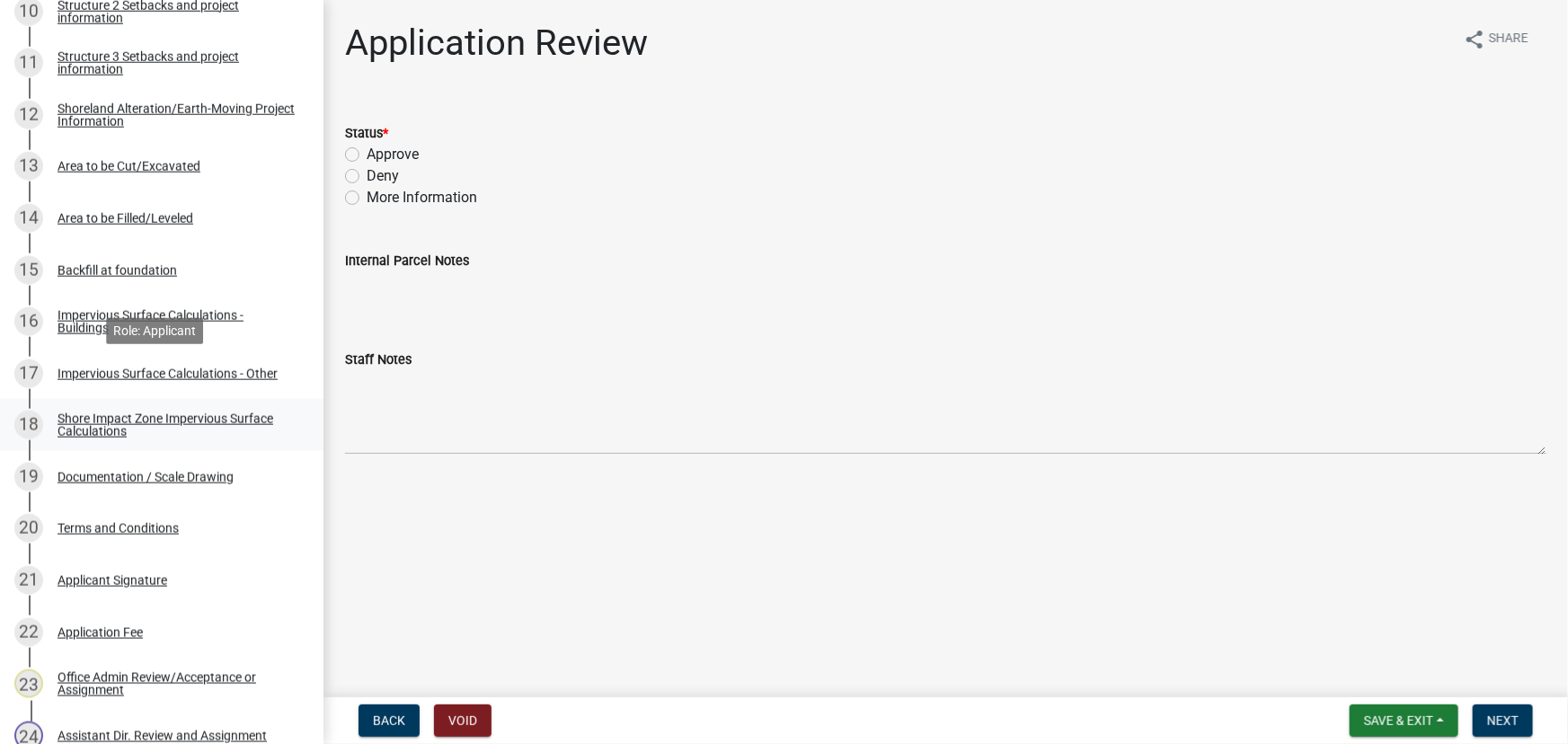
scroll to position [899, 0]
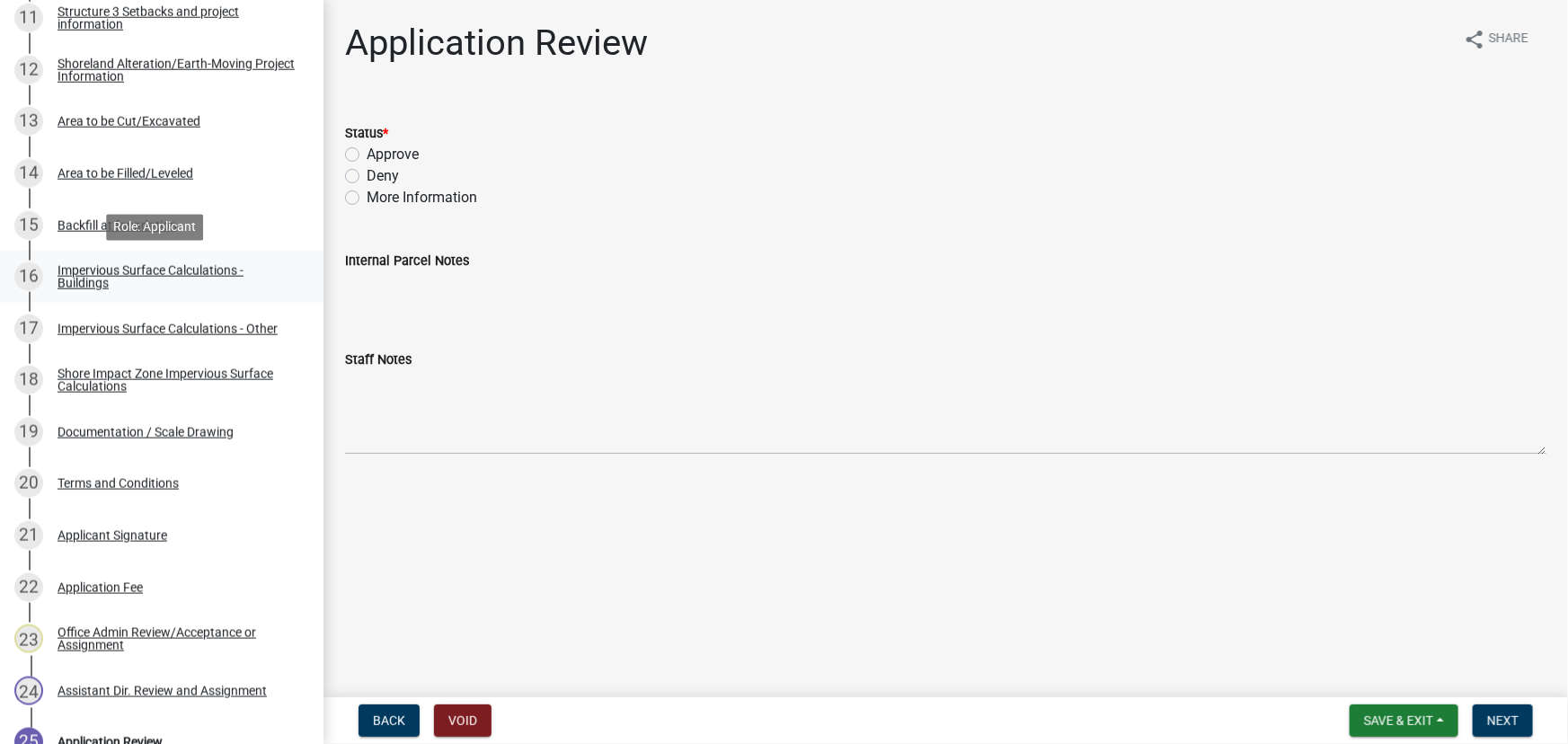
click at [146, 274] on div "Impervious Surface Calculations - Buildings" at bounding box center [175, 277] width 237 height 26
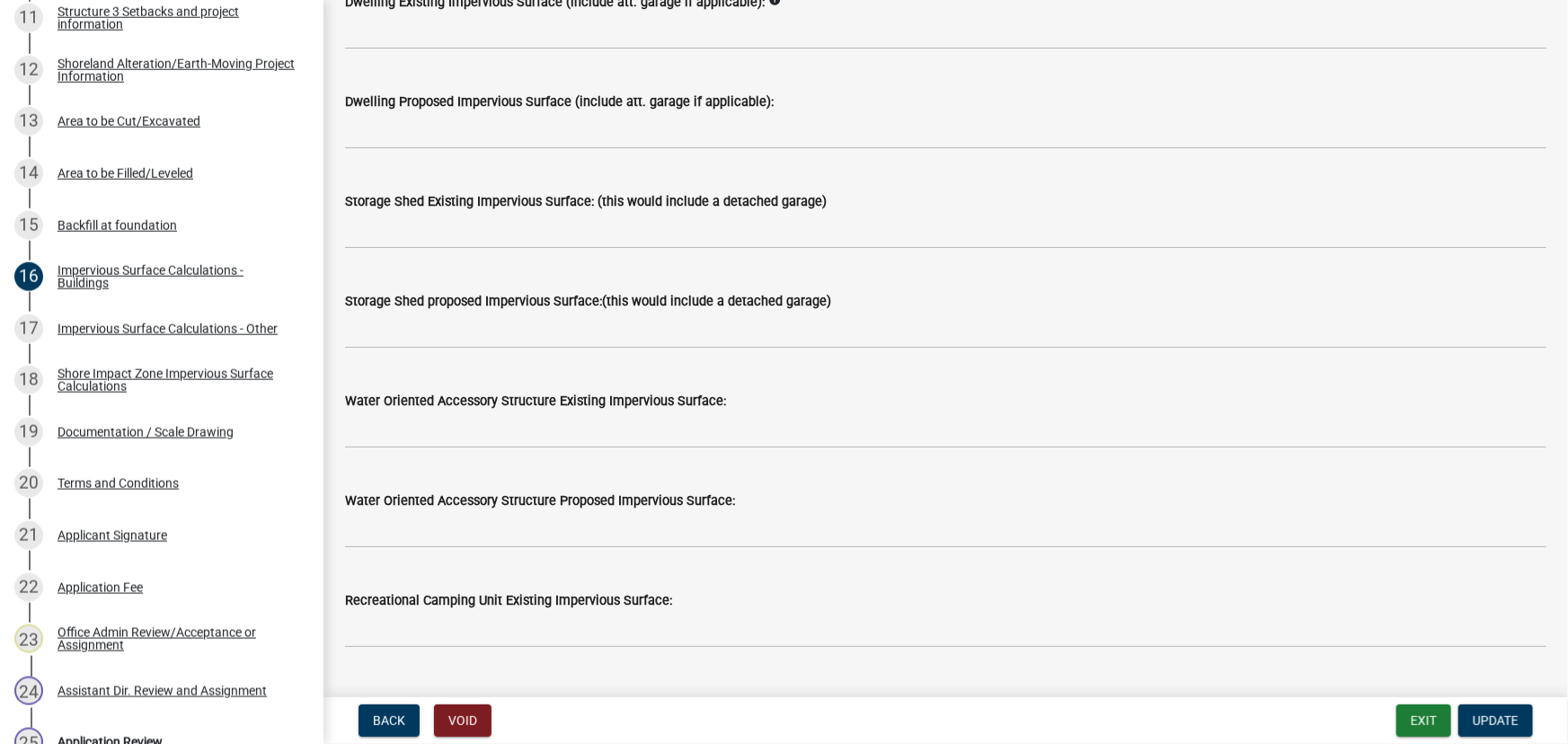
scroll to position [244, 0]
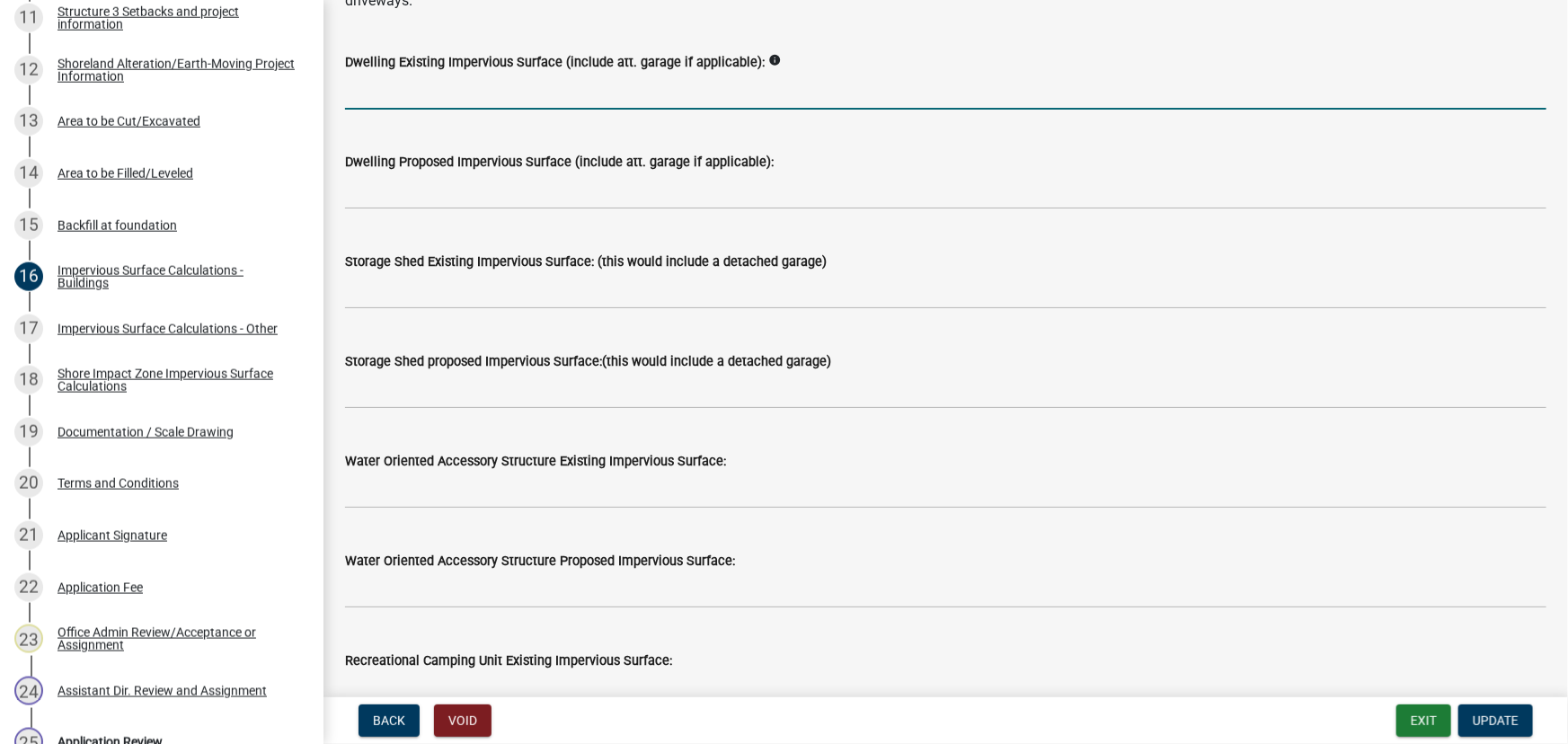
click at [439, 93] on input "text" at bounding box center [946, 91] width 1202 height 36
type input "1440"
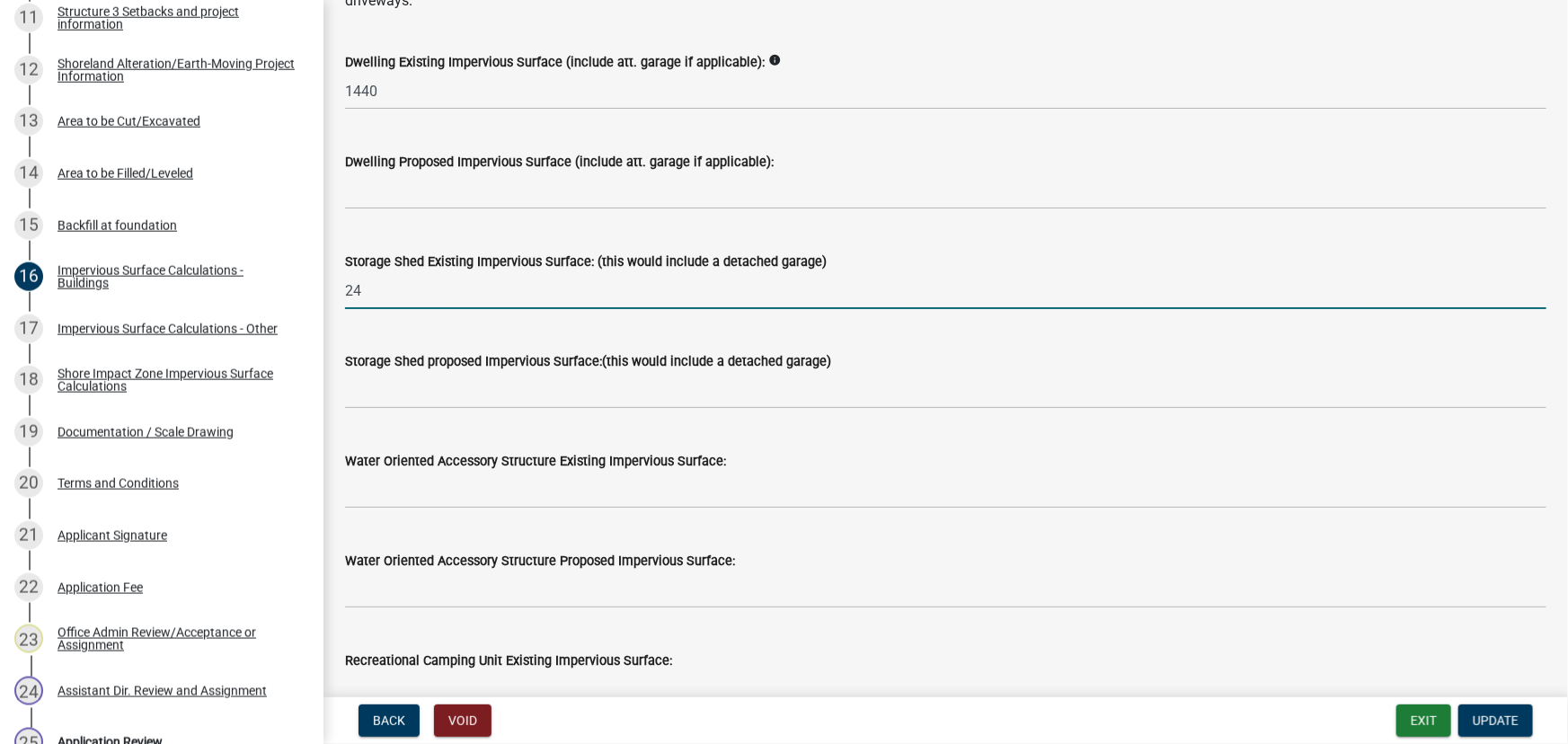
type input "2"
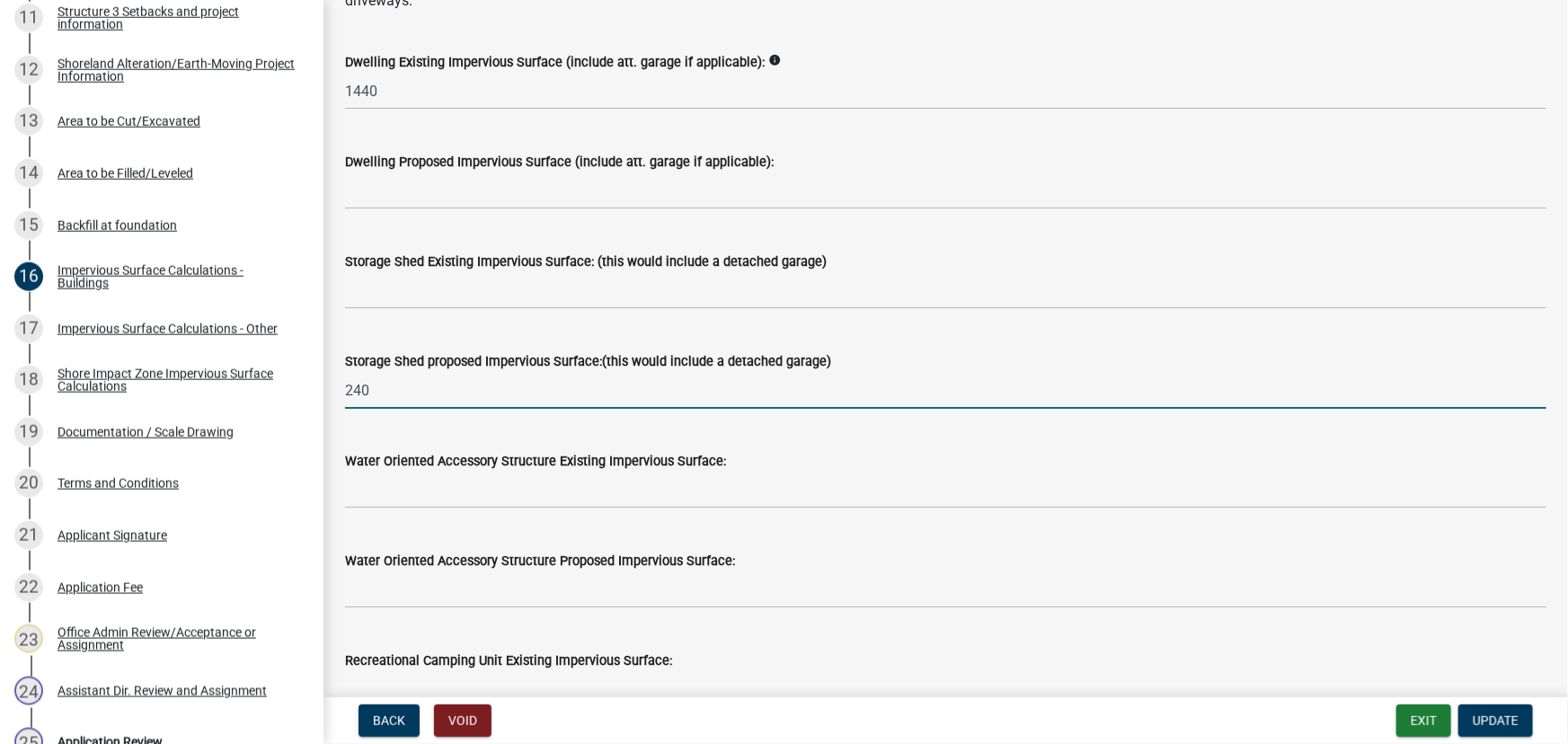
type input "240"
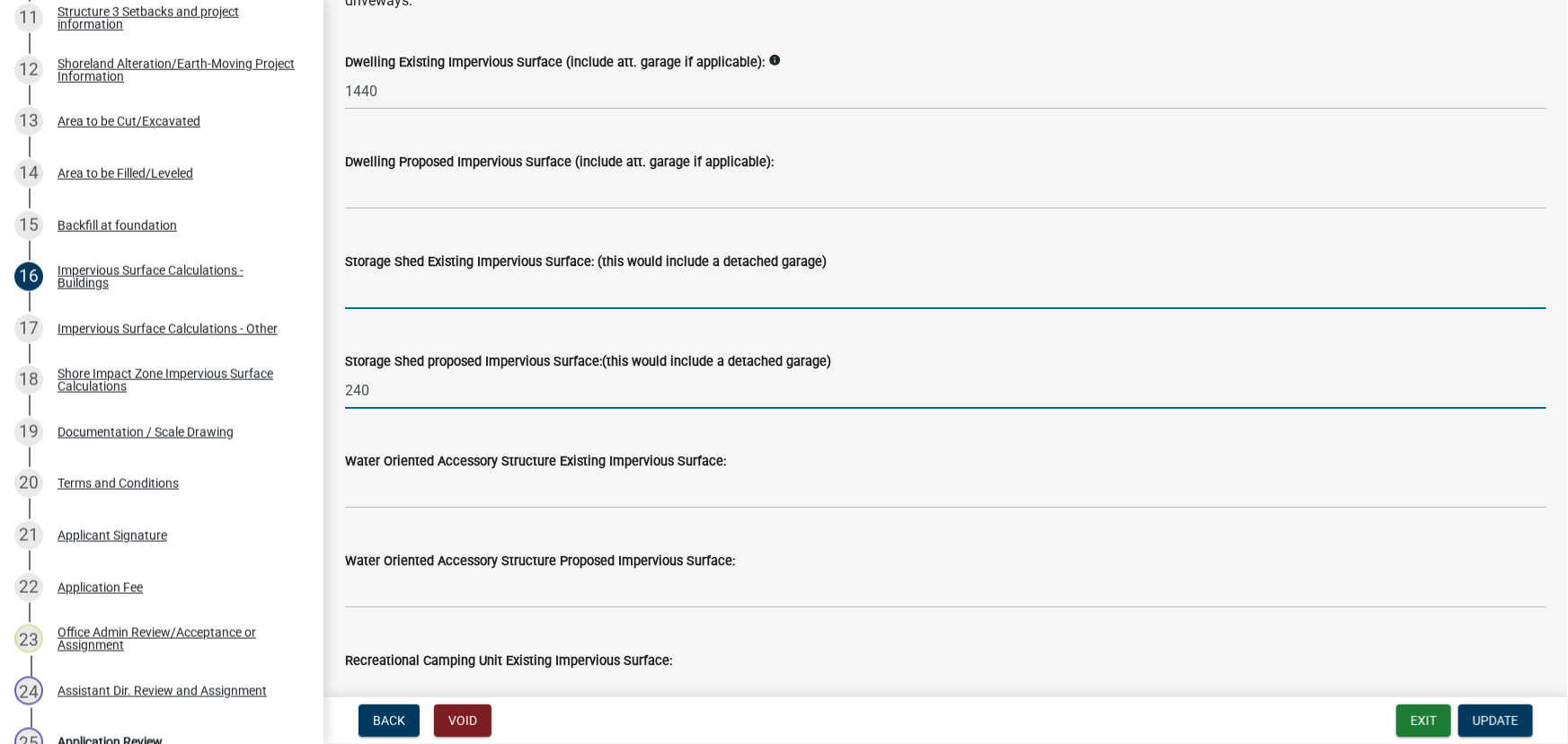
click at [573, 273] on input "text" at bounding box center [946, 290] width 1202 height 36
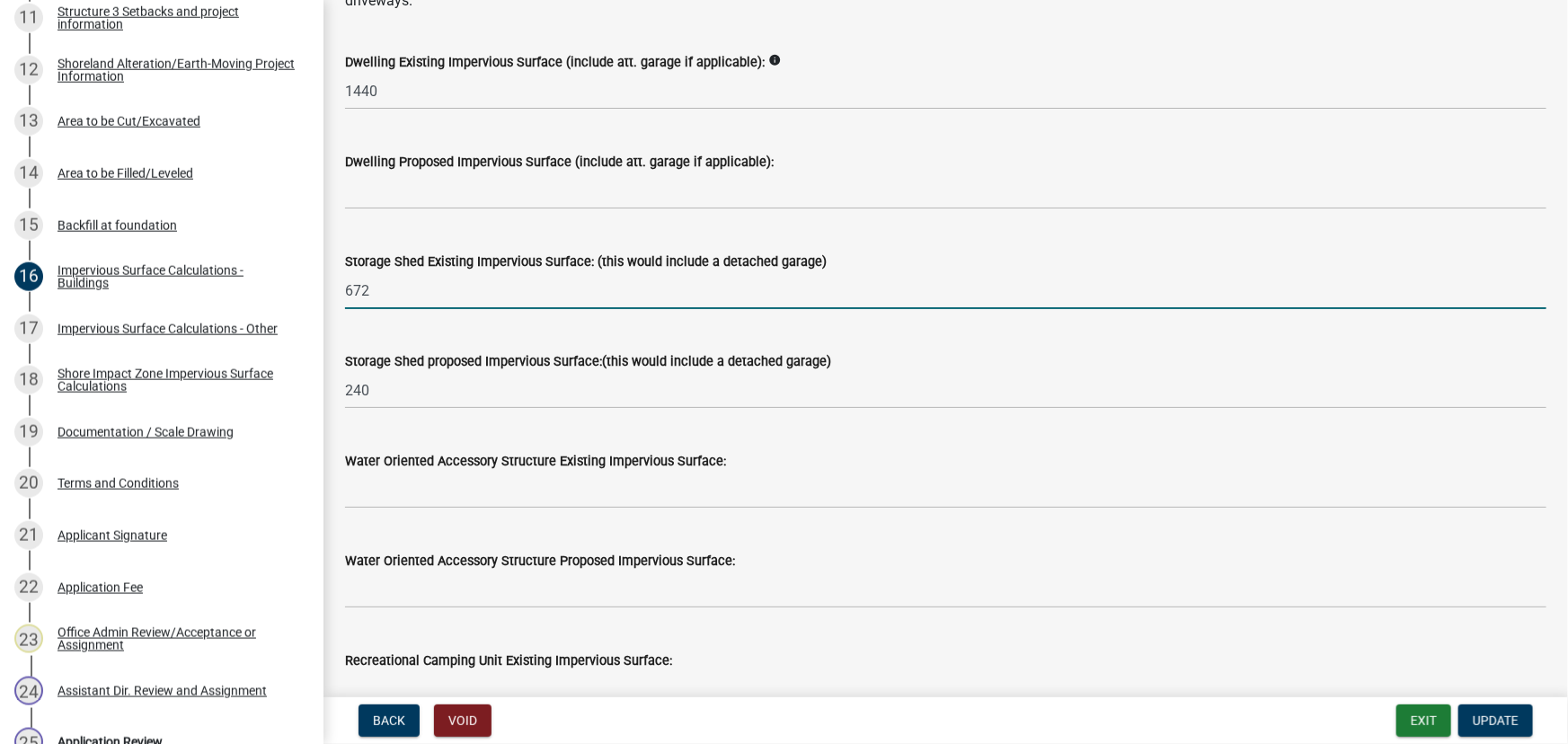
type input "672"
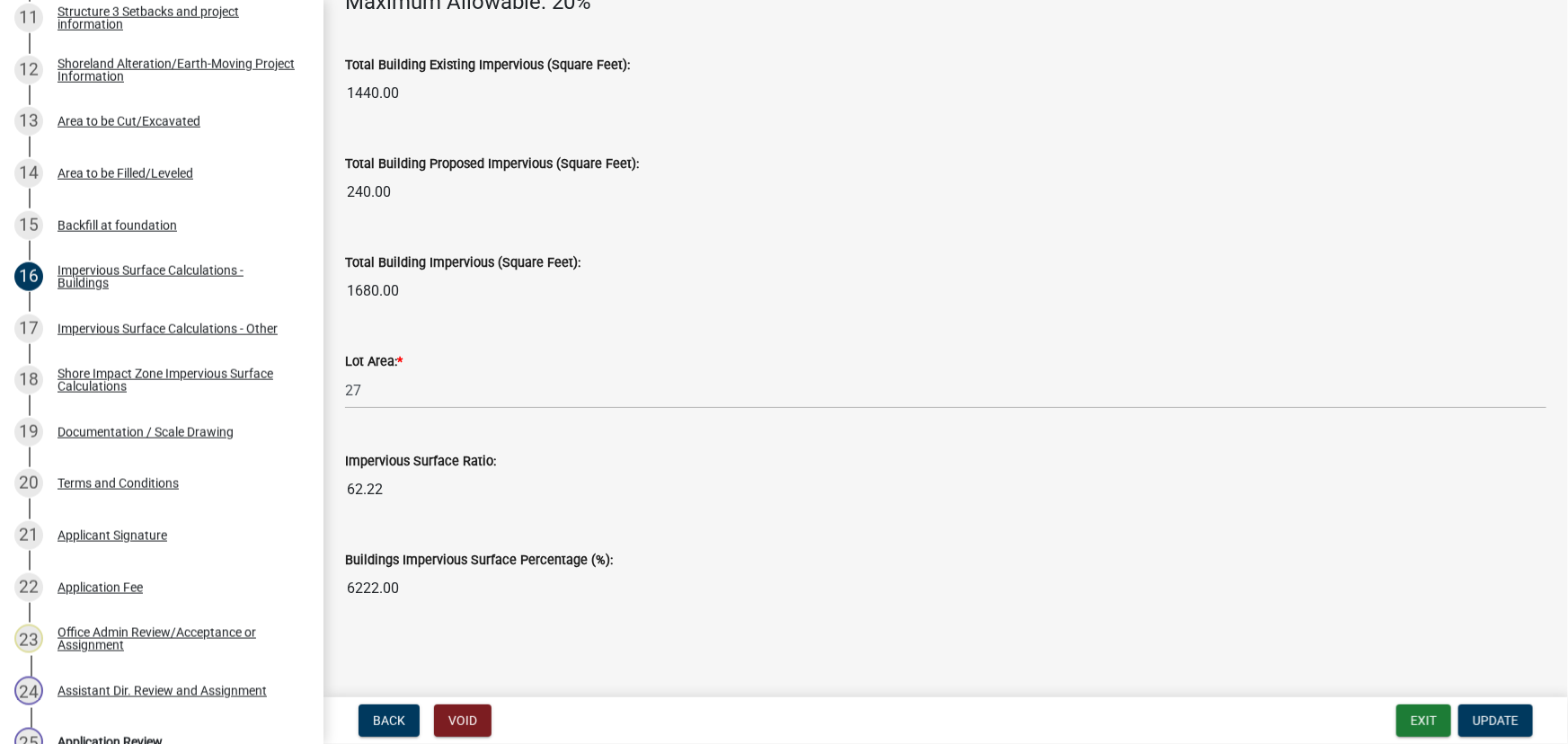
scroll to position [1313, 0]
click at [1499, 715] on span "Update" at bounding box center [1496, 720] width 46 height 15
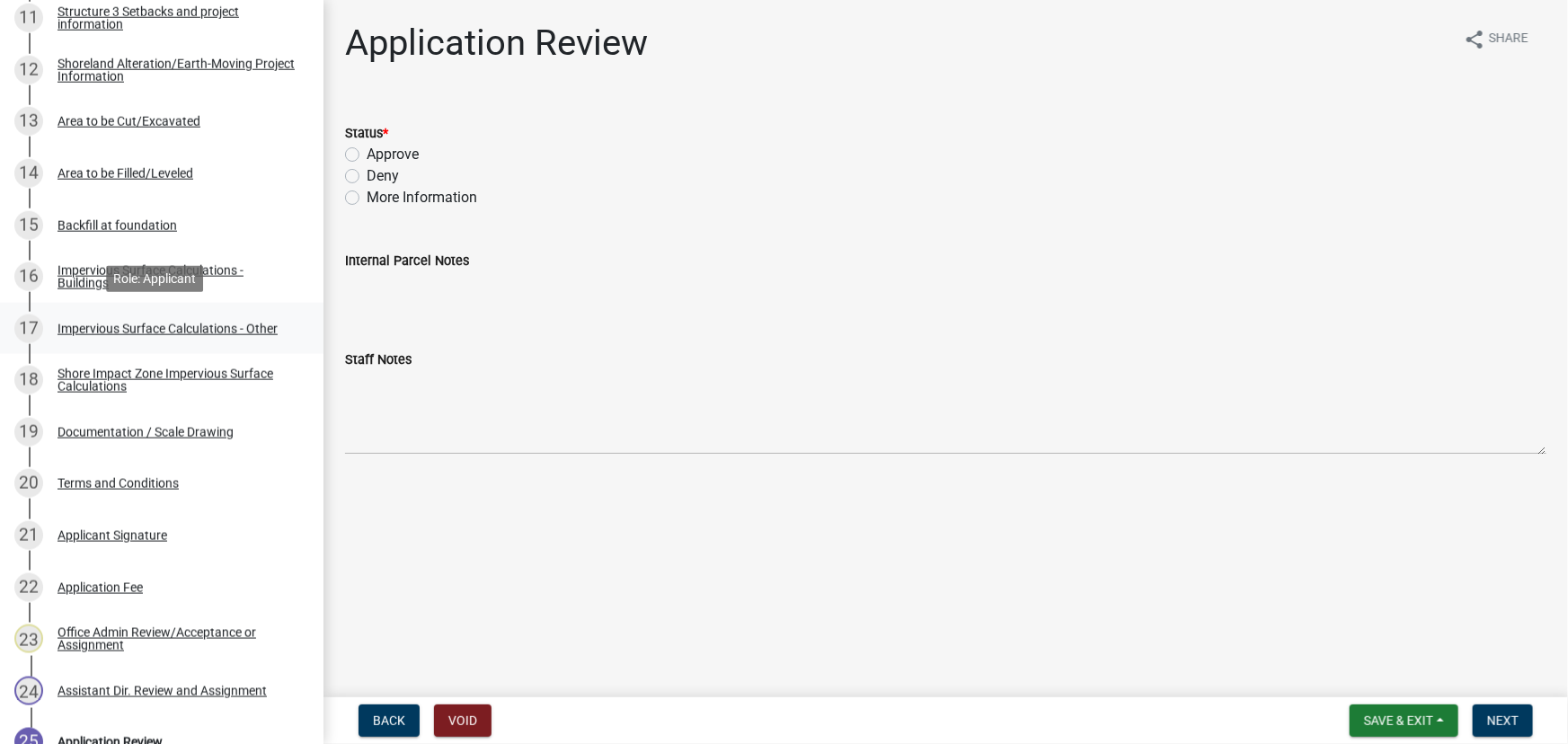
click at [170, 327] on div "Impervious Surface Calculations - Other" at bounding box center [167, 329] width 220 height 13
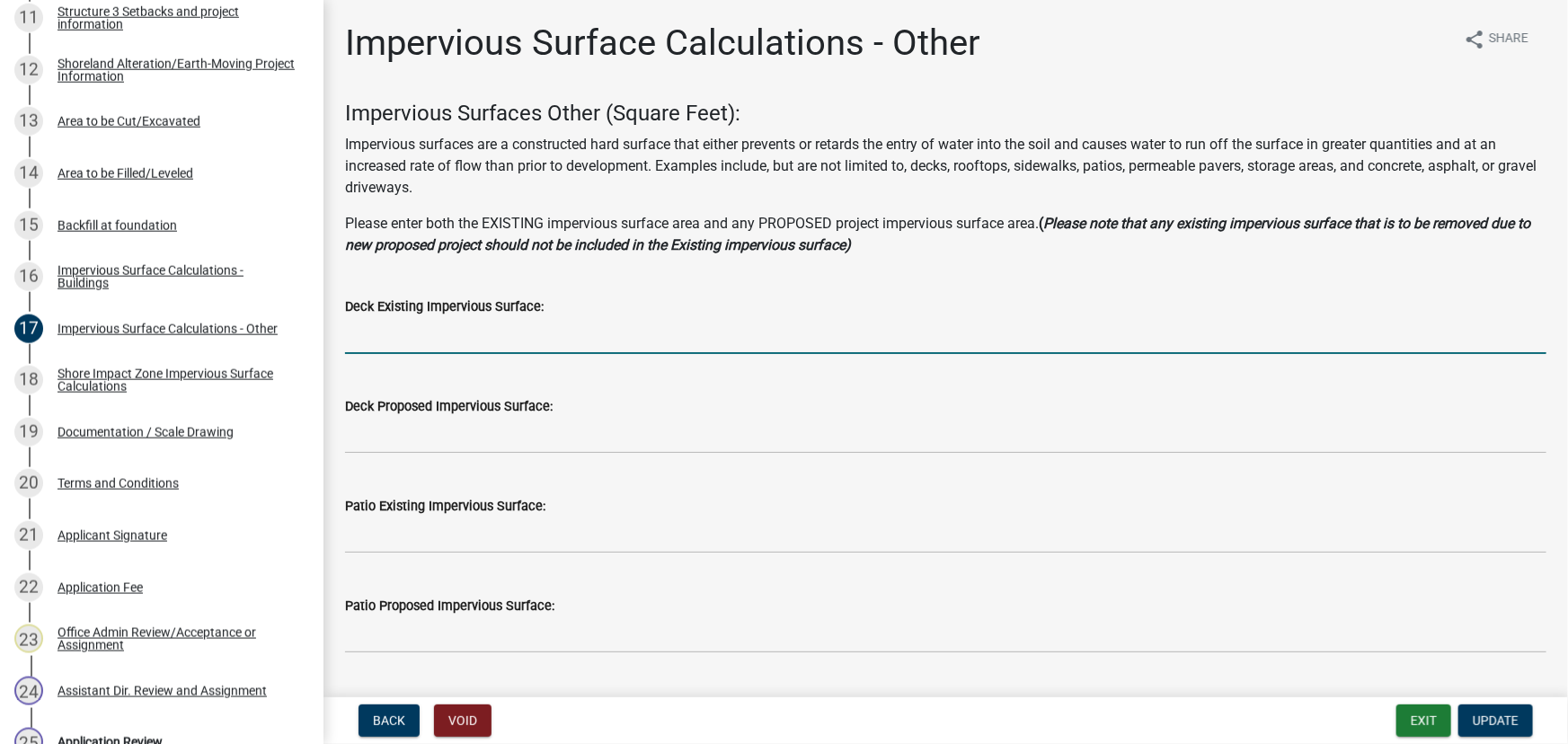
click at [512, 344] on input "text" at bounding box center [946, 335] width 1202 height 36
type input "256"
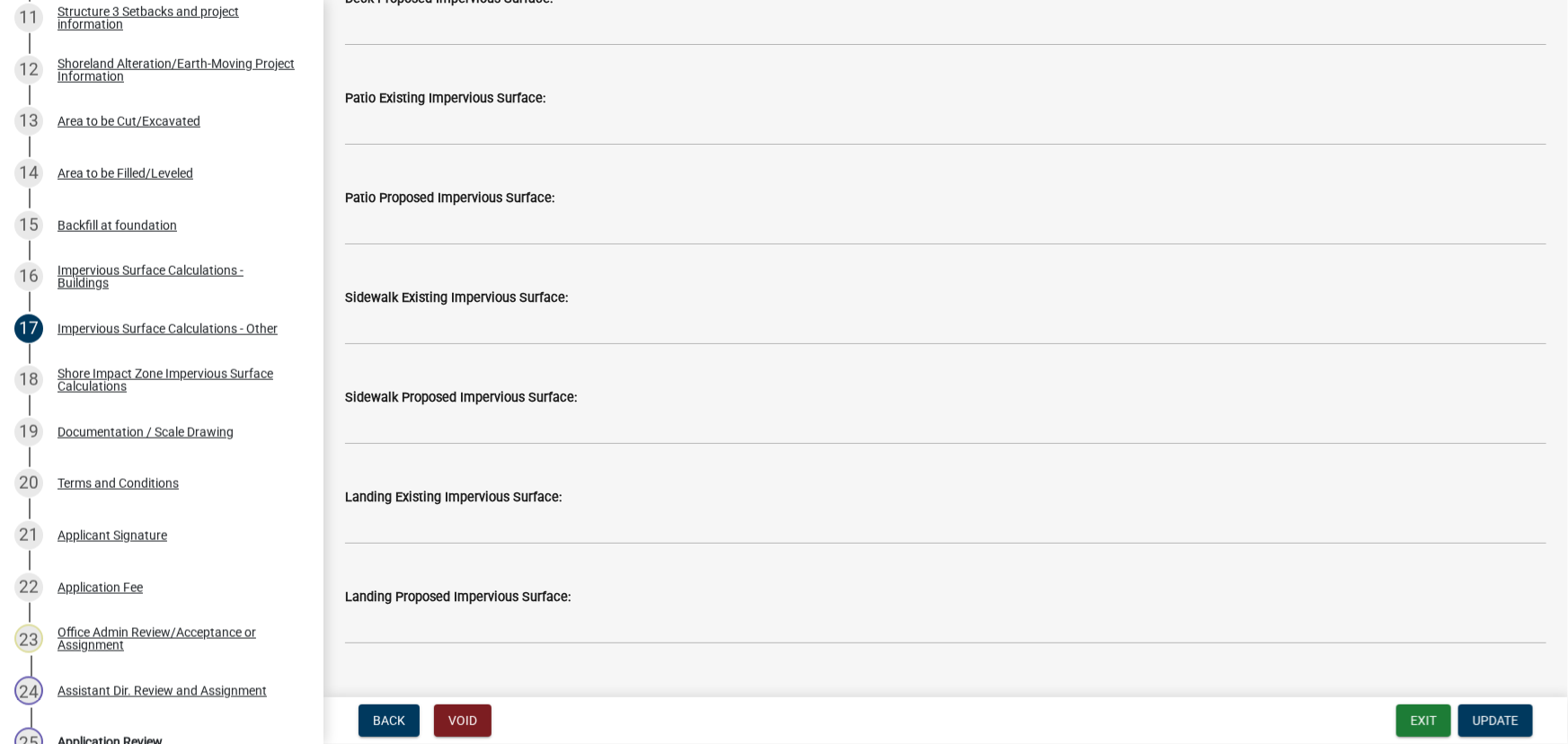
scroll to position [788, 0]
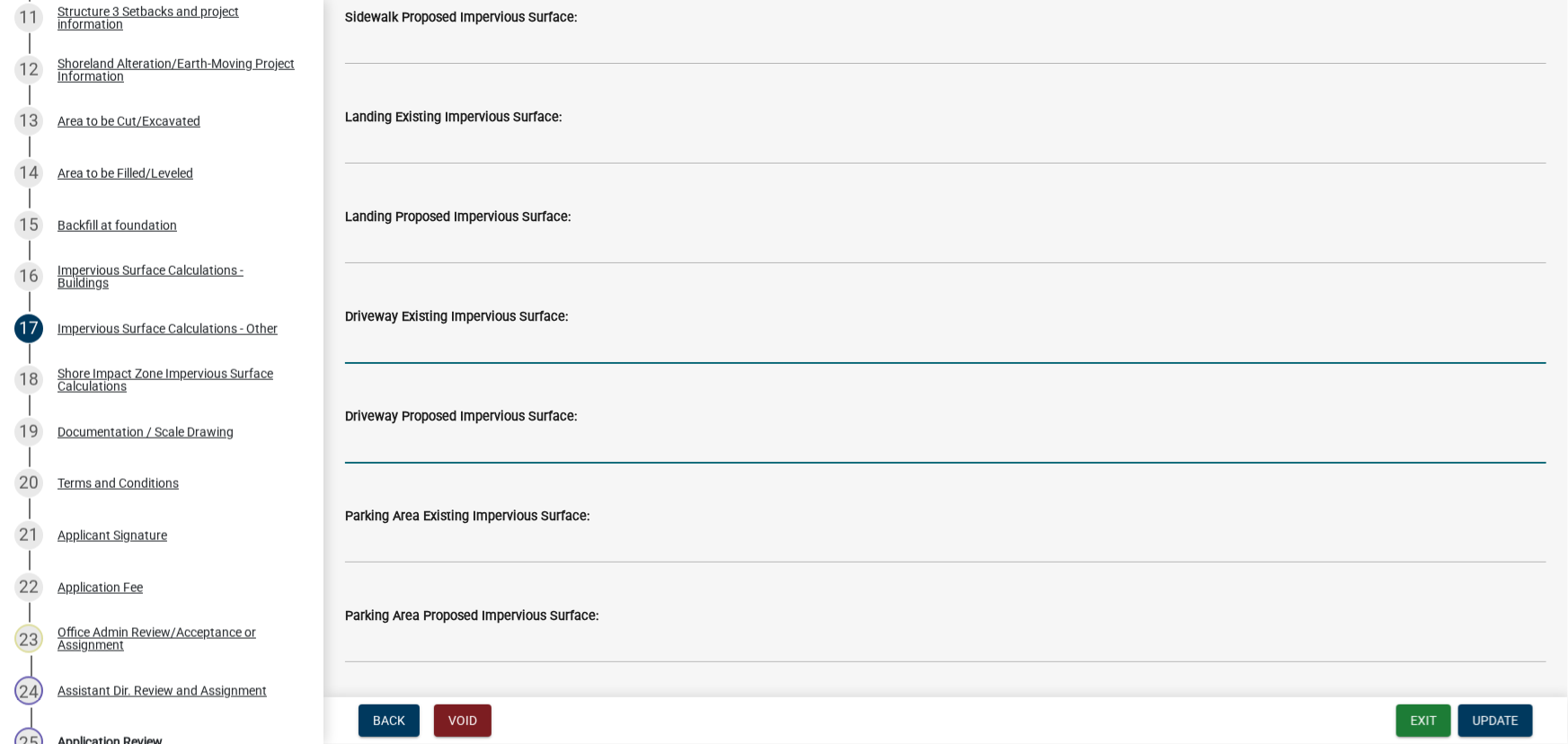
click at [531, 348] on input "text" at bounding box center [946, 344] width 1202 height 36
click at [491, 351] on input "13000" at bounding box center [946, 344] width 1202 height 36
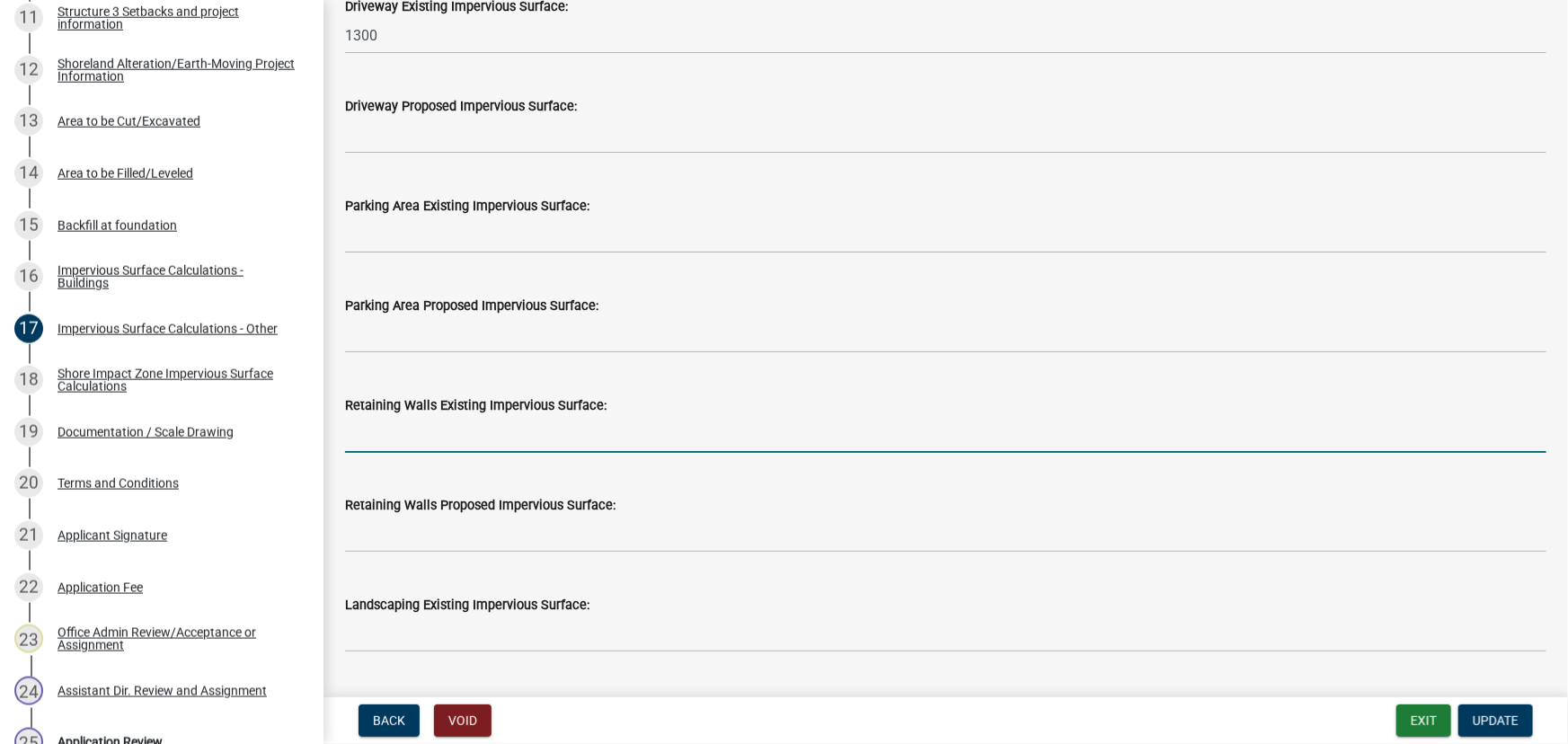
scroll to position [942, 0]
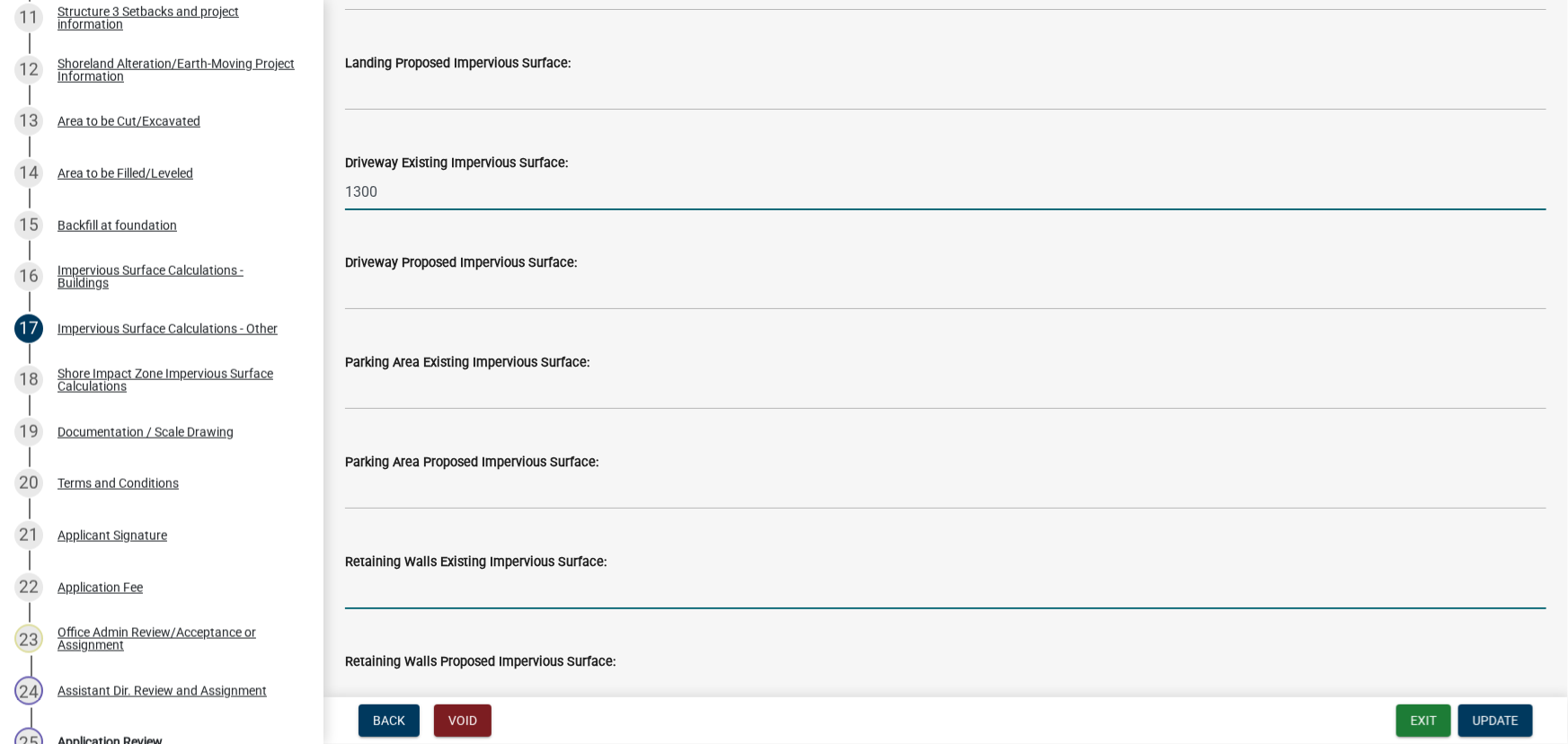
click at [425, 193] on input "1300" at bounding box center [946, 191] width 1202 height 36
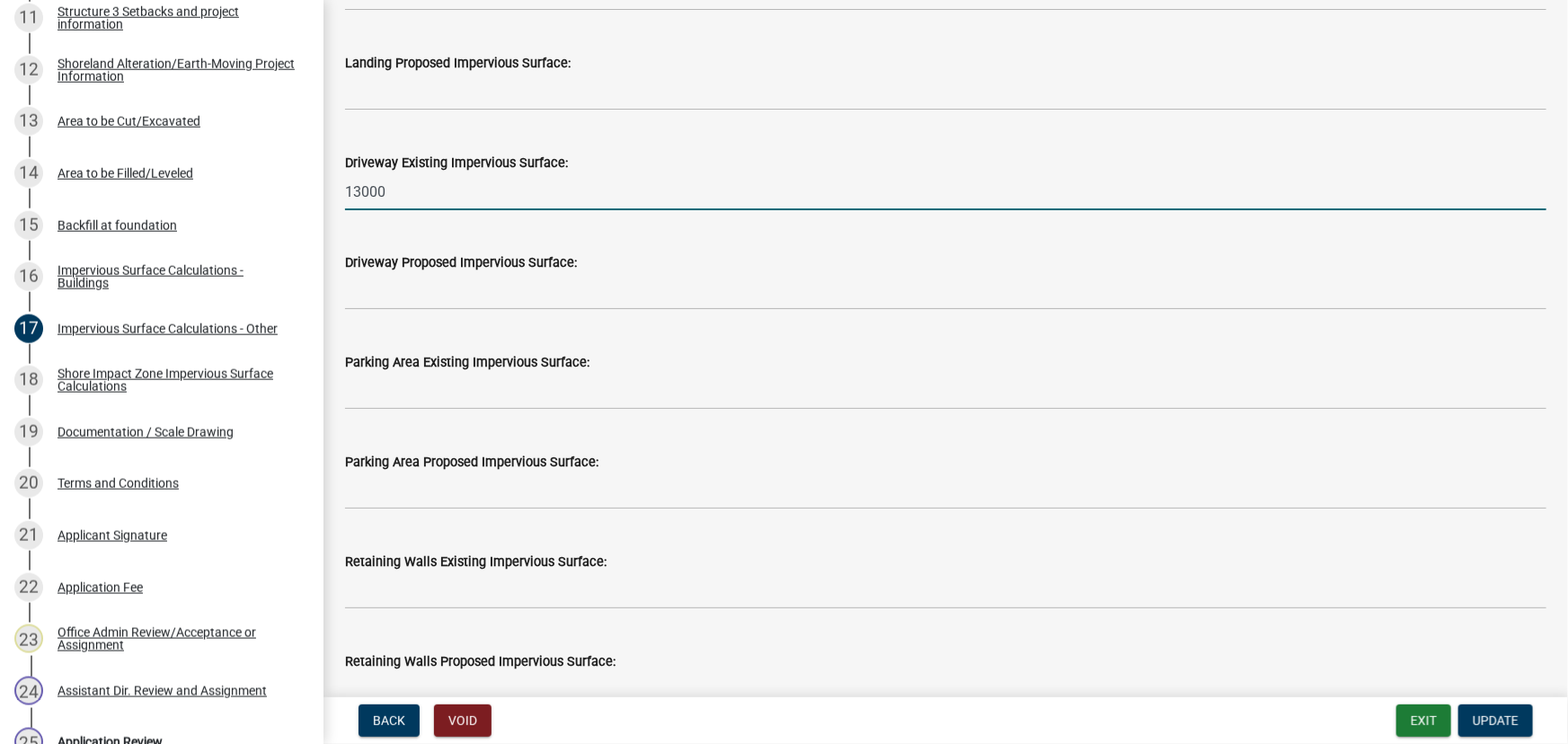
type input "13000"
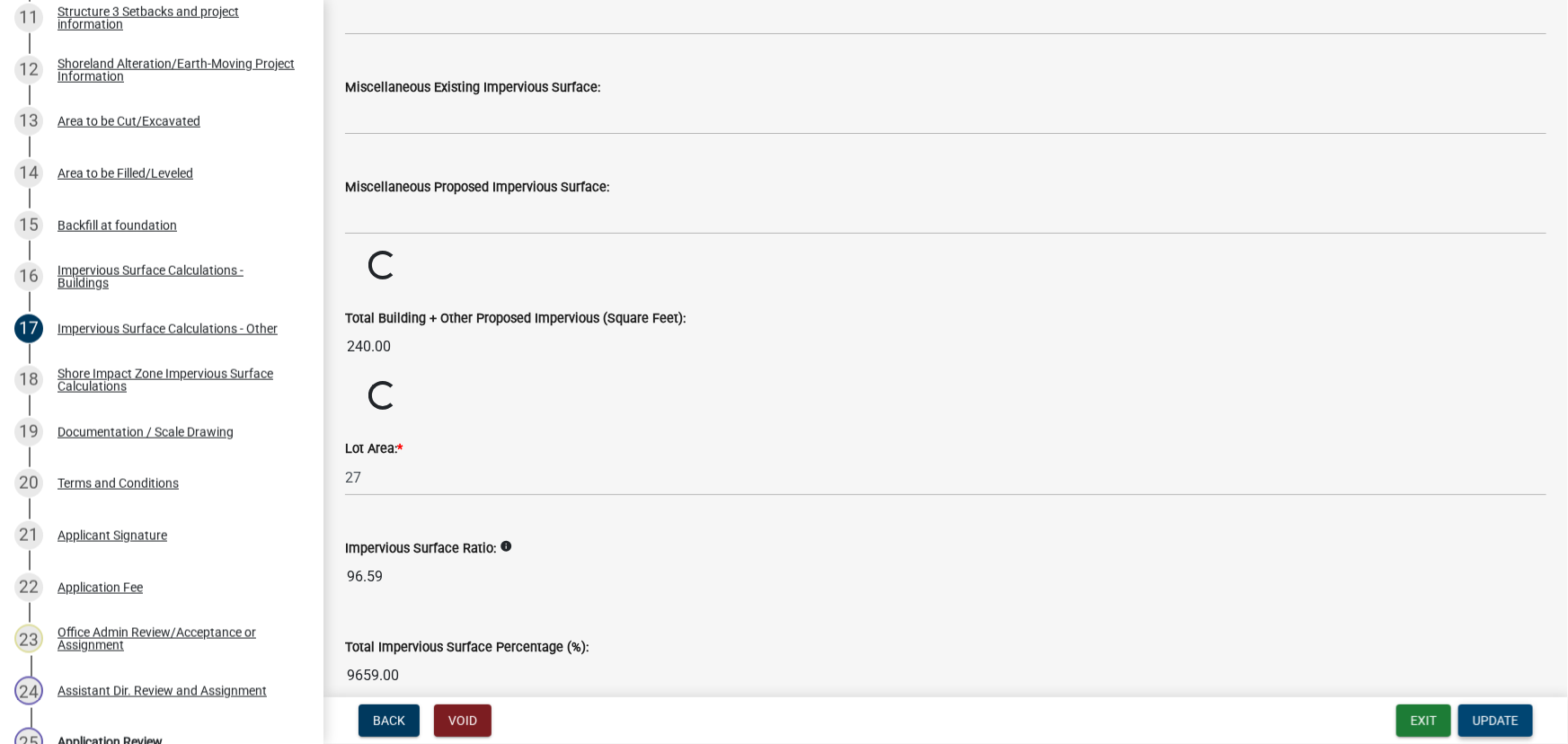
scroll to position [1817, 0]
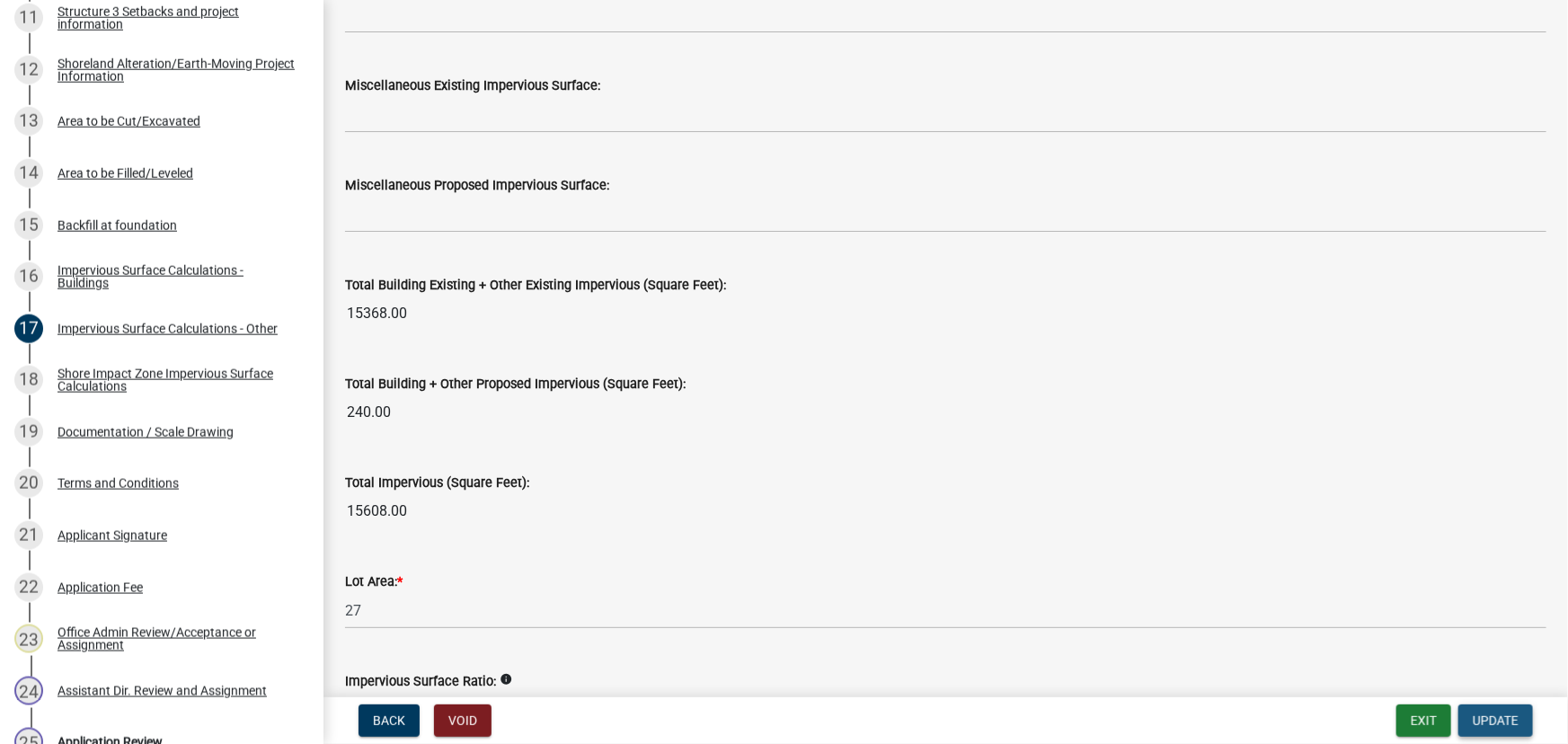
click at [1510, 715] on span "Update" at bounding box center [1496, 720] width 46 height 15
click at [1545, 721] on div "Back Void Exit Update" at bounding box center [945, 720] width 1216 height 32
click at [1519, 730] on button "Update" at bounding box center [1496, 720] width 75 height 32
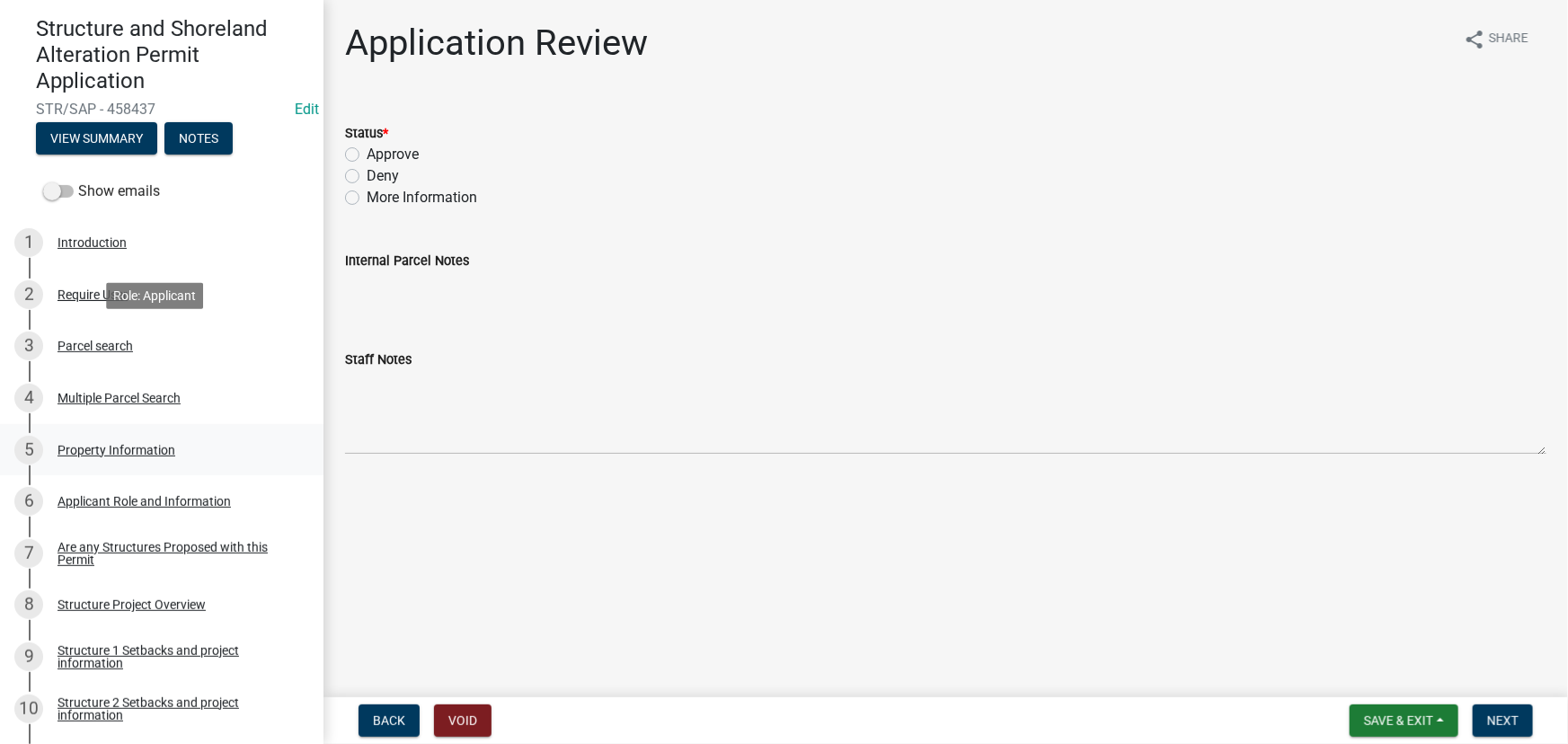
scroll to position [81, 0]
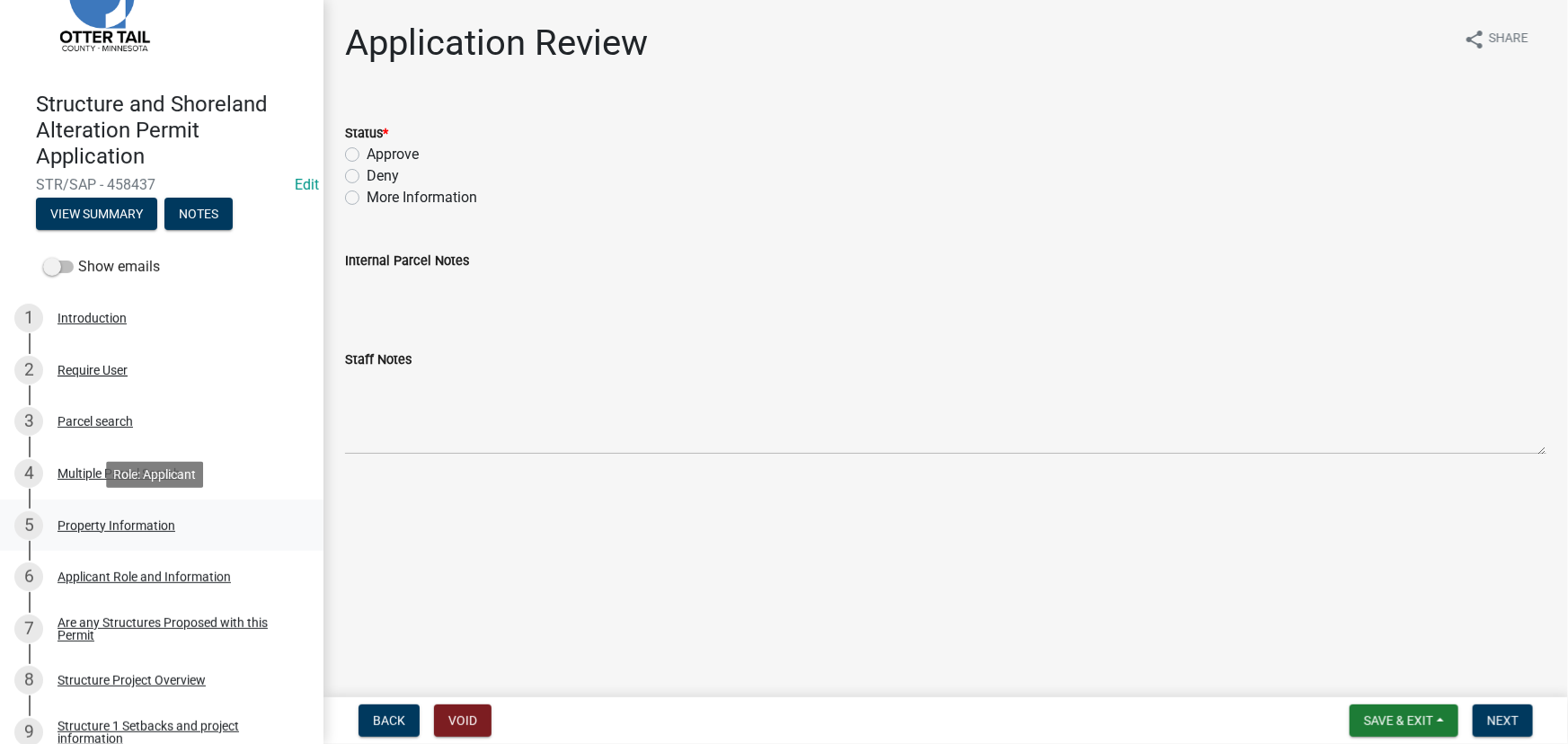
click at [121, 538] on div "5 Property Information" at bounding box center [155, 526] width 281 height 29
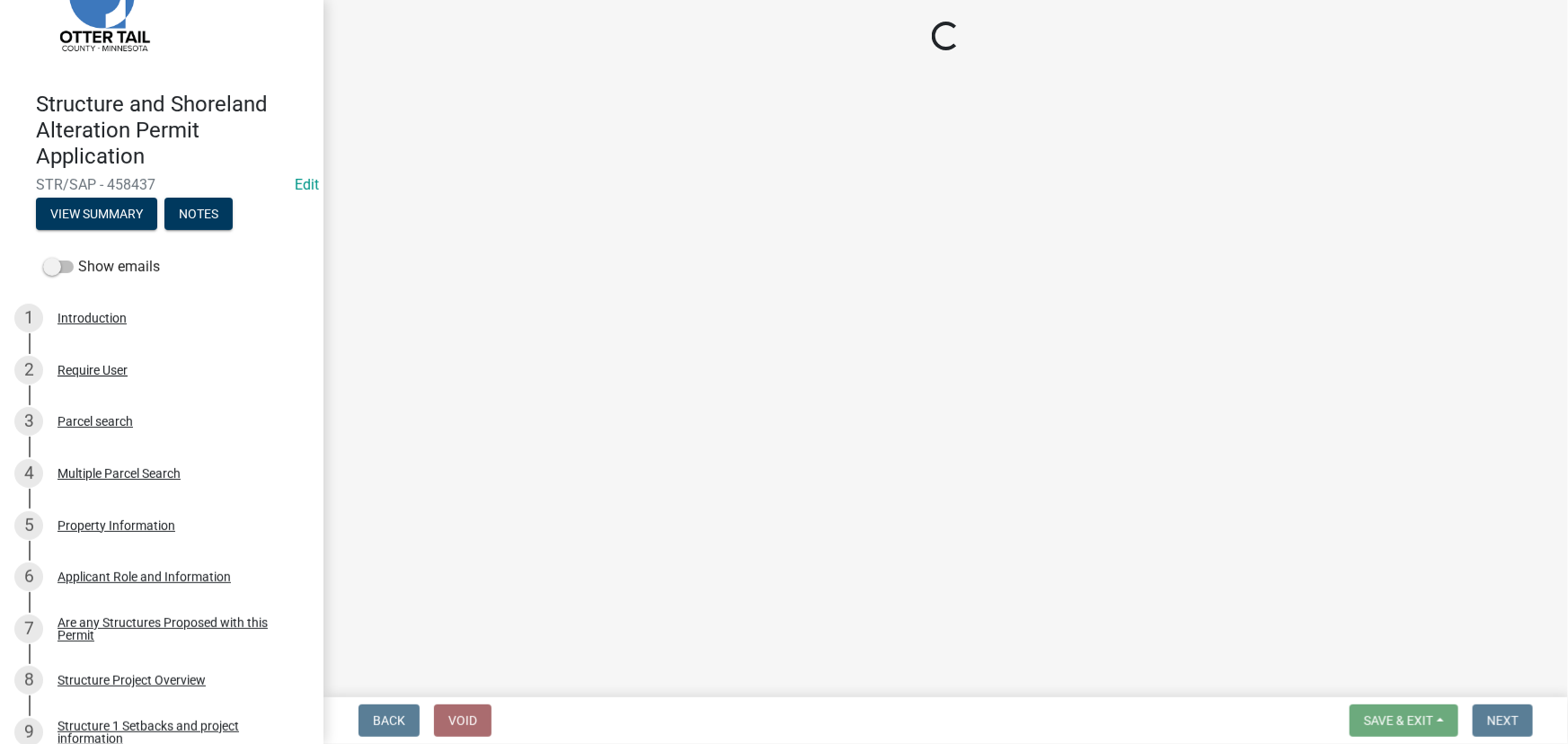
select select "3a264ee8-2b2a-4f23-9145-f9df3554abaf"
select select "9233bc03-43b7-4bc3-a622-0f4482adc204"
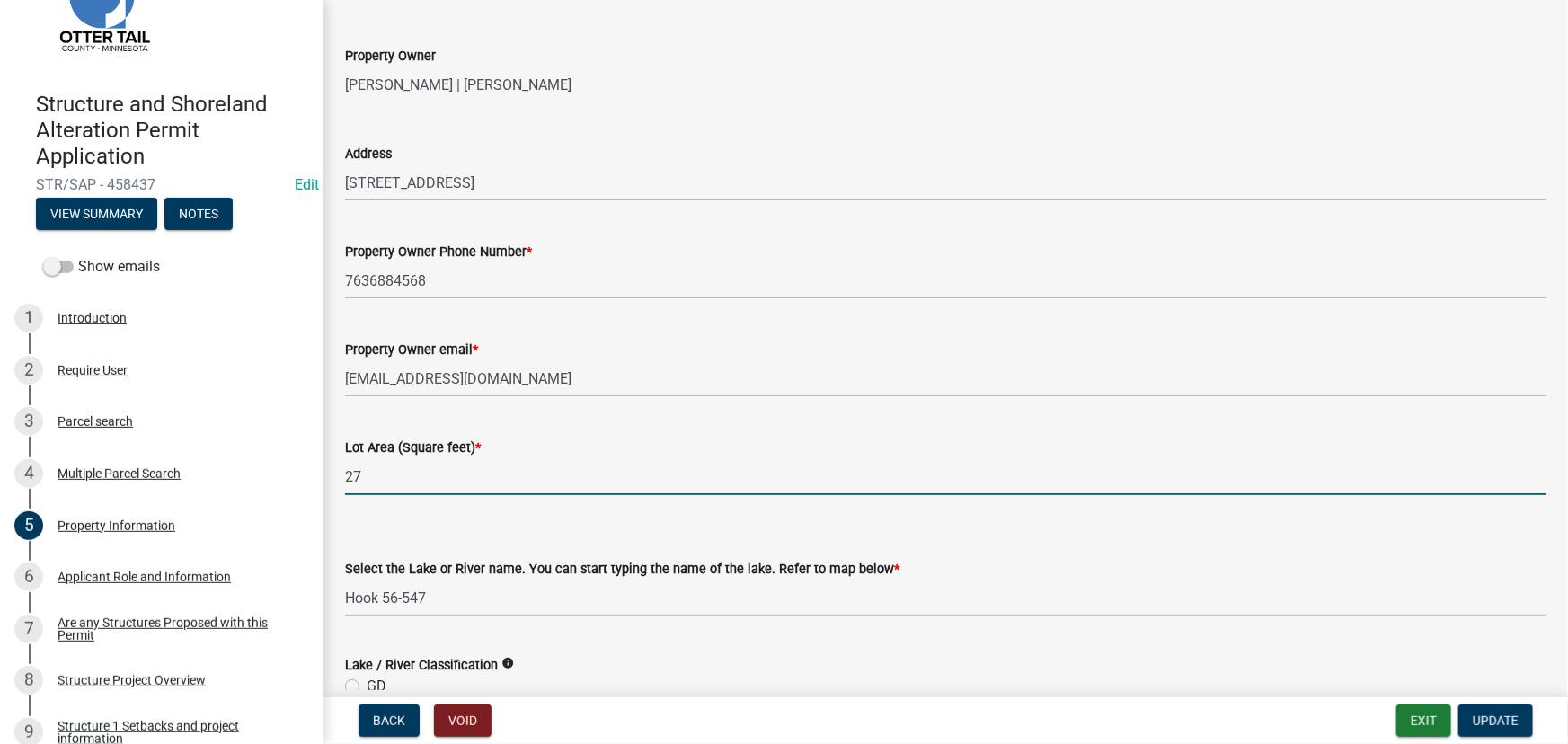
click at [405, 493] on input "27" at bounding box center [946, 476] width 1202 height 36
paste input "1,172,8"
type input "1172827"
click at [1474, 715] on span "Update" at bounding box center [1496, 720] width 46 height 15
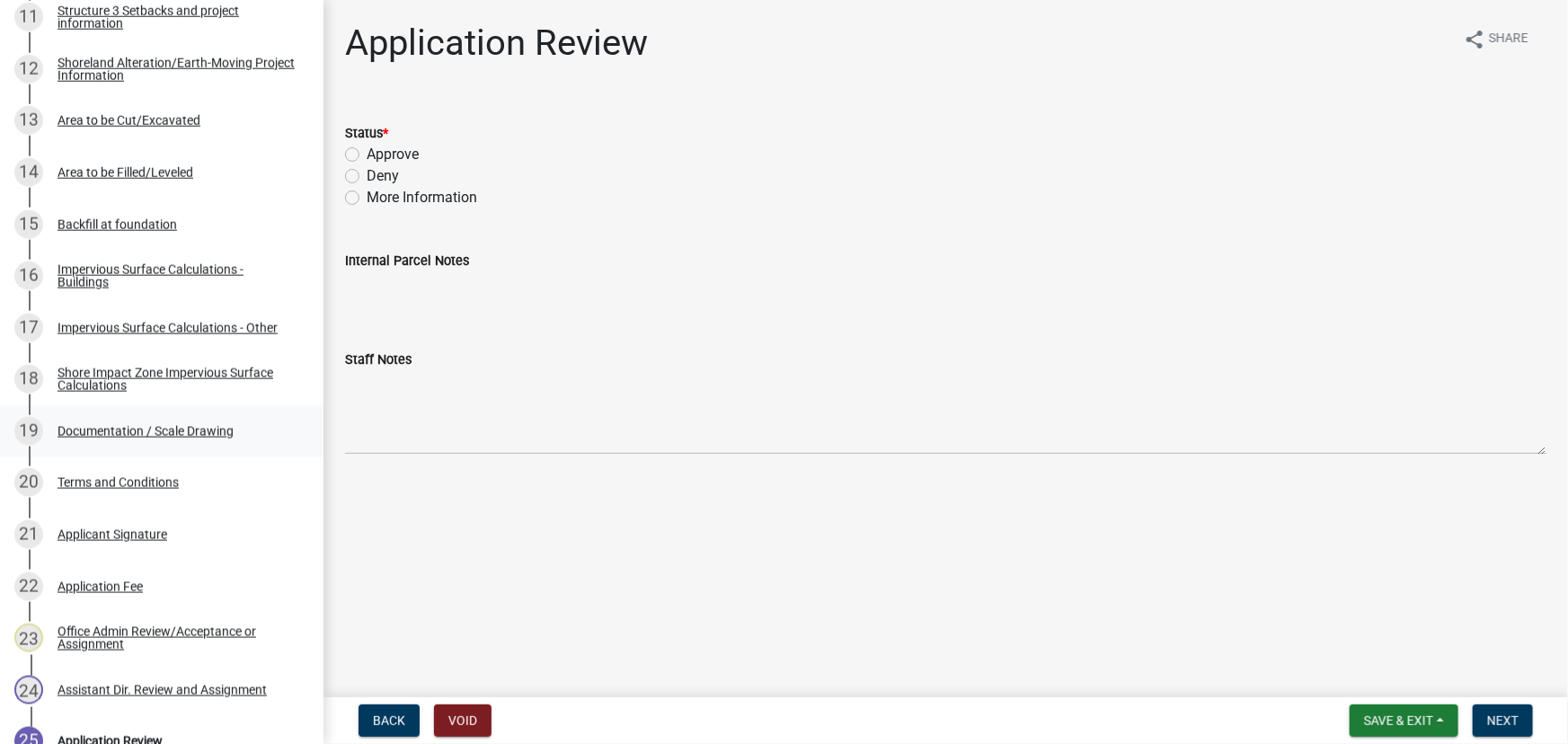
scroll to position [896, 0]
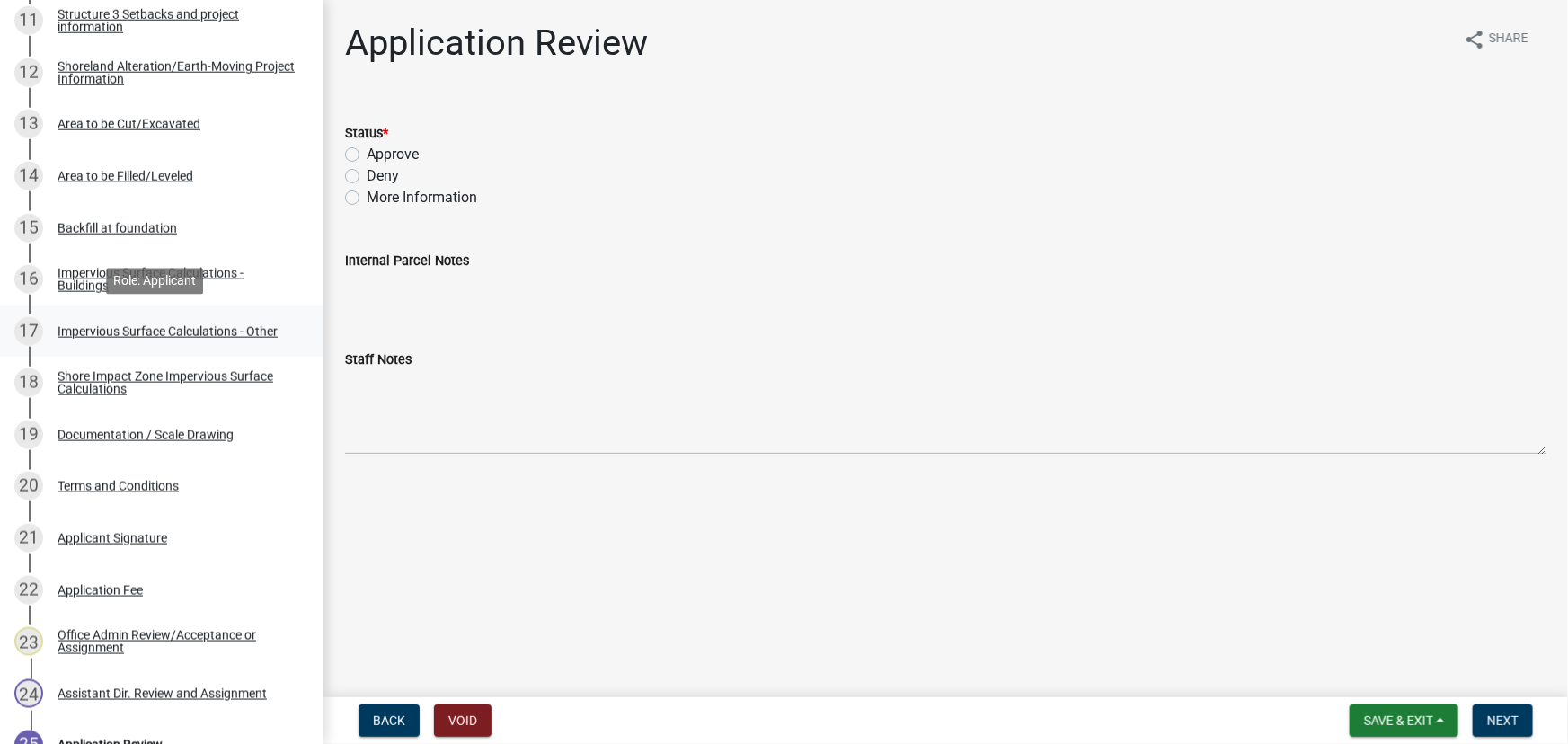
click at [100, 338] on div "17 Impervious Surface Calculations - Other" at bounding box center [155, 331] width 281 height 29
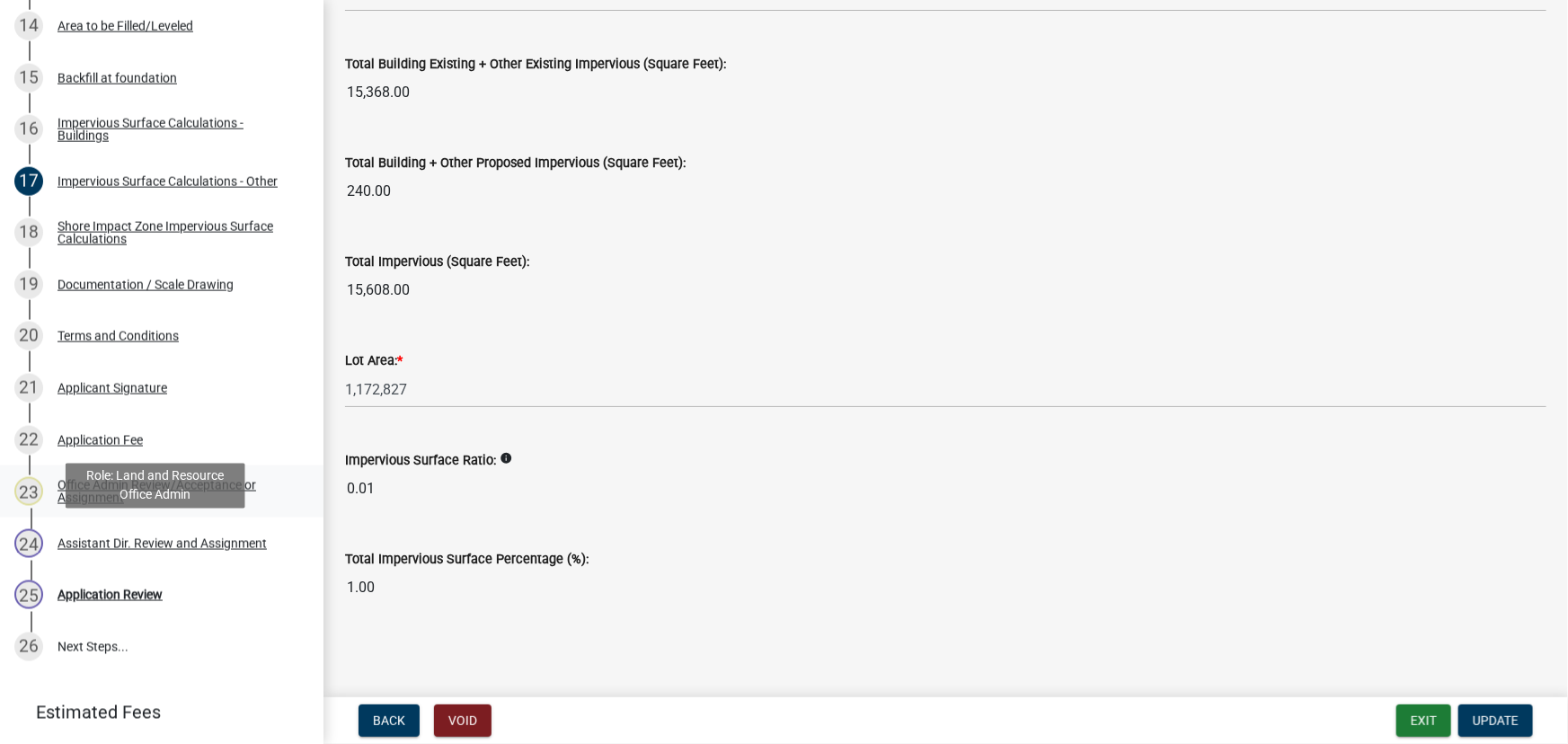
scroll to position [1060, 0]
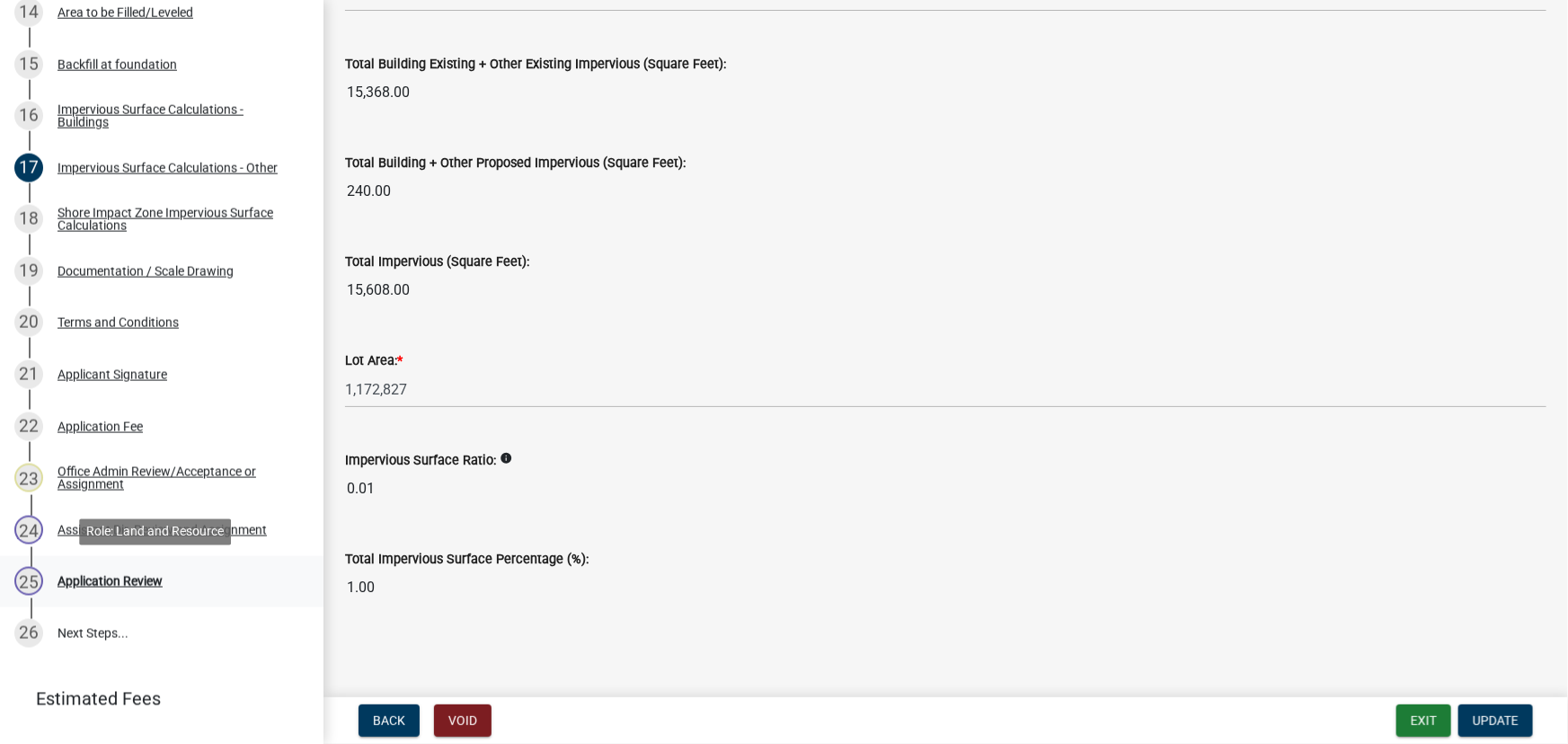
click at [125, 590] on div "25 Application Review" at bounding box center [155, 581] width 281 height 29
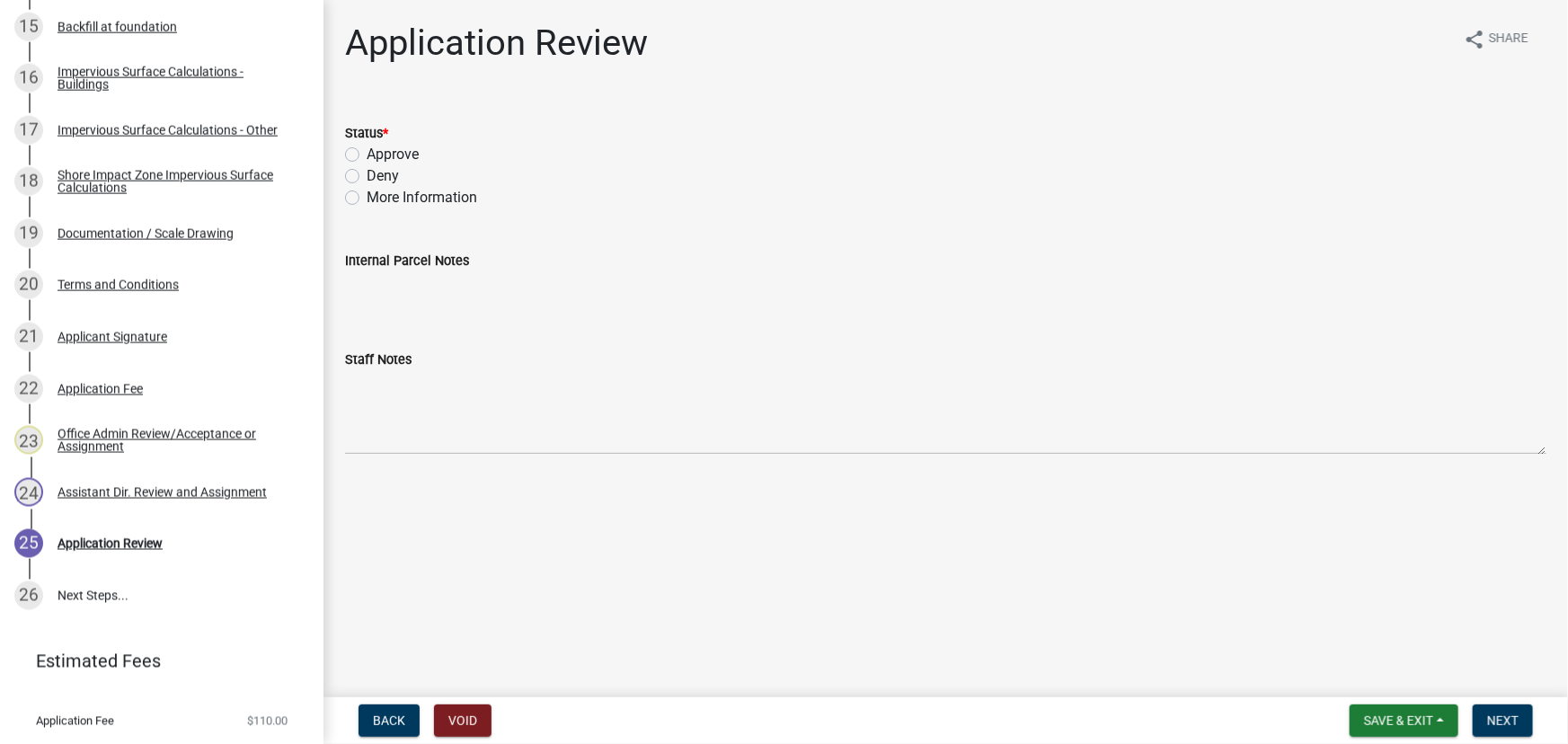
scroll to position [1142, 0]
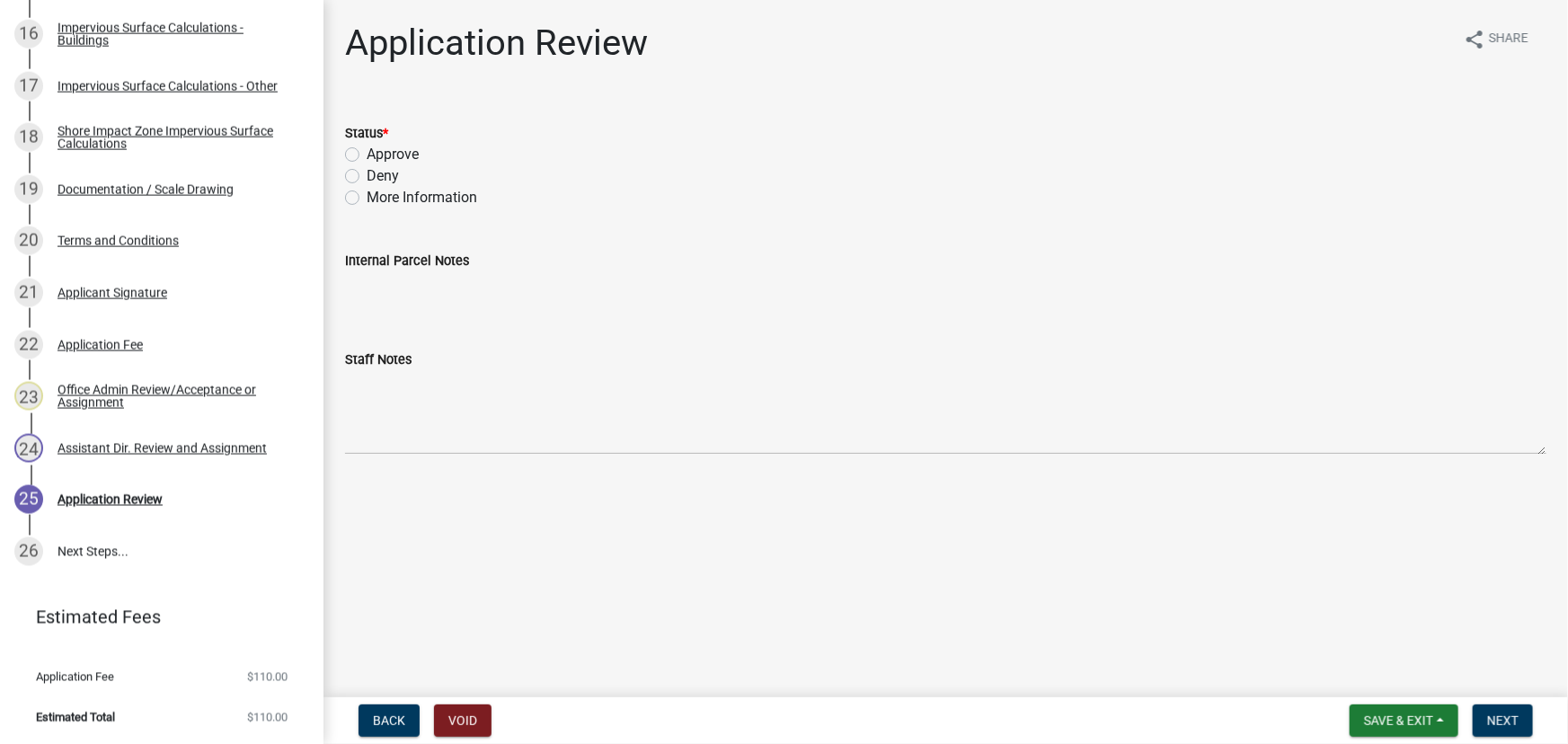
click at [408, 153] on label "Approve" at bounding box center [393, 155] width 52 height 22
click at [378, 153] on input "Approve" at bounding box center [373, 150] width 12 height 12
radio input "true"
click at [1485, 718] on button "Next" at bounding box center [1503, 720] width 60 height 32
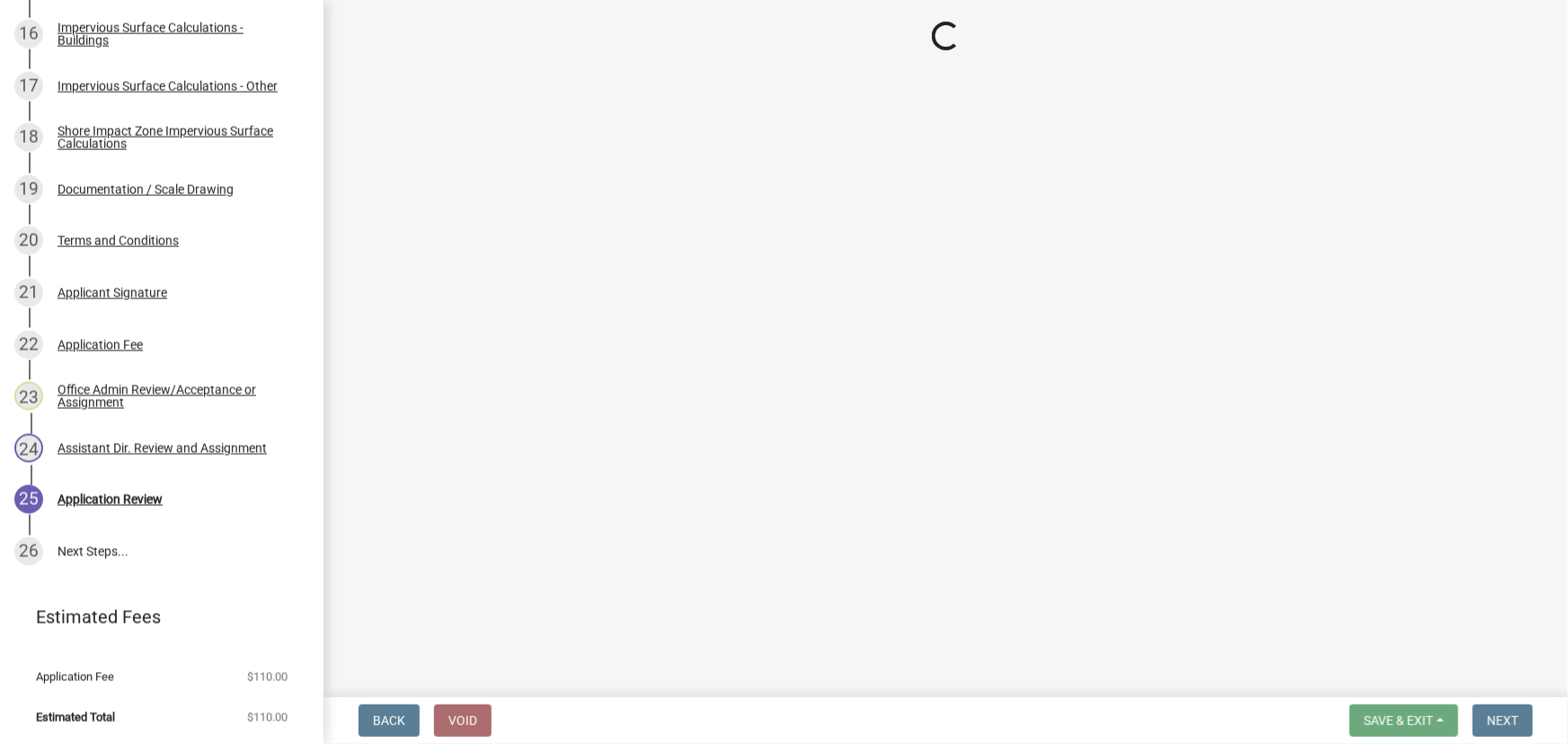
scroll to position [1503, 0]
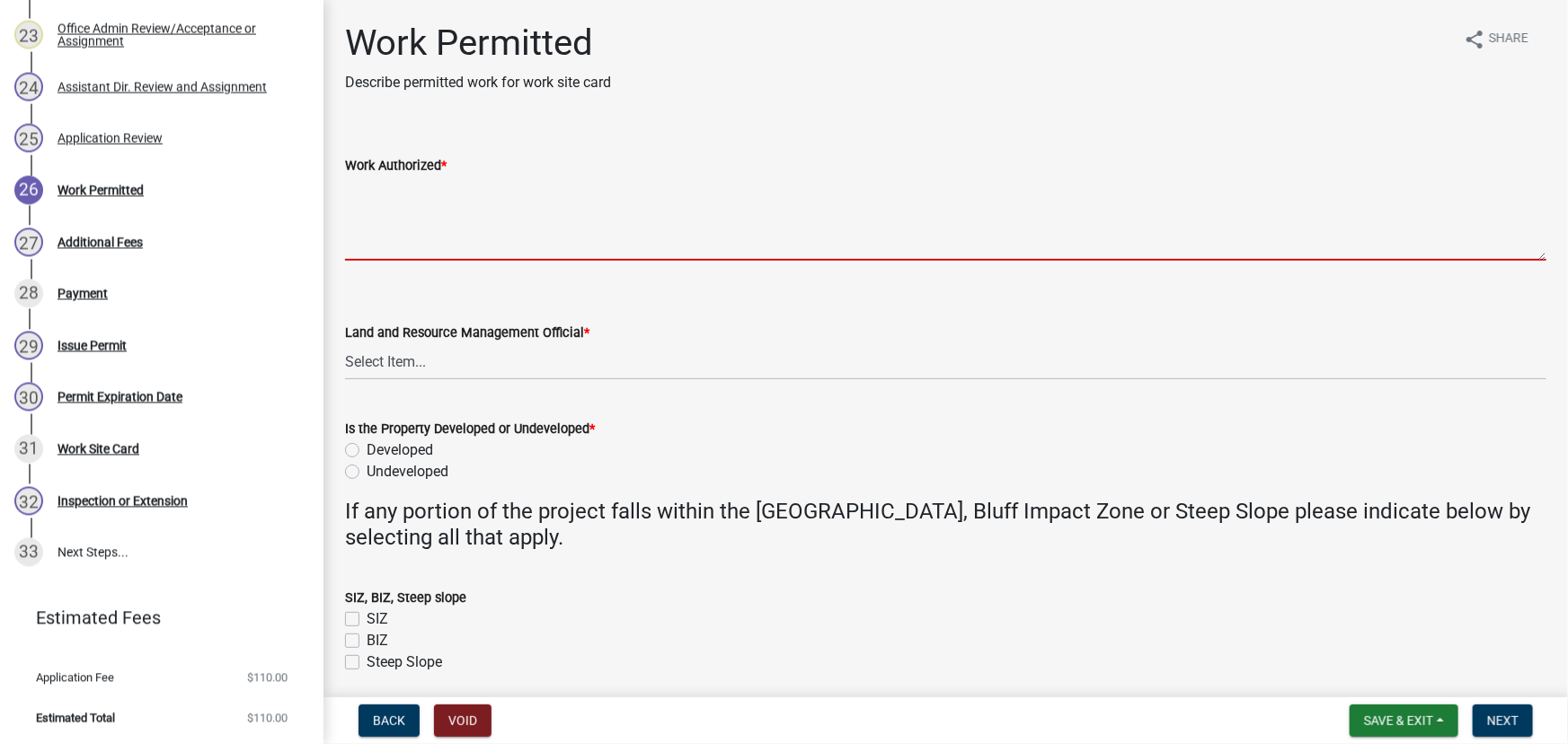
click at [539, 197] on textarea "Work Authorized *" at bounding box center [946, 218] width 1202 height 85
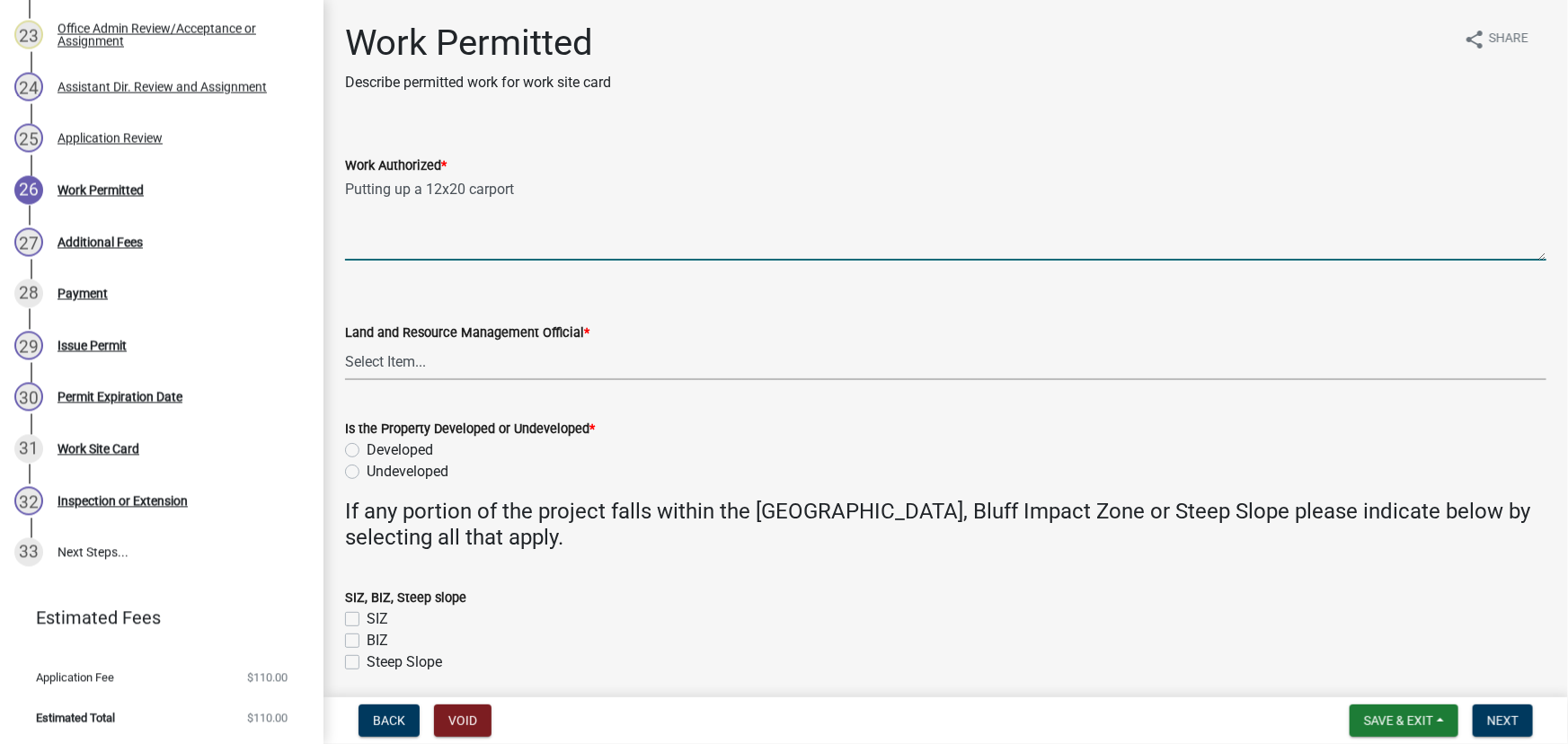
click at [477, 243] on textarea "Putting up a 12x20 carport" at bounding box center [946, 218] width 1202 height 85
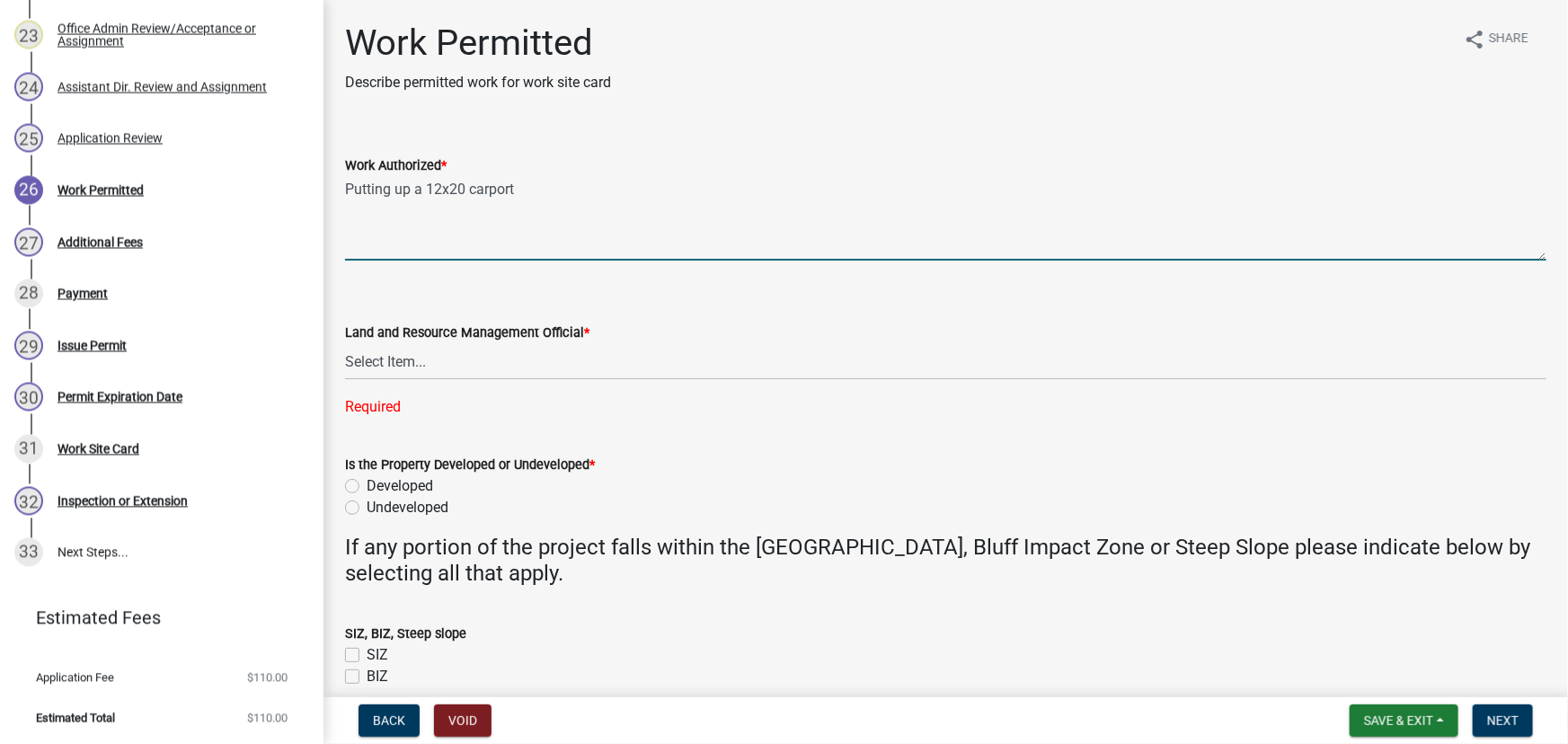
click at [535, 177] on textarea "Putting up a 12x20 carport" at bounding box center [946, 218] width 1202 height 85
click at [388, 233] on textarea "Putting up a 12x20 carport" at bounding box center [946, 218] width 1202 height 85
paste textarea "All setbacks and impervious surface requirements to be met. Top dress, seed and…"
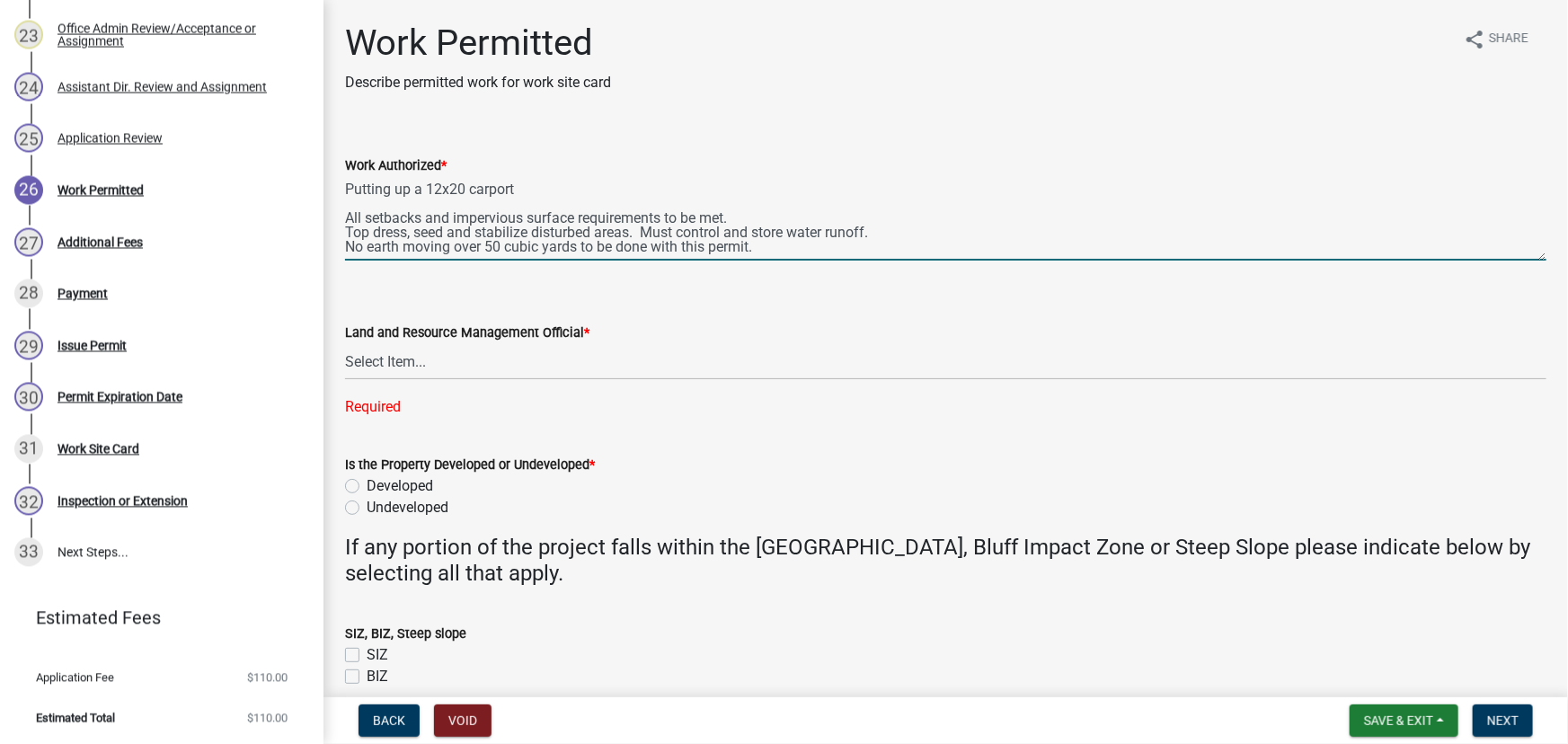
scroll to position [14, 0]
click at [920, 215] on textarea "Putting up a 12x20 carport All setbacks and impervious surface requirements to …" at bounding box center [946, 218] width 1202 height 85
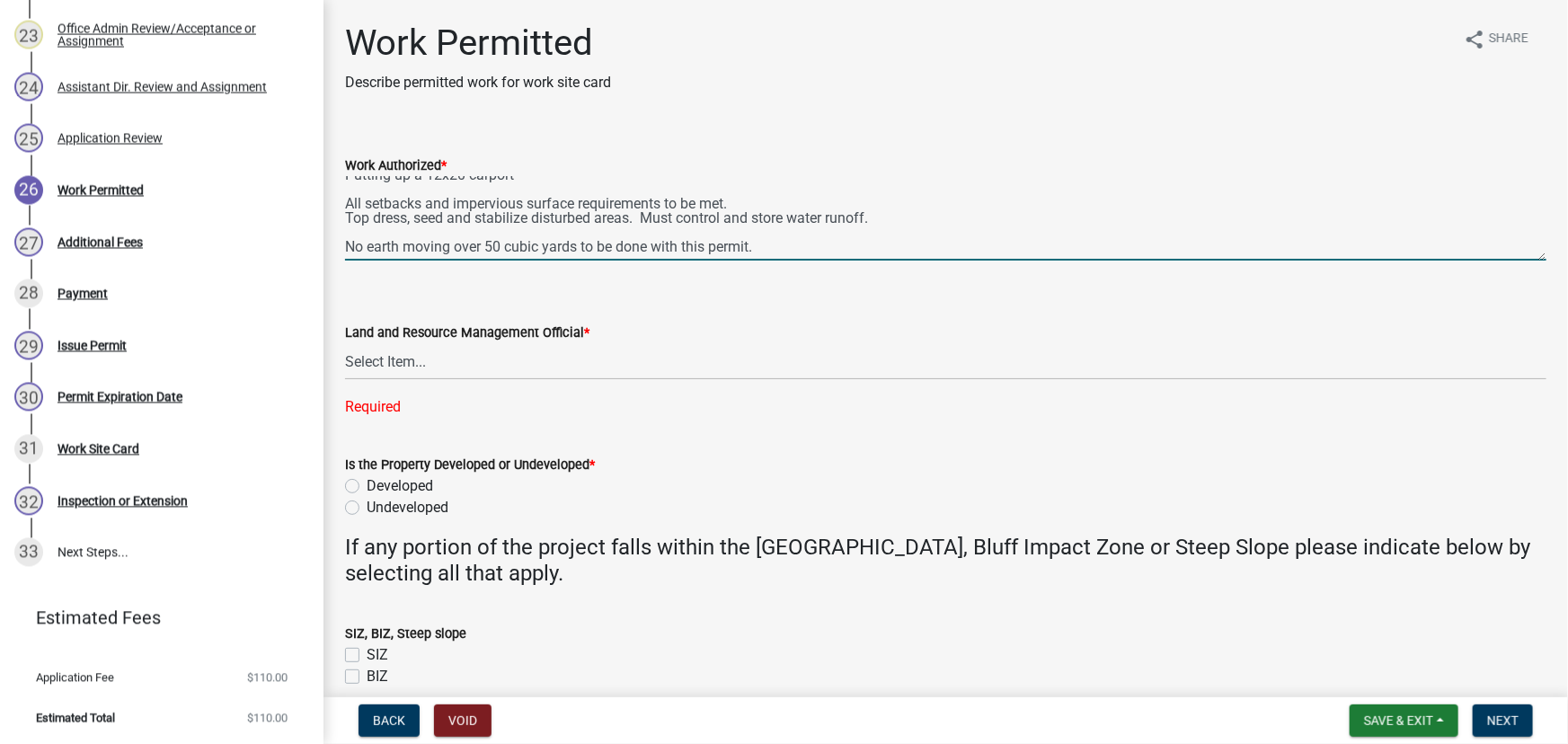
click at [587, 252] on textarea "Putting up a 12x20 carport All setbacks and impervious surface requirements to …" at bounding box center [946, 218] width 1202 height 85
type textarea "Putting up a 12x20 carport All setbacks and impervious surface requirements to …"
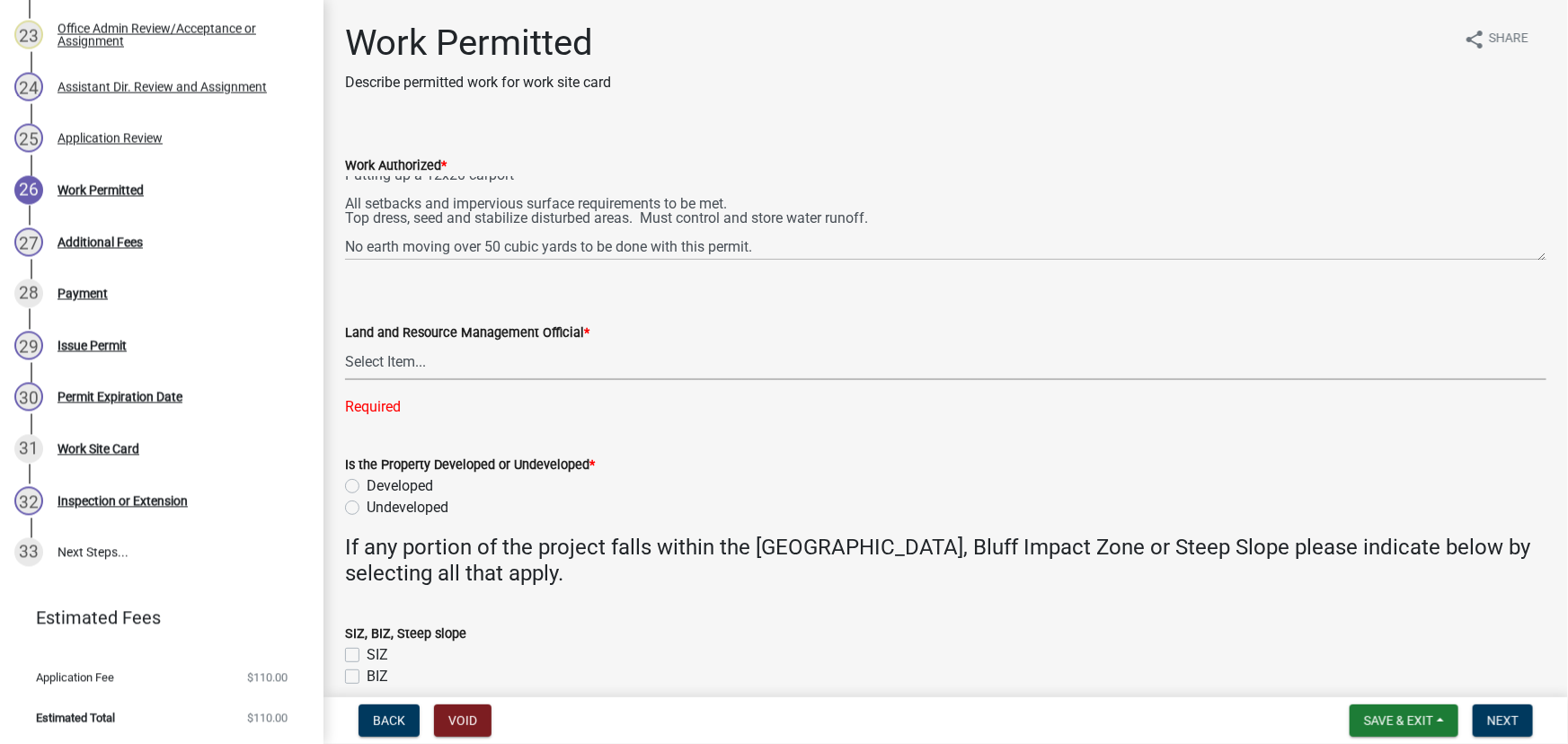
click at [449, 373] on select "Select Item... [PERSON_NAME] [PERSON_NAME] [PERSON_NAME] [PERSON_NAME] [PERSON_…" at bounding box center [946, 361] width 1202 height 36
click at [345, 343] on select "Select Item... [PERSON_NAME] [PERSON_NAME] [PERSON_NAME] [PERSON_NAME] [PERSON_…" at bounding box center [946, 361] width 1202 height 36
select select "190fd4c8-42ef-492b-a4a0-a0213555944c"
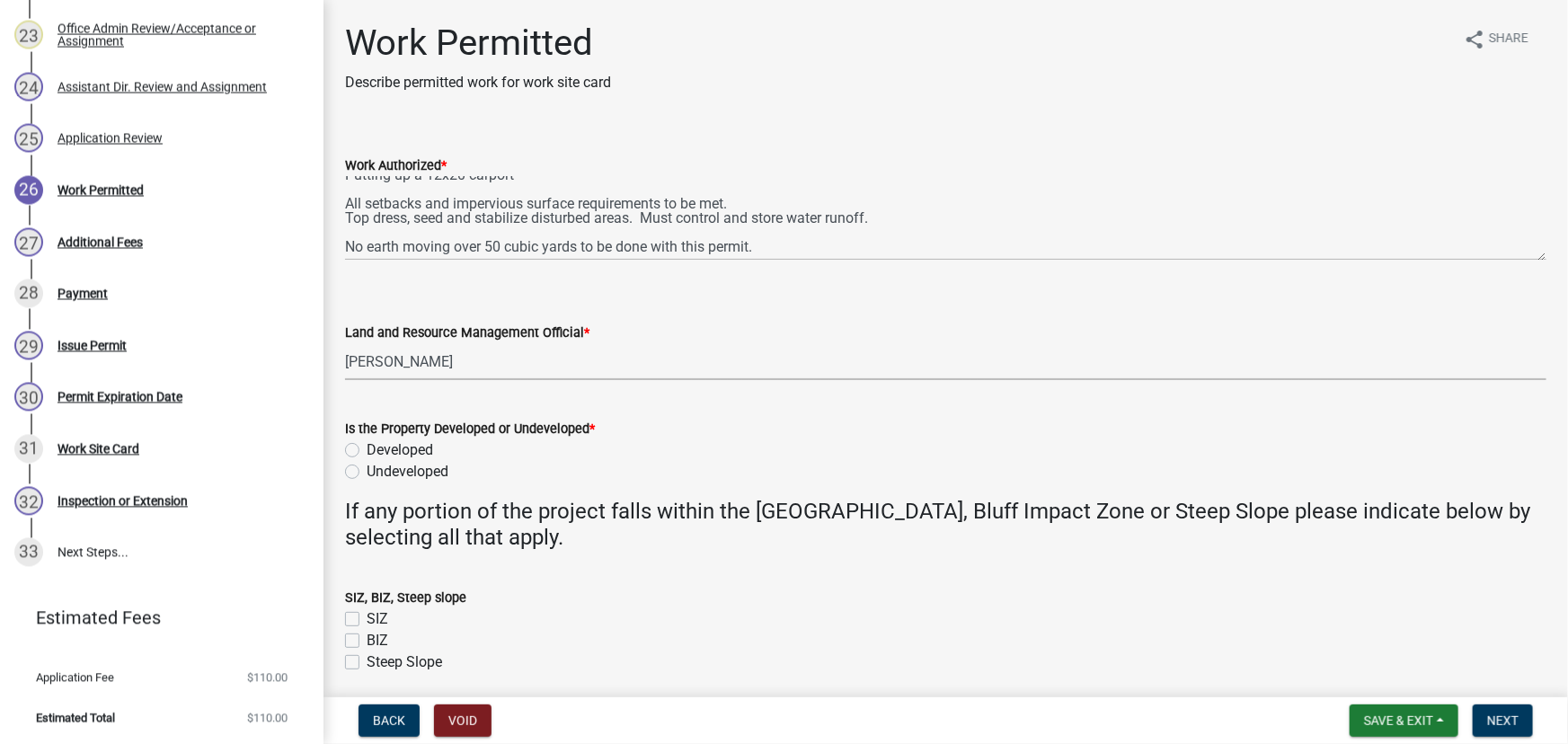
click at [390, 450] on label "Developed" at bounding box center [401, 450] width 67 height 22
click at [378, 450] on input "Developed" at bounding box center [373, 445] width 12 height 12
radio input "true"
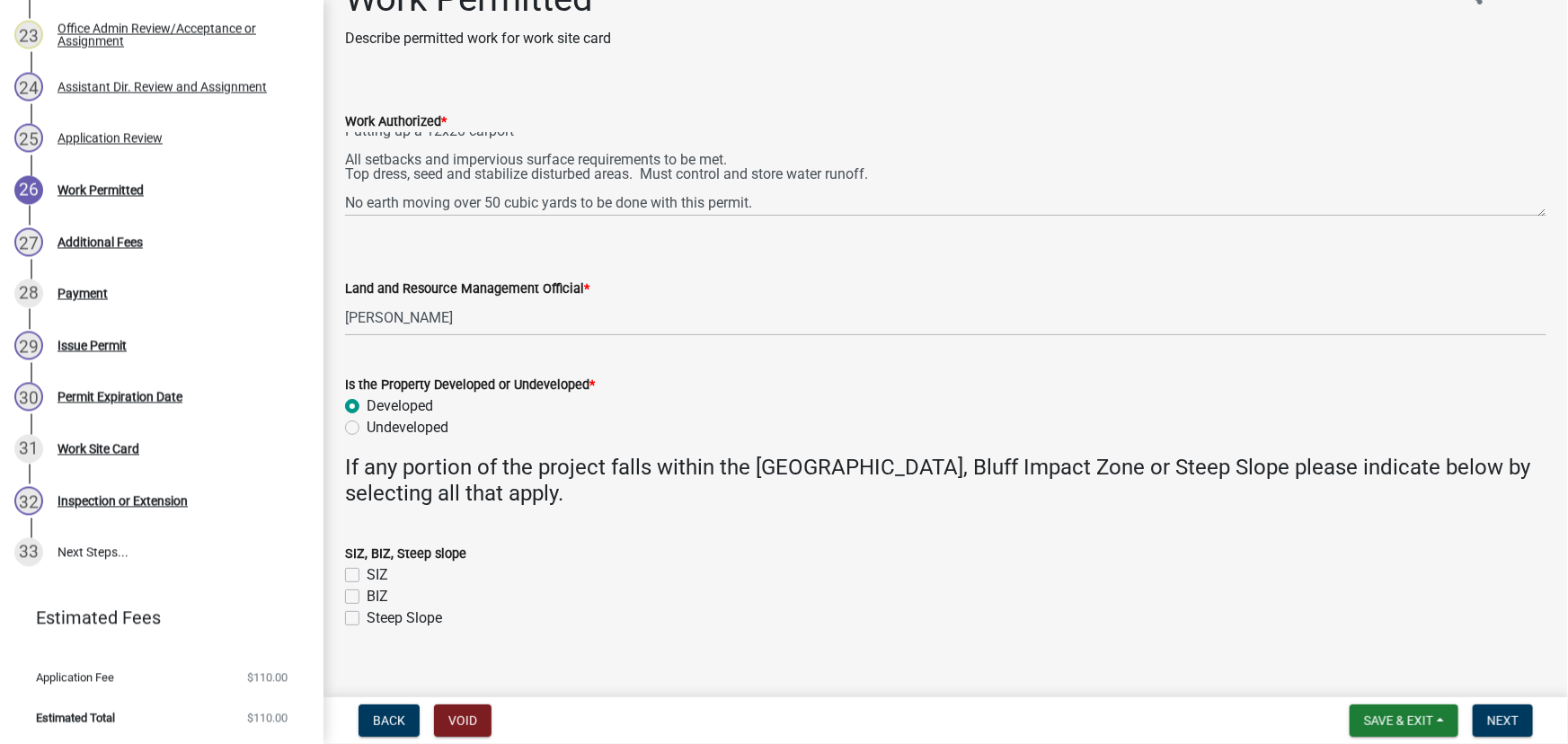
scroll to position [68, 0]
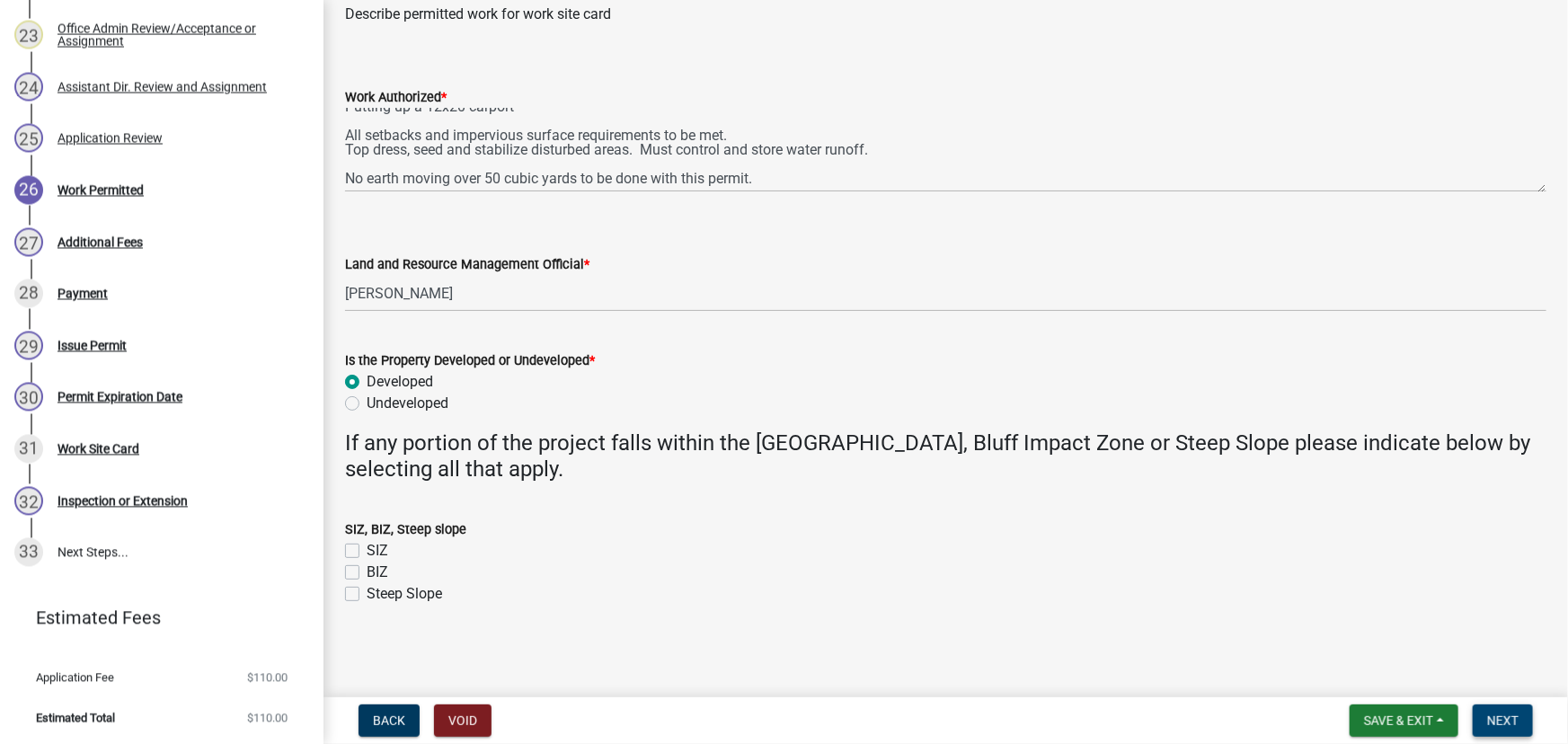
click at [1490, 716] on span "Next" at bounding box center [1503, 720] width 31 height 15
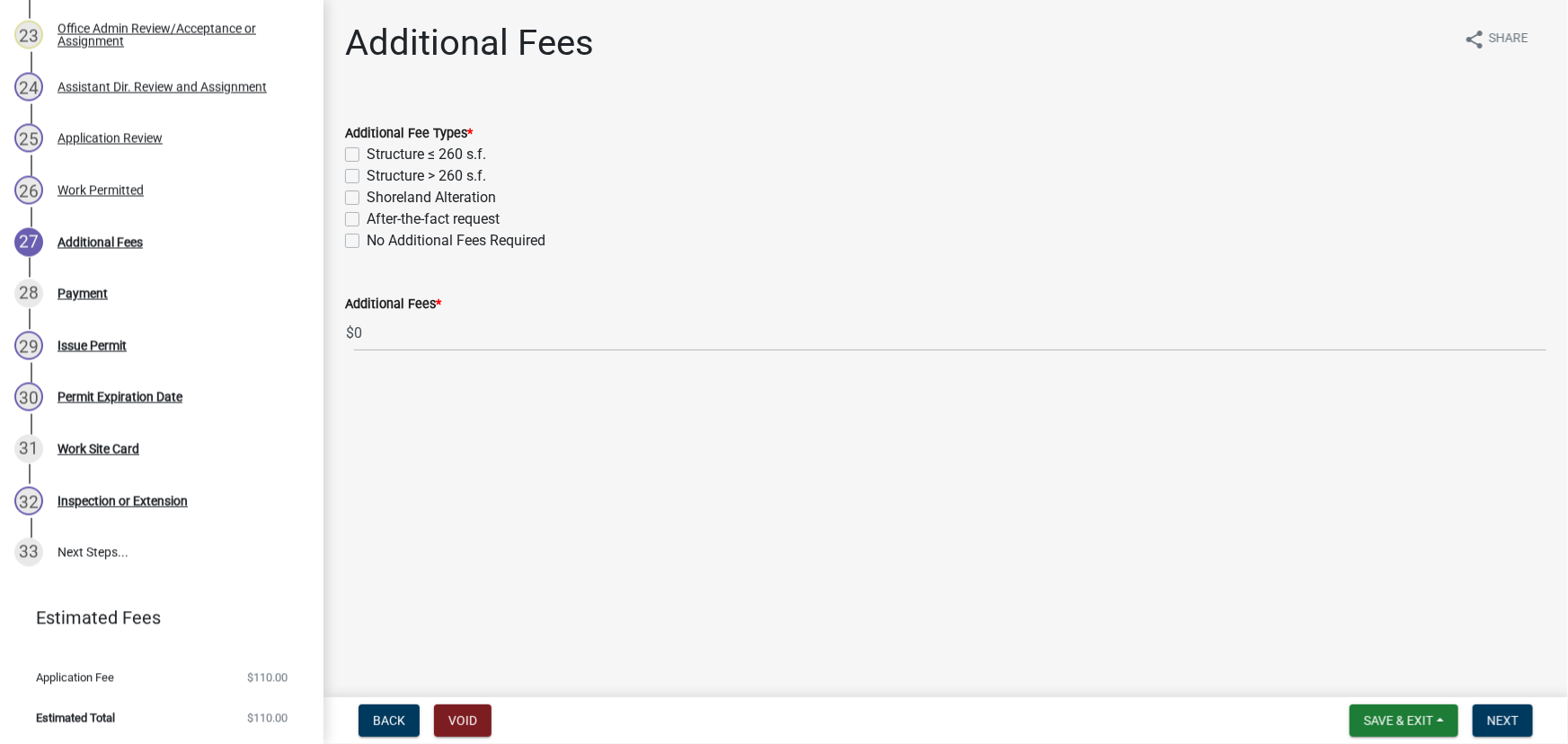
click at [457, 154] on label "Structure ≤ 260 s.f." at bounding box center [426, 155] width 119 height 22
click at [378, 154] on input "Structure ≤ 260 s.f." at bounding box center [373, 150] width 12 height 12
checkbox input "true"
checkbox input "false"
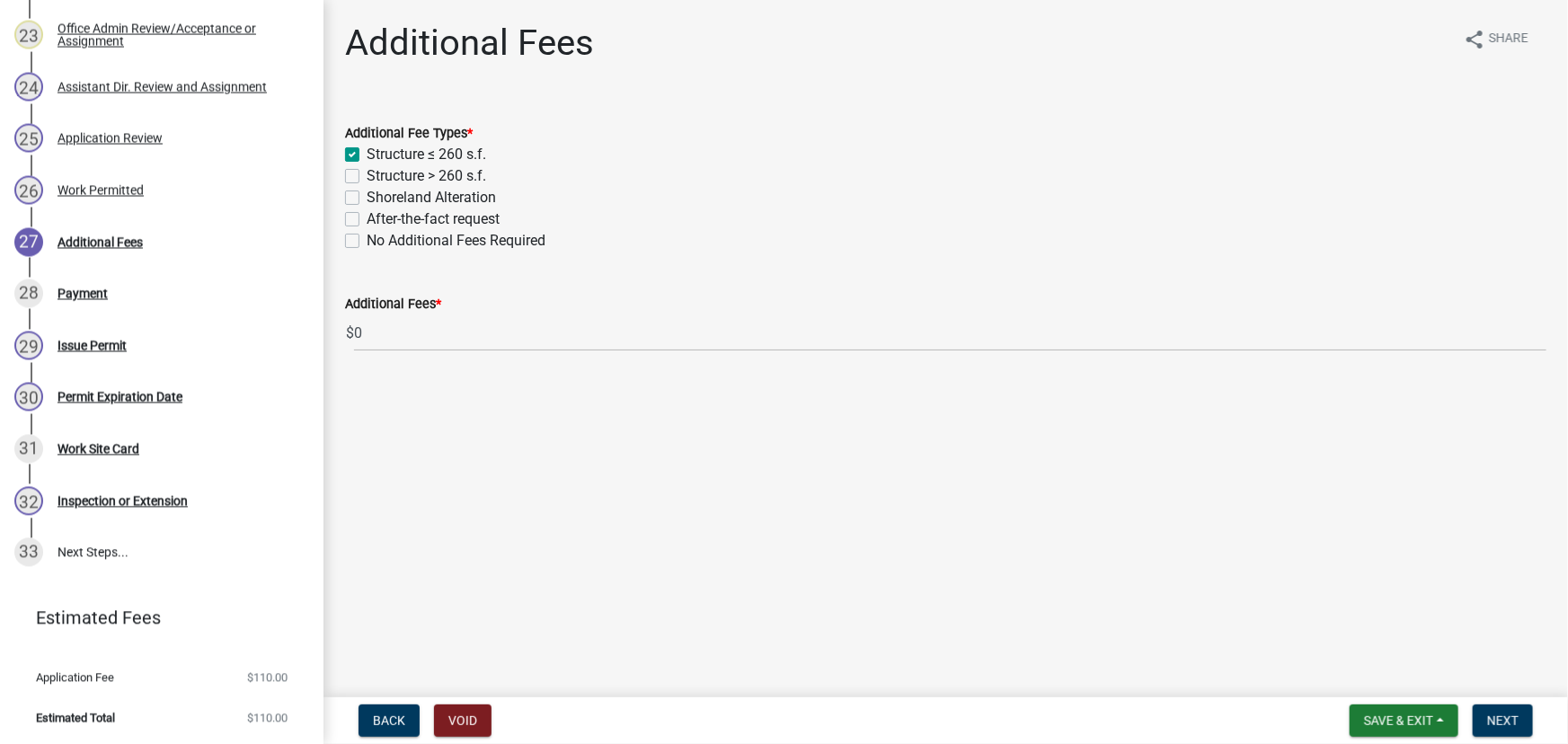
checkbox input "false"
click at [1482, 727] on button "Next" at bounding box center [1503, 720] width 60 height 32
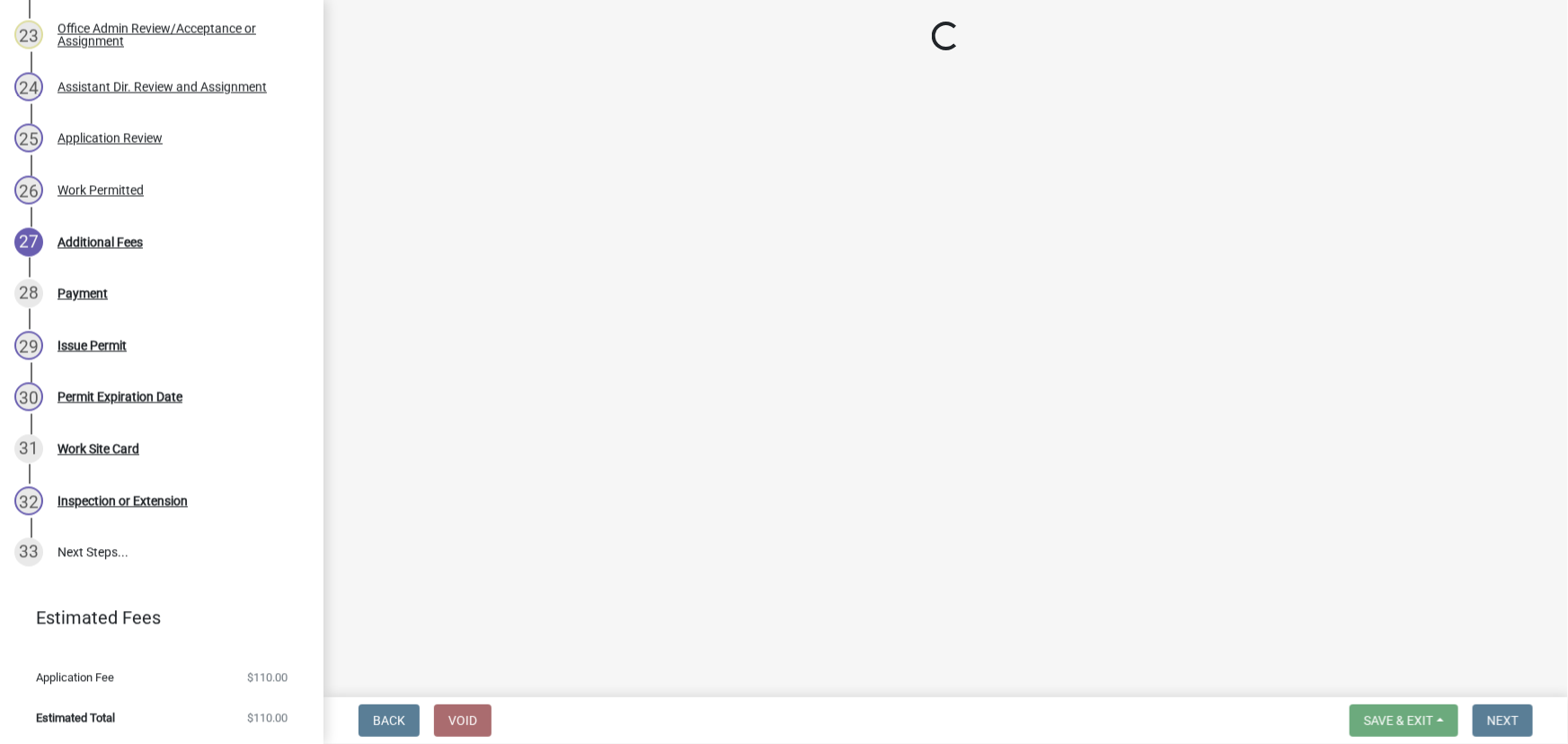
select select "3: 3"
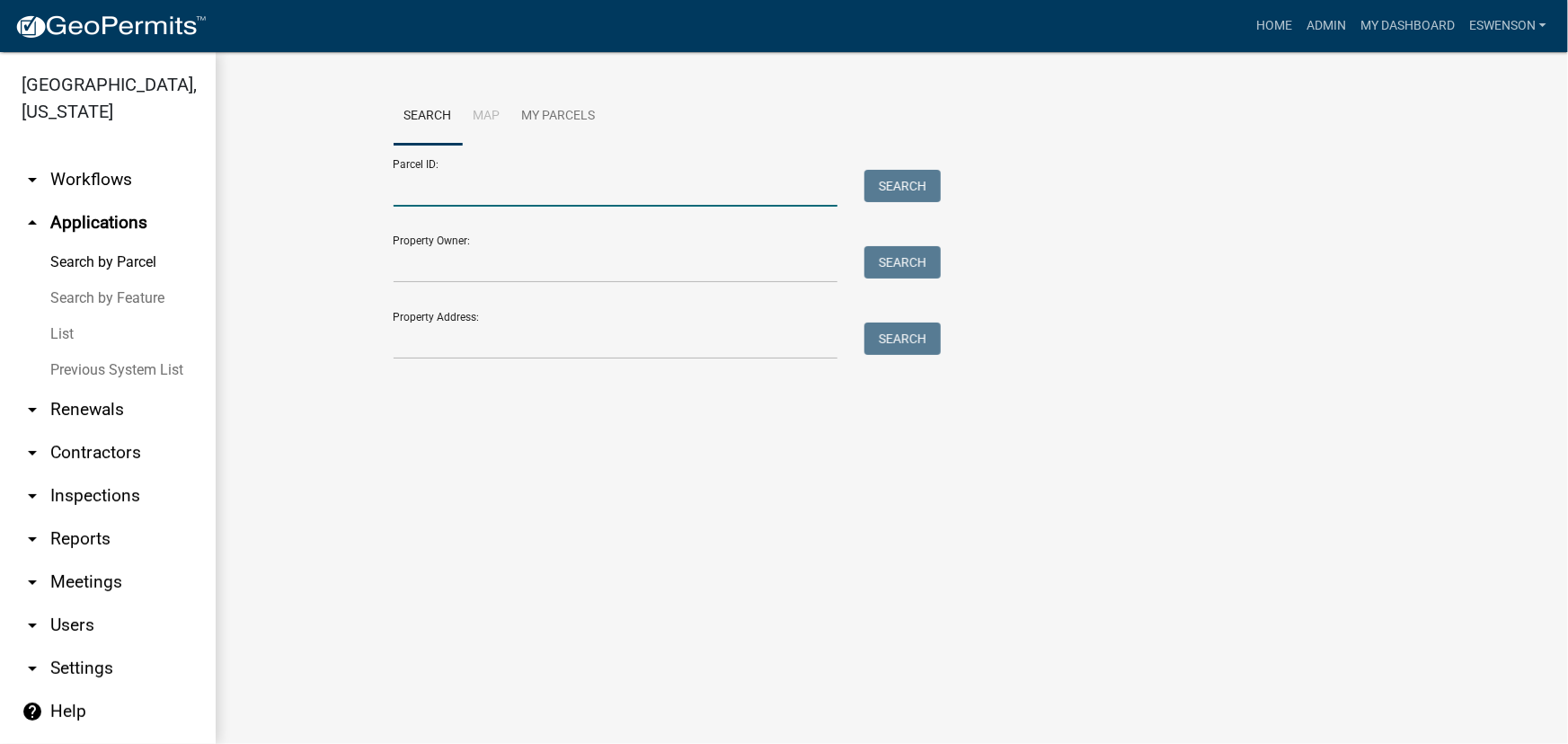
click at [584, 185] on input "Parcel ID:" at bounding box center [616, 188] width 445 height 36
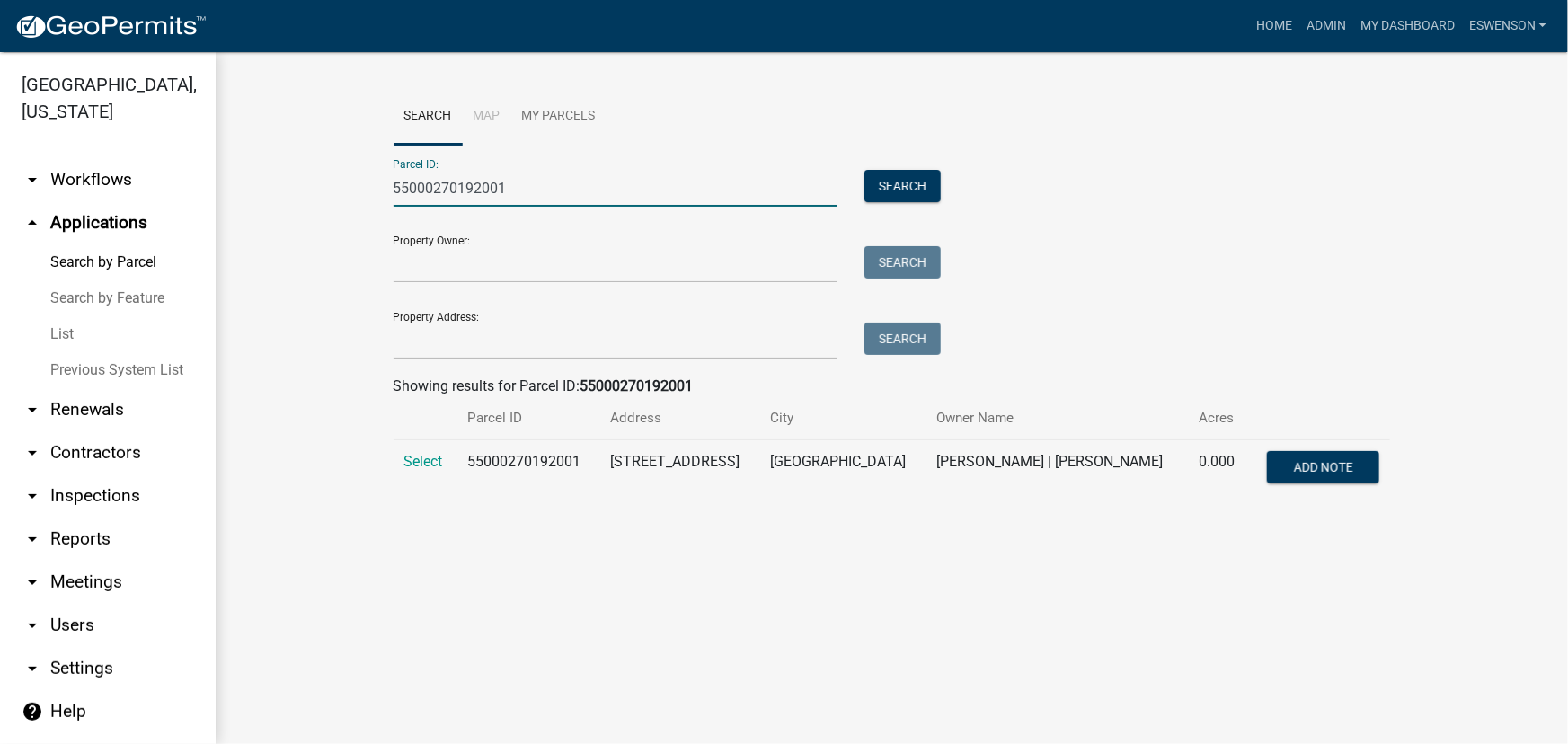
type input "55000270192001"
click at [412, 469] on td "Select" at bounding box center [425, 469] width 64 height 59
click at [426, 463] on span "Select" at bounding box center [423, 461] width 38 height 17
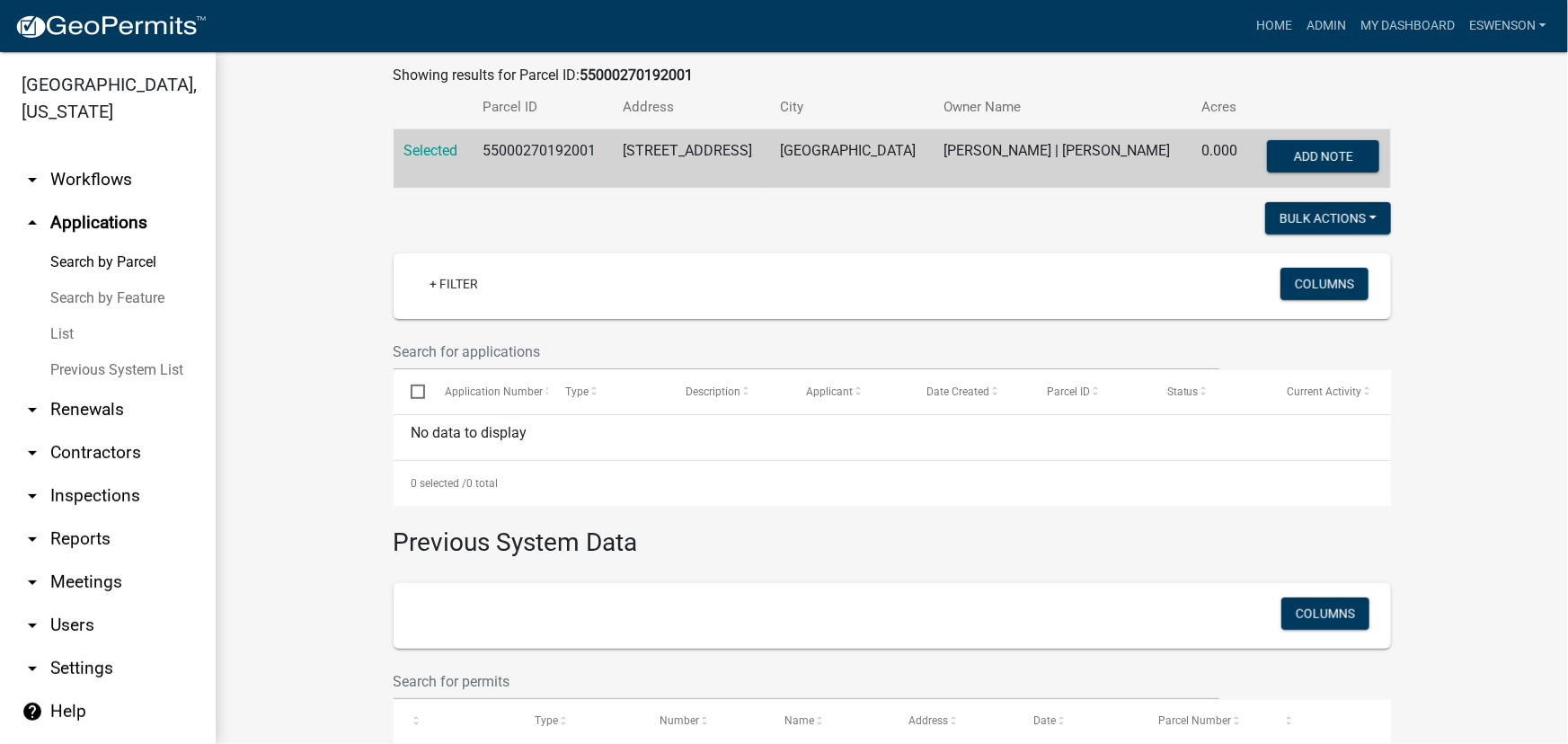
scroll to position [162, 0]
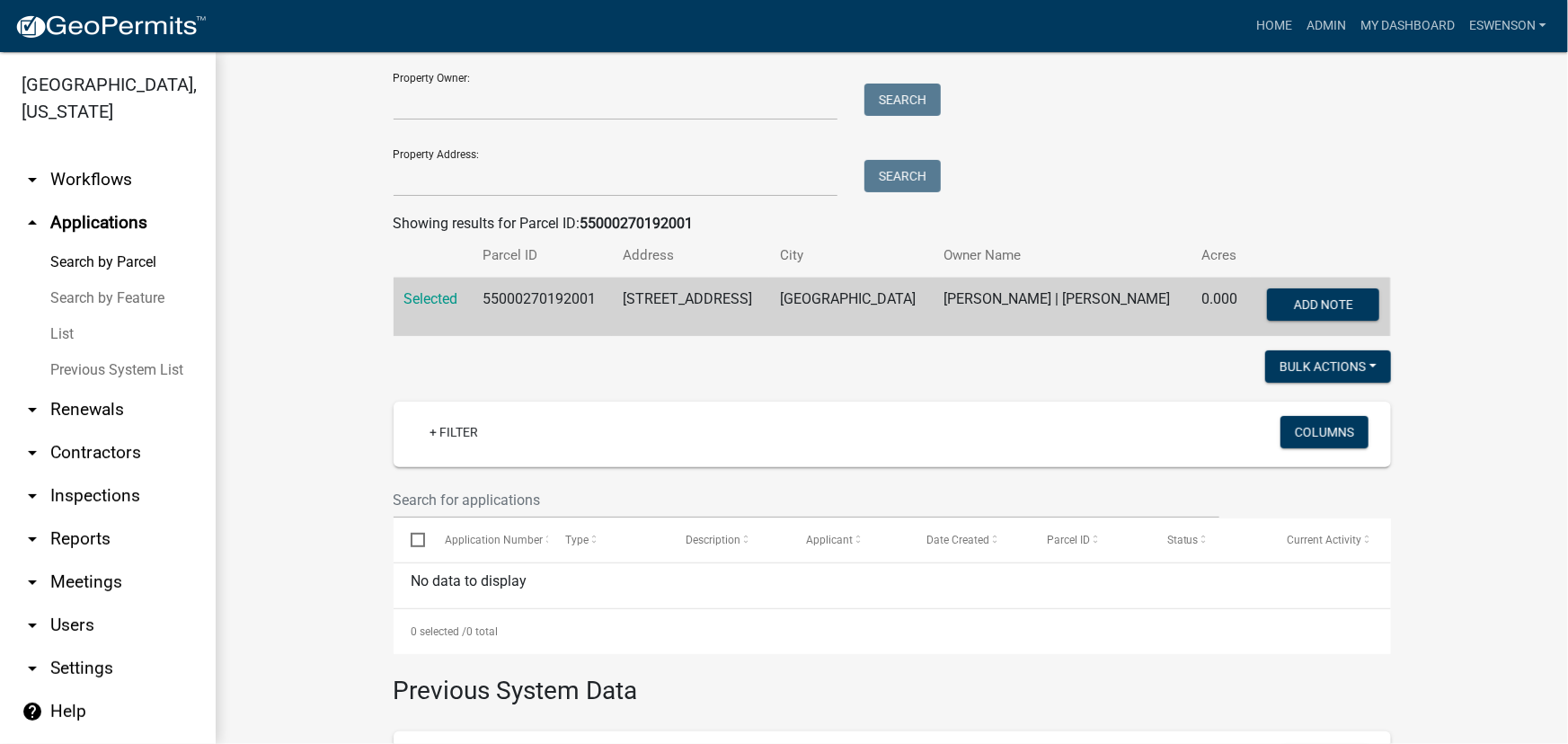
click at [541, 294] on td "55000270192001" at bounding box center [541, 307] width 140 height 59
click at [538, 296] on td "55000270192001" at bounding box center [541, 307] width 140 height 59
click at [538, 287] on td "55000270192001" at bounding box center [541, 307] width 140 height 59
click at [539, 285] on td "55000270192001" at bounding box center [541, 307] width 140 height 59
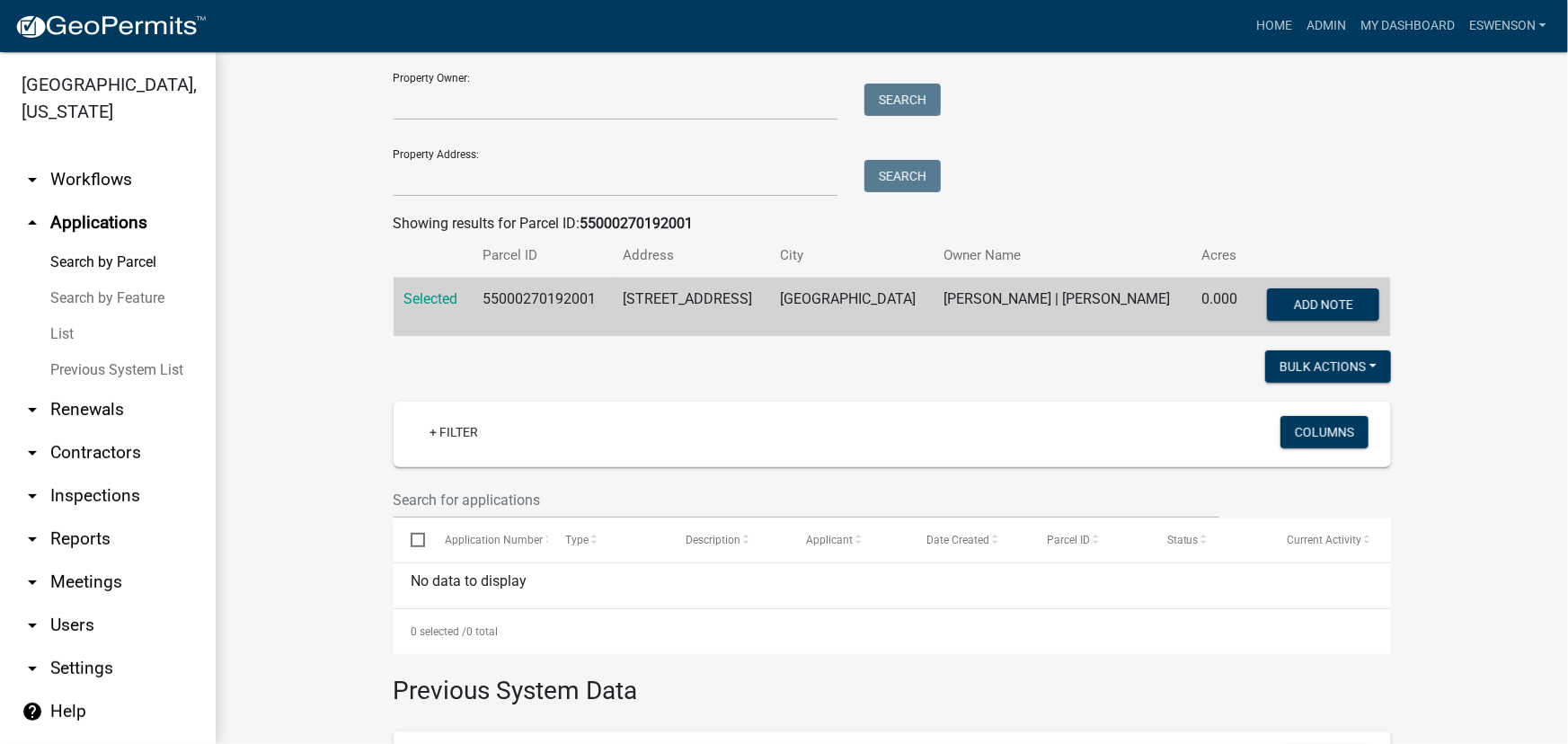
click at [542, 288] on td "55000270192001" at bounding box center [541, 307] width 140 height 59
copy td "55000270192001"
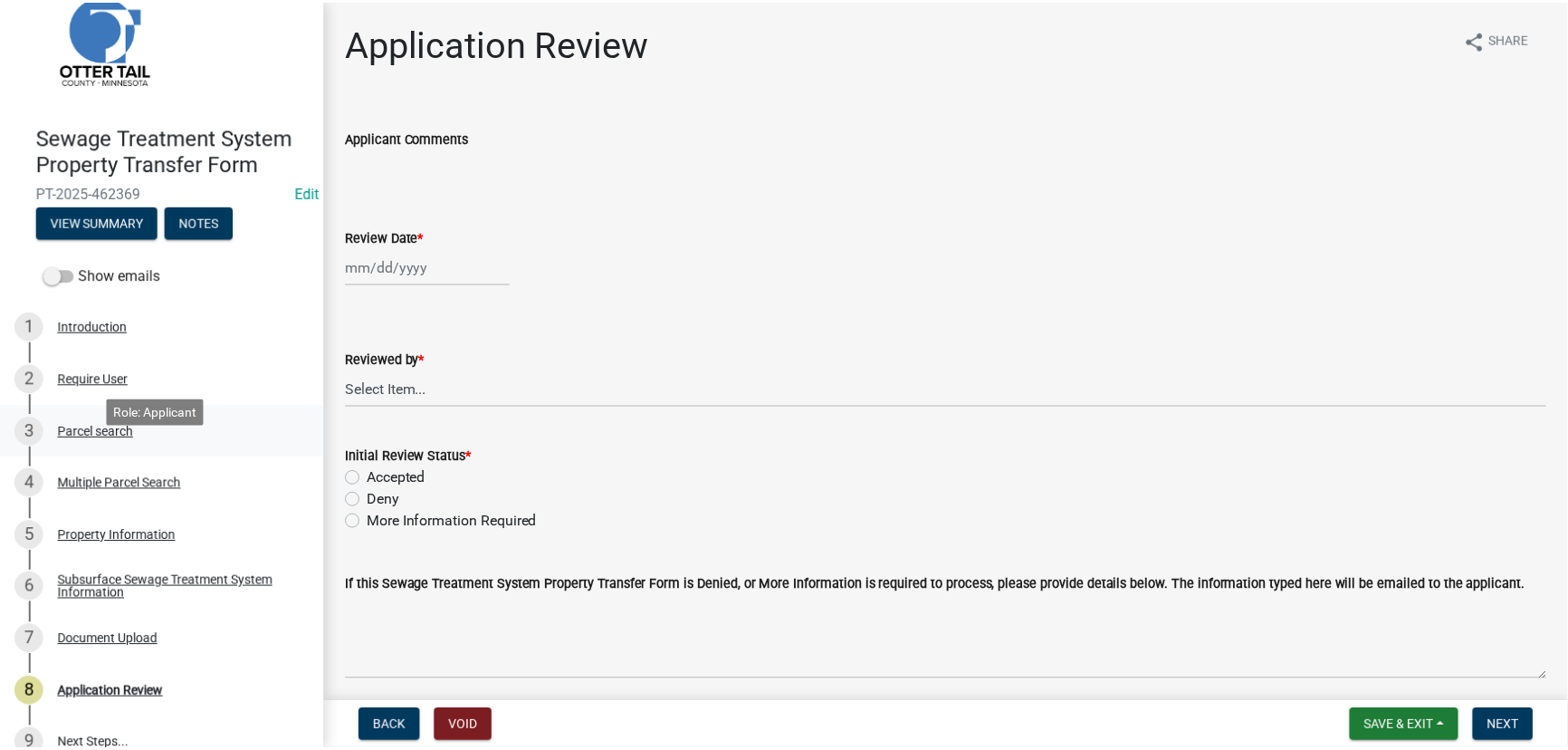
scroll to position [76, 0]
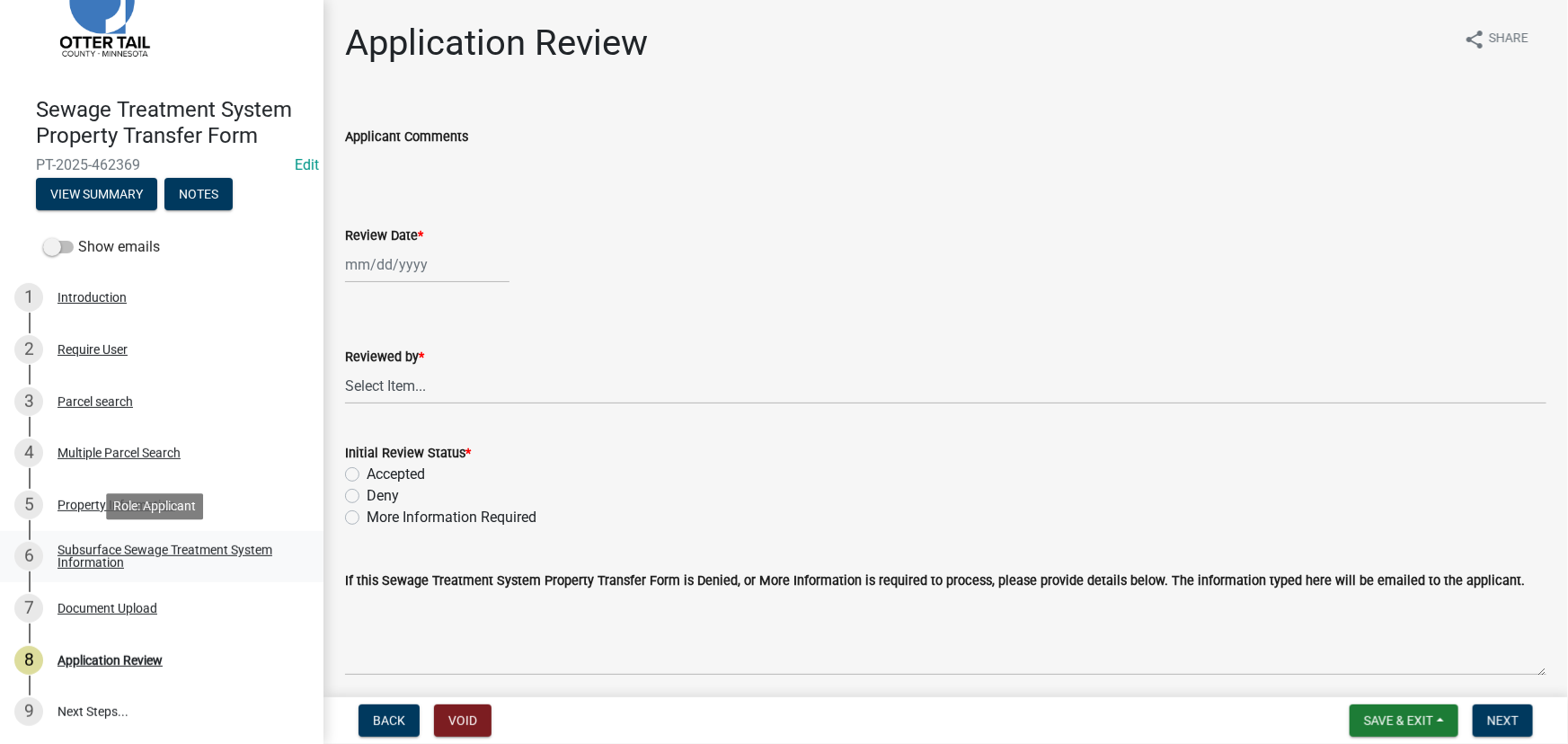
click at [133, 535] on link "6 Subsurface Sewage Treatment System Information" at bounding box center [161, 557] width 324 height 52
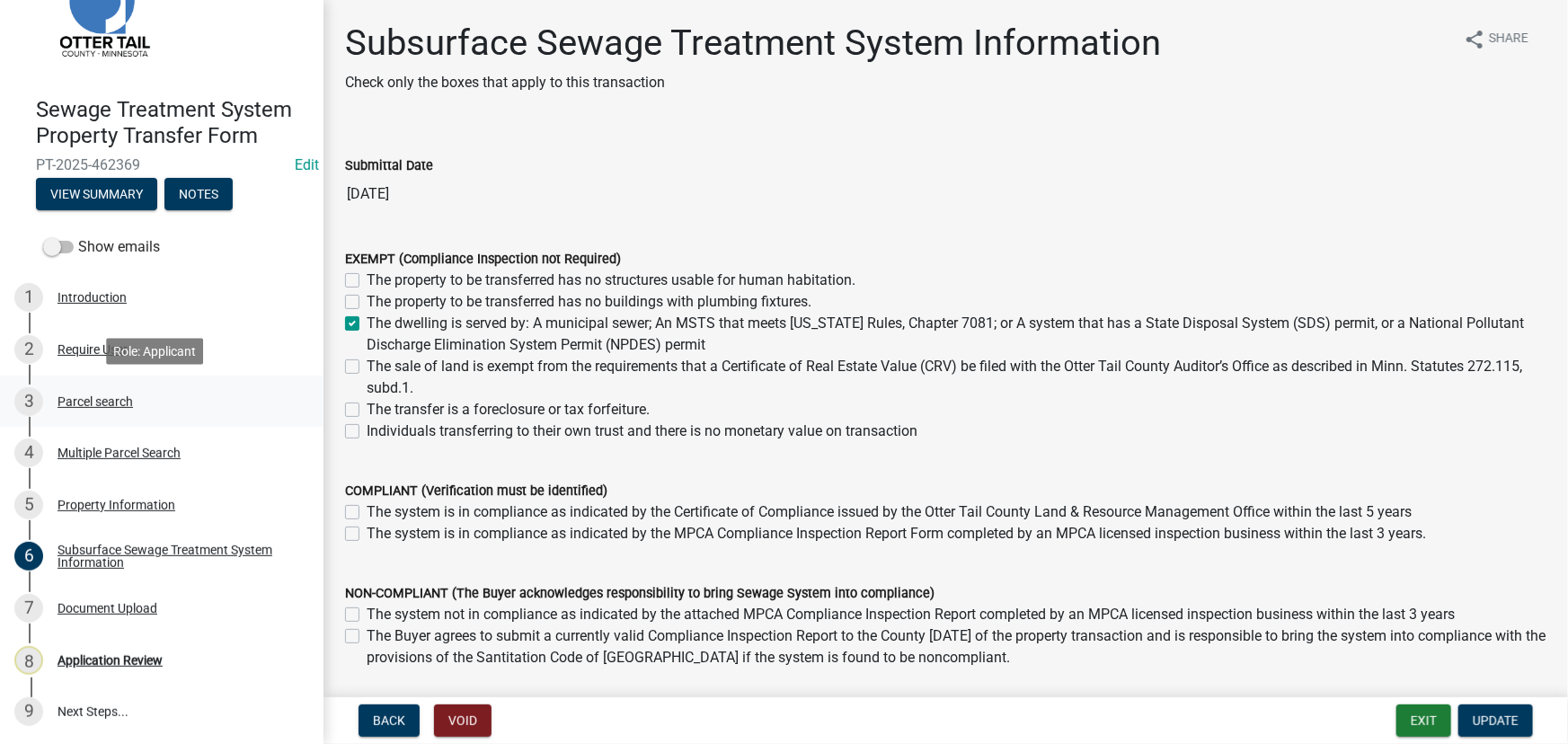
click at [86, 401] on div "Parcel search" at bounding box center [94, 402] width 76 height 13
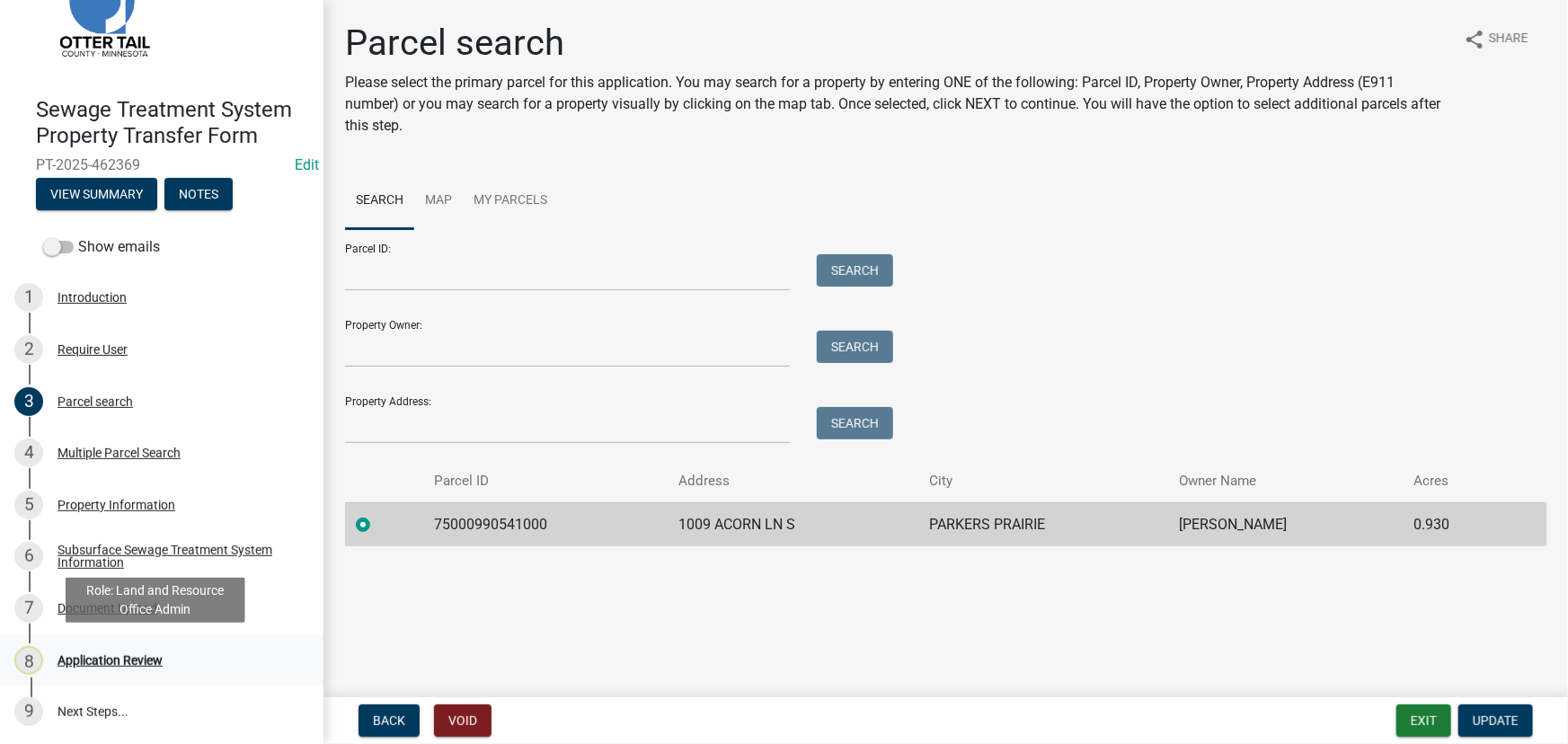
click at [117, 646] on div "8 Application Review" at bounding box center [155, 659] width 281 height 29
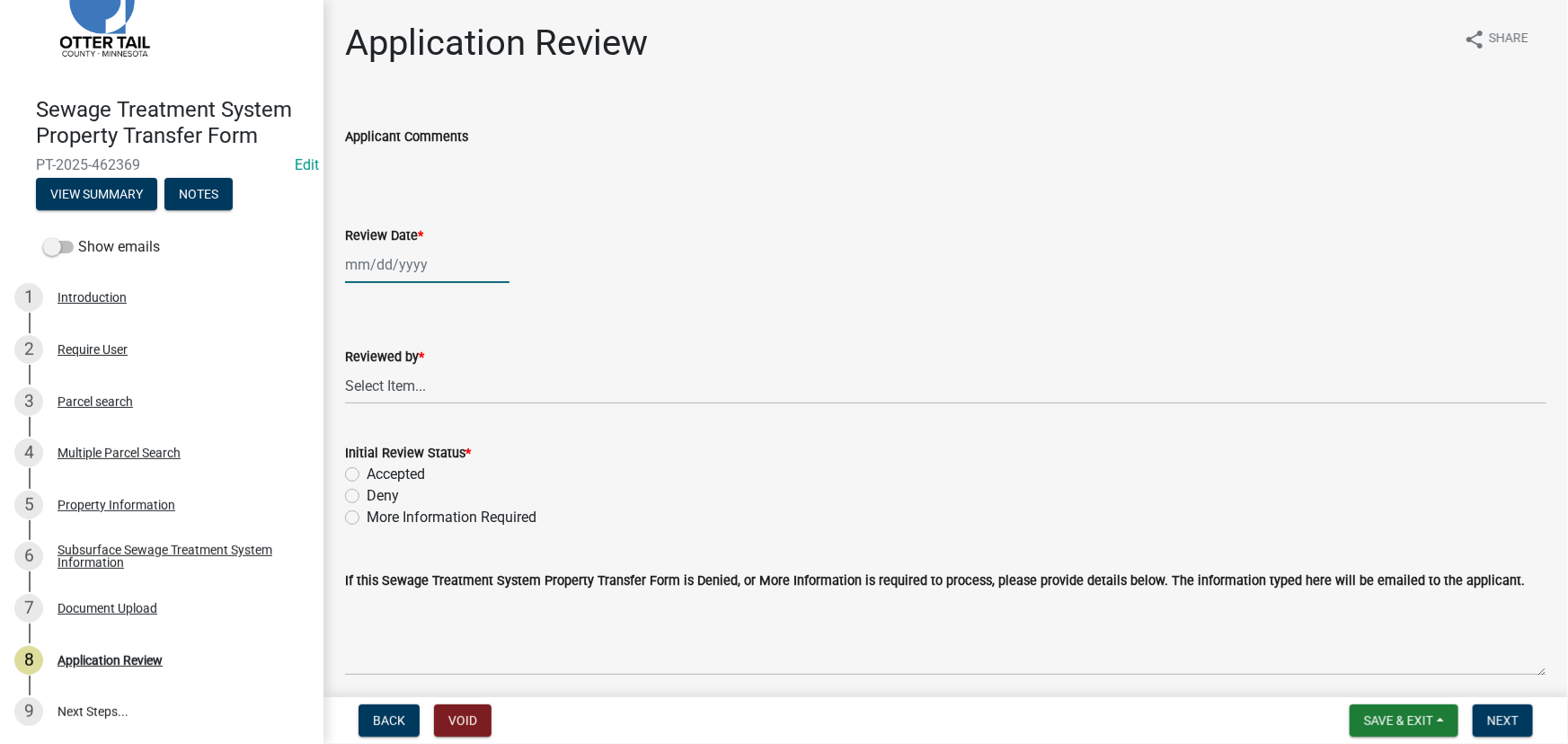
click at [362, 248] on div at bounding box center [427, 264] width 164 height 36
select select "8"
select select "2025"
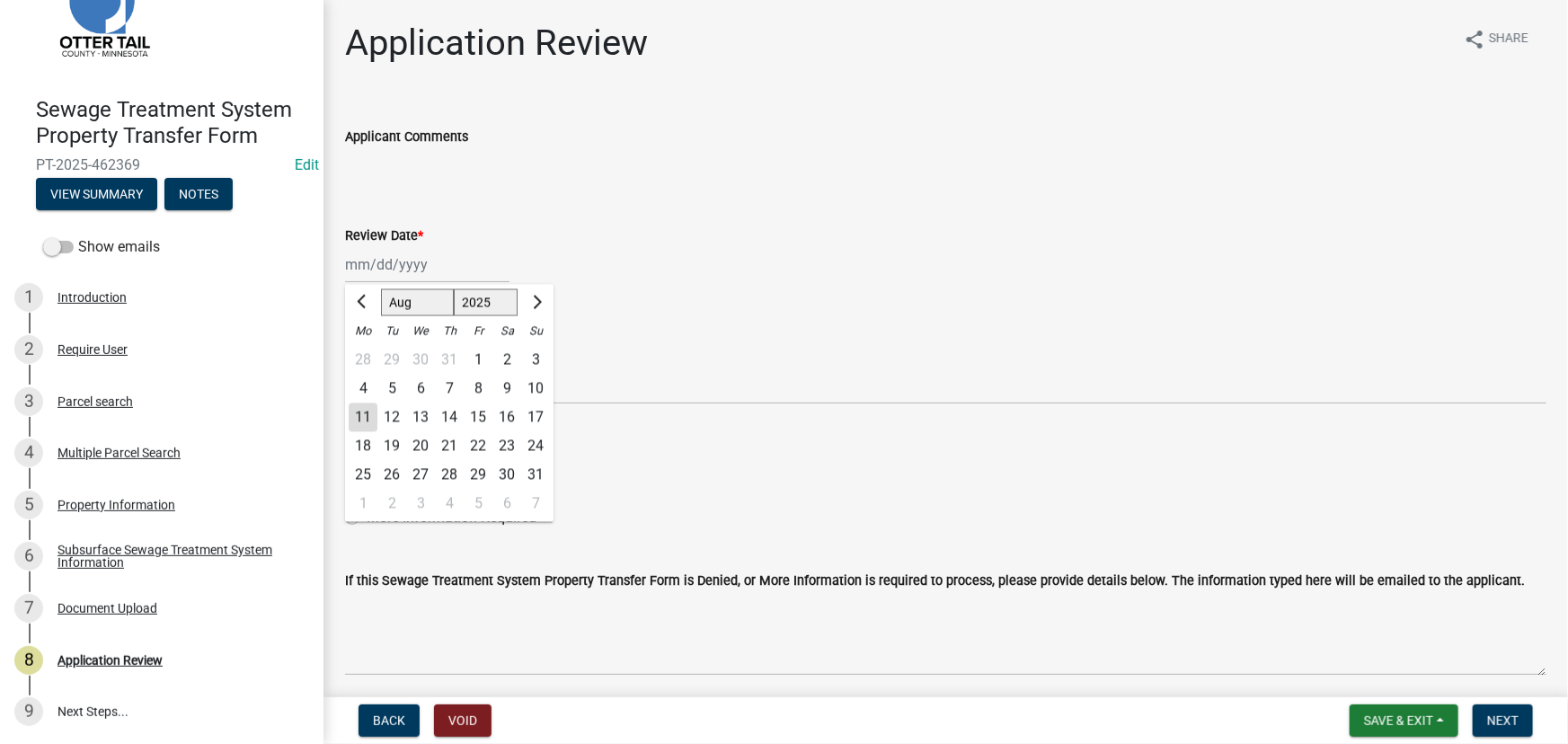
click at [368, 424] on div "11" at bounding box center [362, 417] width 29 height 29
type input "[DATE]"
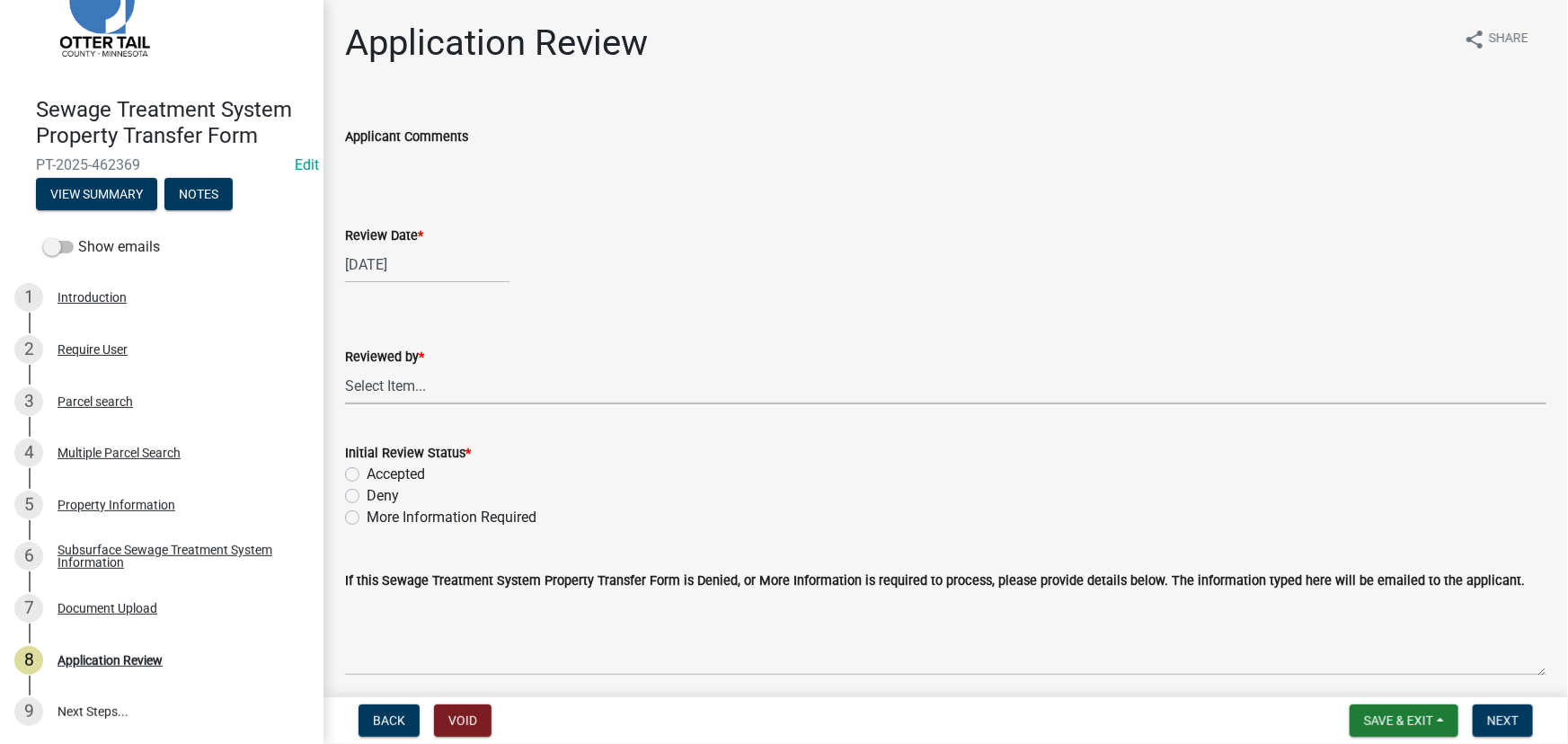
click at [392, 388] on select "Select Item... [PERSON_NAME] [PERSON_NAME] [PERSON_NAME] [PERSON_NAME] [PERSON_…" at bounding box center [946, 385] width 1202 height 36
click at [345, 367] on select "Select Item... [PERSON_NAME] [PERSON_NAME] [PERSON_NAME] [PERSON_NAME] [PERSON_…" at bounding box center [946, 385] width 1202 height 36
select select "190fd4c8-42ef-492b-a4a0-a0213555944c"
click at [408, 480] on label "Accepted" at bounding box center [396, 474] width 58 height 22
click at [378, 475] on input "Accepted" at bounding box center [373, 469] width 12 height 12
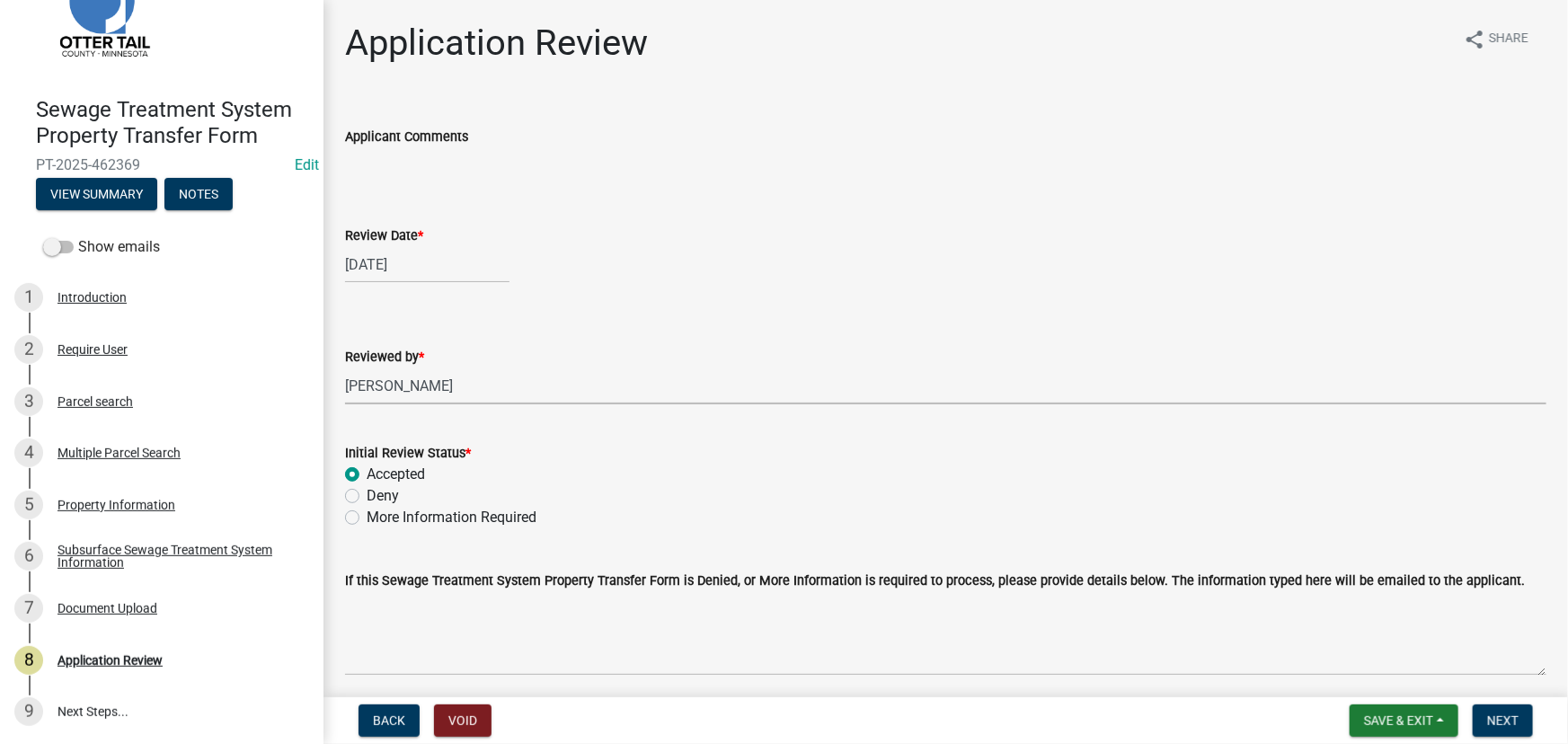
radio input "true"
click at [1504, 712] on button "Next" at bounding box center [1503, 720] width 60 height 32
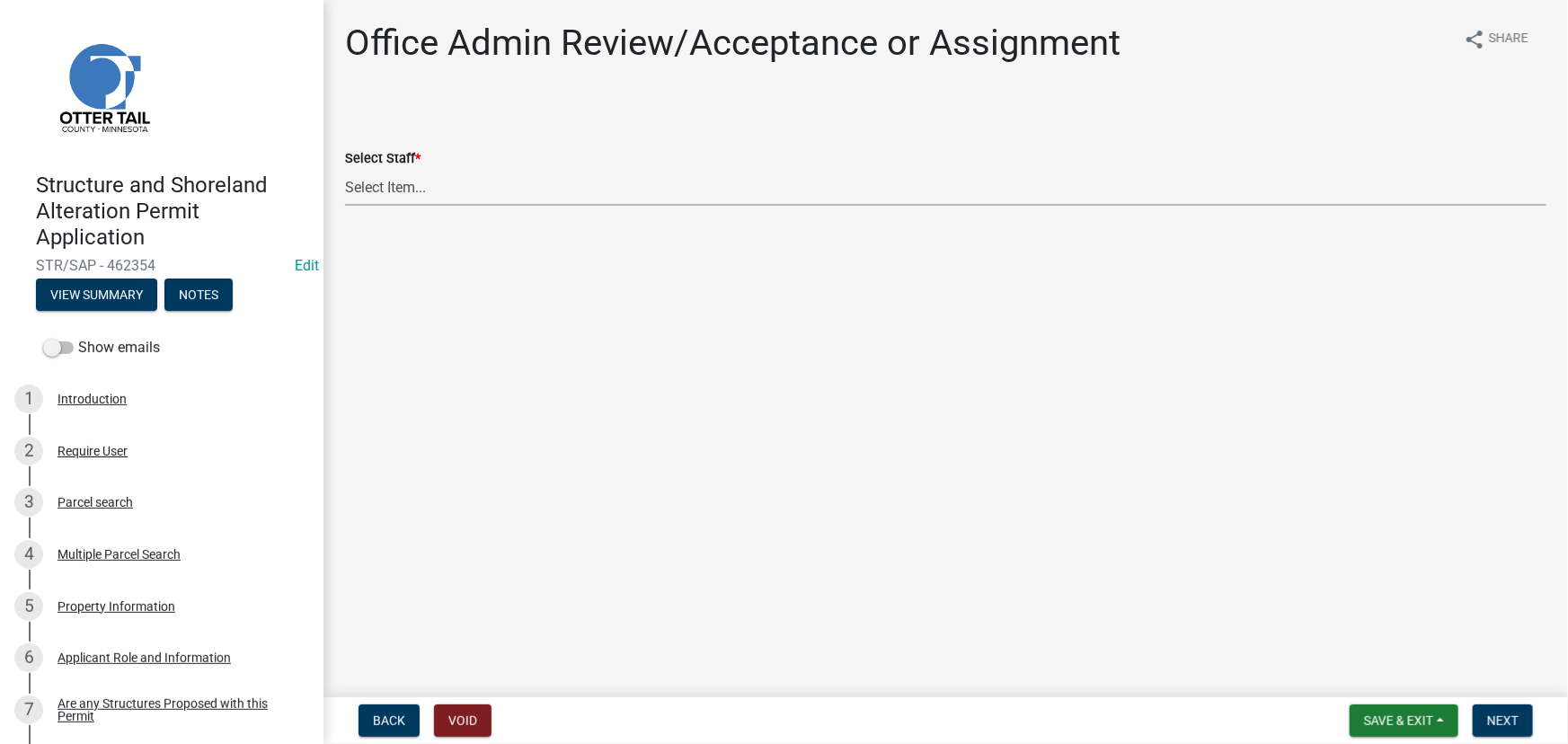
click at [450, 201] on select "Select Item... [PERSON_NAME] ([EMAIL_ADDRESS][DOMAIN_NAME]) [PERSON_NAME] ([EMA…" at bounding box center [946, 187] width 1202 height 36
click at [345, 169] on select "Select Item... Alexis Newark (anewark@ottertailcounty.gov) Amy Busko (abusko@ot…" at bounding box center [946, 187] width 1202 height 36
select select "587f38f5-c90e-4c12-9e10-d3e23909bbca"
click at [1499, 726] on span "Next" at bounding box center [1503, 720] width 31 height 15
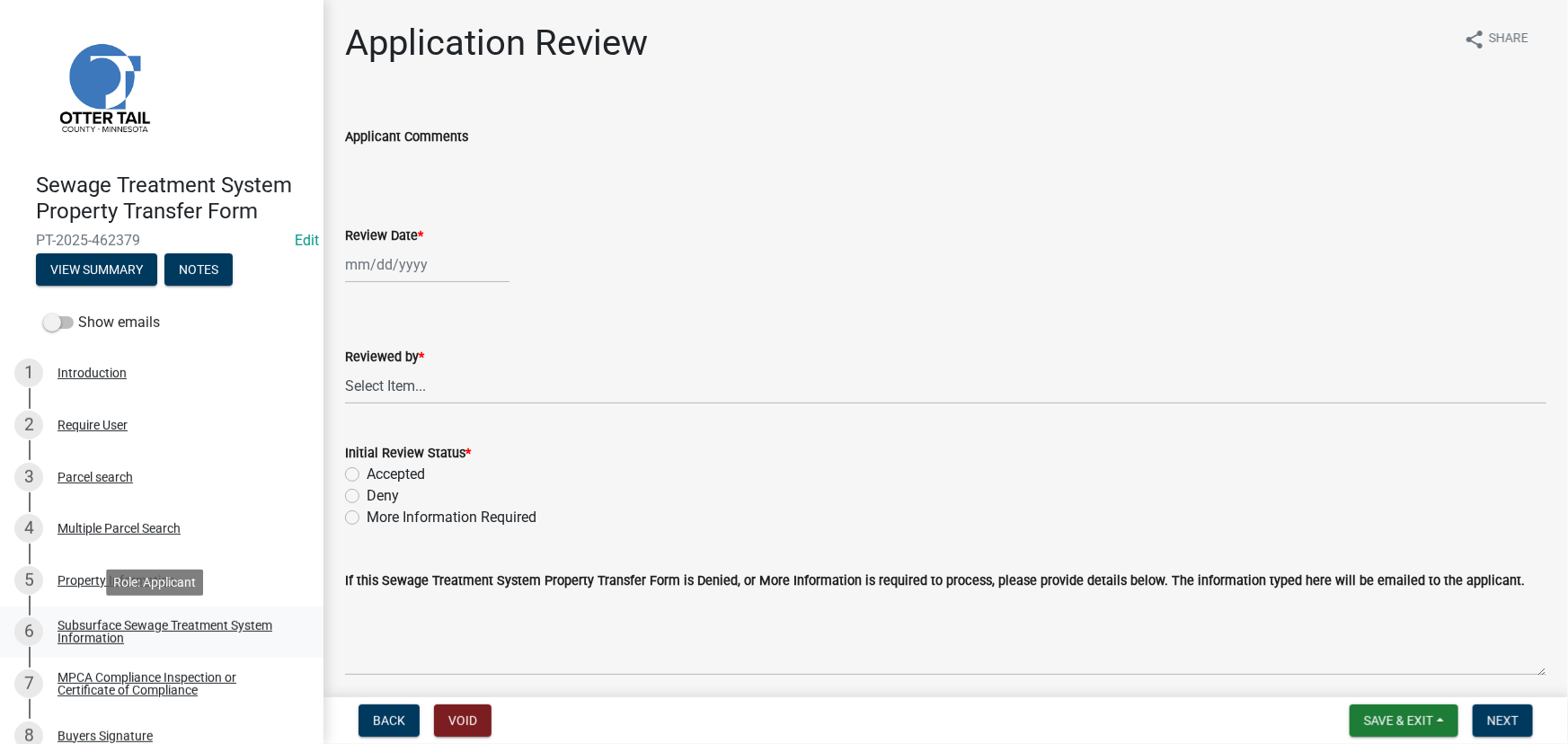
click at [183, 628] on div "Subsurface Sewage Treatment System Information" at bounding box center [175, 632] width 237 height 26
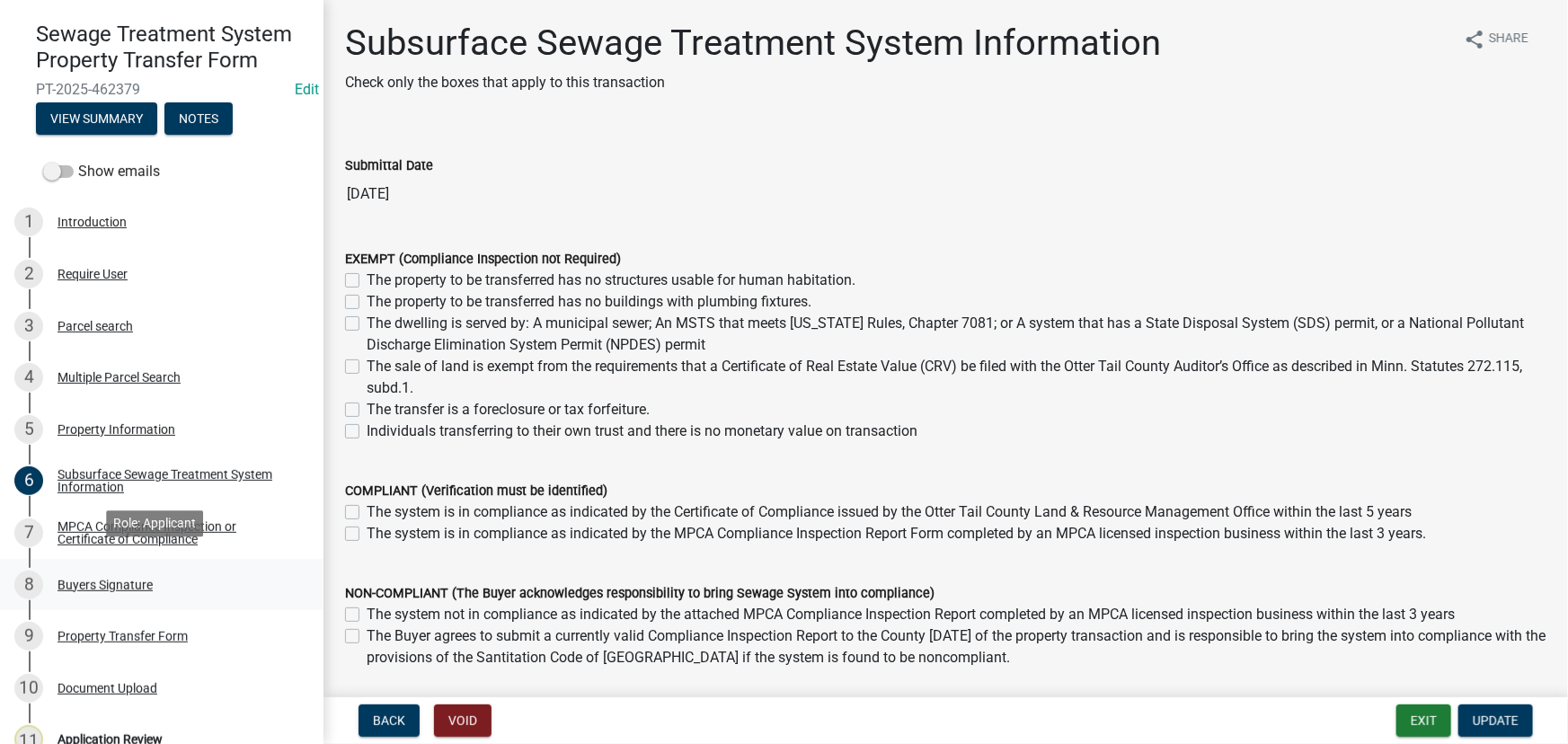
scroll to position [162, 0]
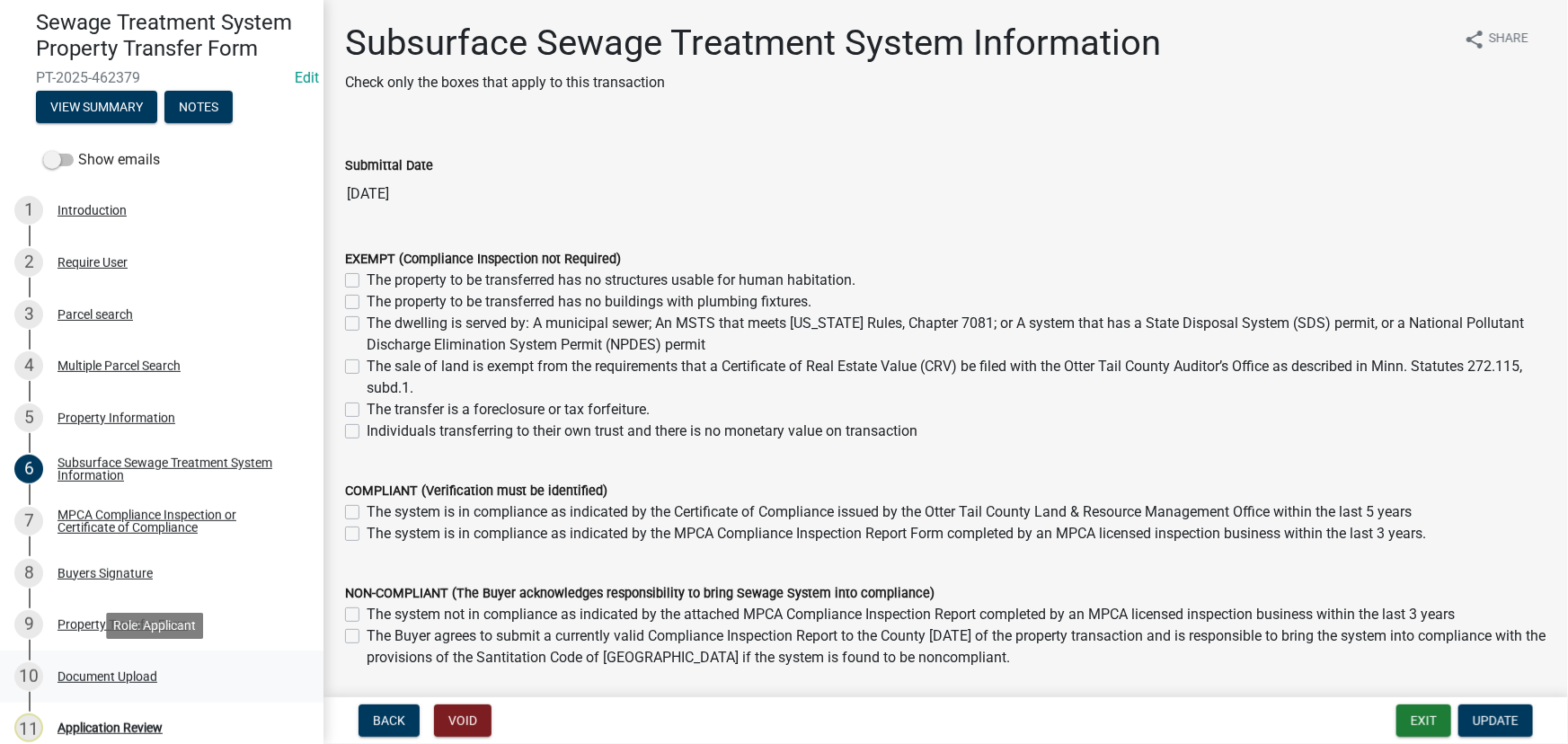
click at [124, 654] on link "10 Document Upload" at bounding box center [161, 676] width 324 height 52
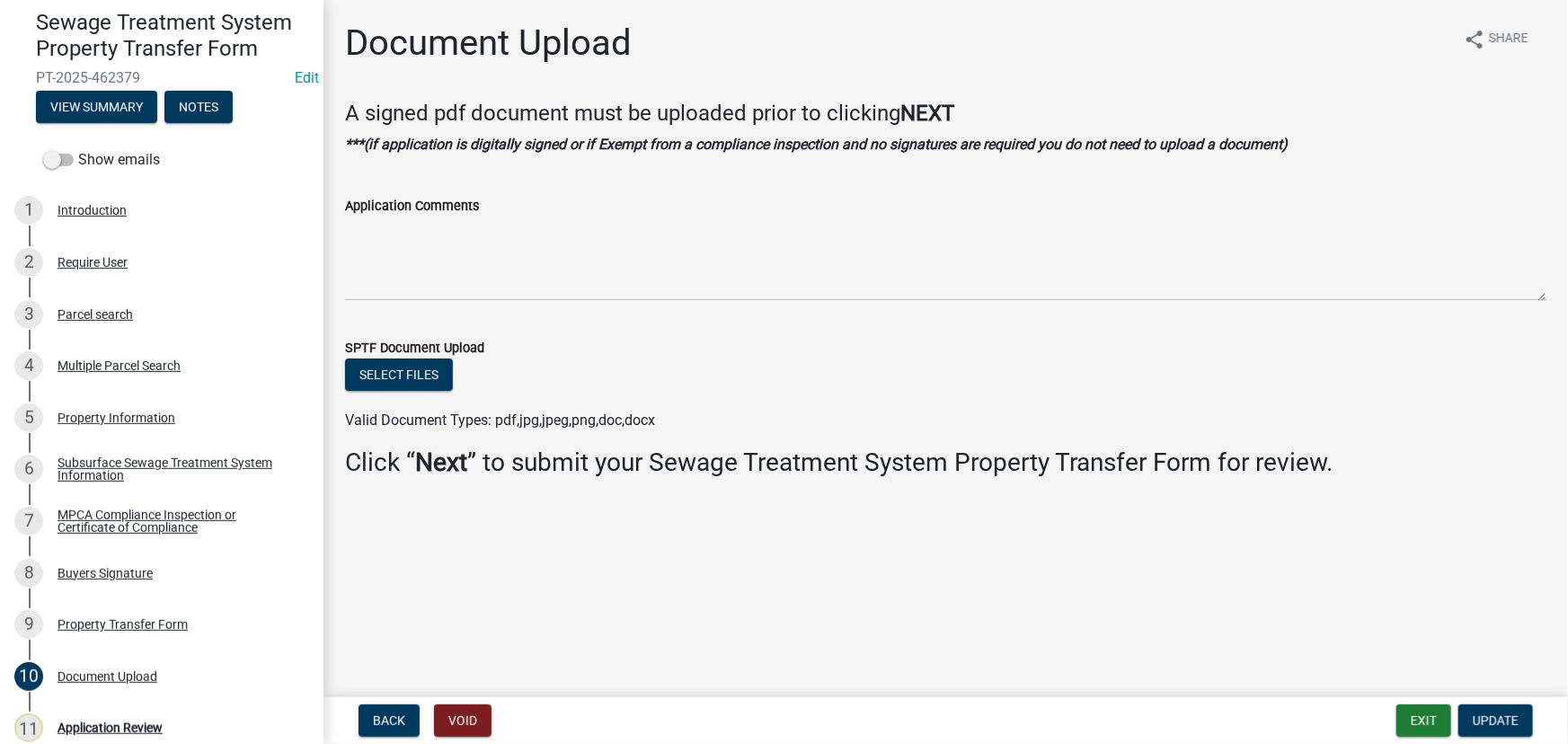
click at [116, 618] on div "Property Transfer Form" at bounding box center [122, 624] width 130 height 13
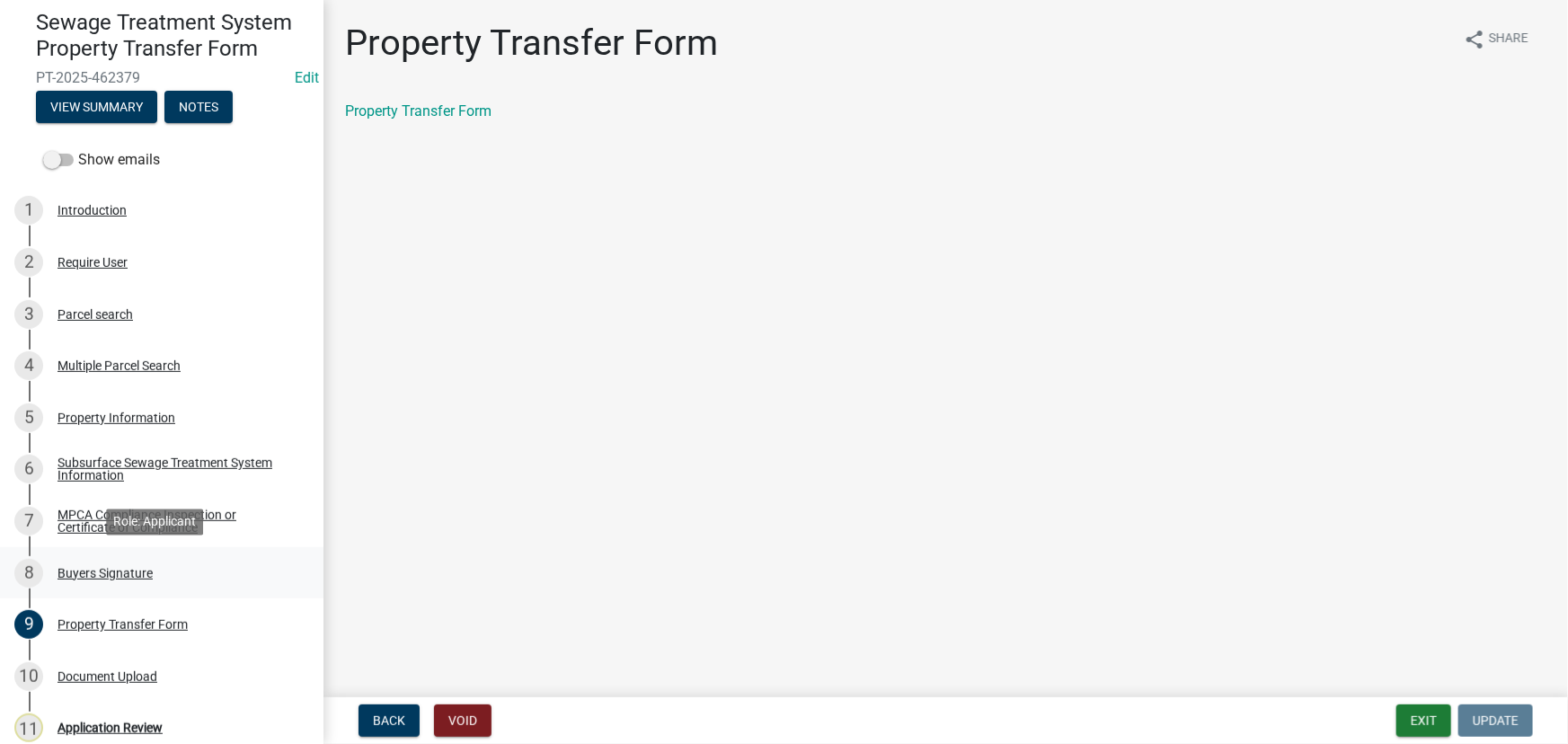
click at [123, 556] on link "8 Buyers Signature" at bounding box center [161, 573] width 324 height 52
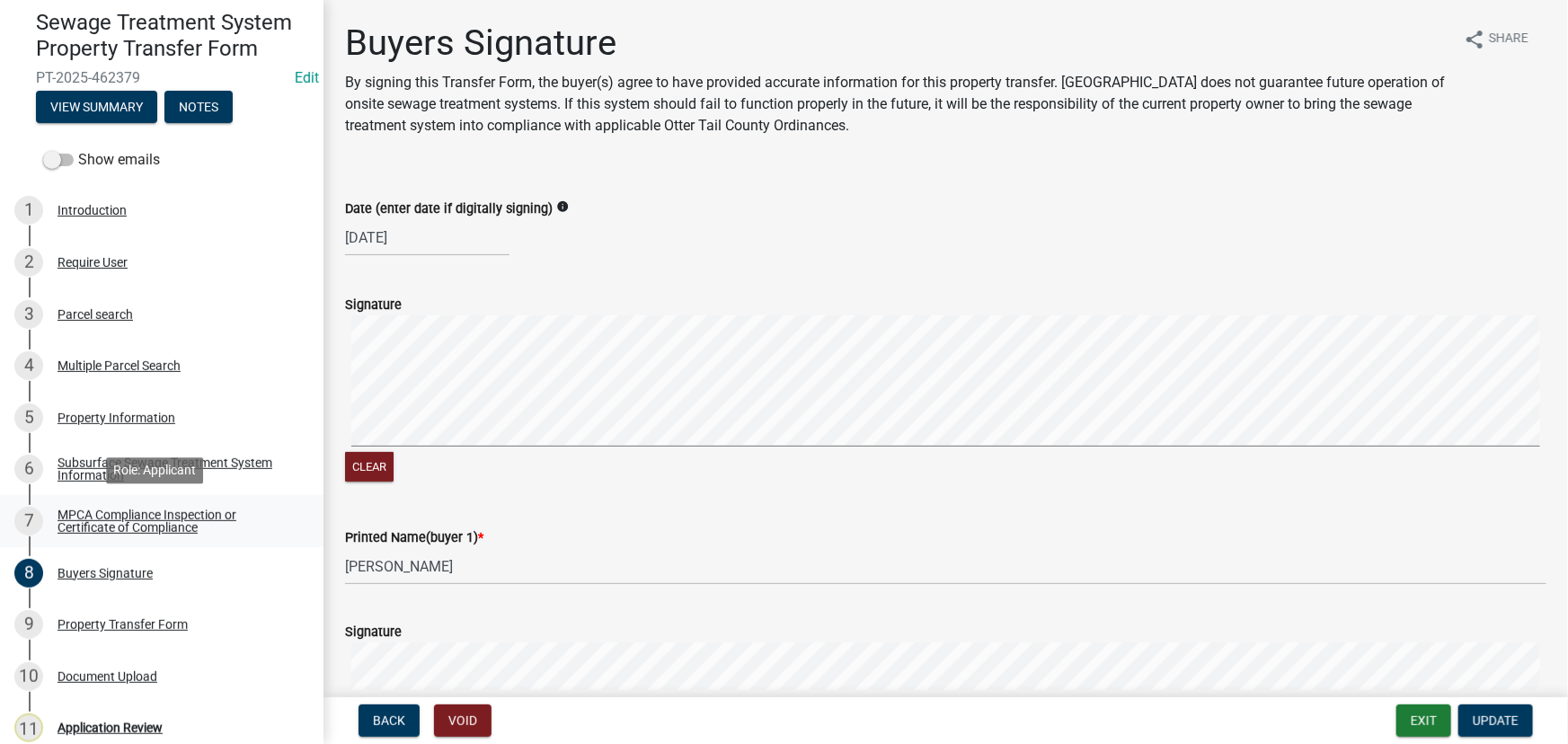
click at [76, 514] on div "MPCA Compliance Inspection or Certificate of Compliance" at bounding box center [175, 522] width 237 height 26
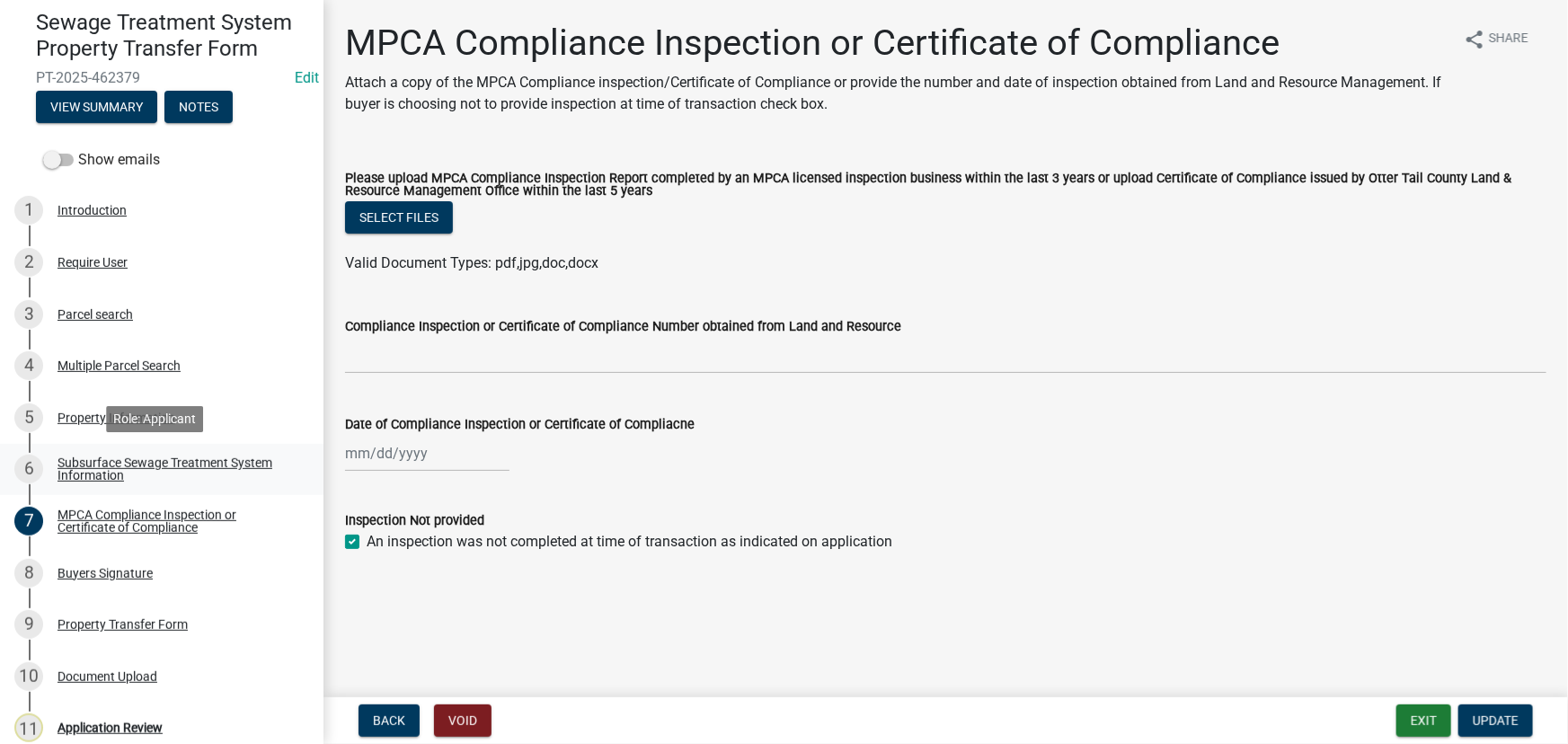
click at [86, 473] on div "Subsurface Sewage Treatment System Information" at bounding box center [175, 469] width 237 height 26
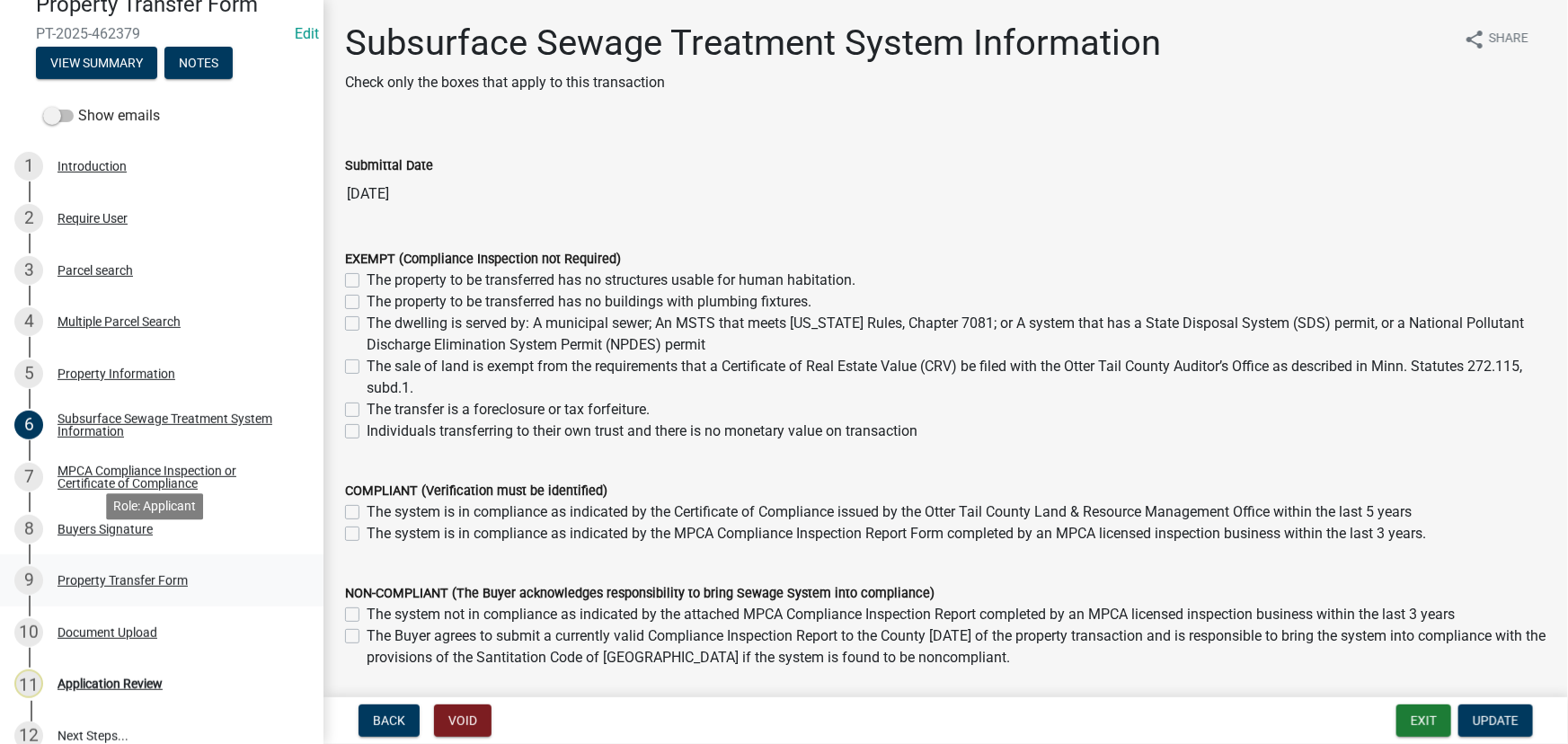
scroll to position [231, 0]
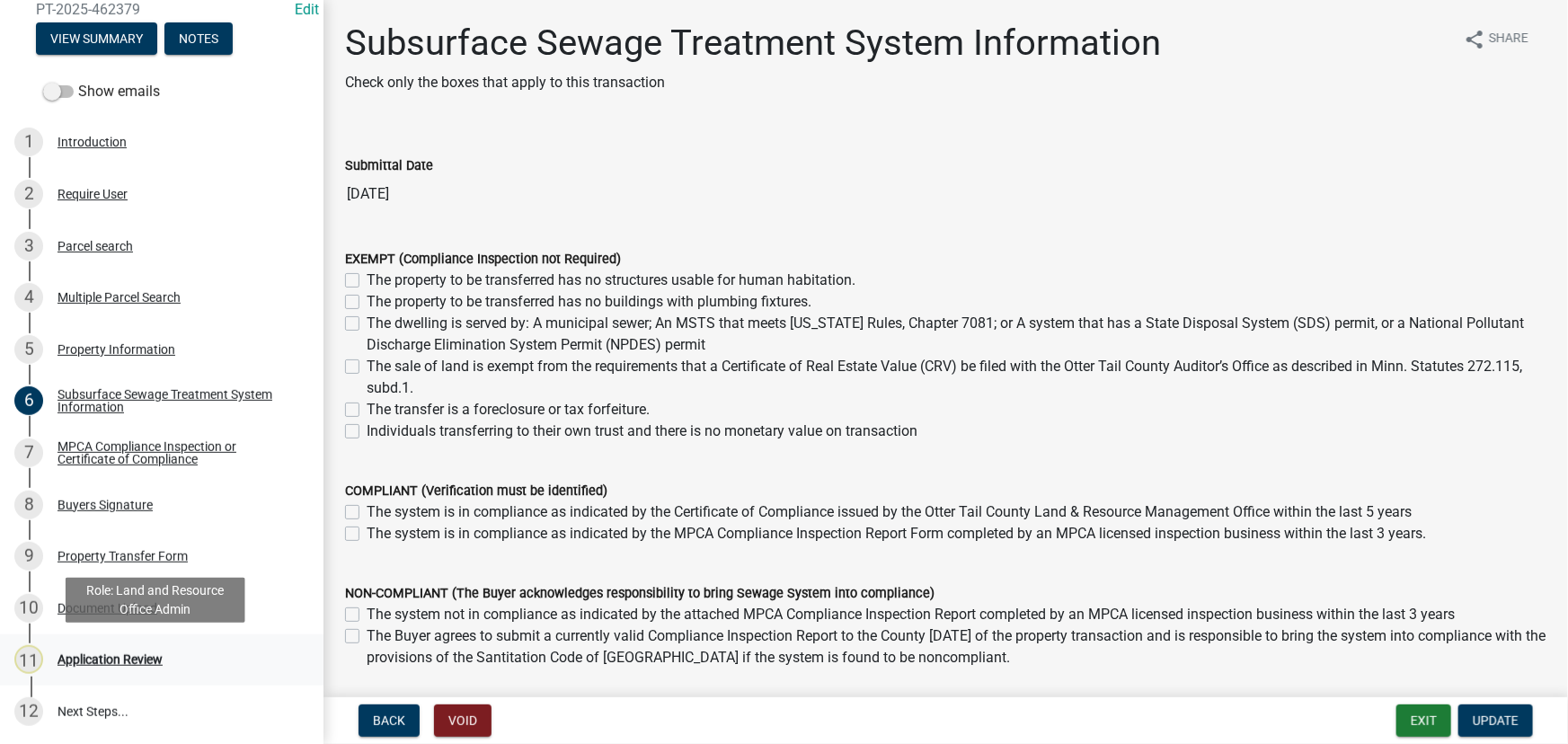
click at [105, 669] on div "11 Application Review" at bounding box center [155, 659] width 281 height 29
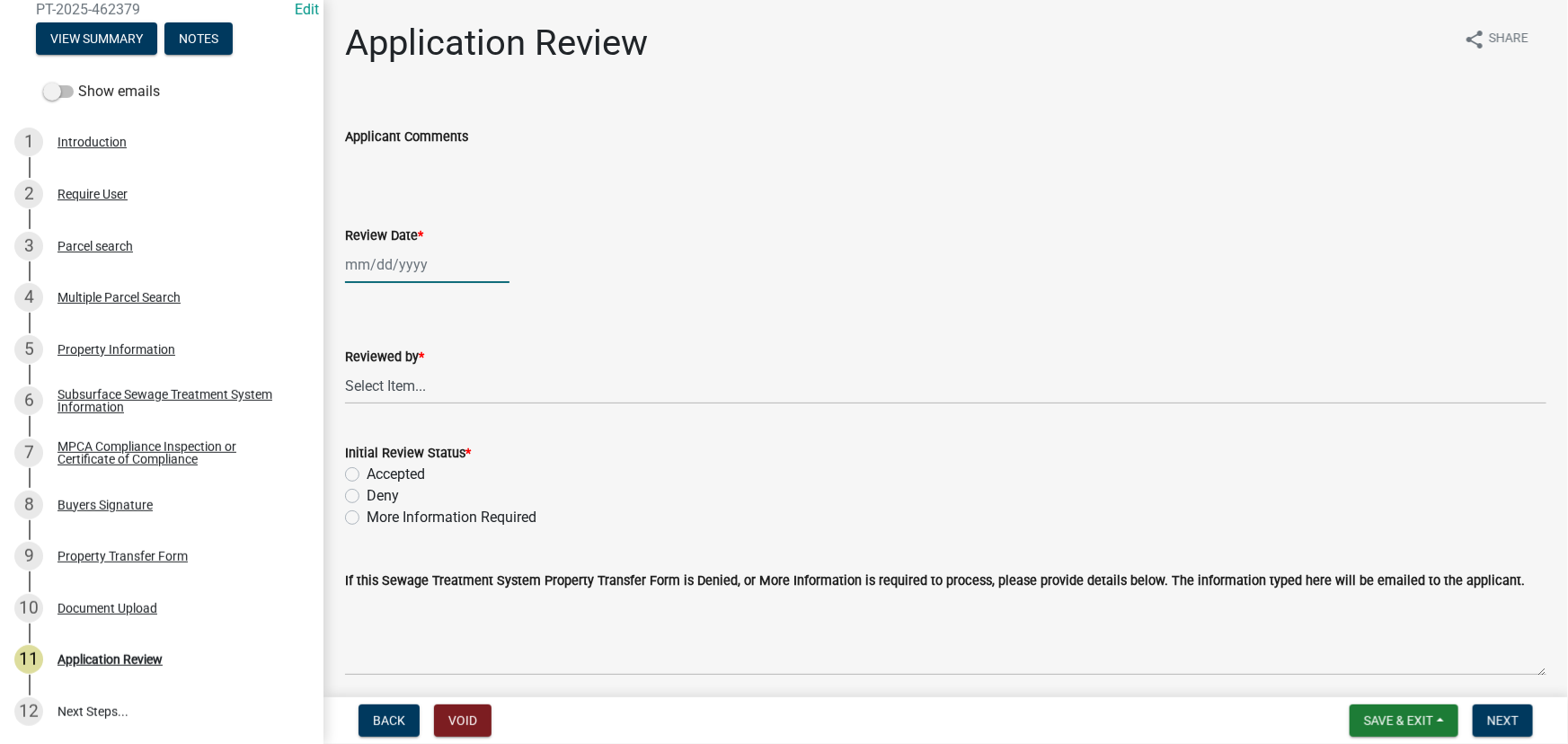
select select "8"
select select "2025"
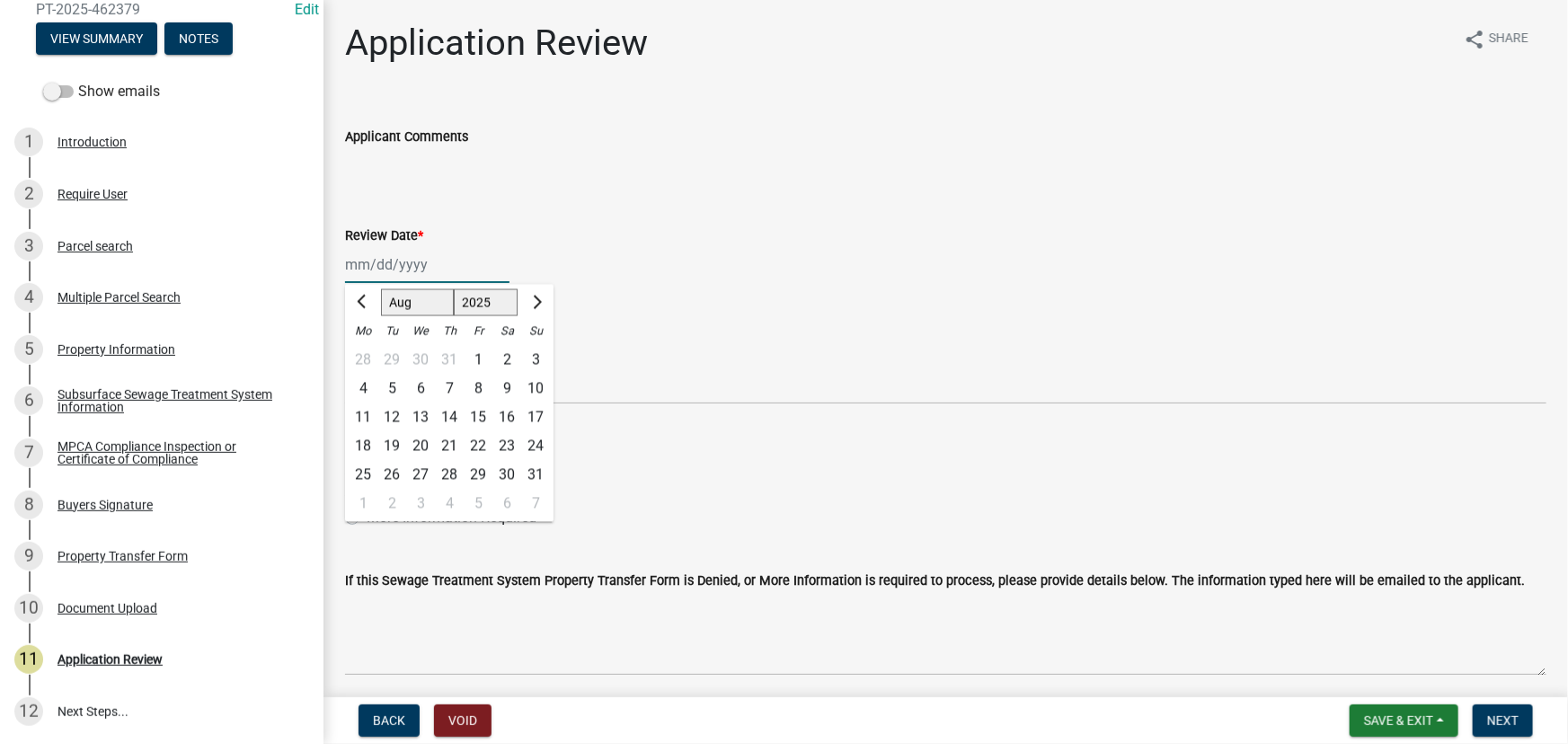
click at [402, 271] on div "[PERSON_NAME] Feb Mar Apr [PERSON_NAME][DATE] Oct Nov [DATE] 1526 1527 1528 152…" at bounding box center [427, 264] width 164 height 36
click at [360, 424] on div "11" at bounding box center [362, 417] width 29 height 29
type input "[DATE]"
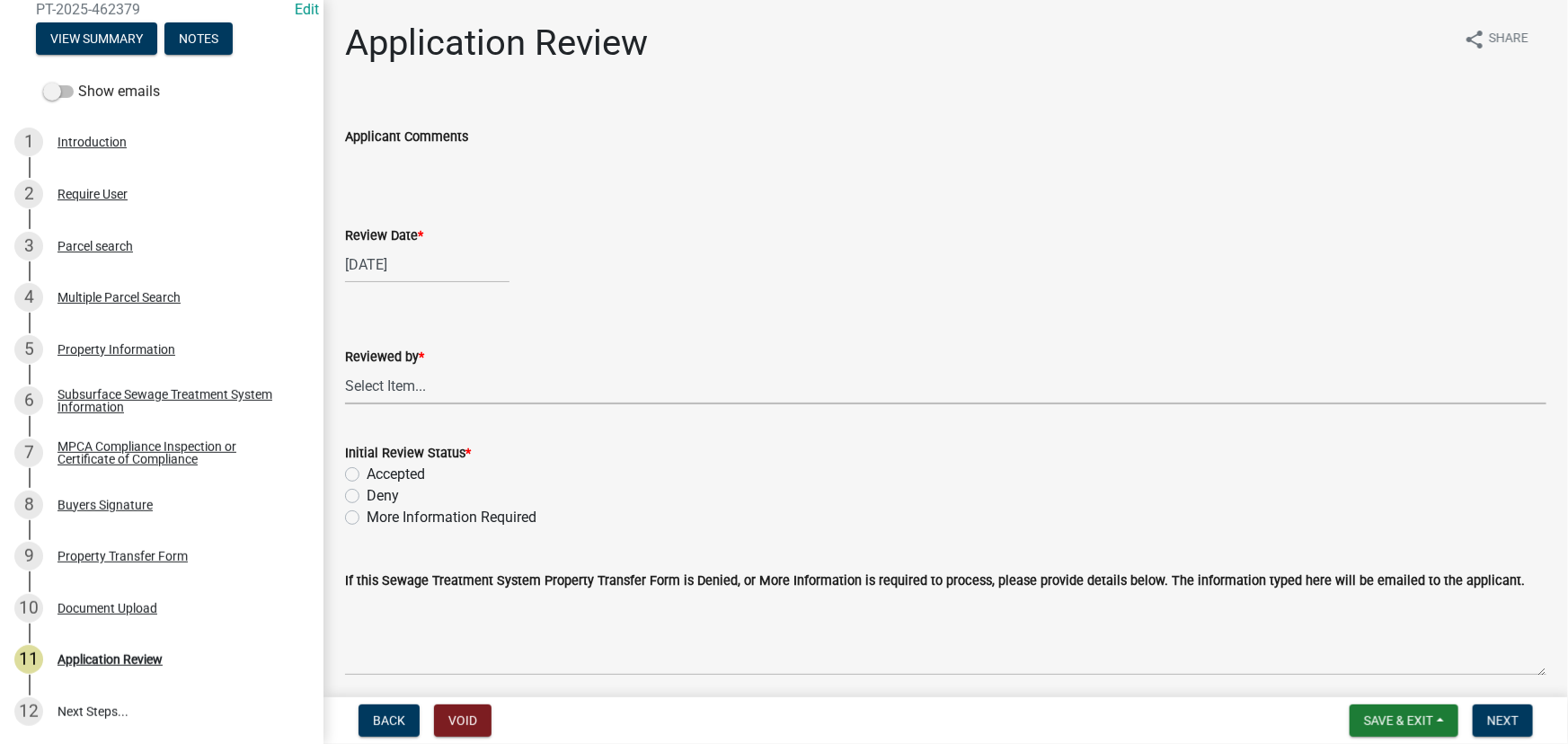
click at [395, 393] on select "Select Item... [PERSON_NAME] [PERSON_NAME] [PERSON_NAME] [PERSON_NAME] [PERSON_…" at bounding box center [946, 385] width 1202 height 36
click at [345, 367] on select "Select Item... [PERSON_NAME] [PERSON_NAME] [PERSON_NAME] [PERSON_NAME] [PERSON_…" at bounding box center [946, 385] width 1202 height 36
select select "190fd4c8-42ef-492b-a4a0-a0213555944c"
click at [430, 518] on label "More Information Required" at bounding box center [452, 518] width 170 height 22
click at [378, 518] on input "More Information Required" at bounding box center [373, 513] width 12 height 12
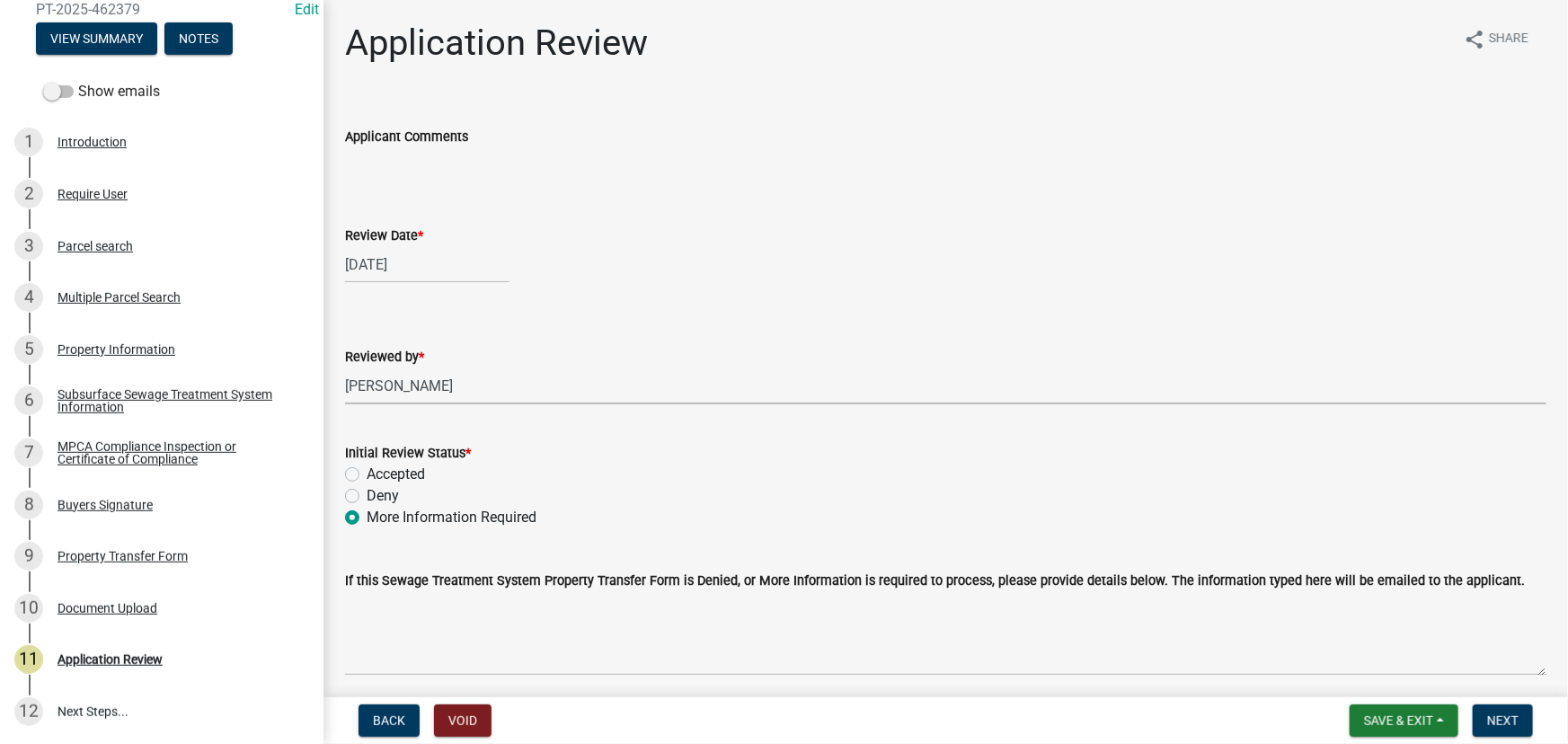
radio input "true"
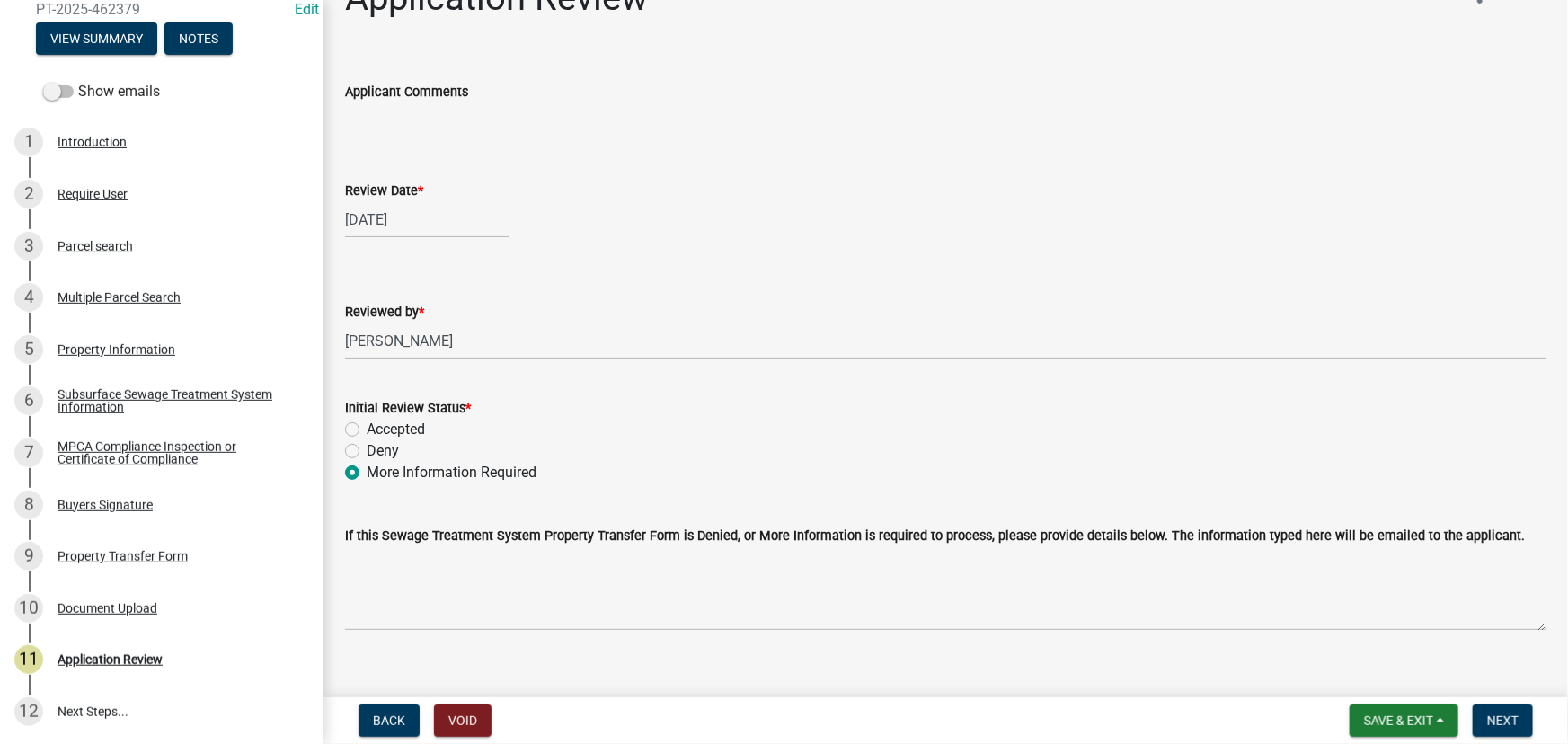
scroll to position [69, 0]
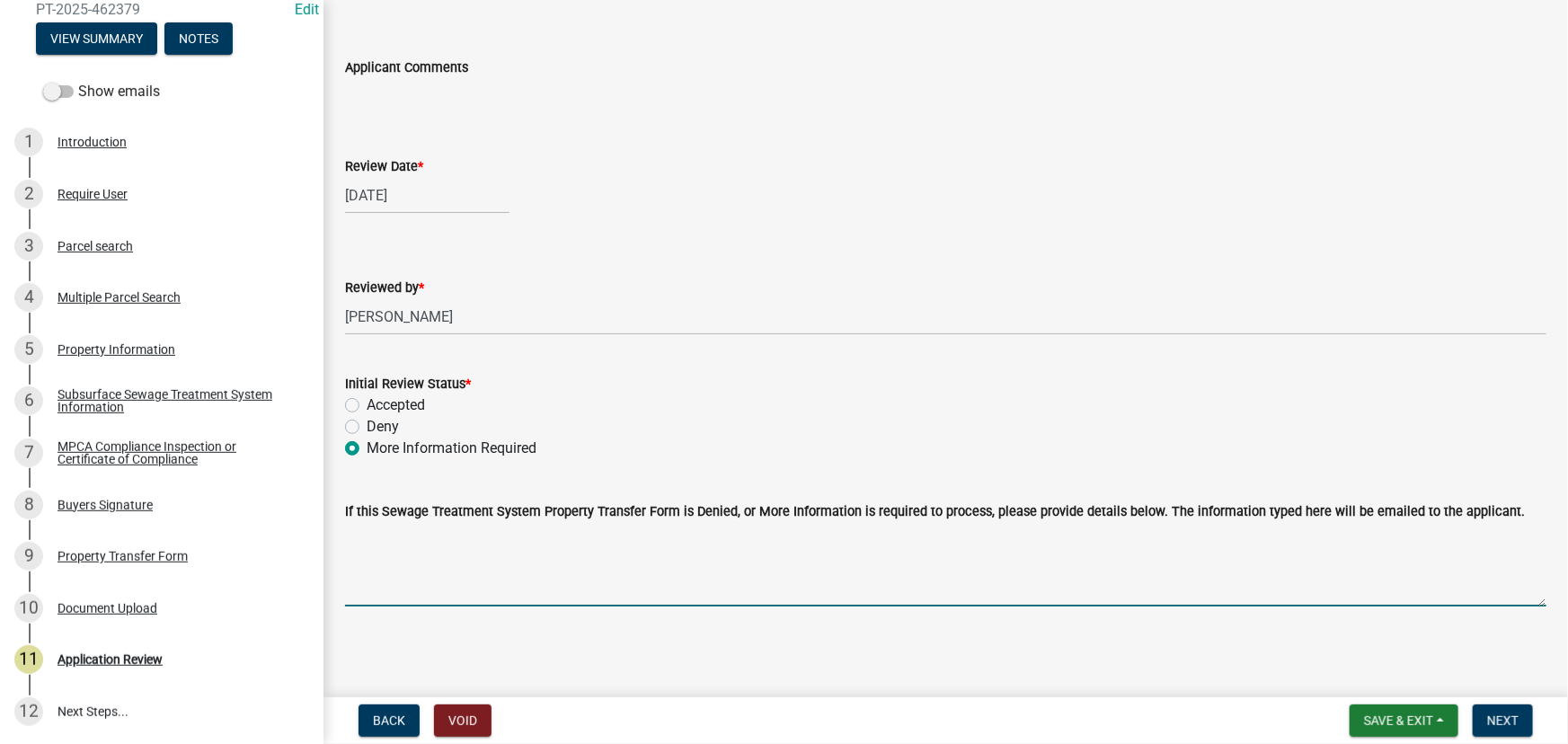
click at [645, 523] on textarea "If this Sewage Treatment System Property Transfer Form is Denied, or More Infor…" at bounding box center [946, 564] width 1202 height 85
type textarea "Nothing was selected under section 6."
click at [1485, 720] on button "Next" at bounding box center [1503, 720] width 60 height 32
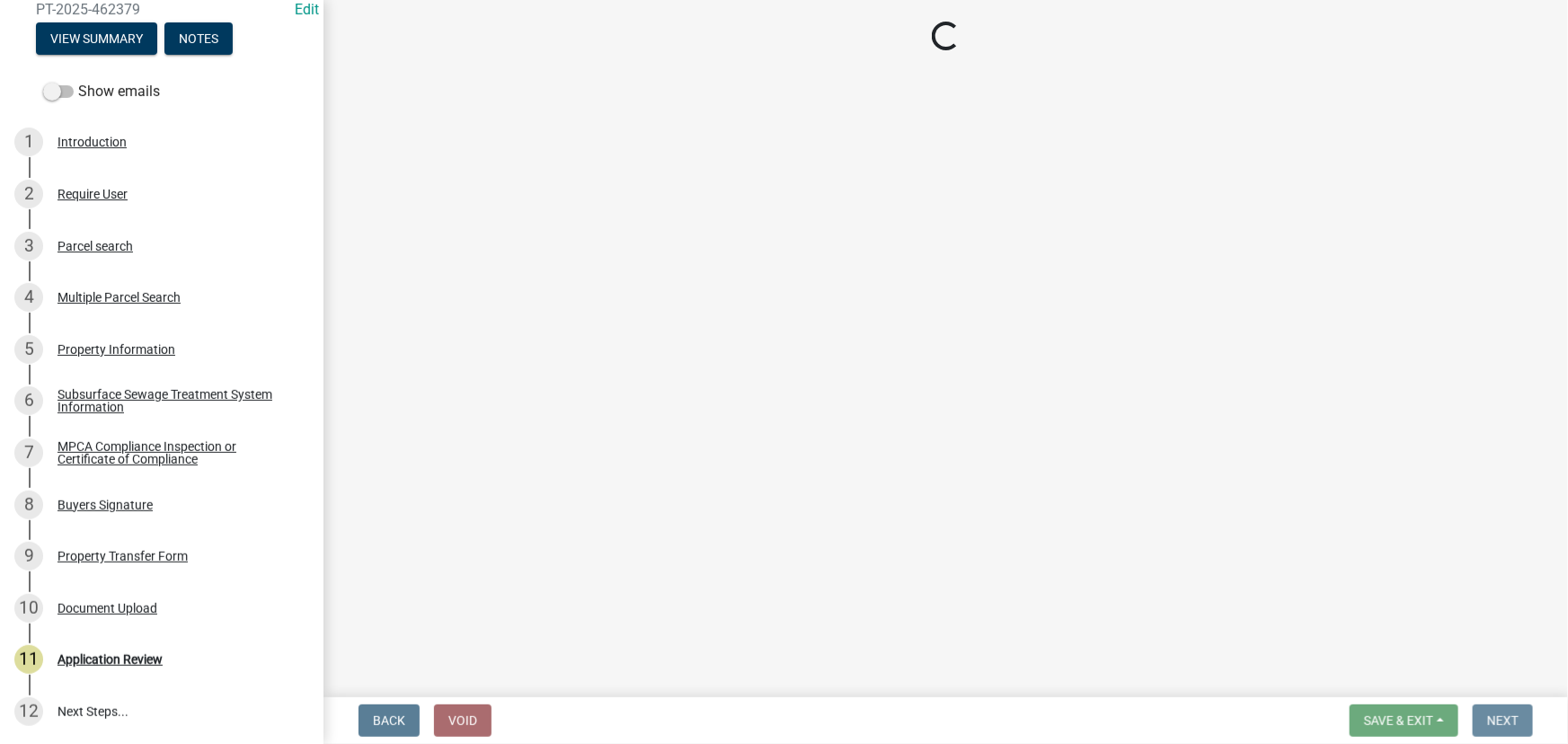
scroll to position [0, 0]
